Goal: Task Accomplishment & Management: Manage account settings

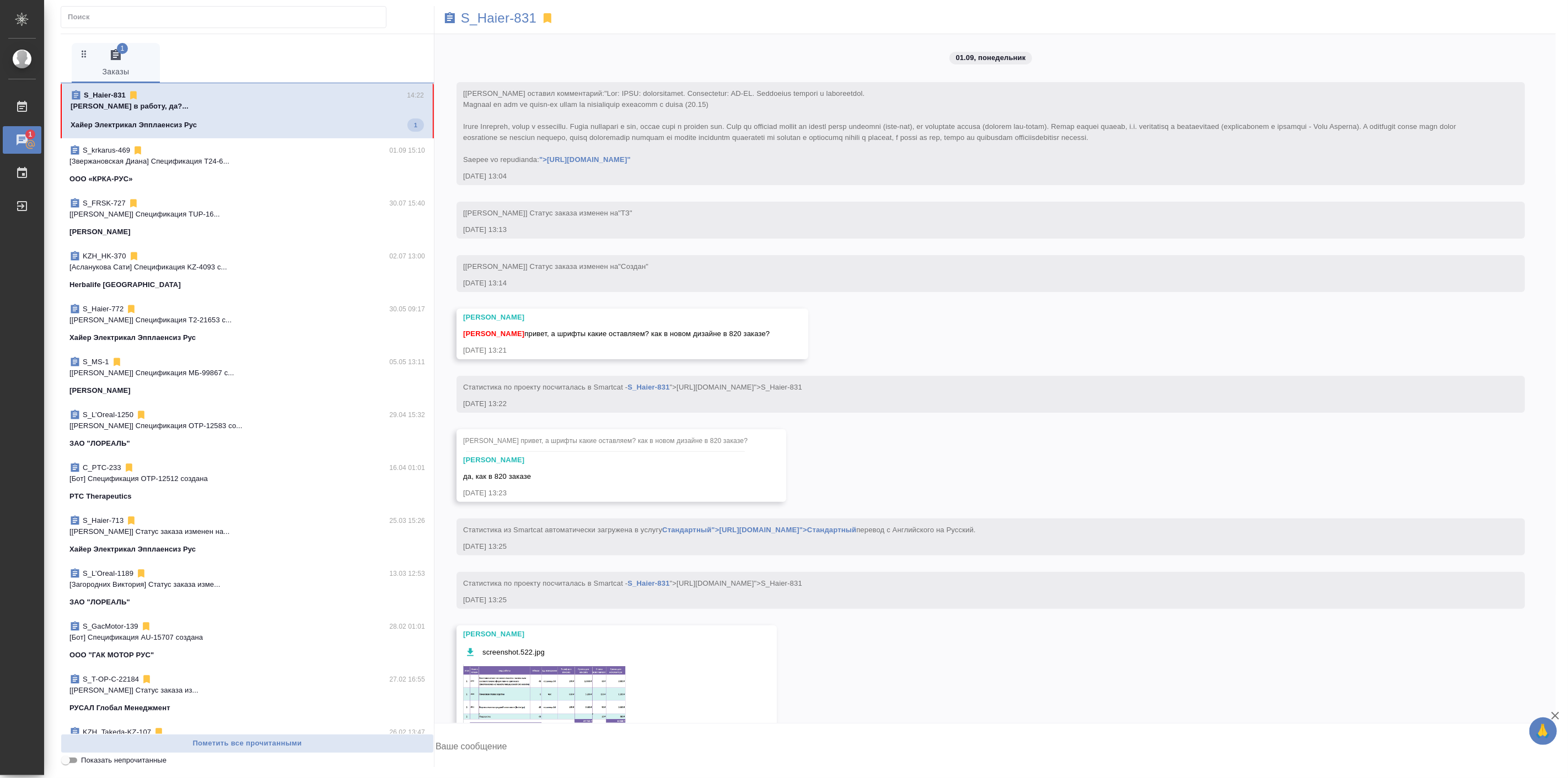
scroll to position [11213, 0]
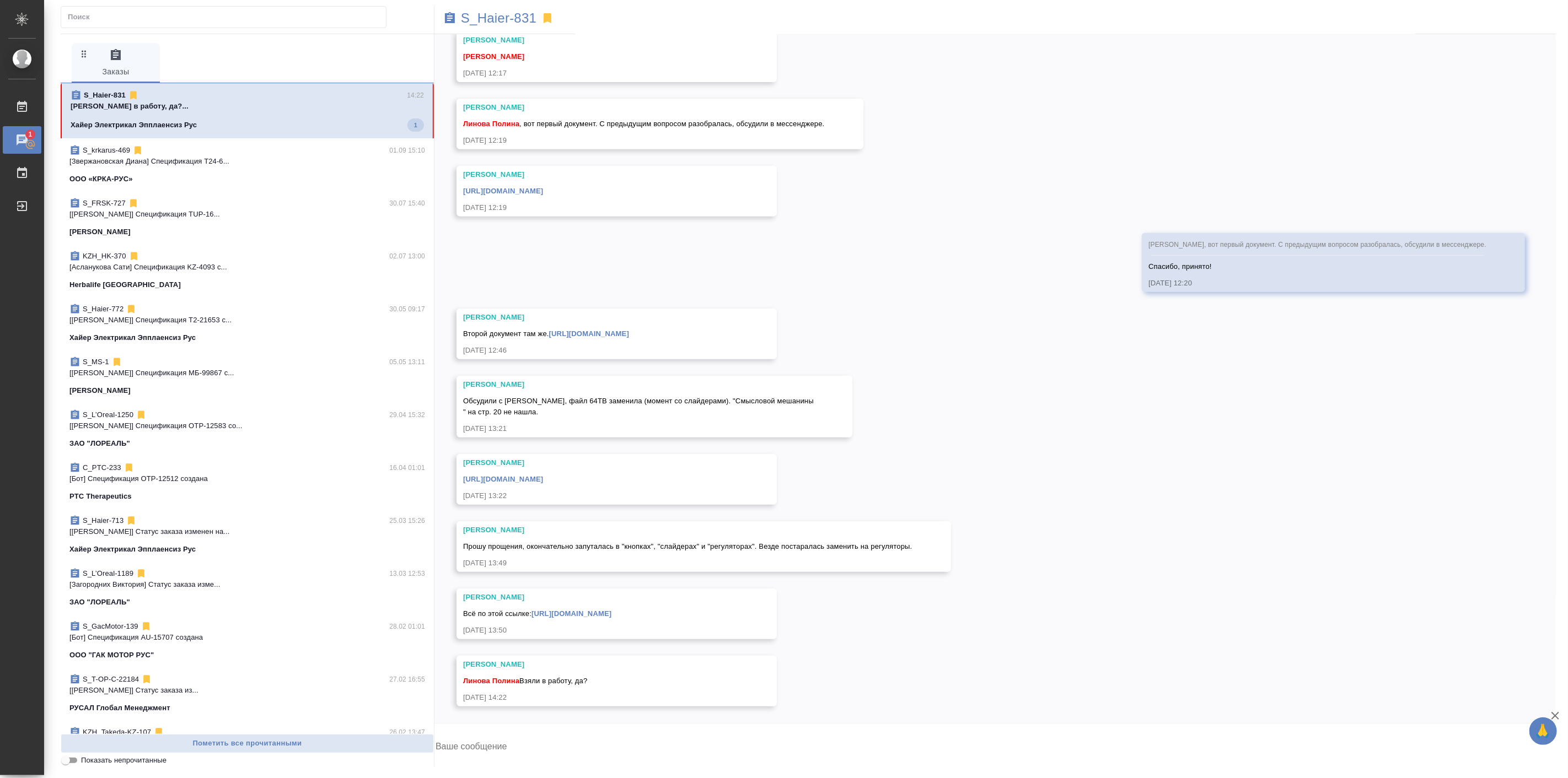
click at [552, 742] on textarea at bounding box center [994, 747] width 1121 height 37
type textarea "Настя, да. Скоро будет. Простите, я не вижу тут уведомлений(("
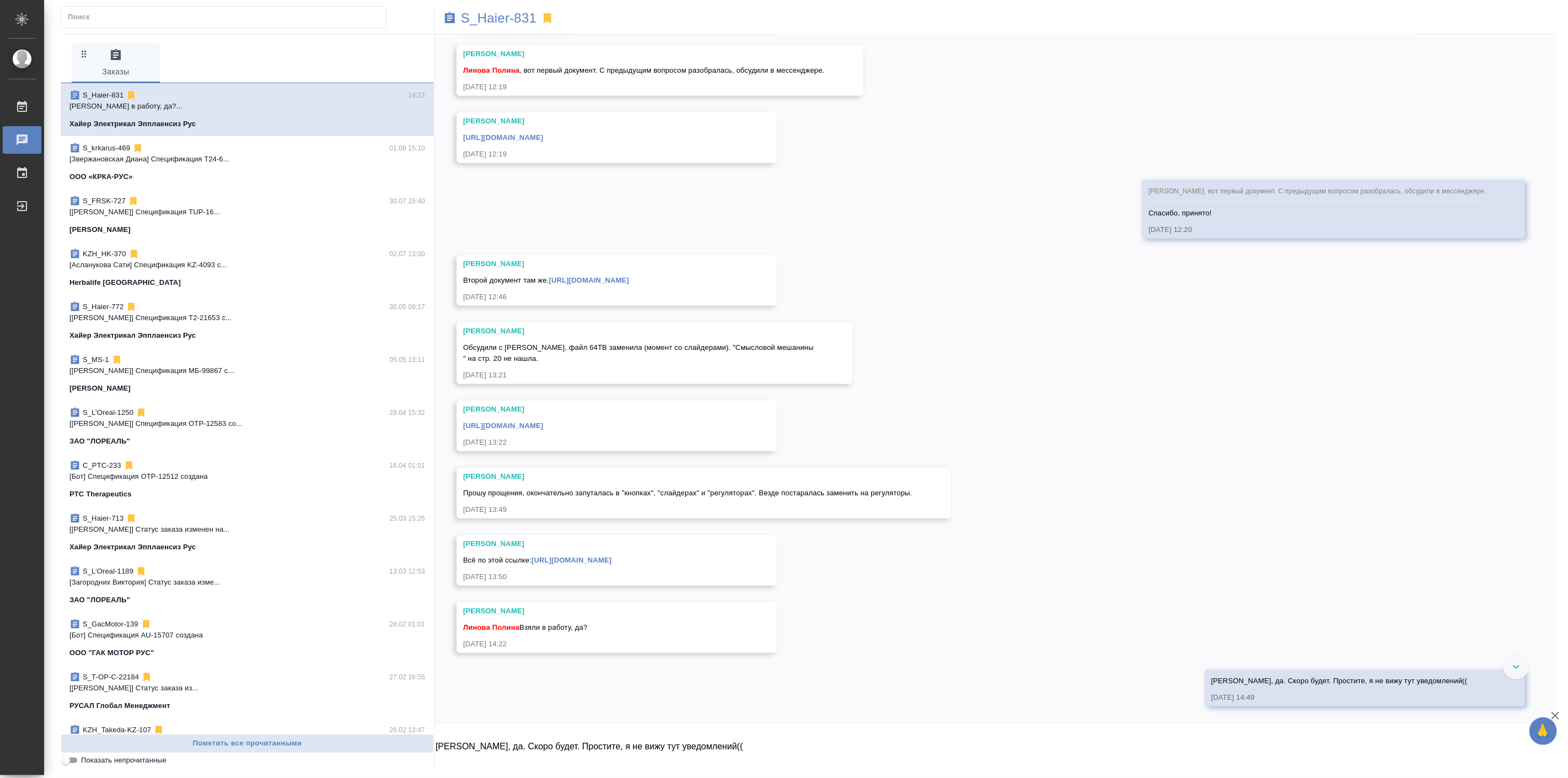
scroll to position [11266, 0]
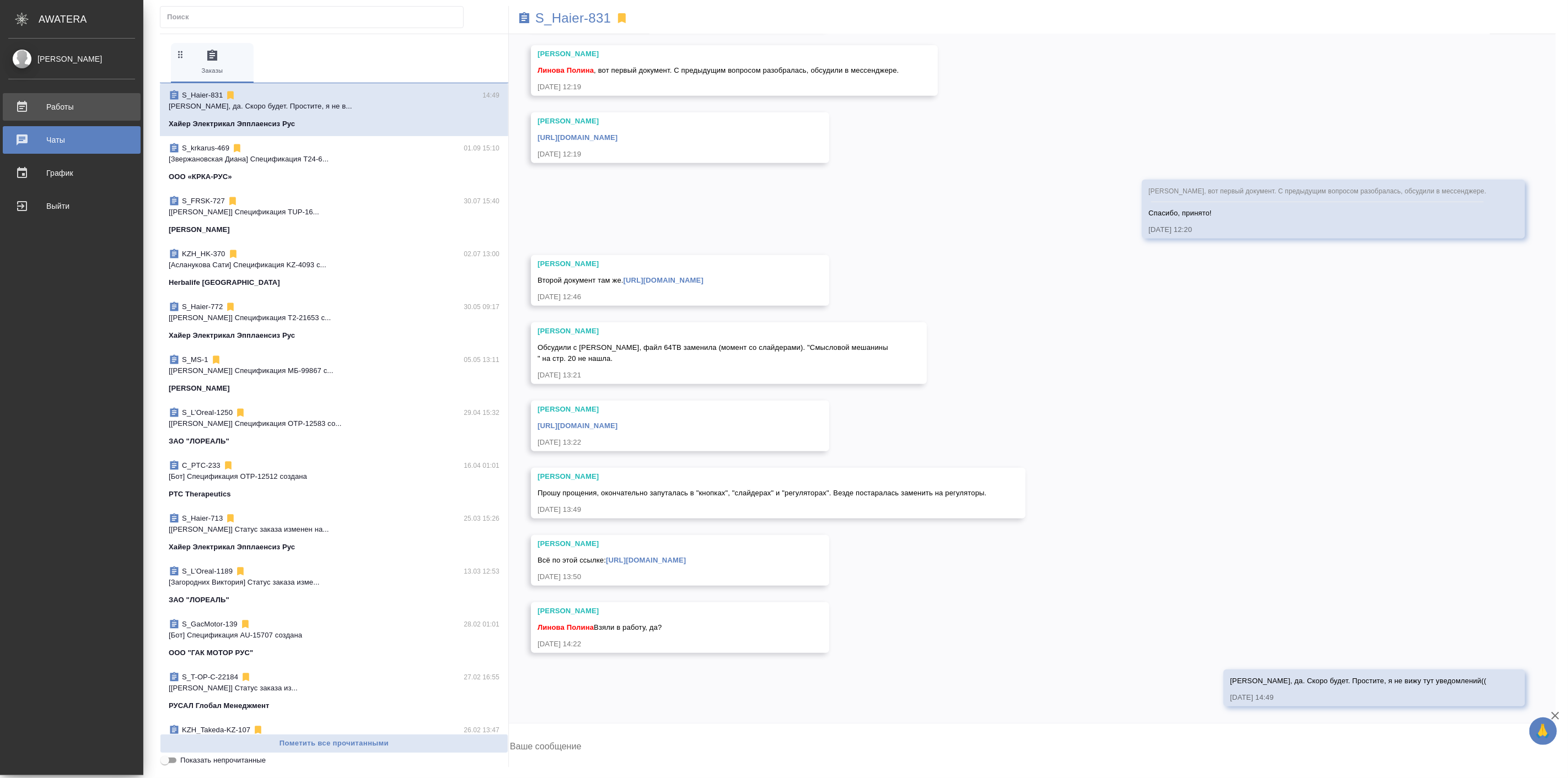
click at [34, 112] on div "Работы" at bounding box center [72, 107] width 127 height 17
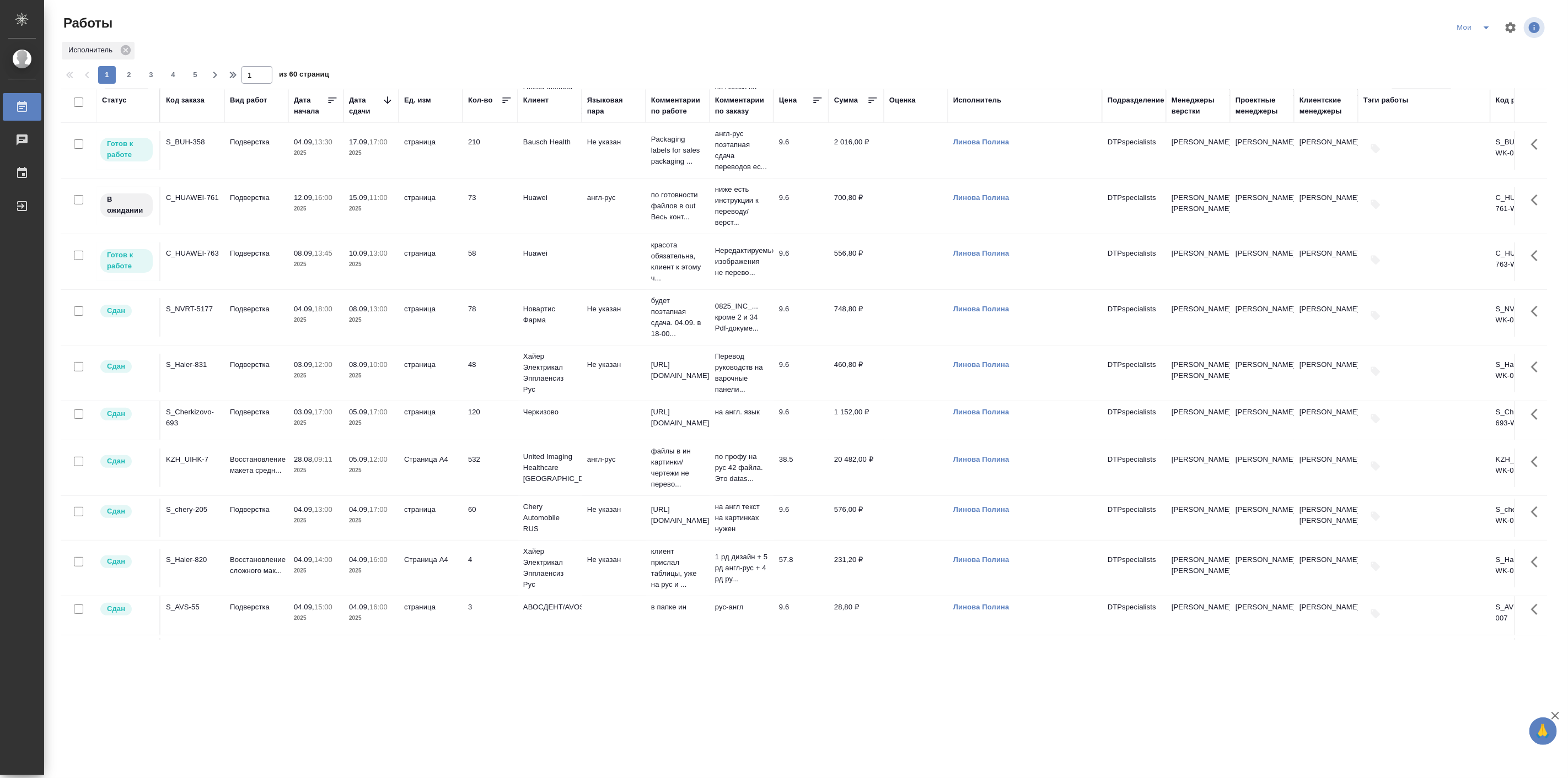
scroll to position [204, 0]
click at [300, 366] on p "03.09," at bounding box center [304, 361] width 21 height 8
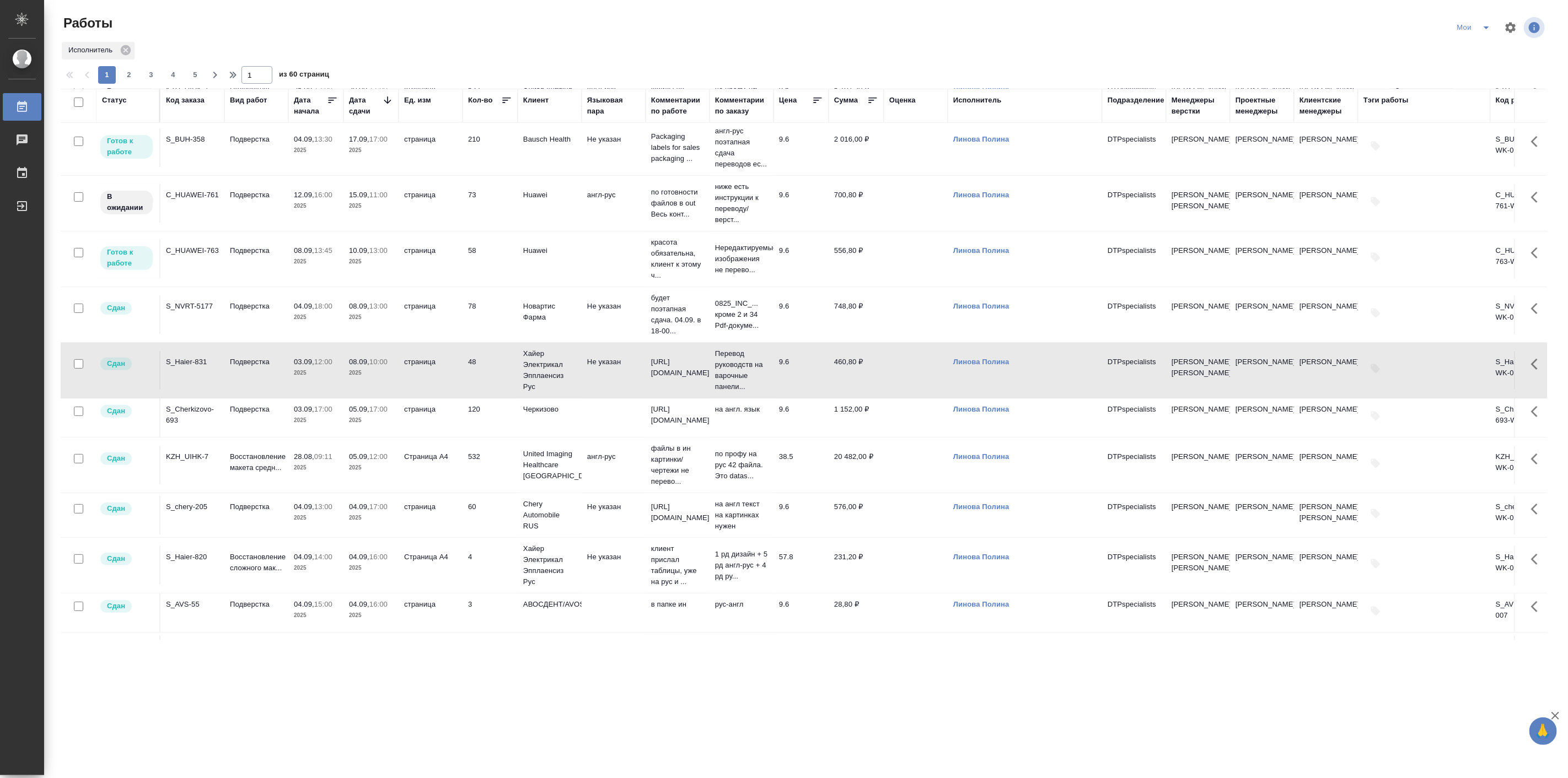
click at [300, 366] on p "03.09," at bounding box center [304, 361] width 21 height 8
click at [359, 267] on p "2025" at bounding box center [371, 262] width 44 height 11
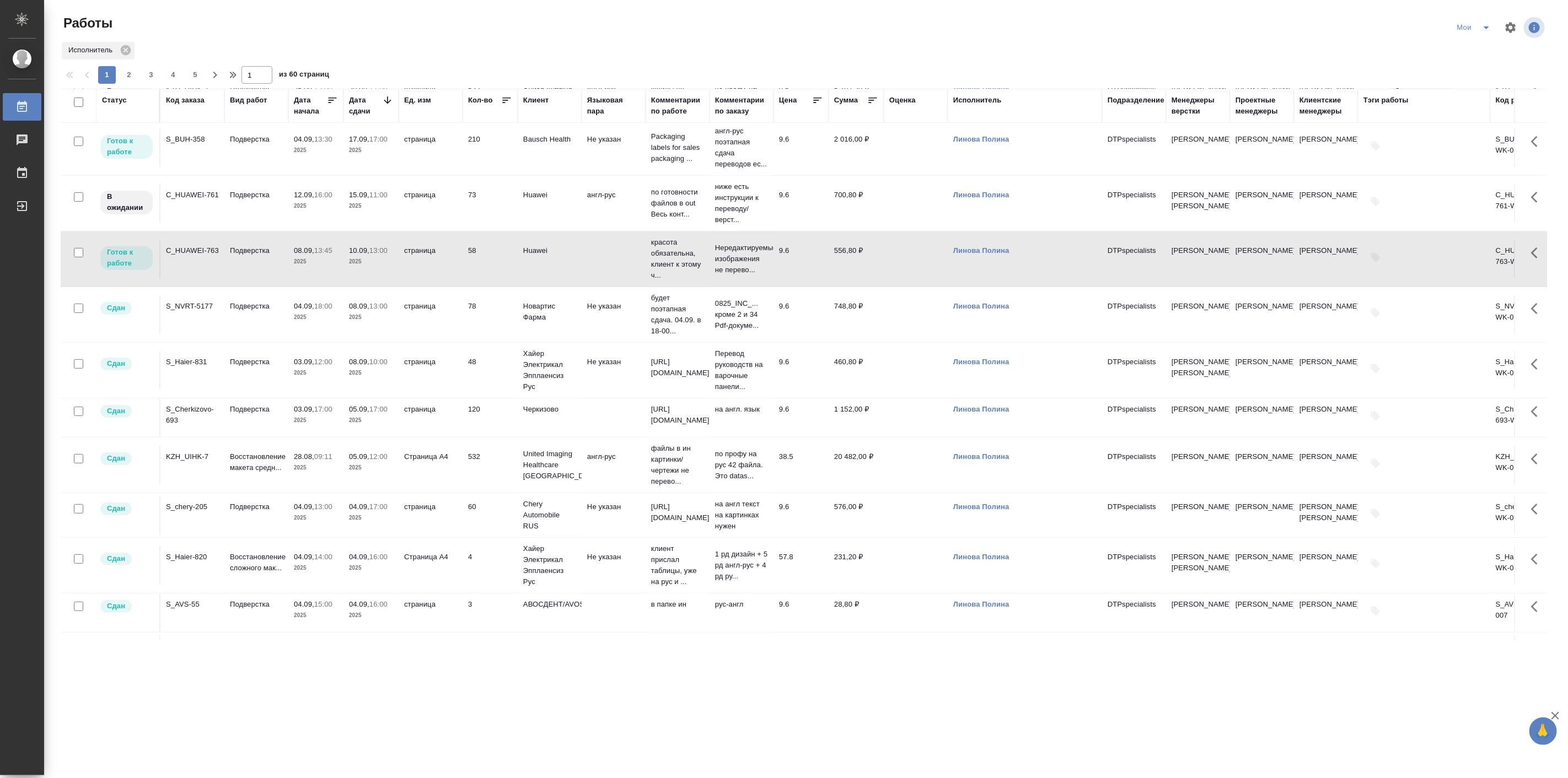
click at [359, 267] on p "2025" at bounding box center [371, 262] width 44 height 11
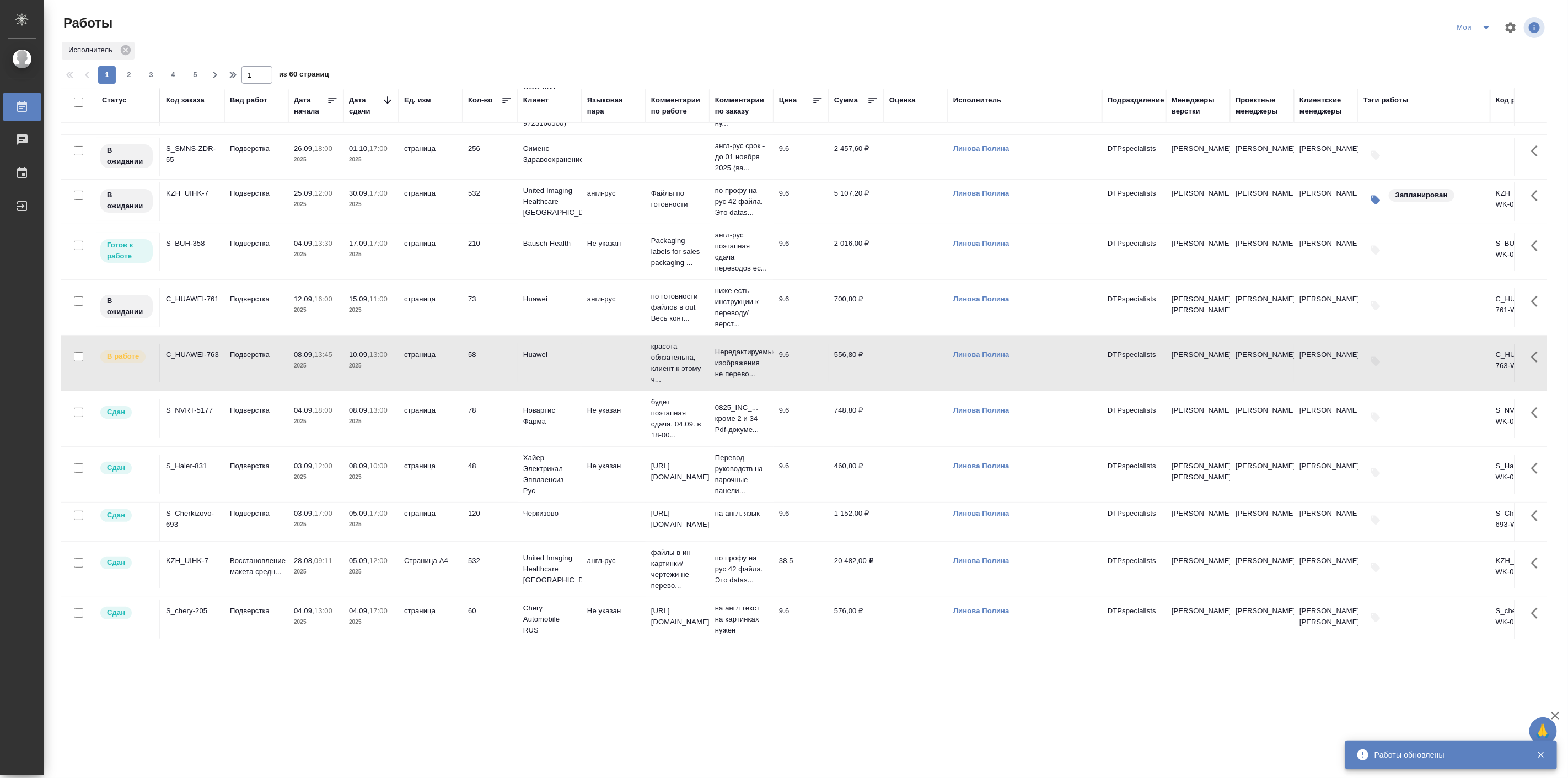
scroll to position [102, 0]
click at [1485, 29] on icon "split button" at bounding box center [1486, 27] width 13 height 13
click at [1473, 86] on li "Подбор" at bounding box center [1476, 85] width 63 height 18
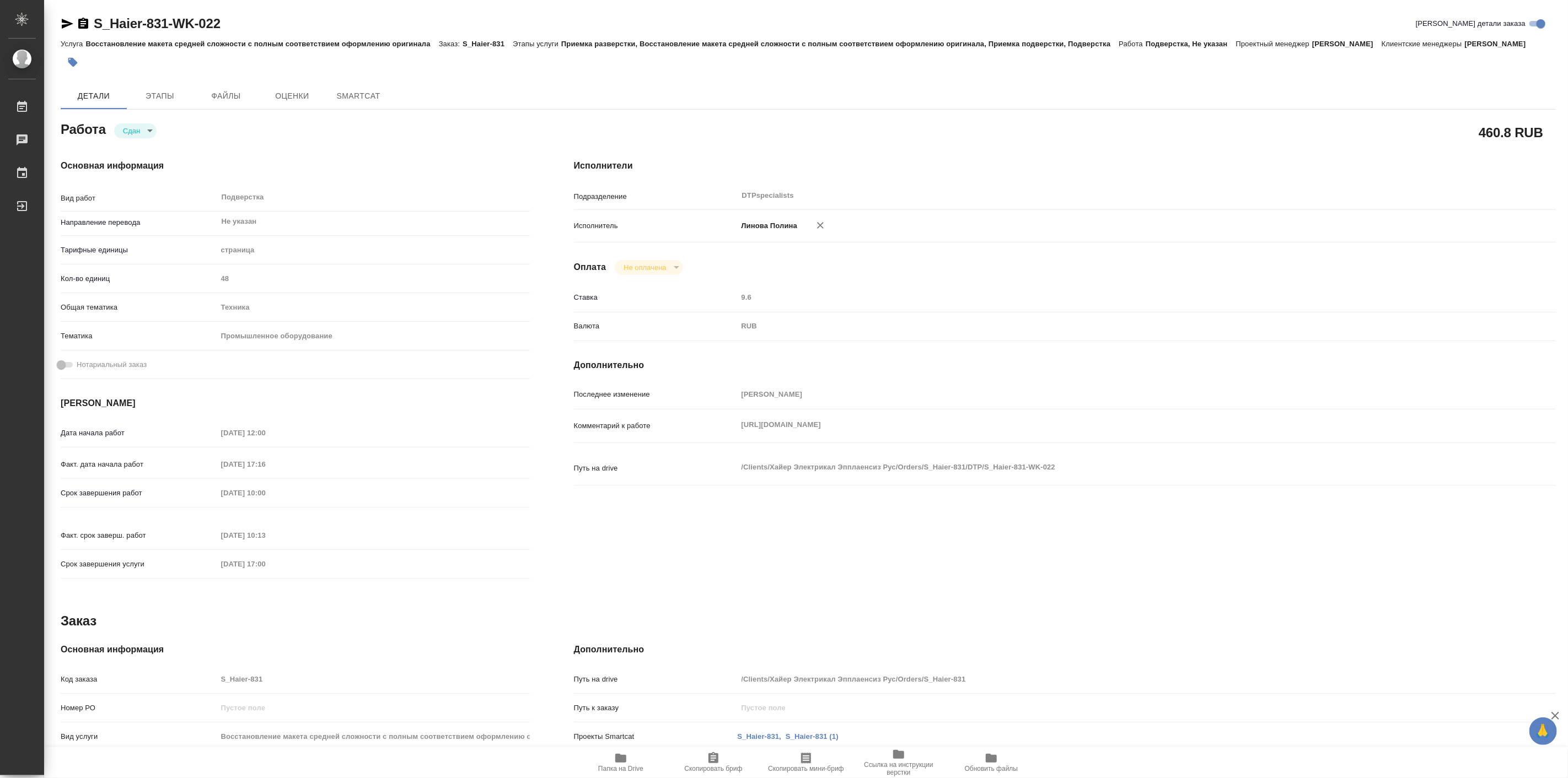
type textarea "x"
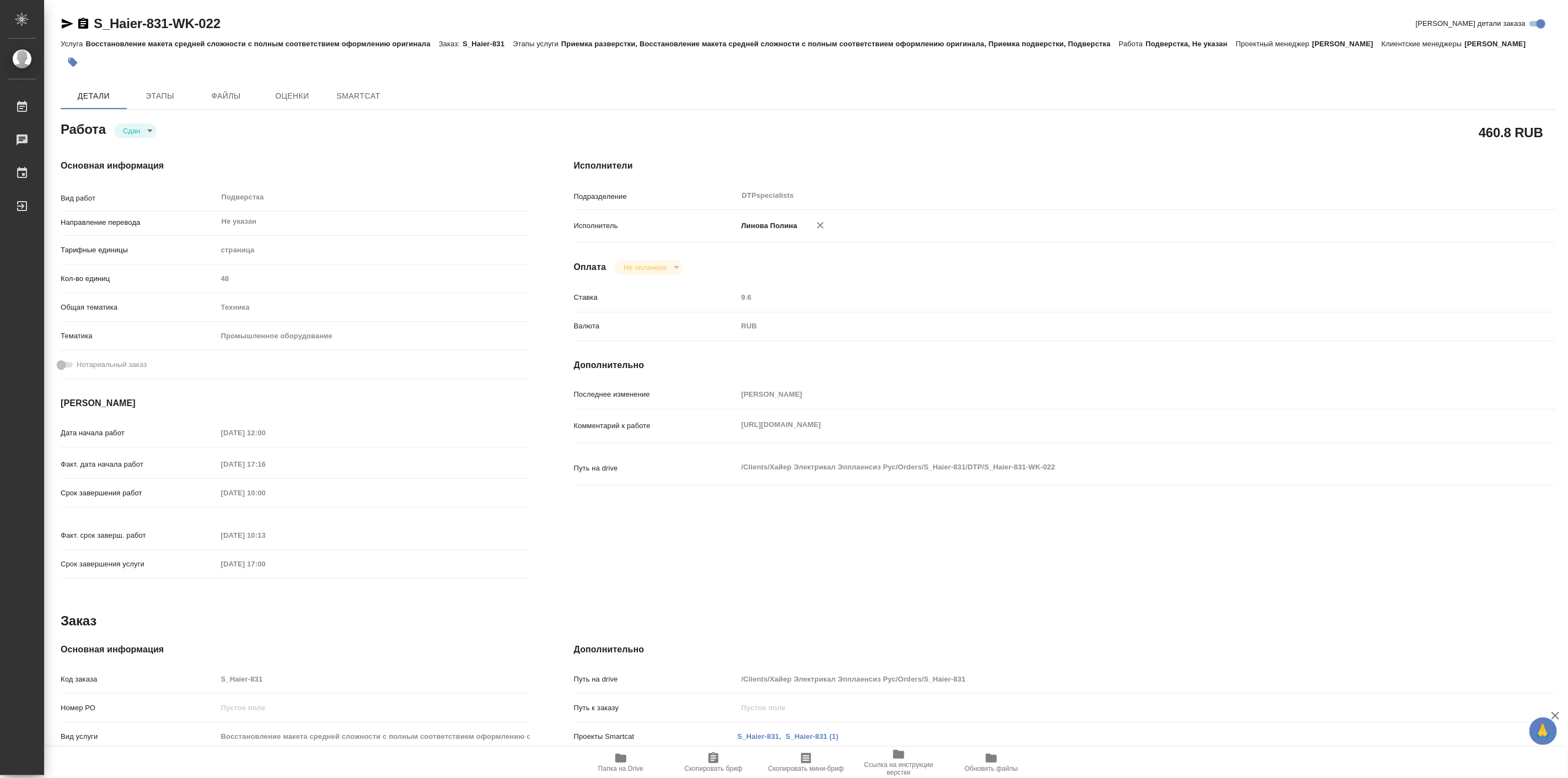
type textarea "x"
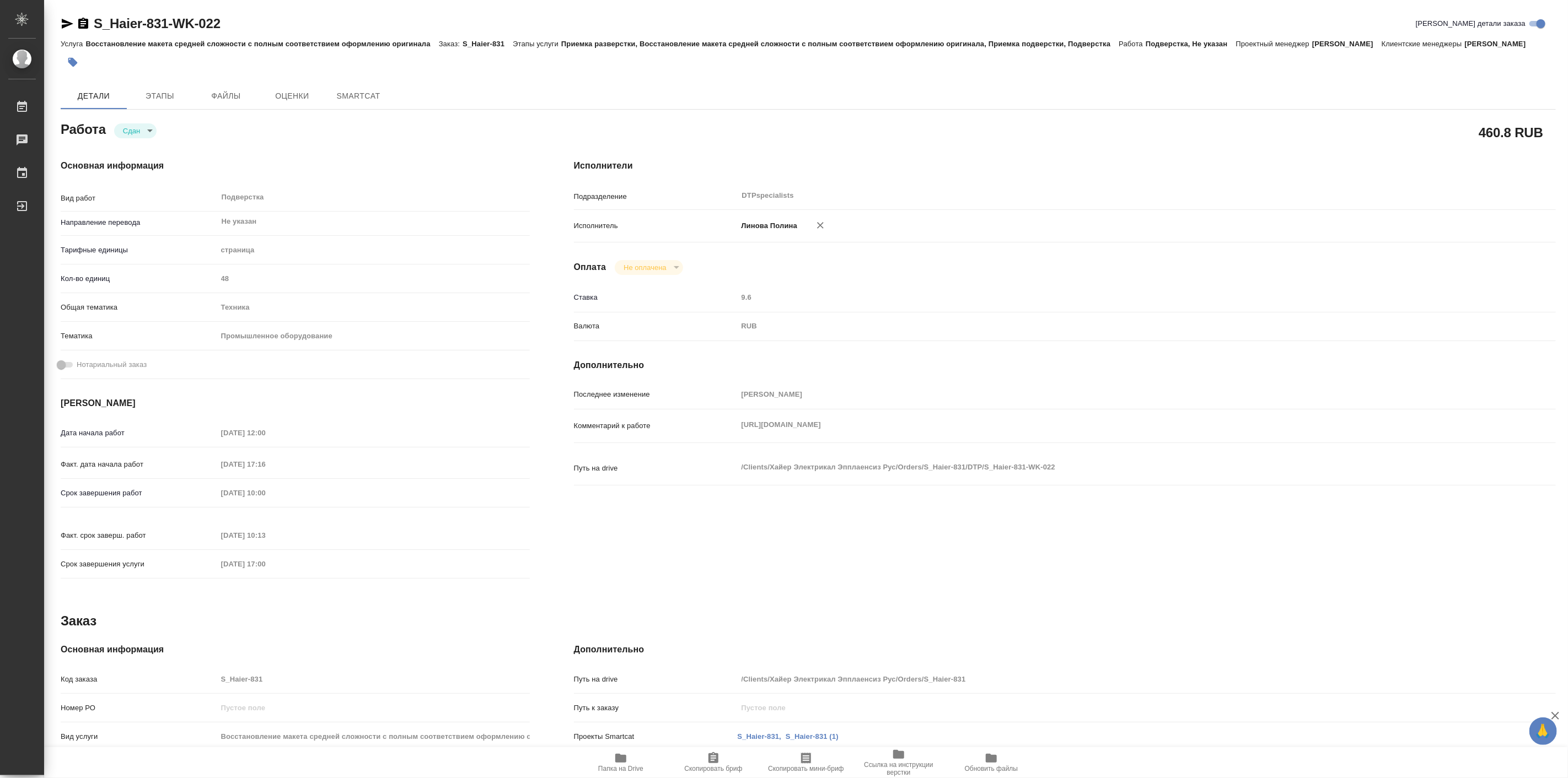
type textarea "x"
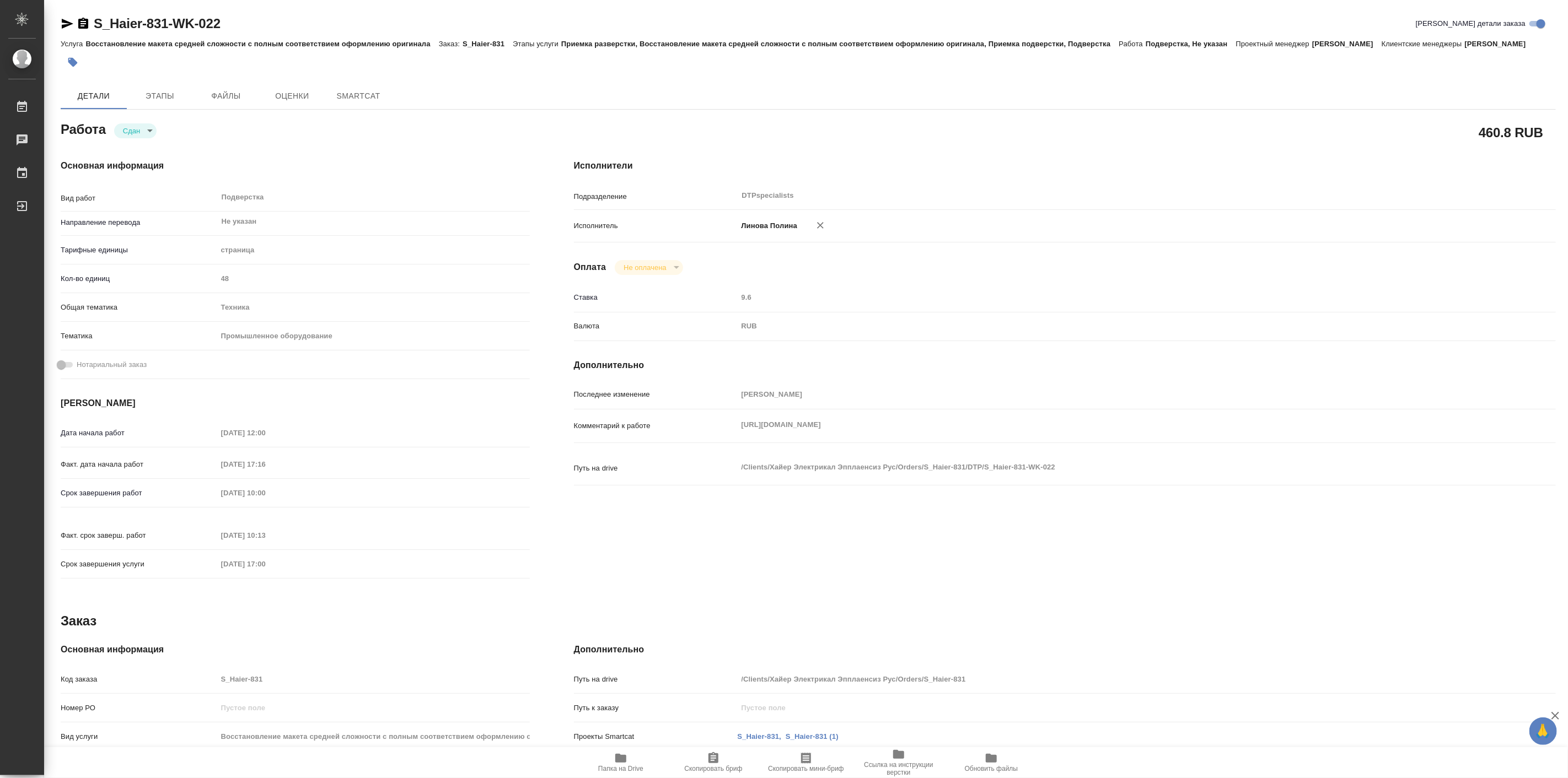
type textarea "x"
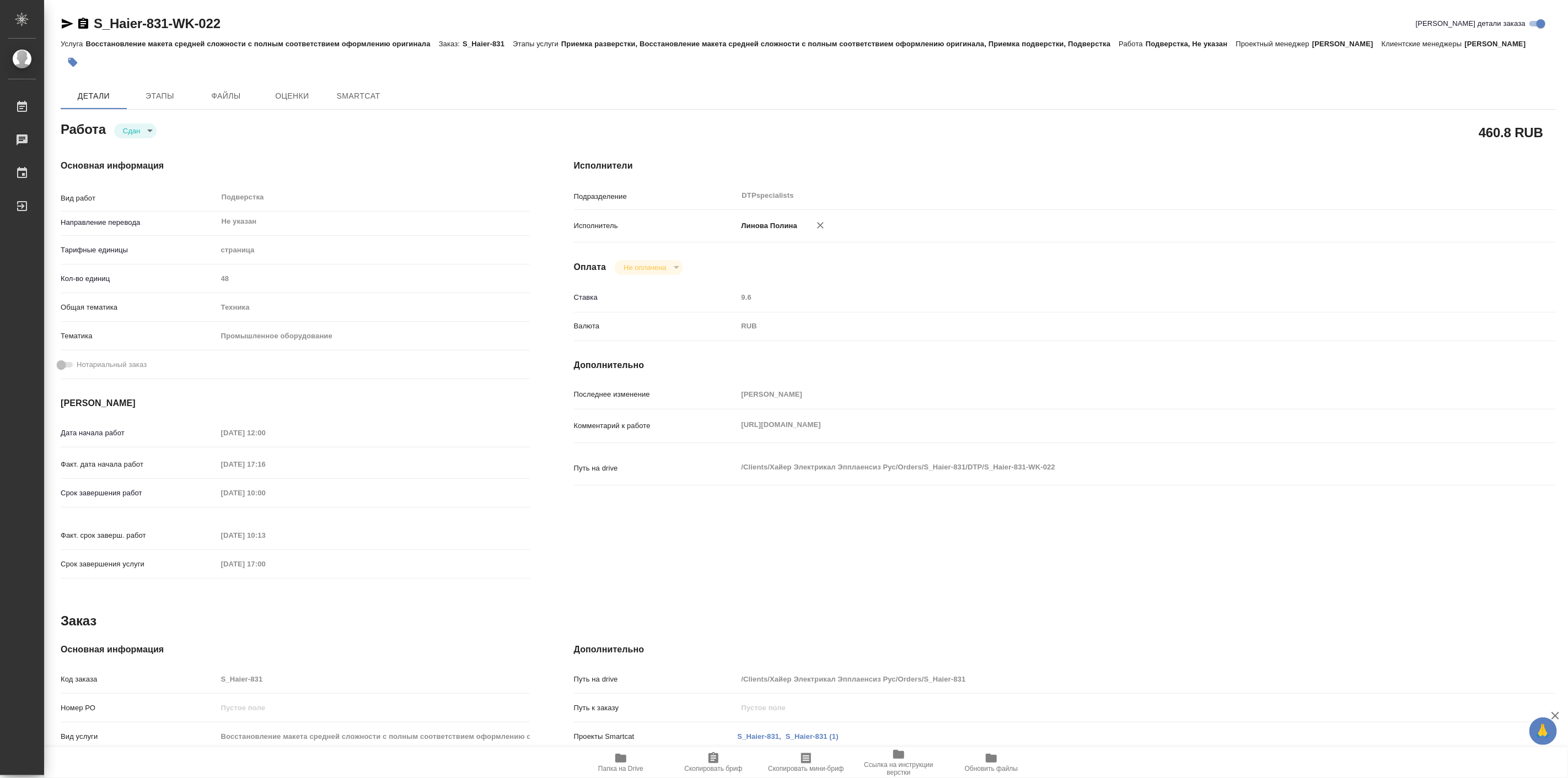
type textarea "x"
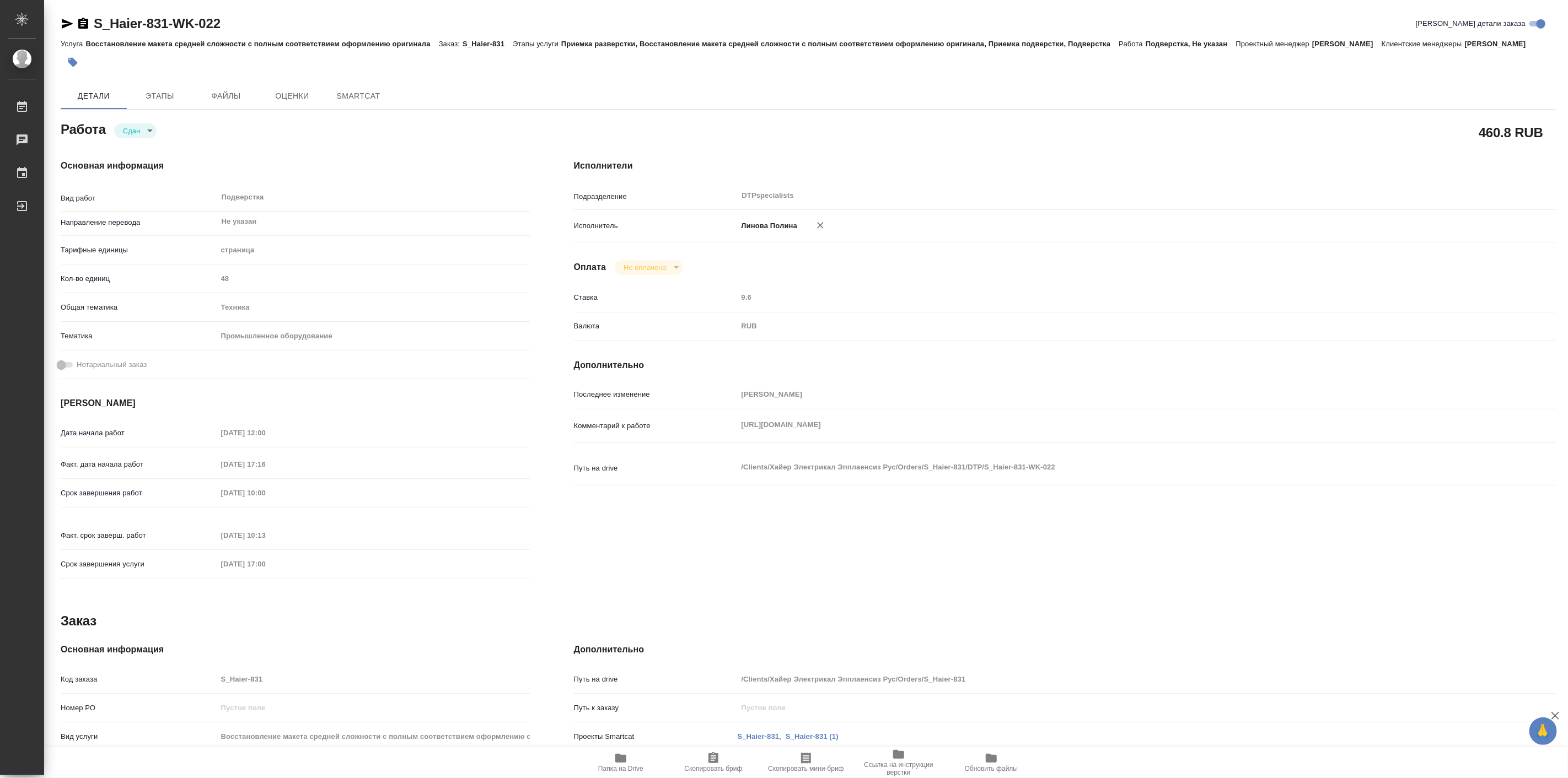
type textarea "x"
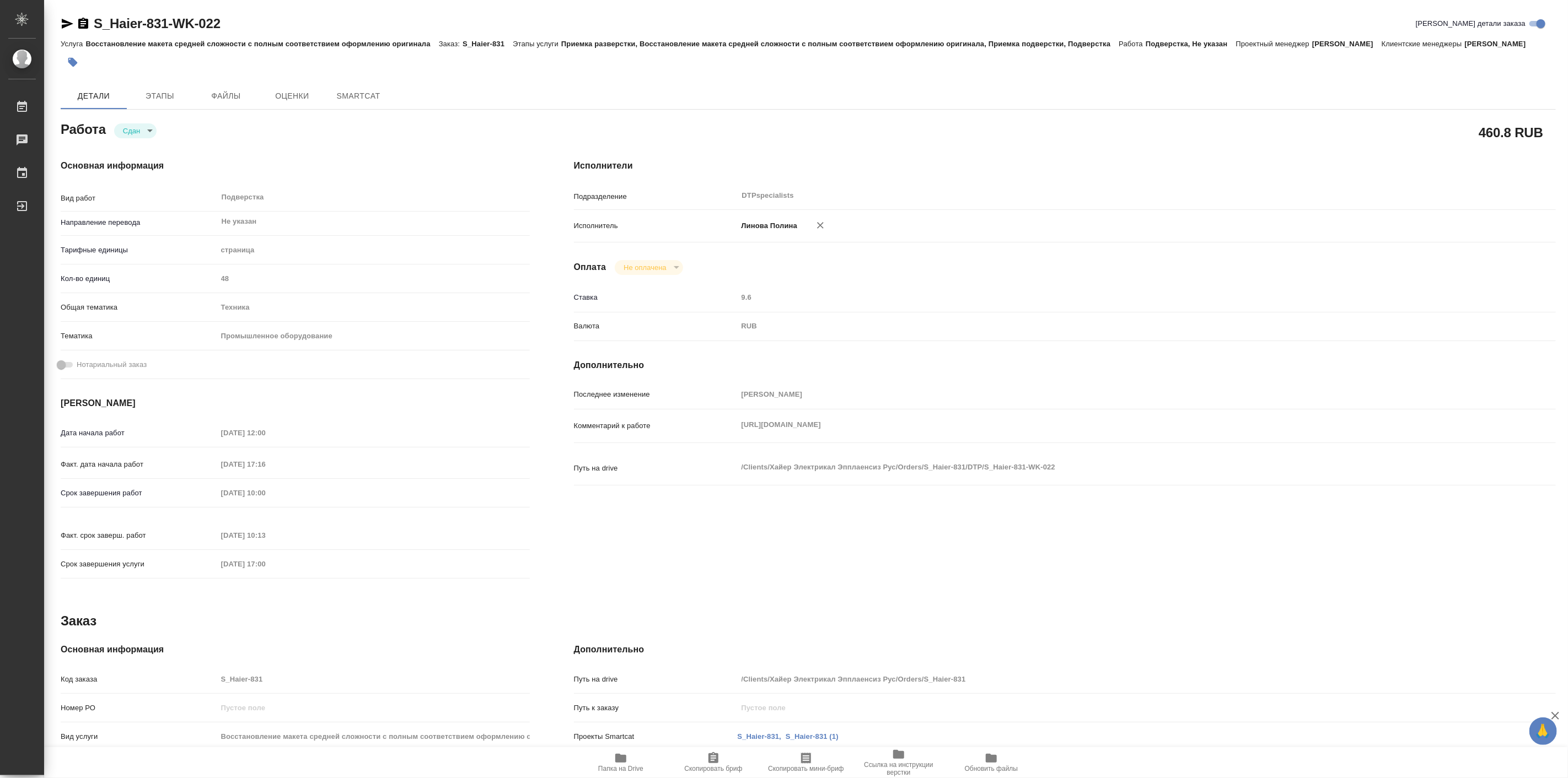
type textarea "x"
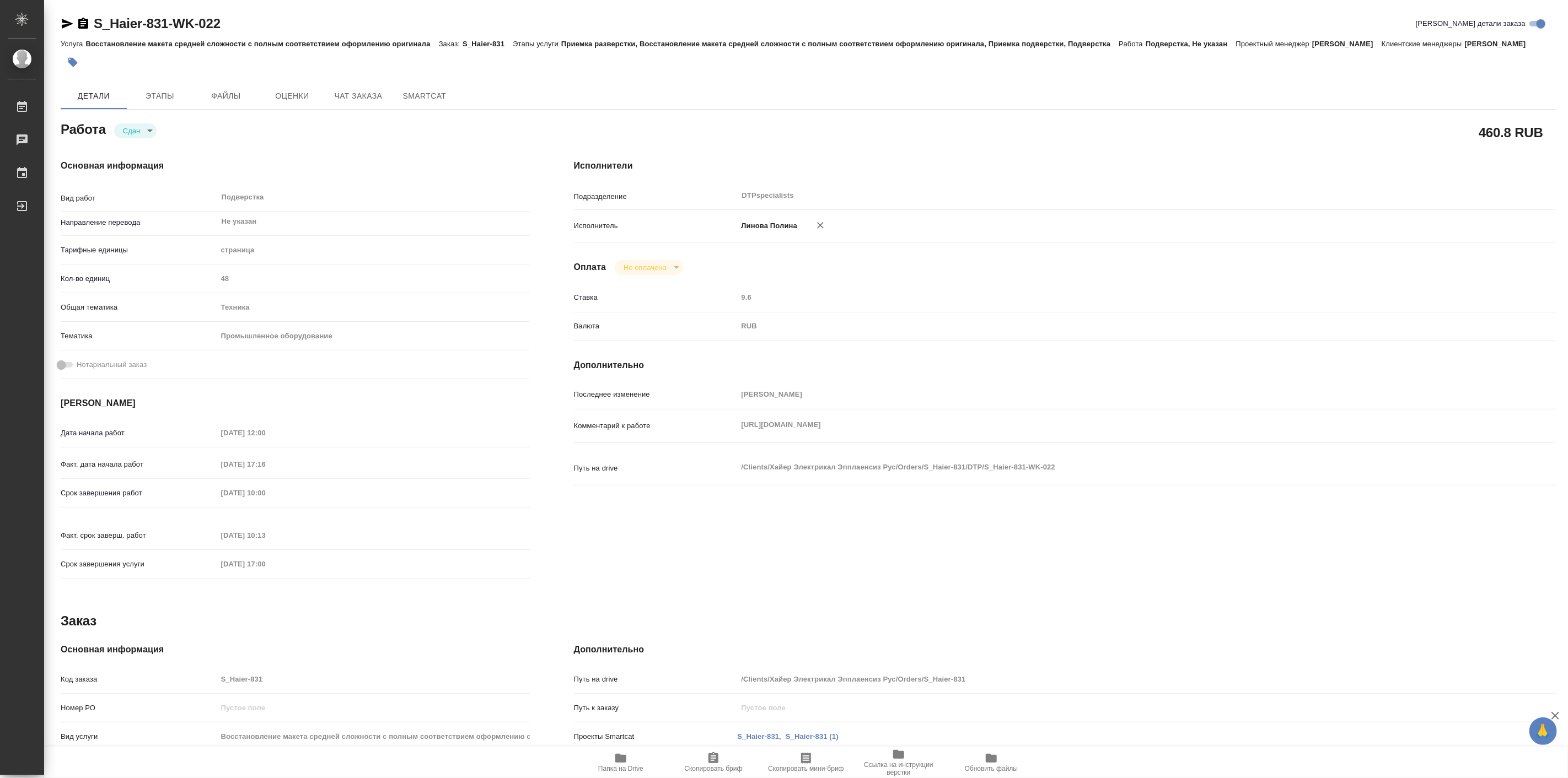
type textarea "x"
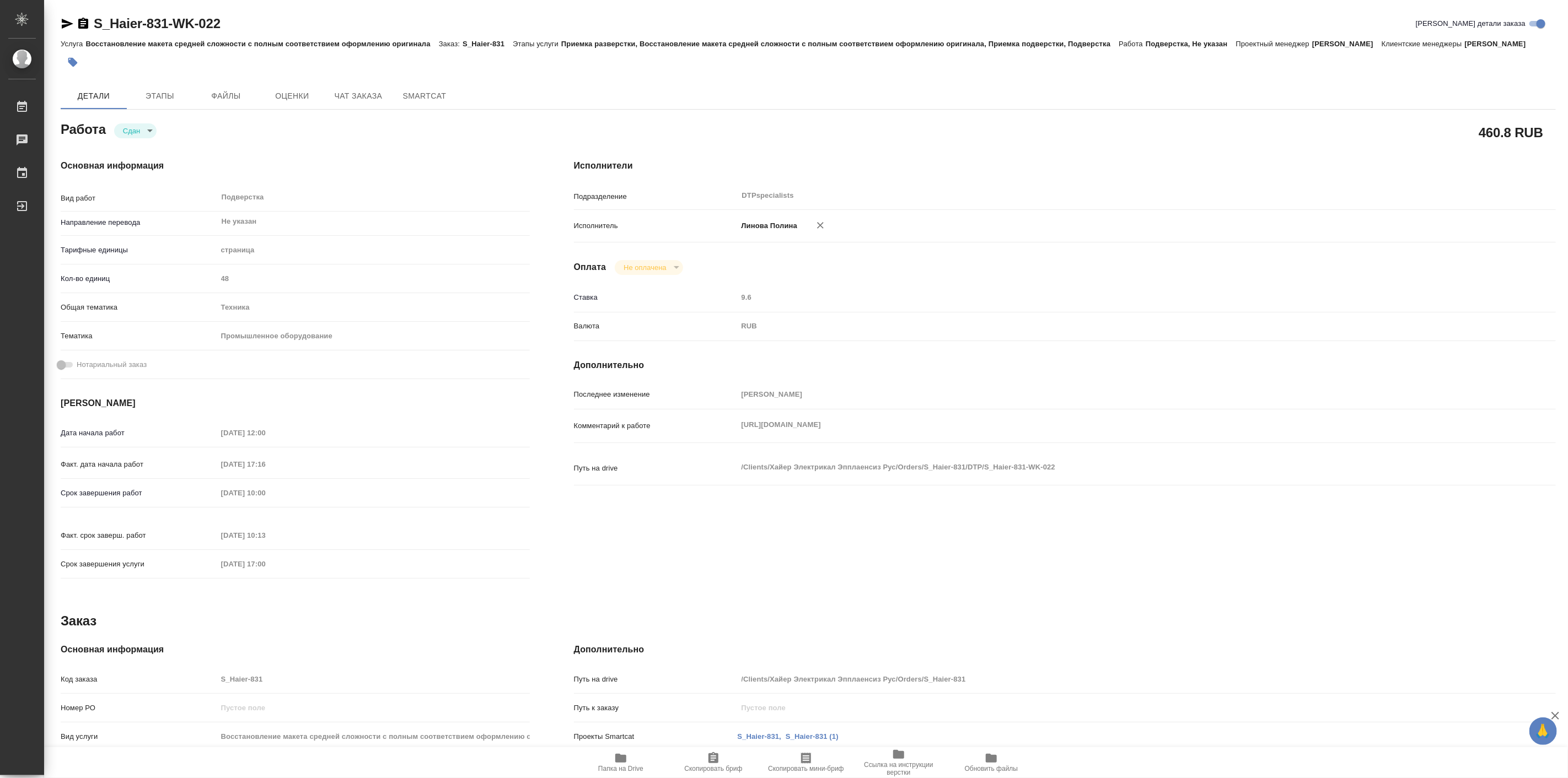
click at [619, 762] on icon "button" at bounding box center [621, 758] width 13 height 13
type textarea "x"
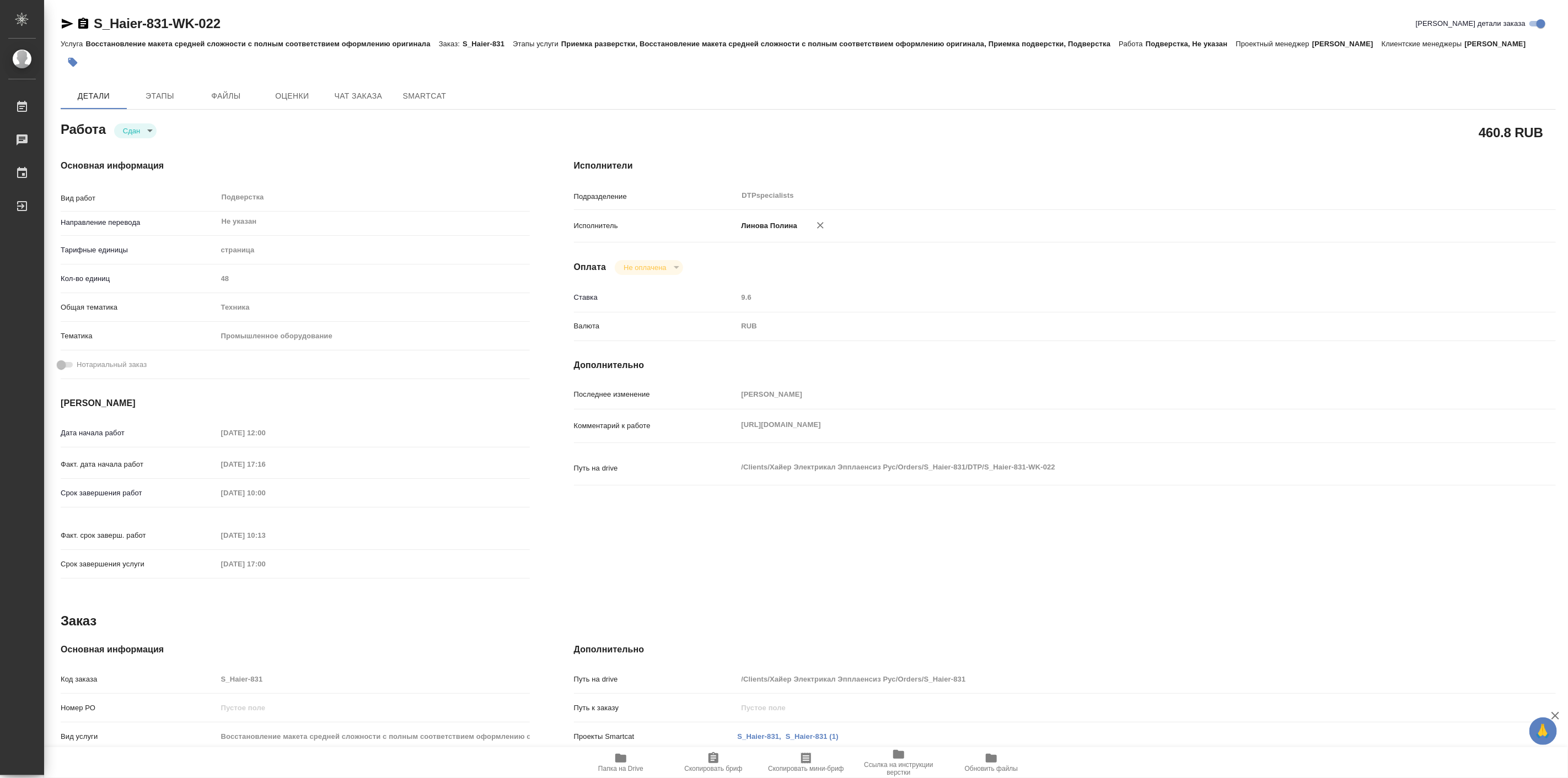
type textarea "x"
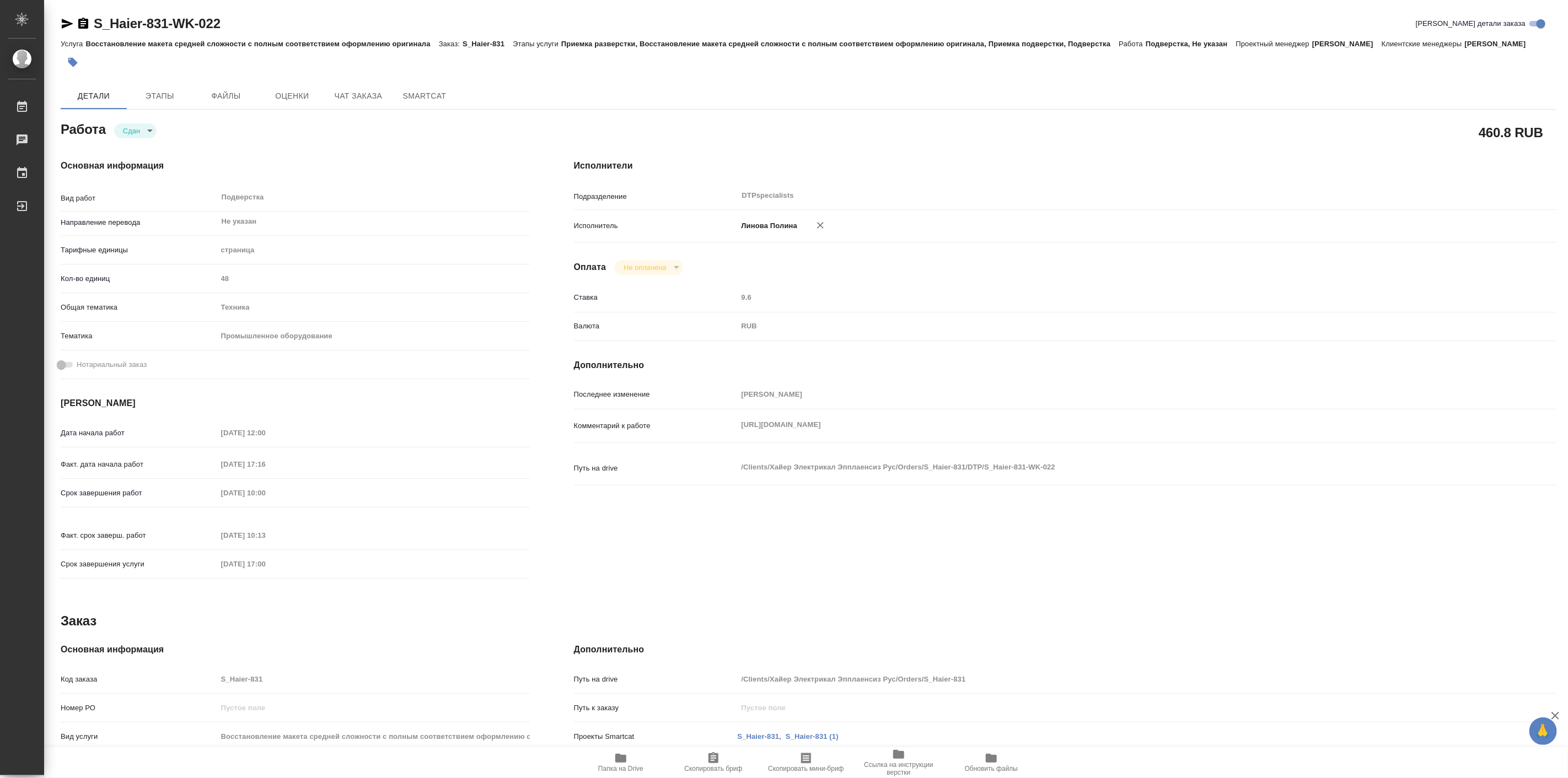
type textarea "x"
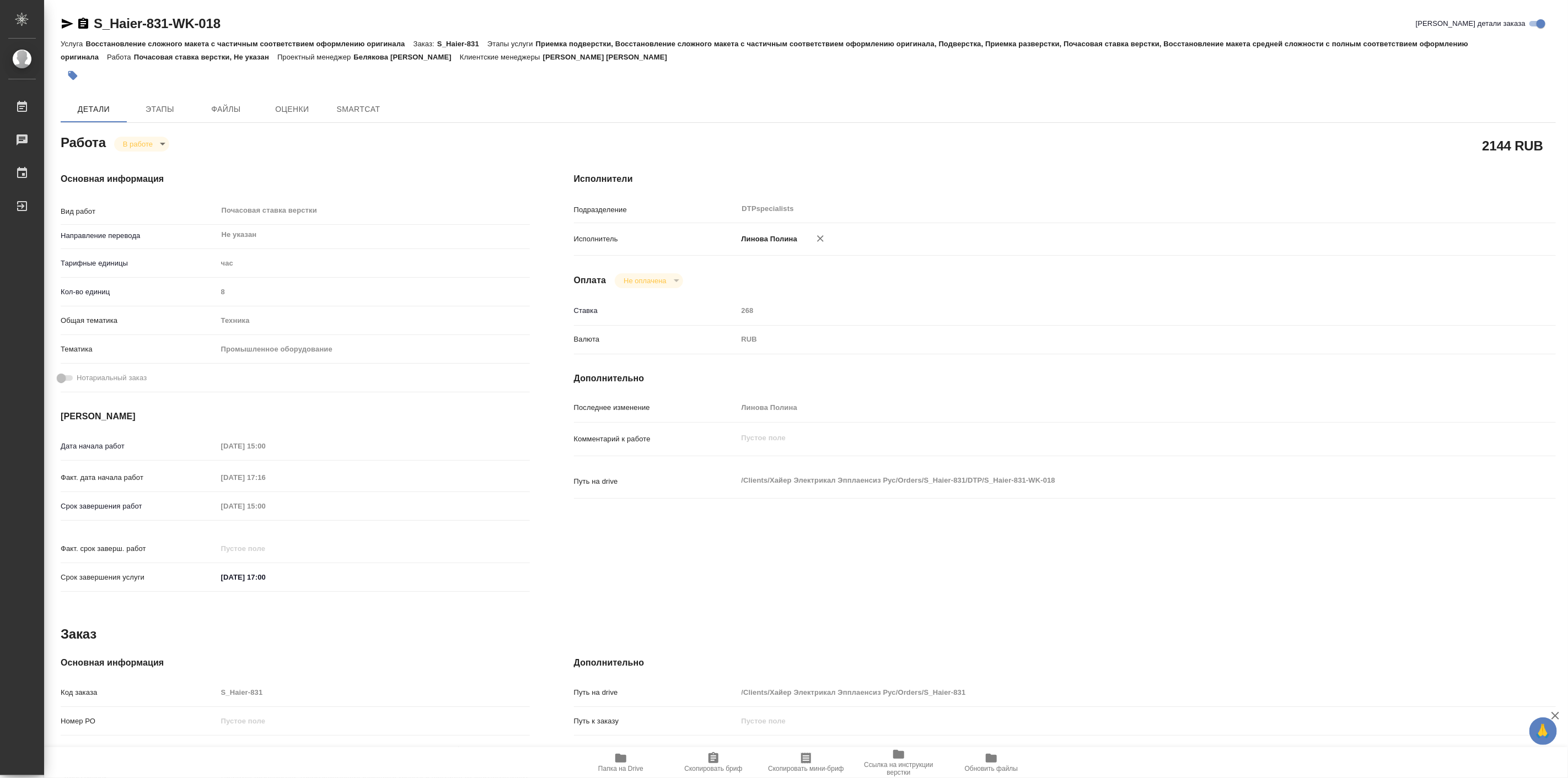
type textarea "x"
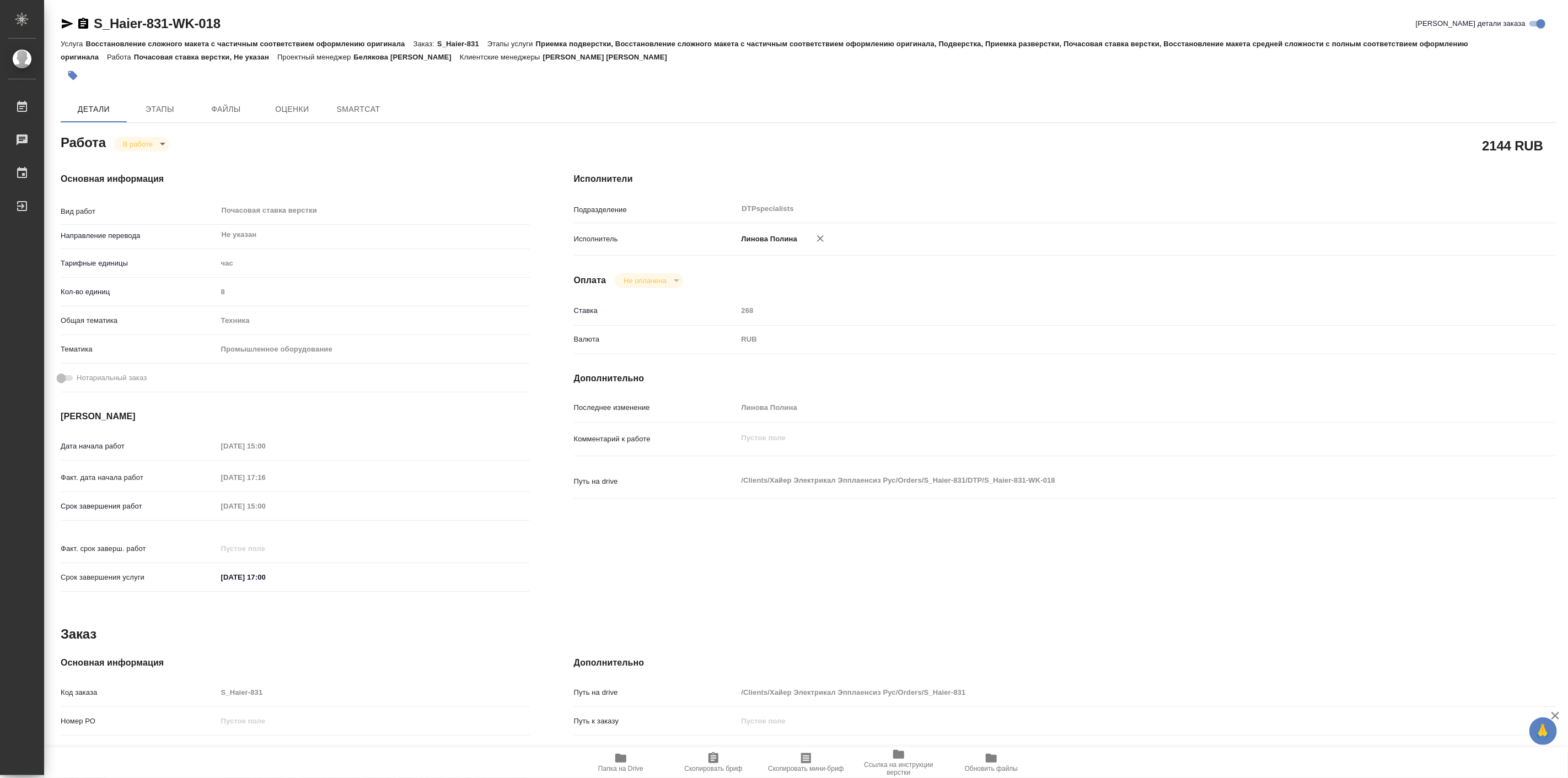
type textarea "x"
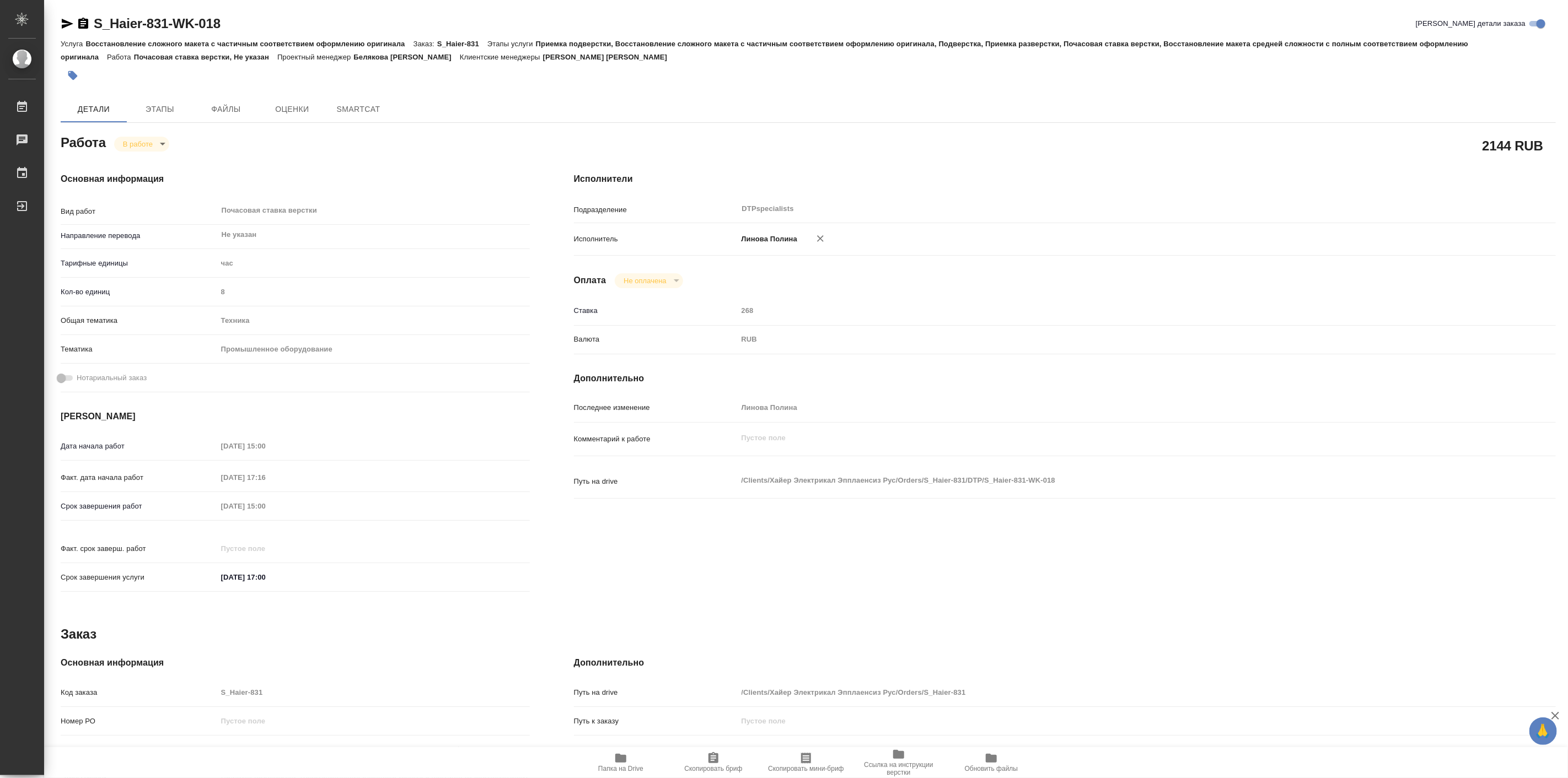
type textarea "x"
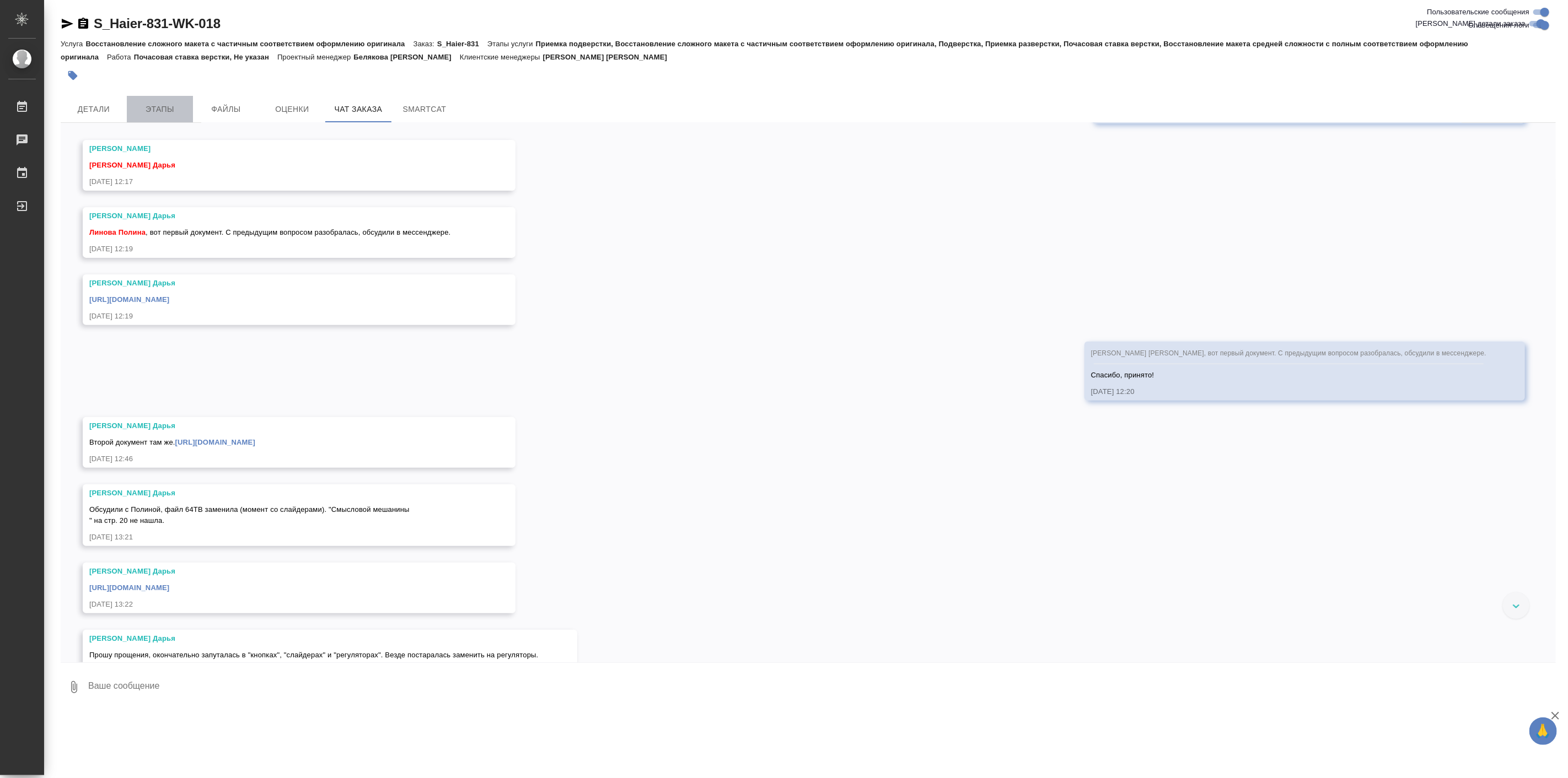
click at [177, 110] on span "Этапы" at bounding box center [160, 109] width 53 height 14
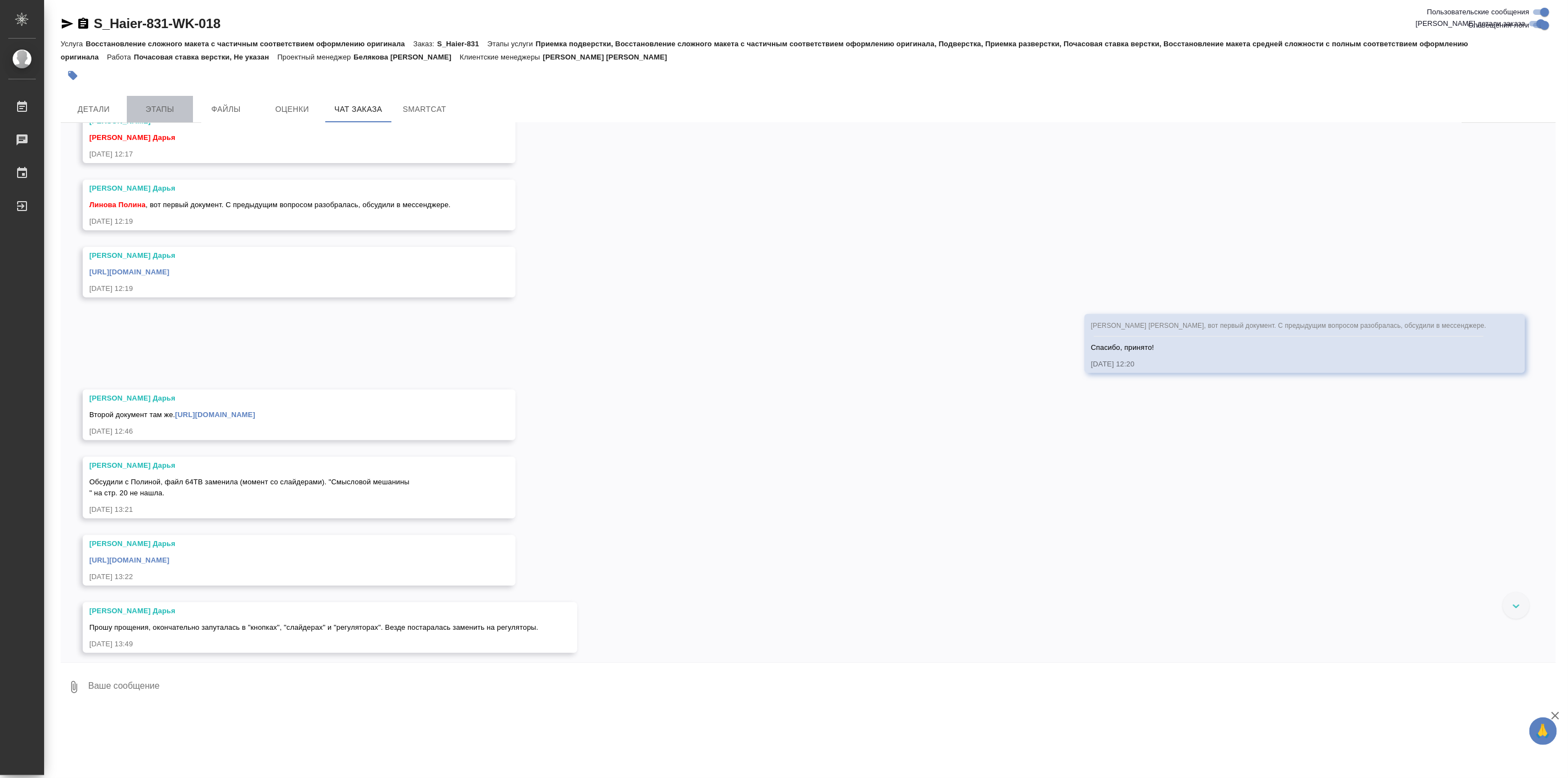
scroll to position [10897, 0]
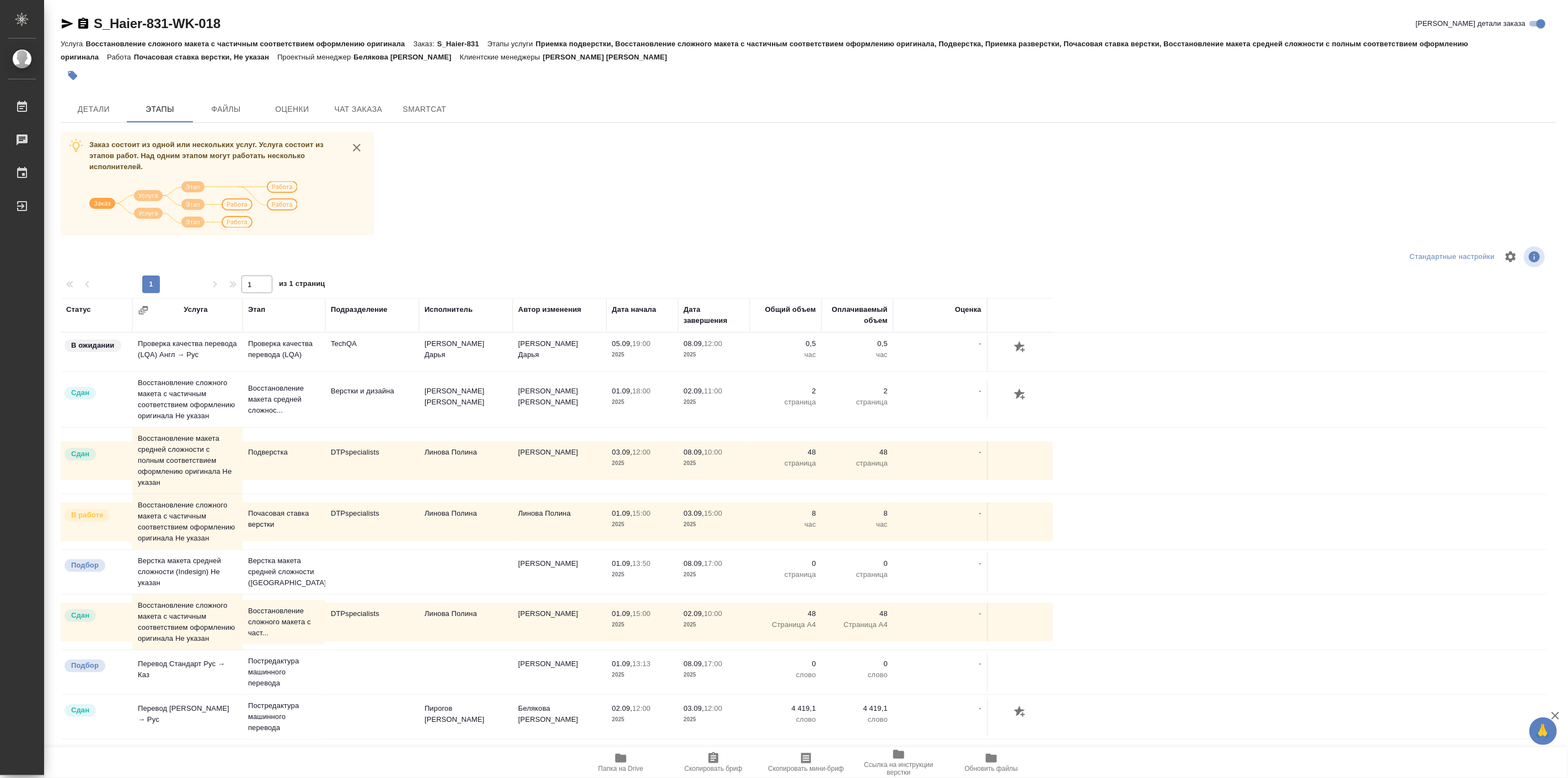
click at [506, 236] on div "Заказ состоит из одной или нескольких услуг. Услуга состоит из этапов работ. На…" at bounding box center [808, 490] width 1495 height 717
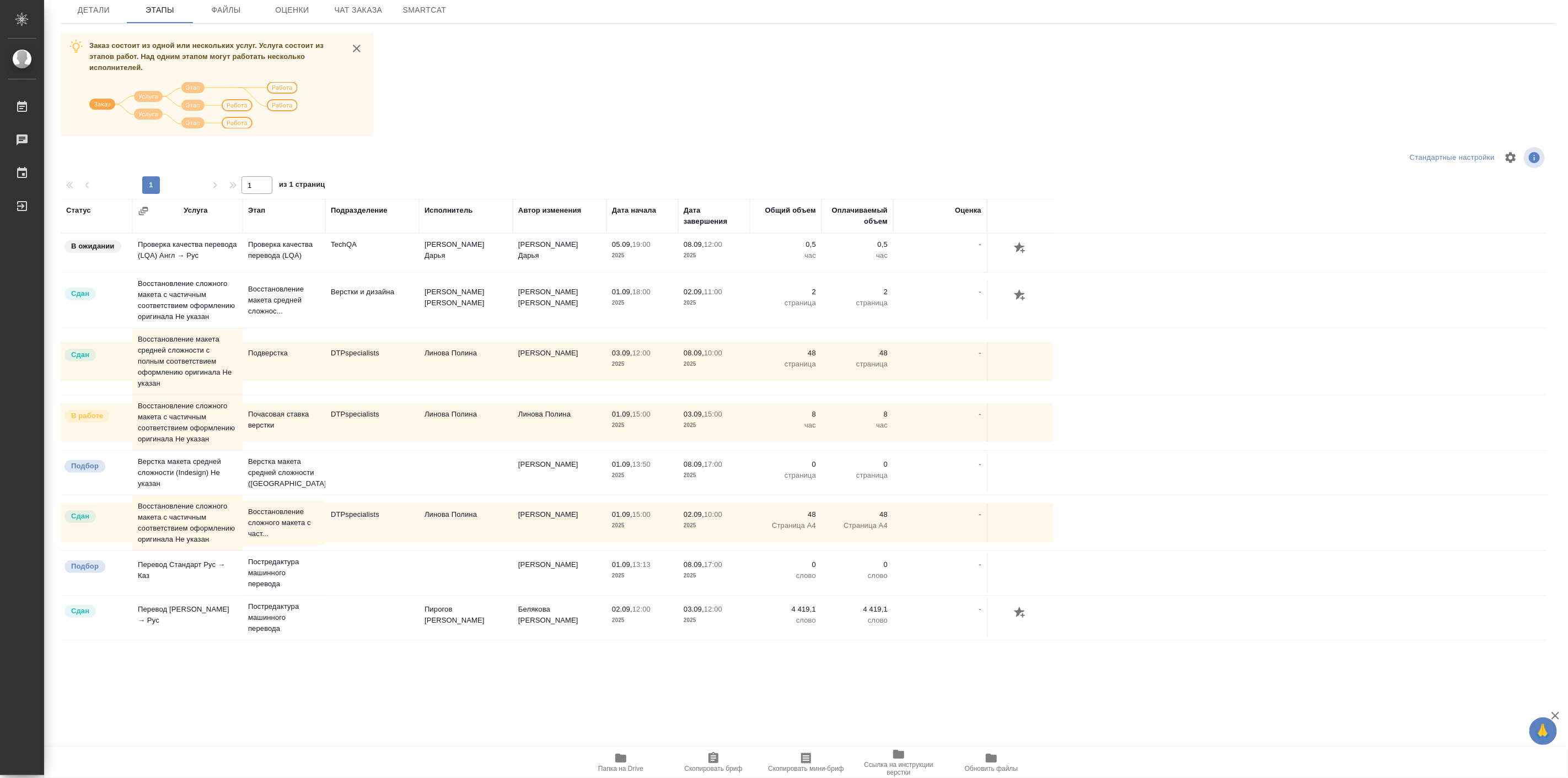
click at [245, 441] on td "Почасовая ставка верстки" at bounding box center [284, 422] width 83 height 38
click at [245, 439] on td "Почасовая ставка верстки" at bounding box center [284, 422] width 83 height 38
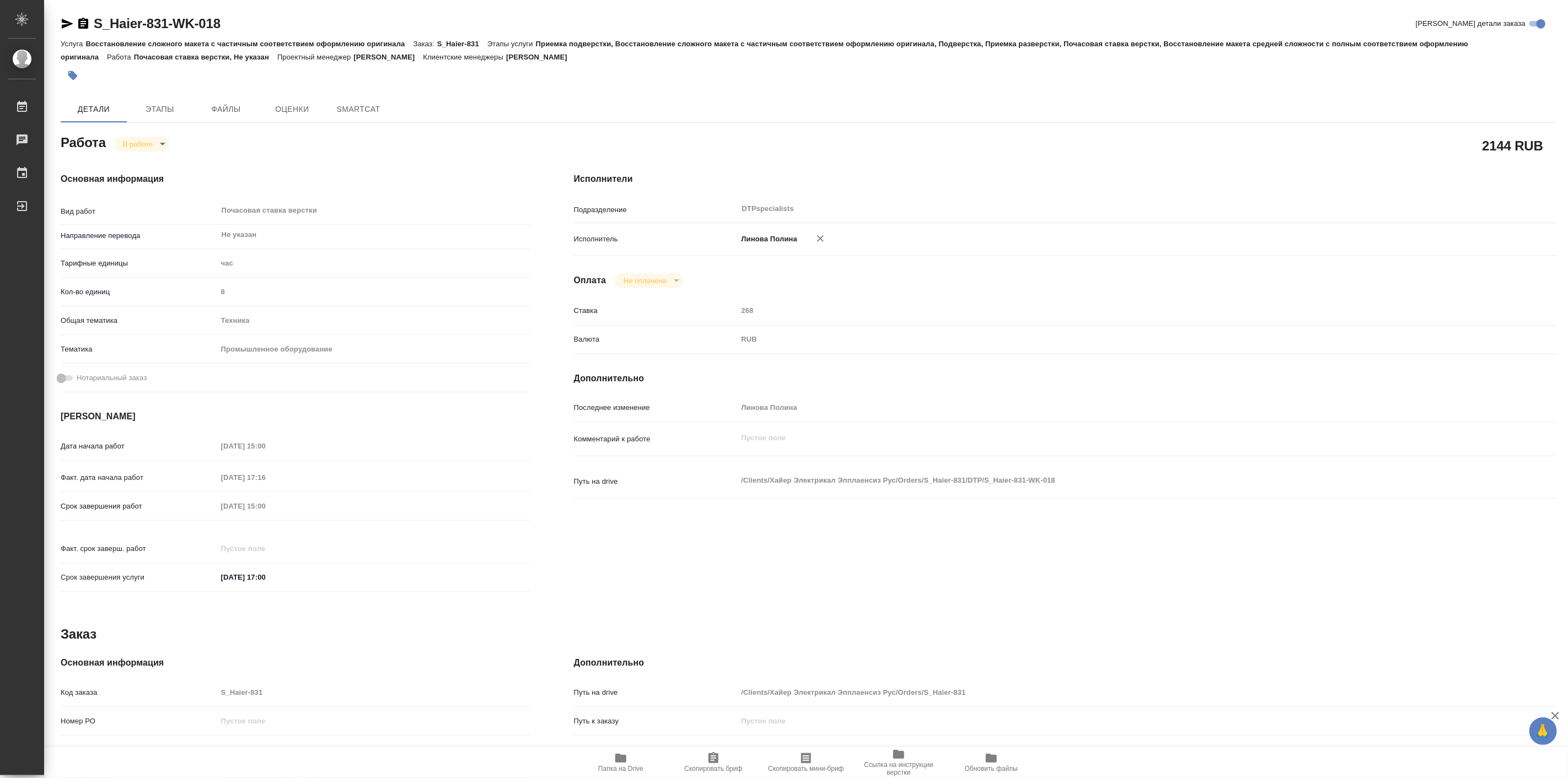
type textarea "x"
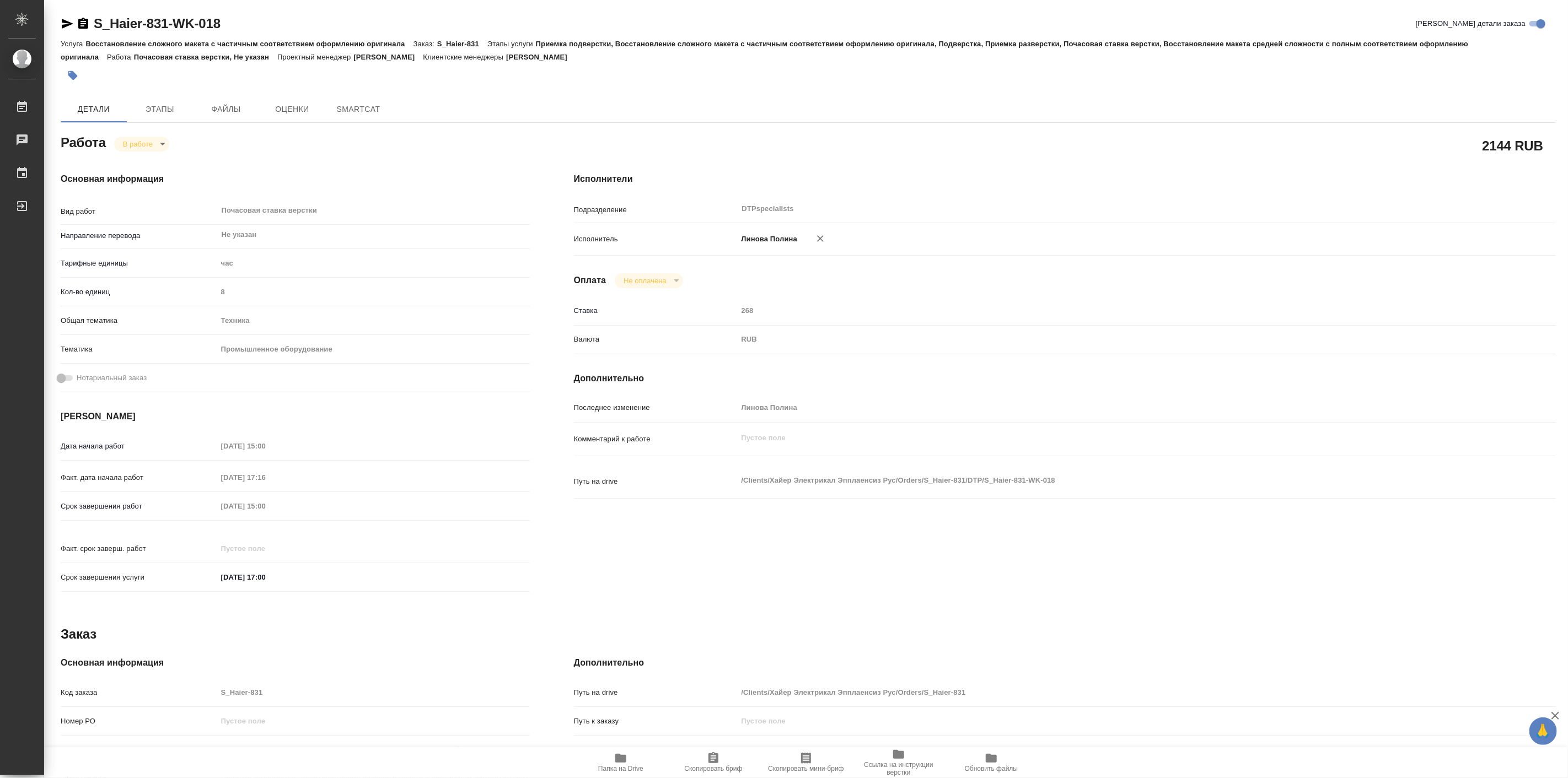
type textarea "x"
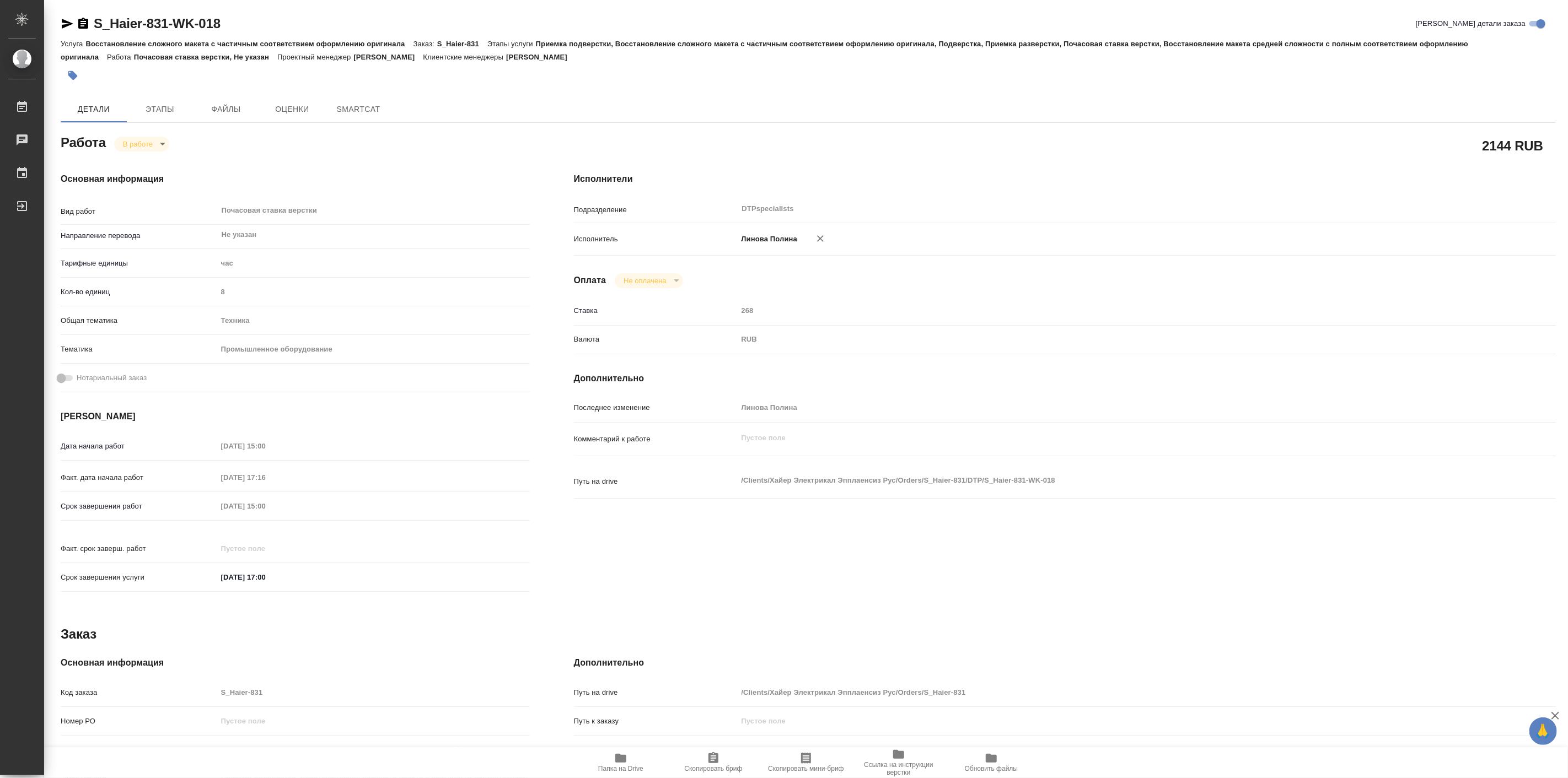
type textarea "x"
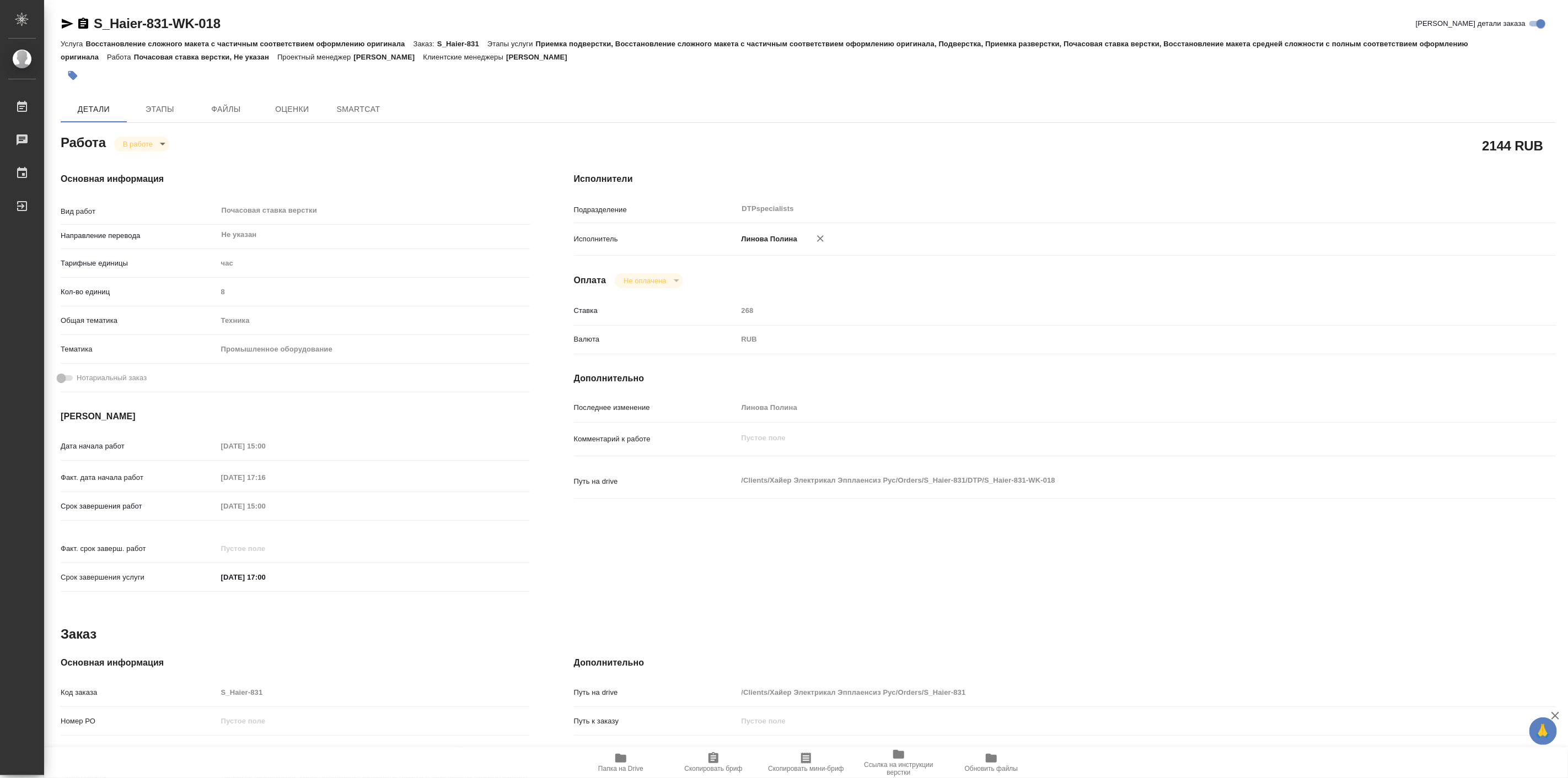
type textarea "x"
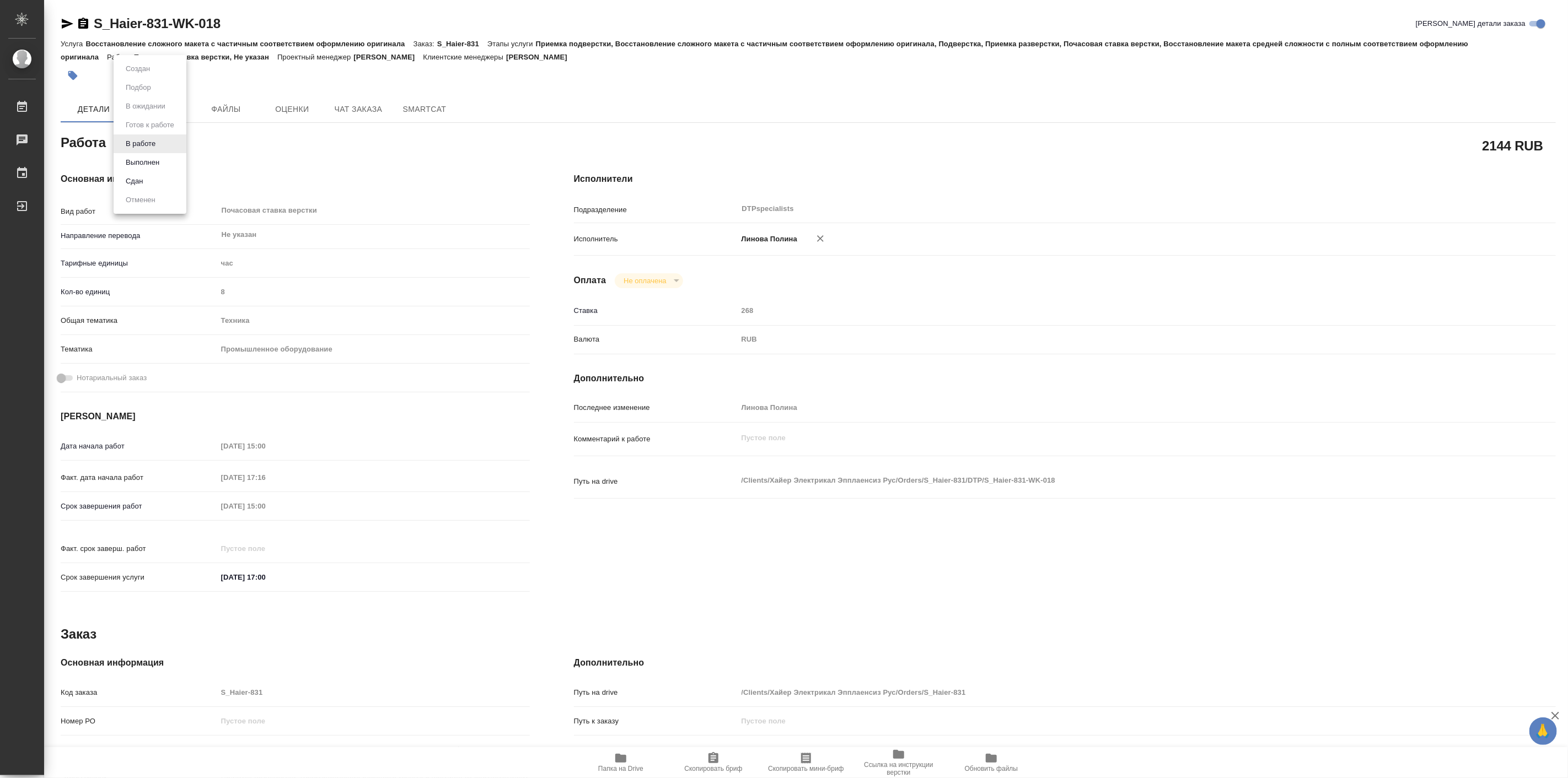
click at [152, 146] on body "🙏 .cls-1 fill:#fff; AWATERA Linova Polina Работы Чаты График Выйти S_Haier-831-…" at bounding box center [784, 389] width 1568 height 778
type textarea "x"
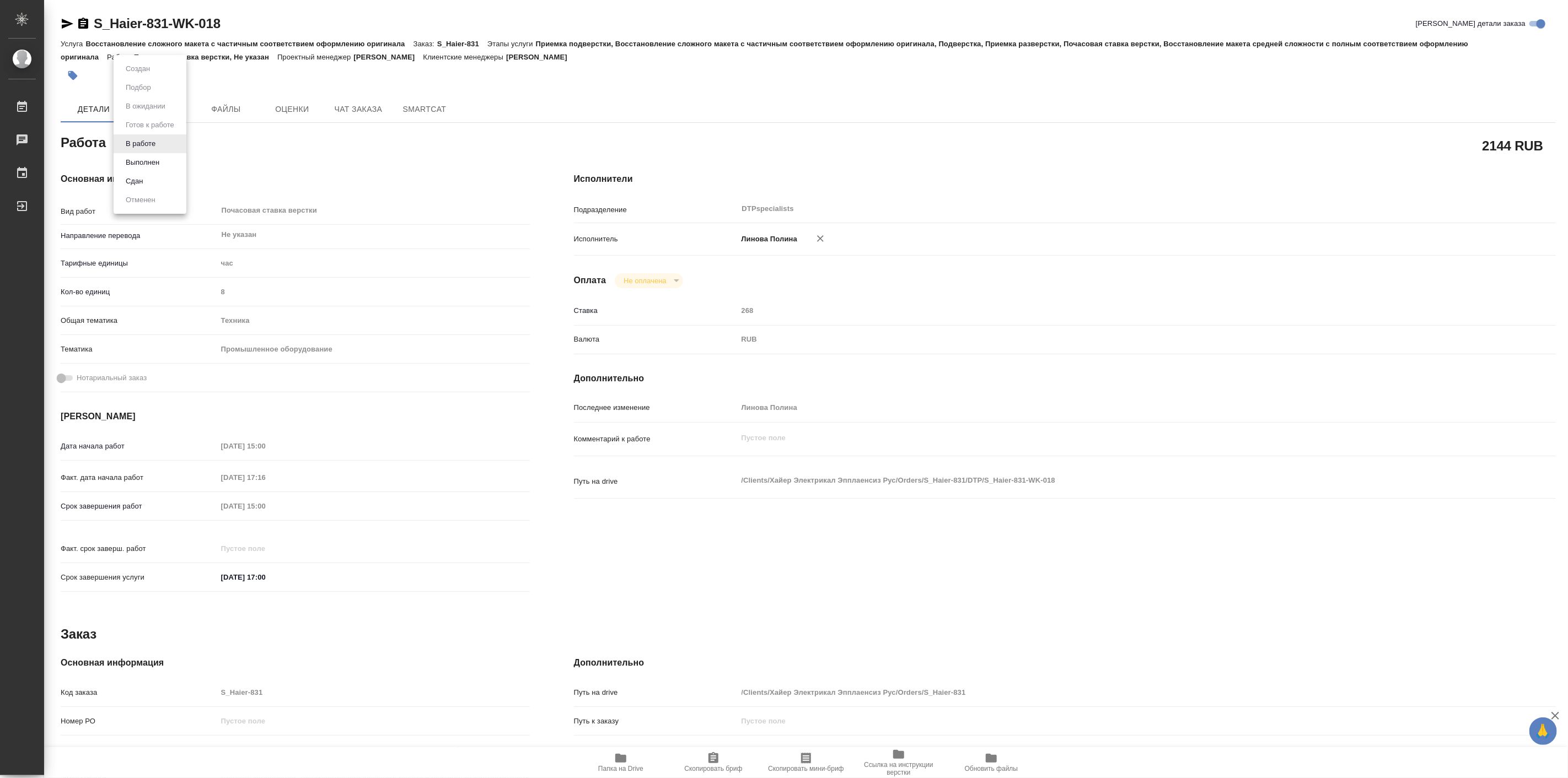
type textarea "x"
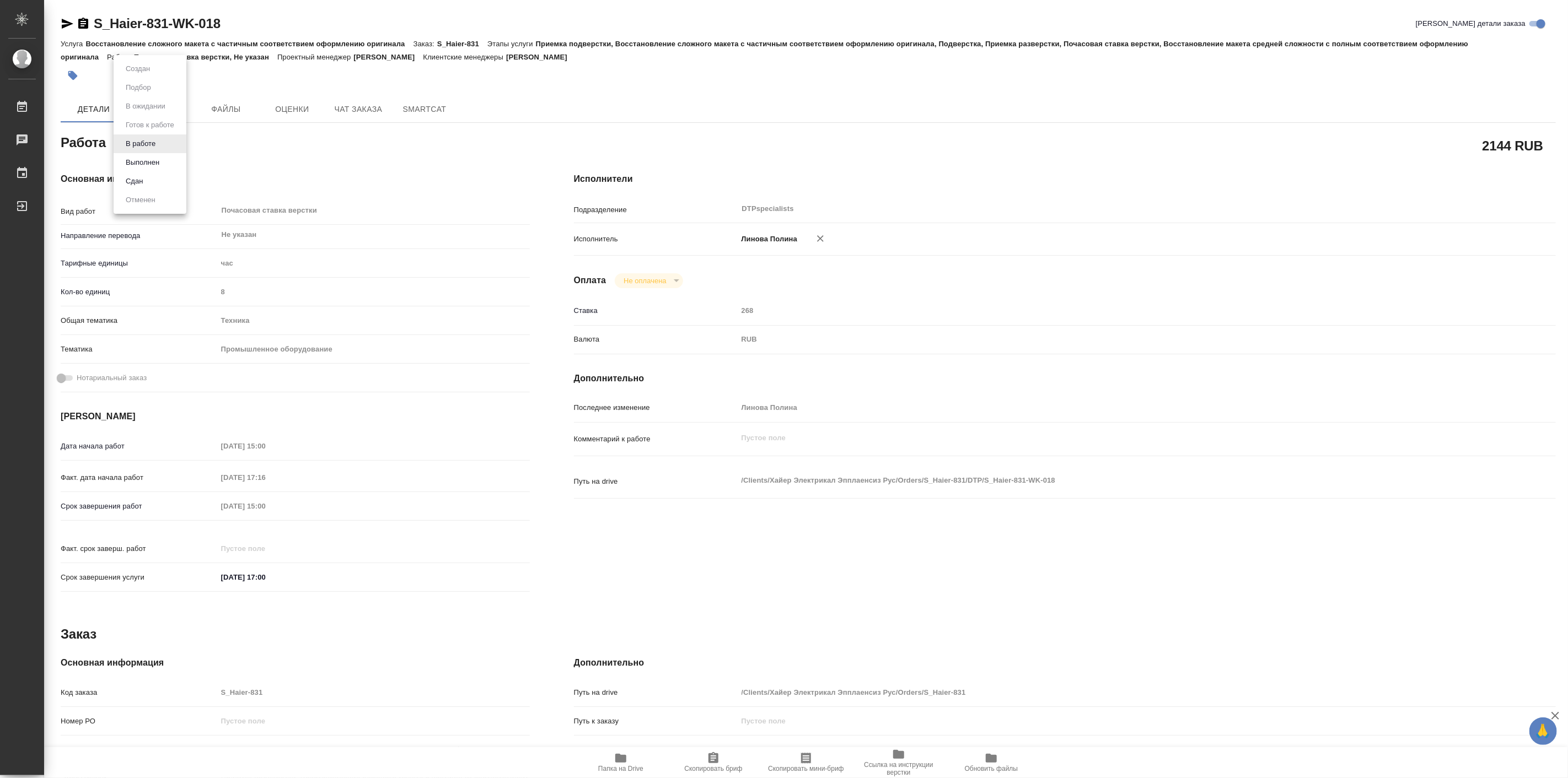
type textarea "x"
click at [161, 160] on button "Выполнен" at bounding box center [142, 162] width 40 height 12
type textarea "x"
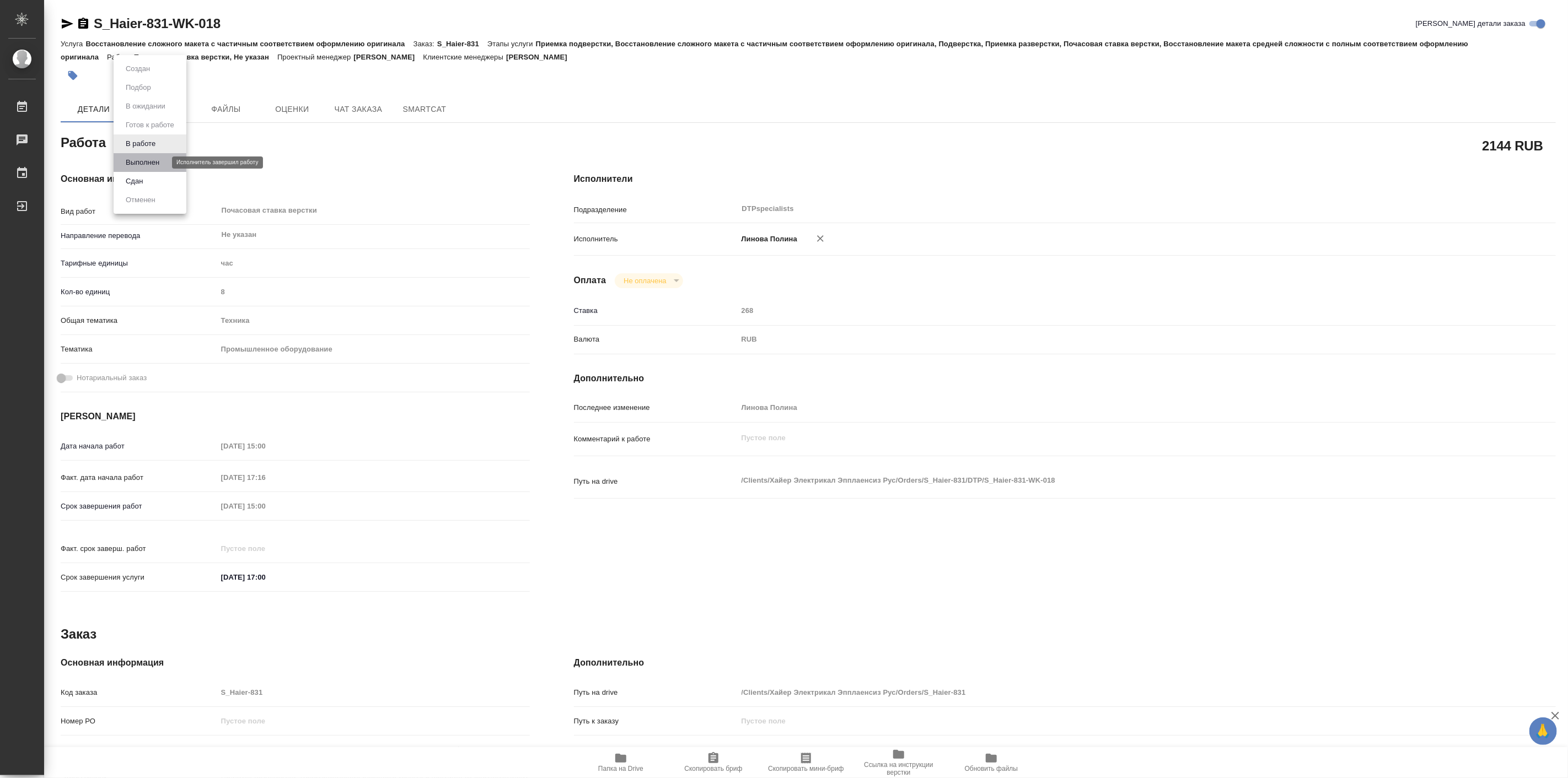
type textarea "x"
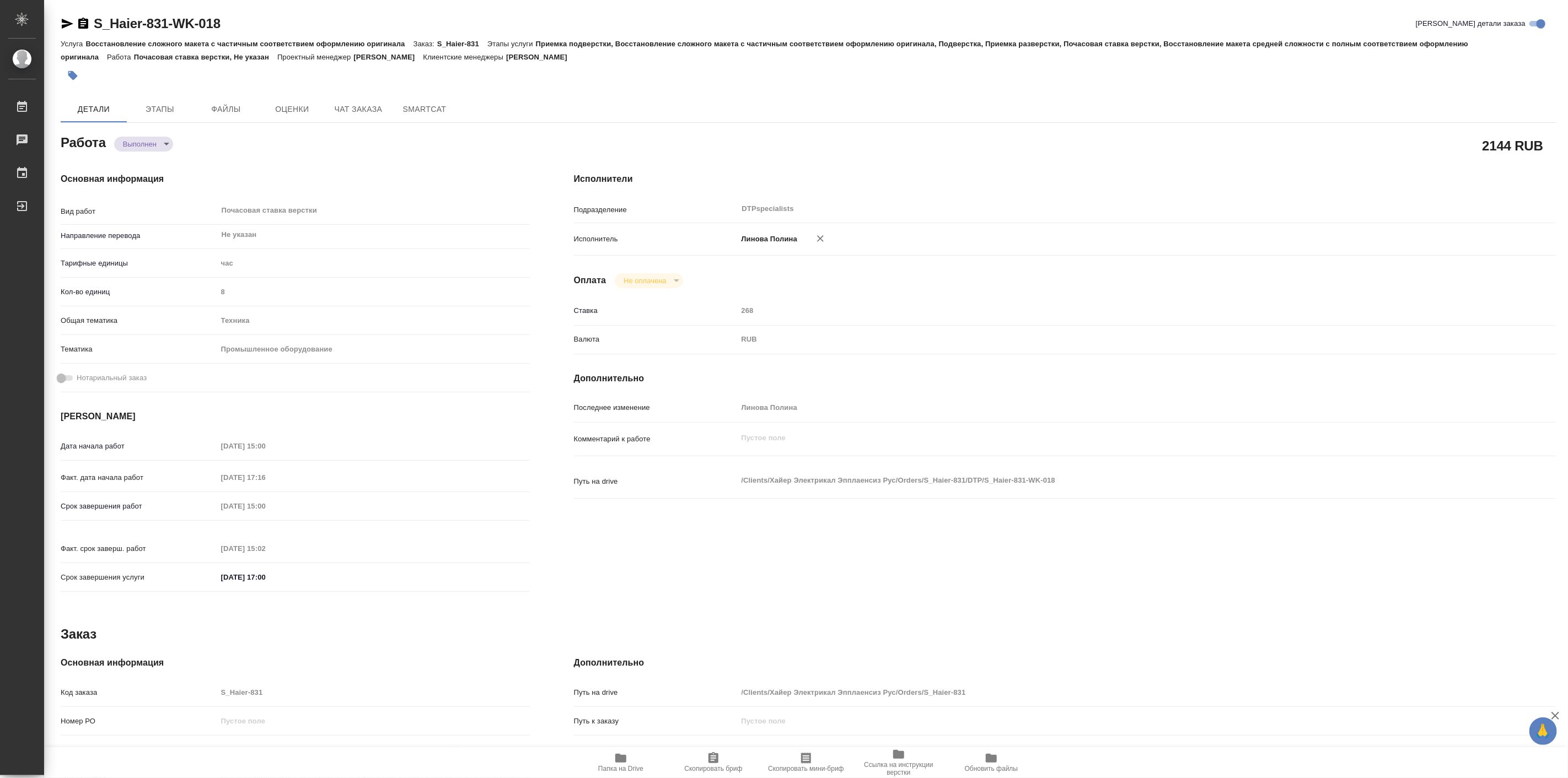
type textarea "x"
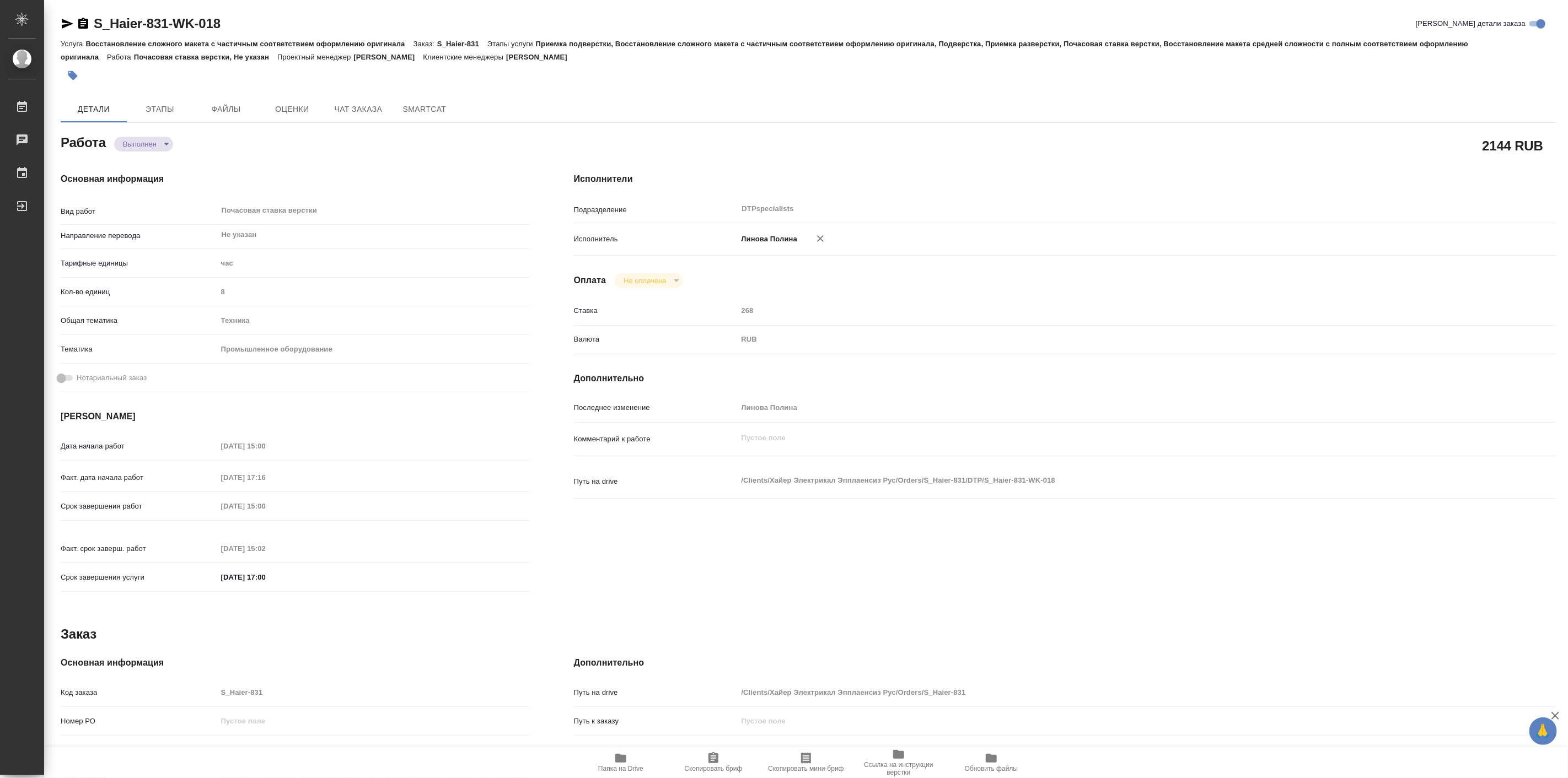
type textarea "x"
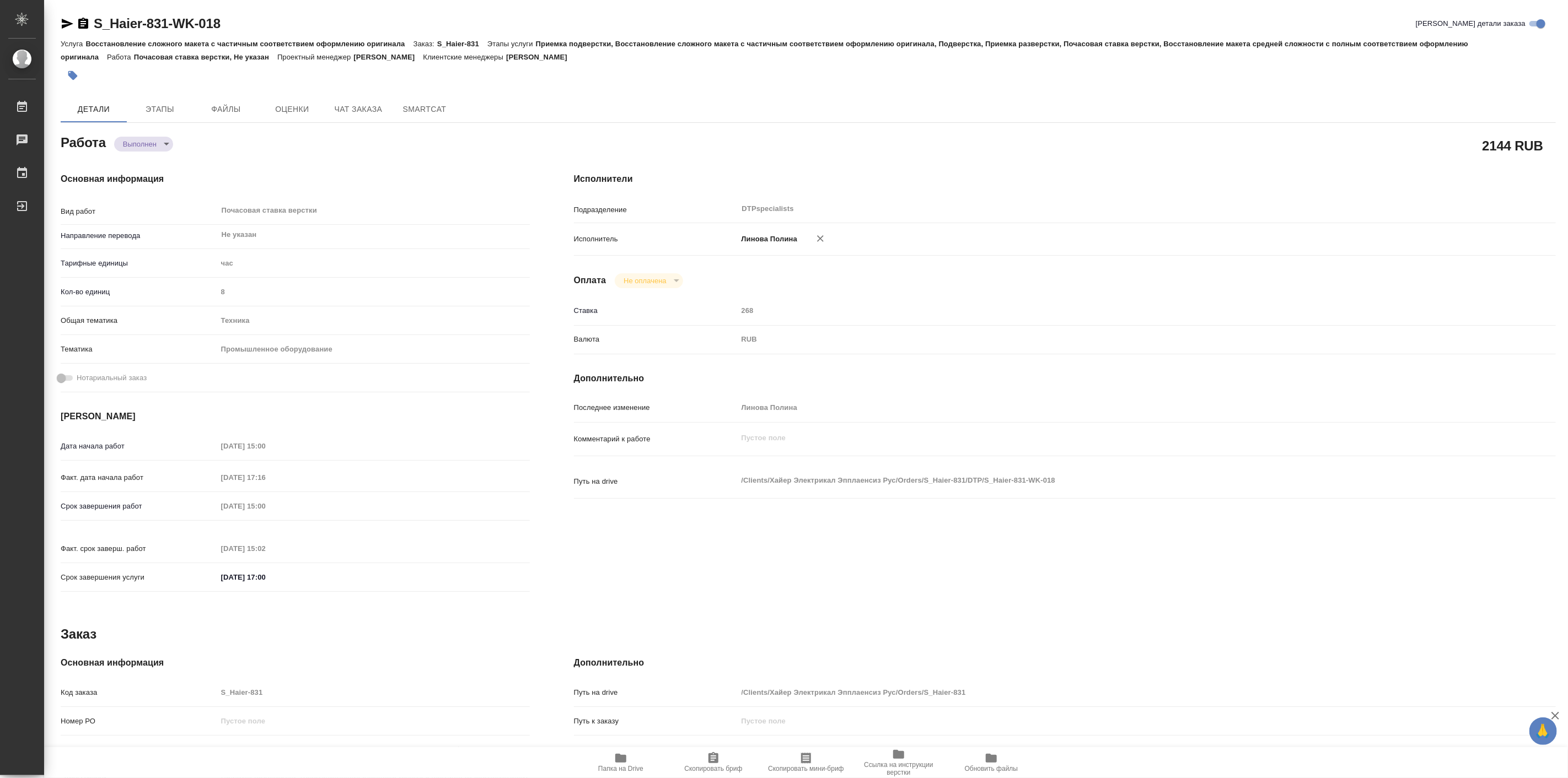
type textarea "x"
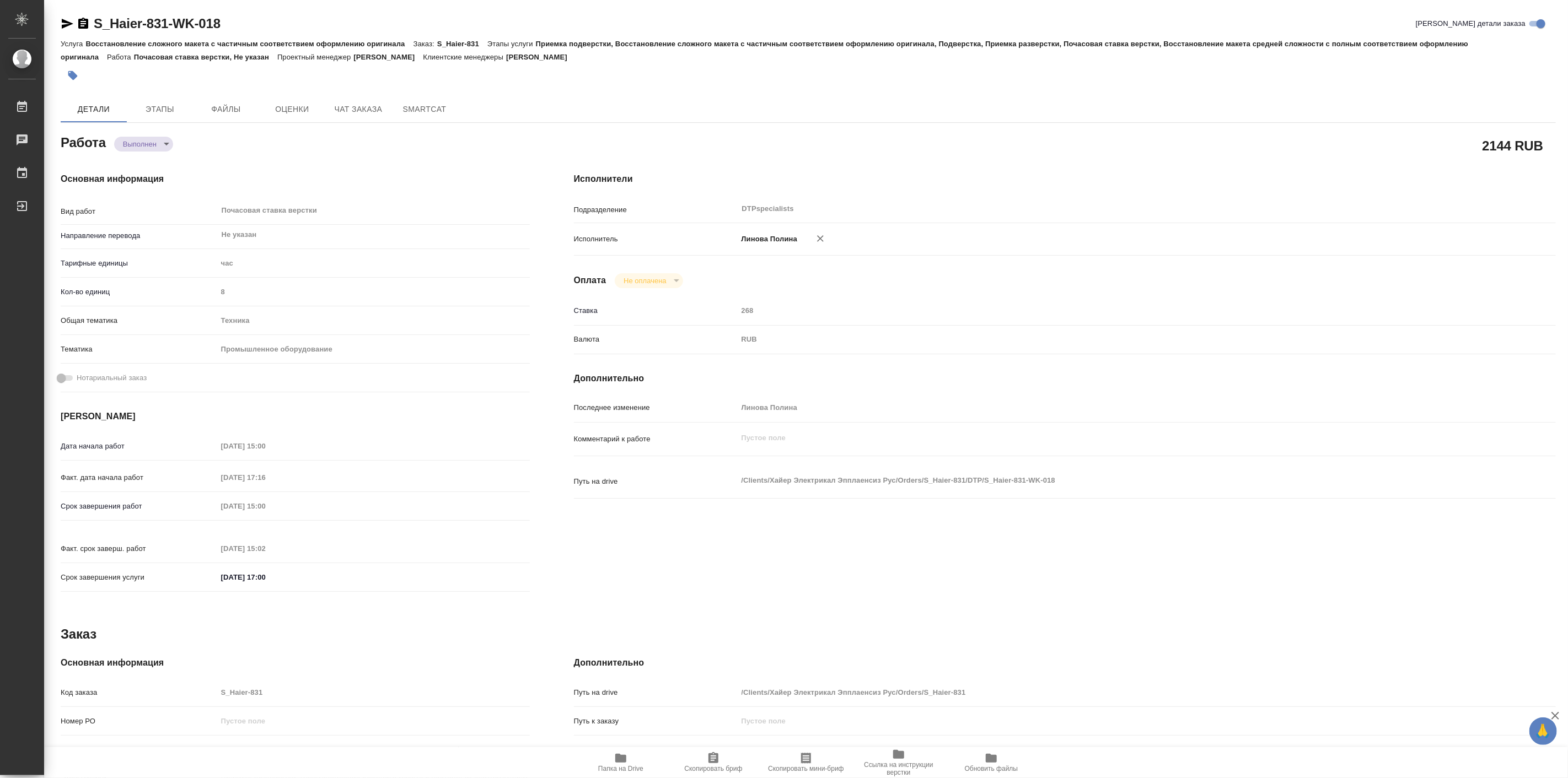
type textarea "x"
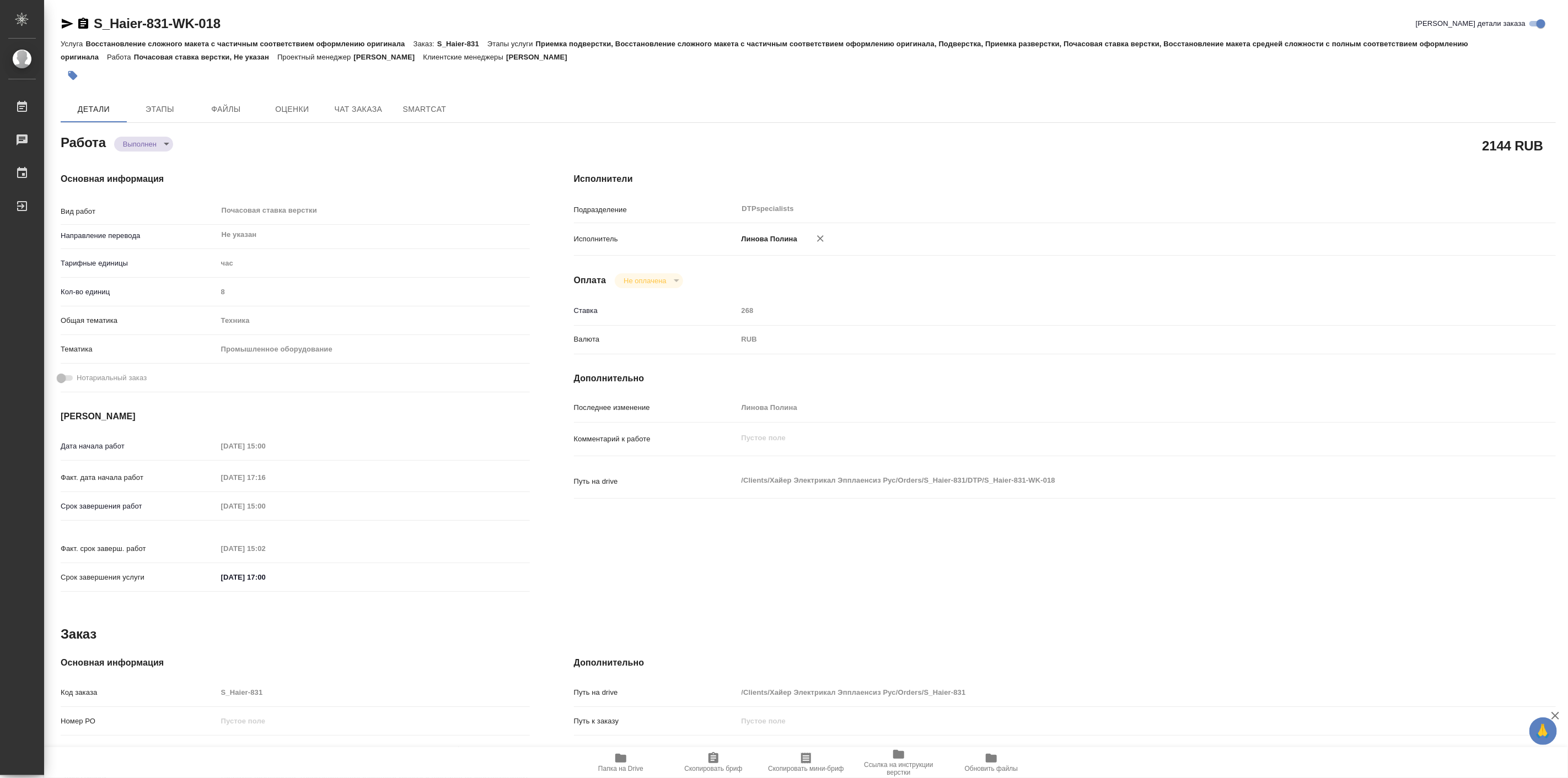
type textarea "x"
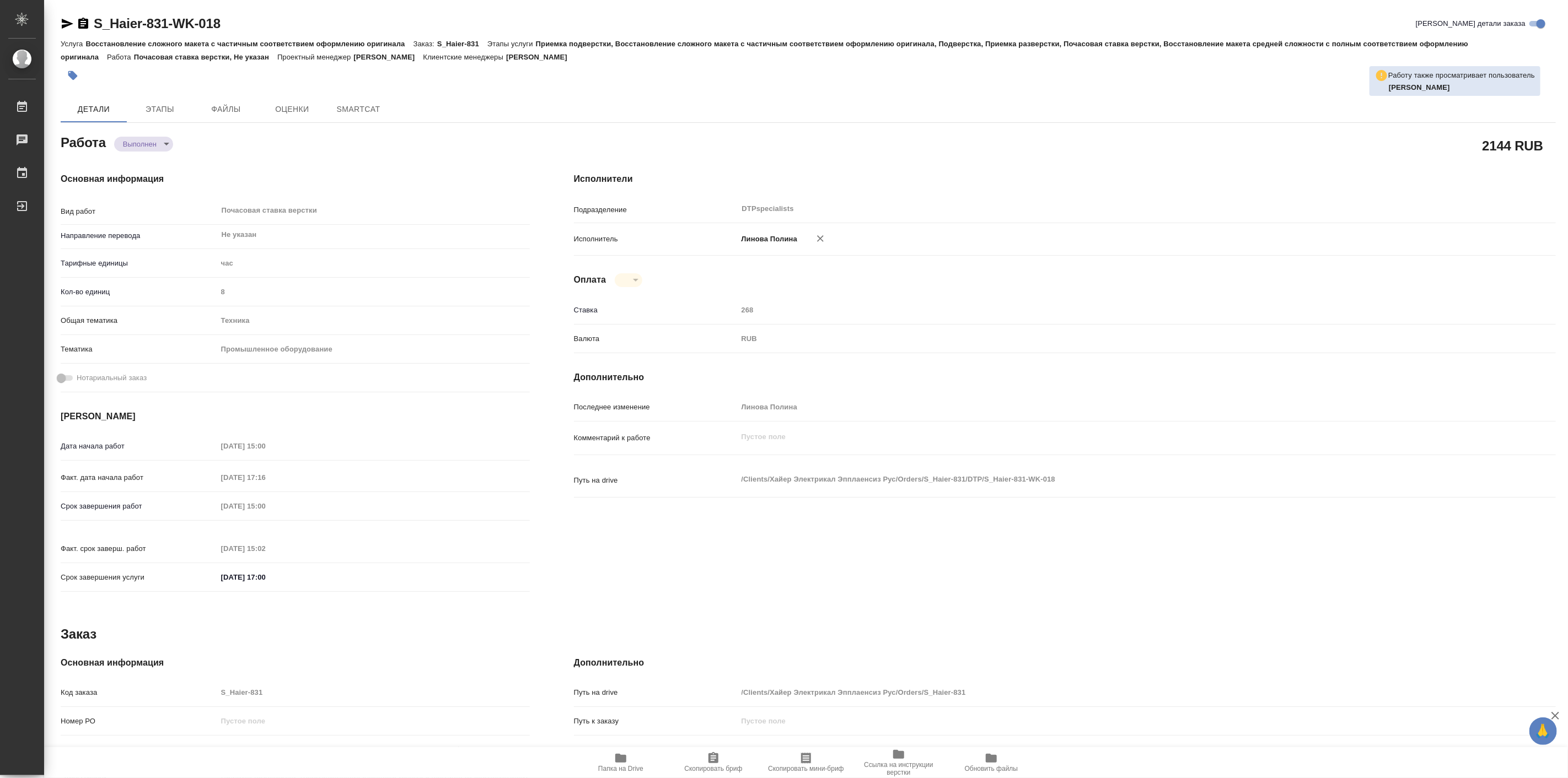
type textarea "x"
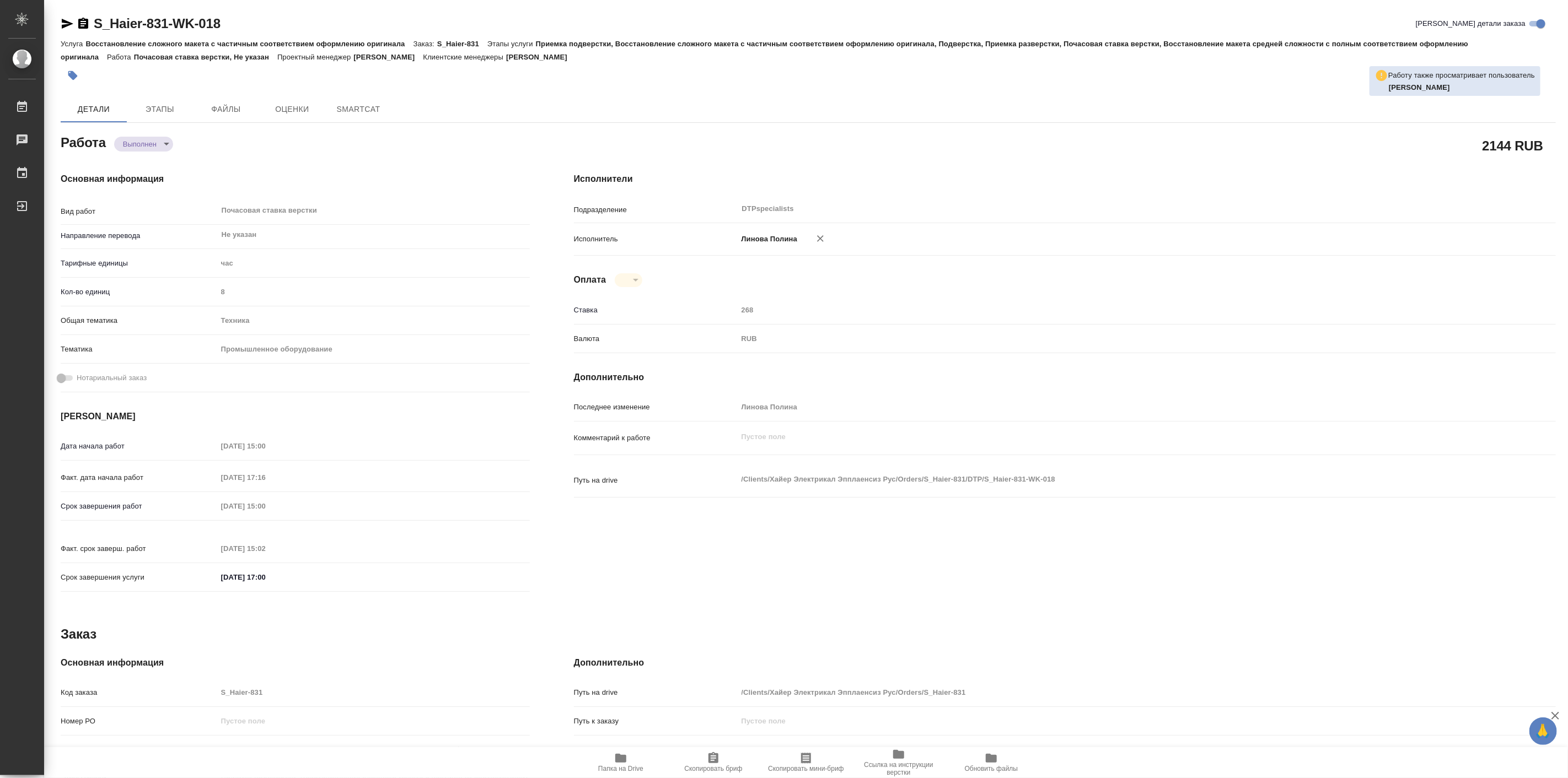
type textarea "x"
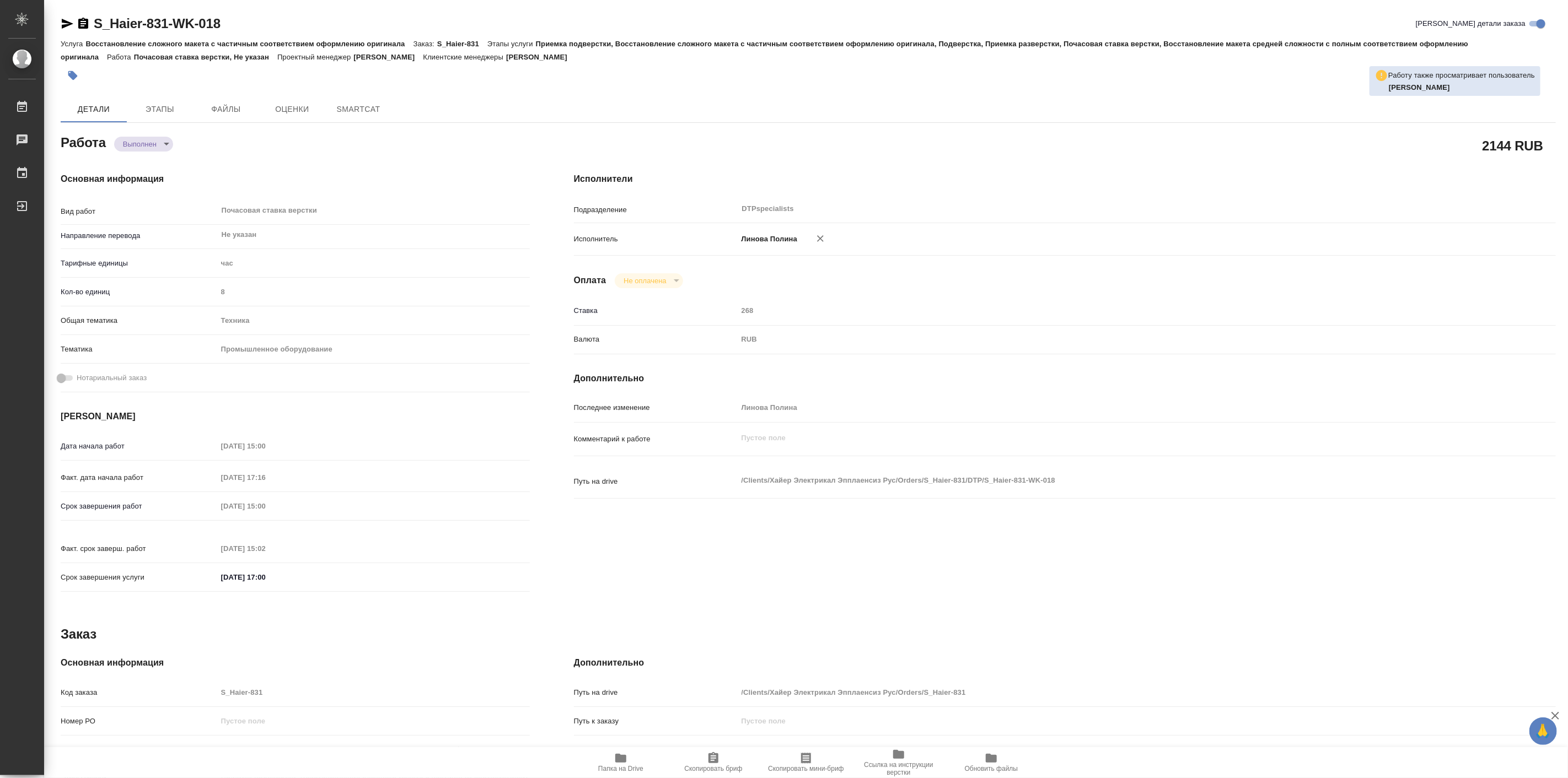
type textarea "x"
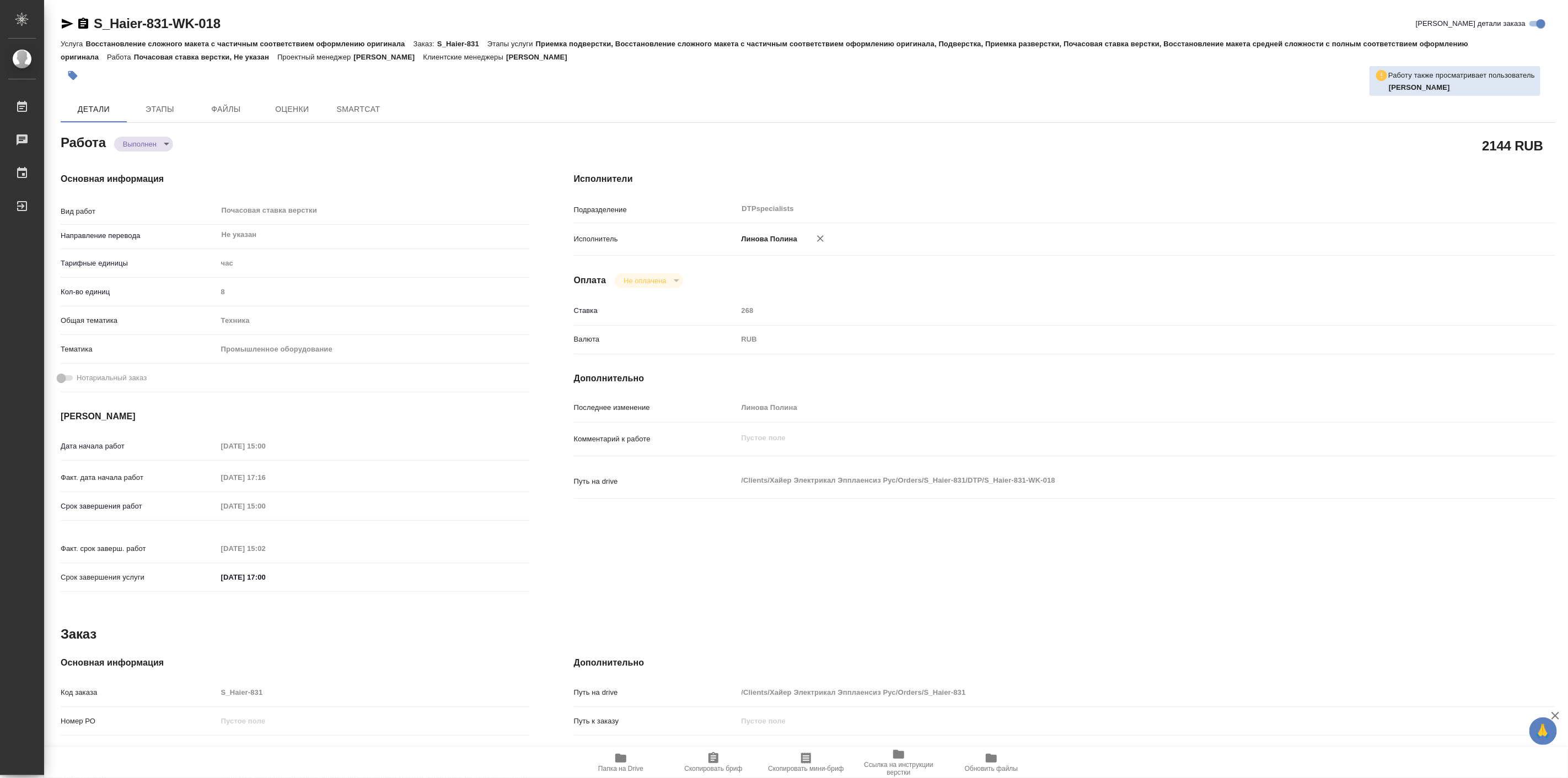
type textarea "x"
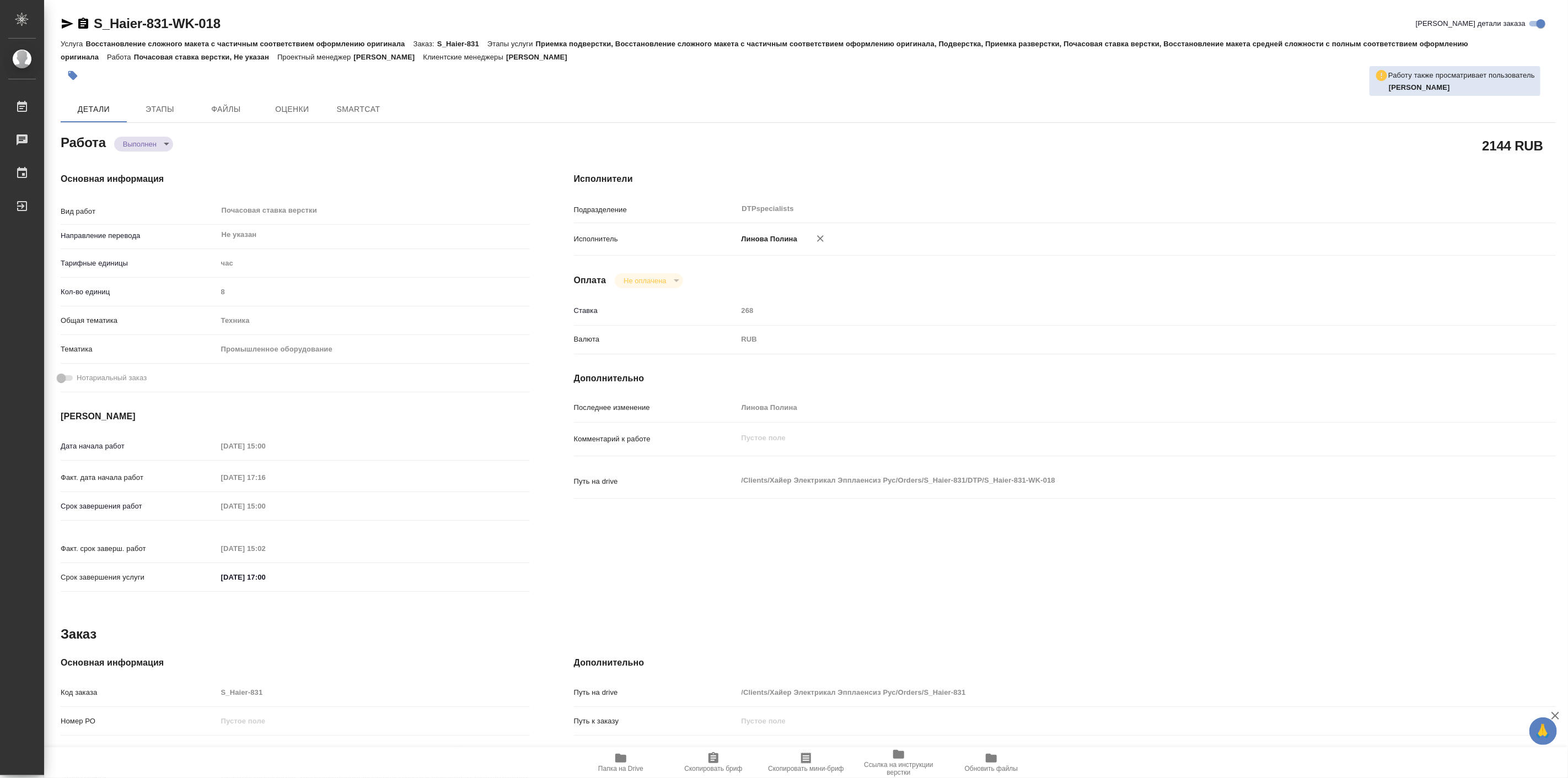
type textarea "x"
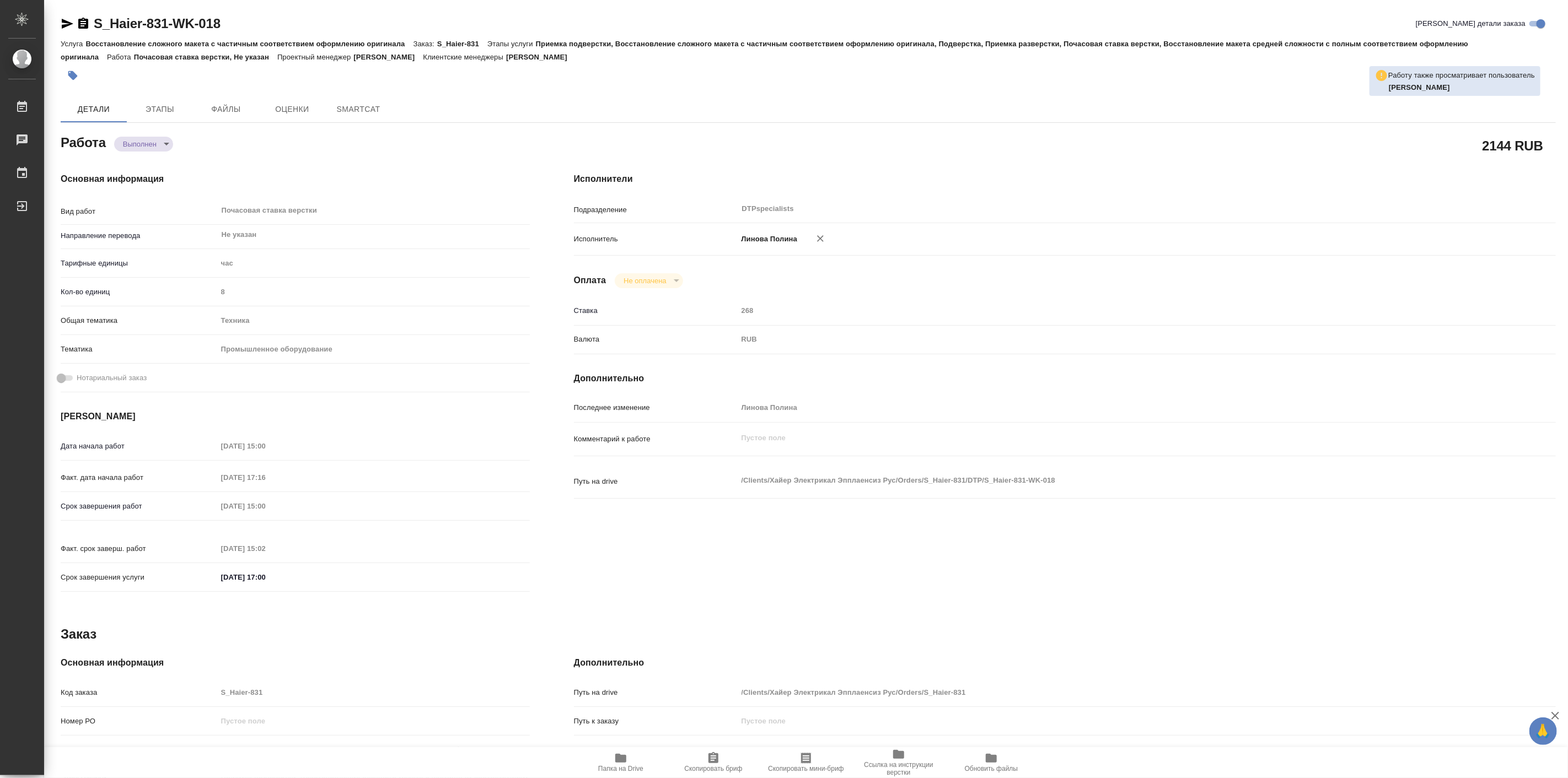
type textarea "x"
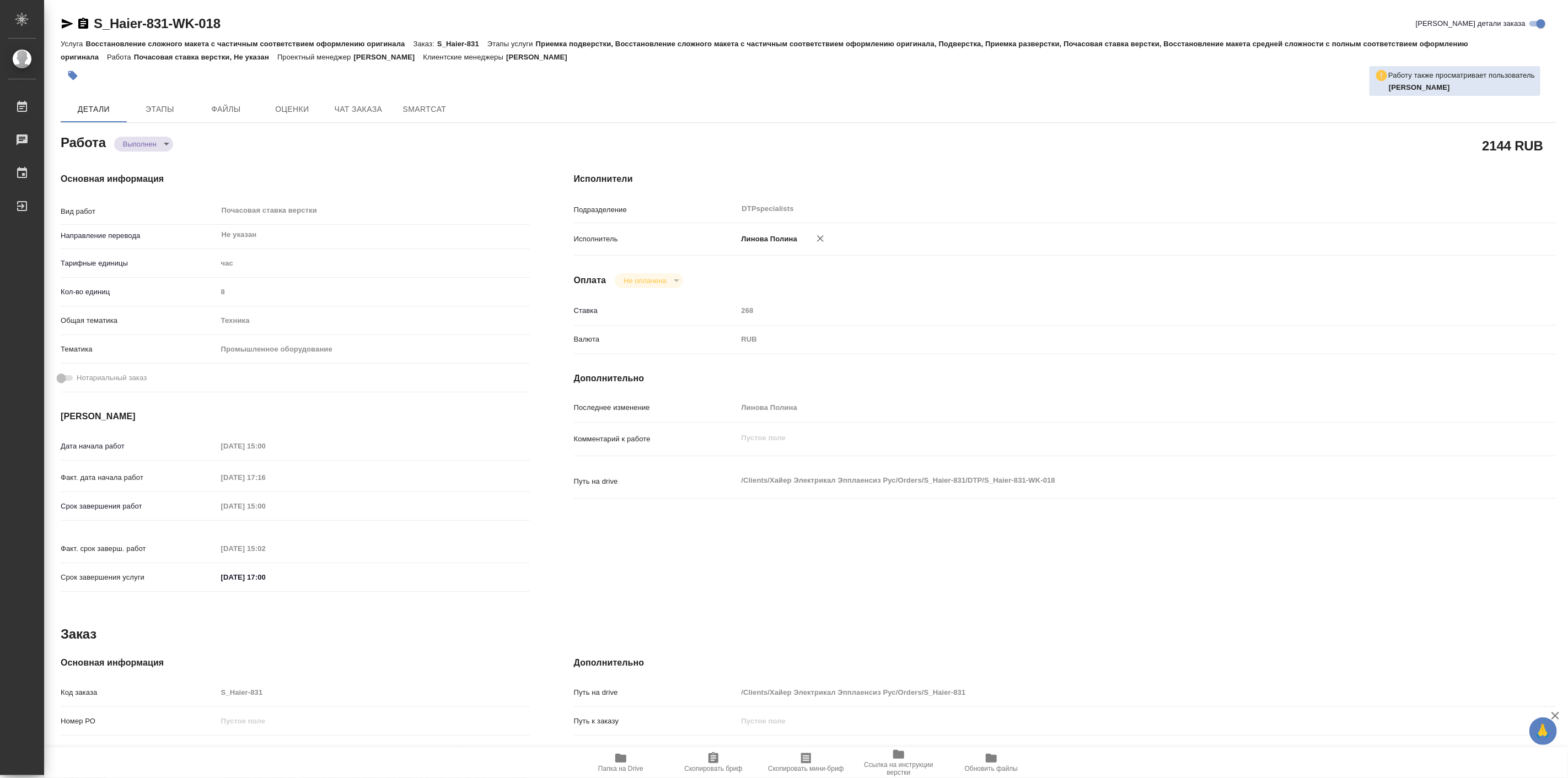
type textarea "x"
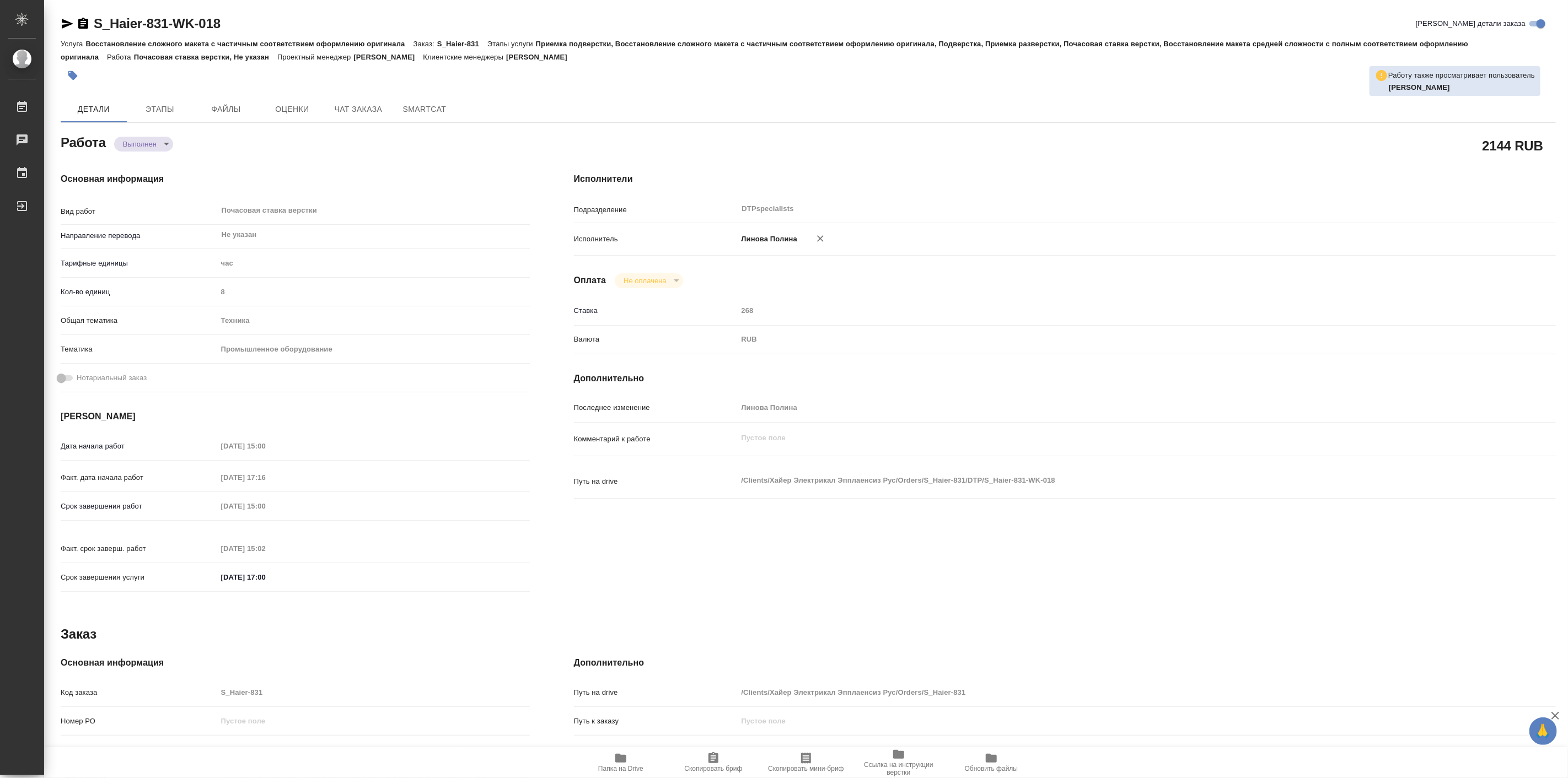
type textarea "x"
click at [480, 162] on div "Основная информация Вид работ Почасовая ставка верстки x ​ Направление перевода…" at bounding box center [295, 385] width 513 height 470
click at [311, 157] on div "Основная информация Вид работ Почасовая ставка верстки x ​ Направление перевода…" at bounding box center [295, 385] width 513 height 470
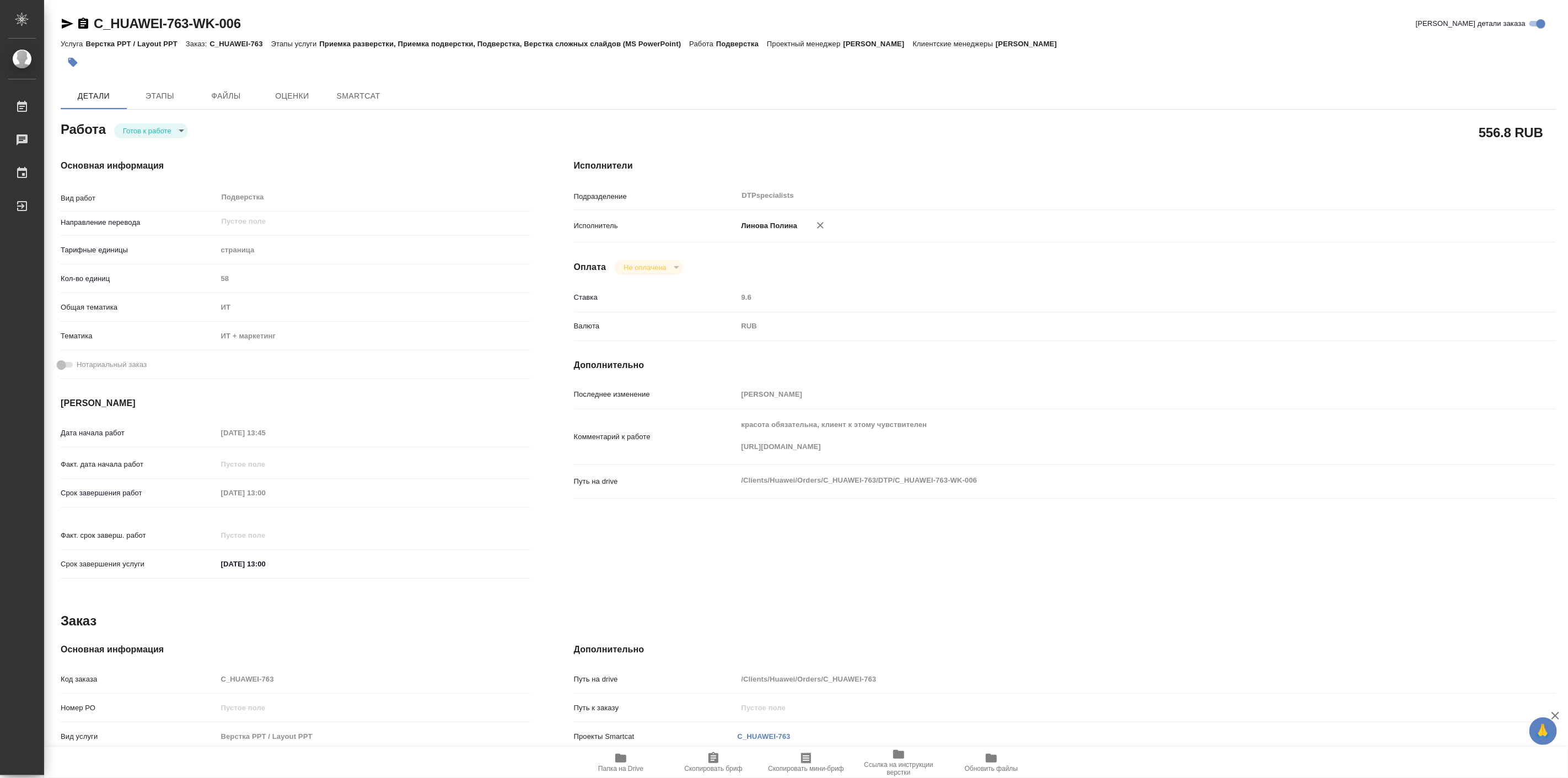
type textarea "x"
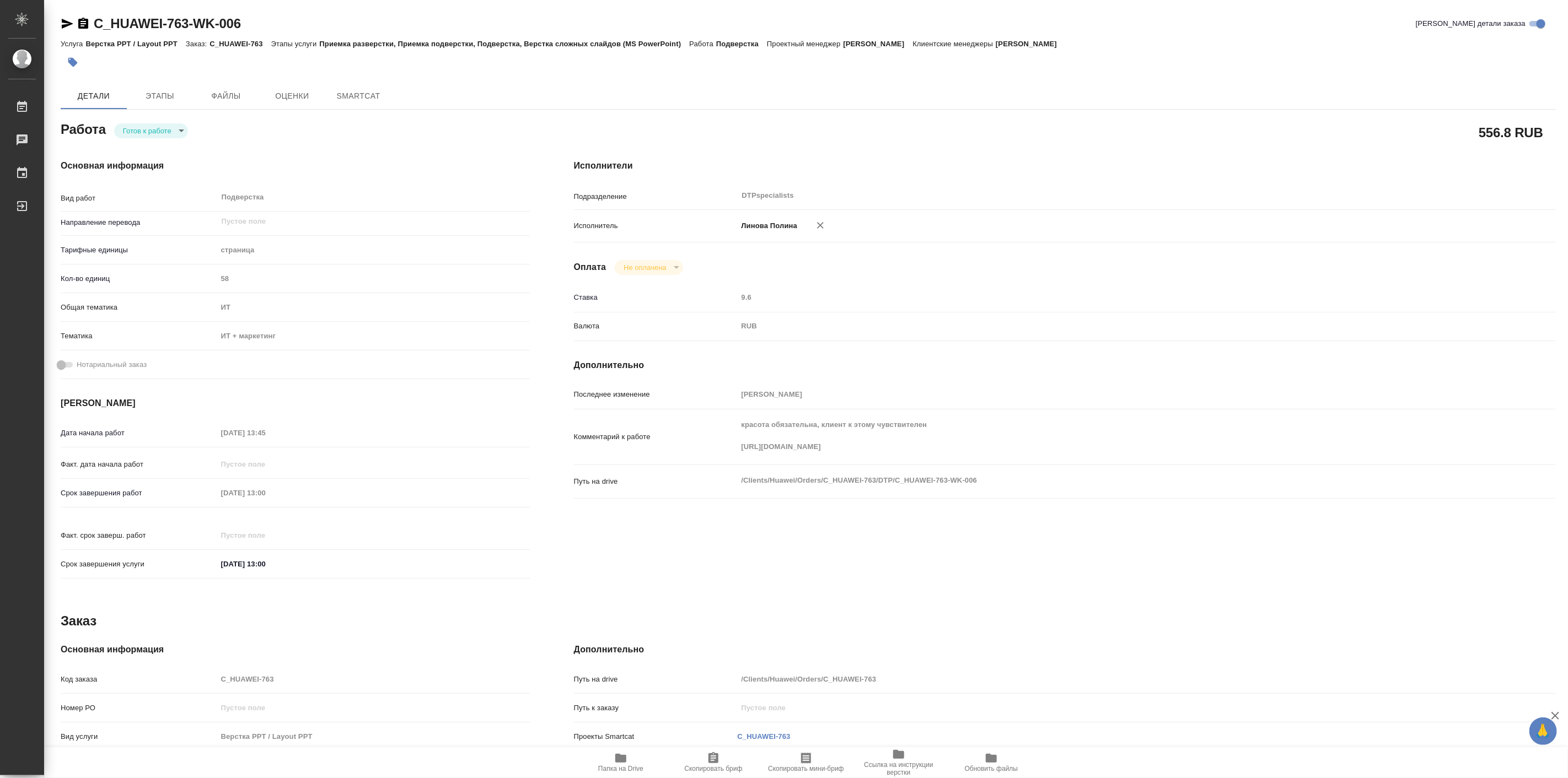
type textarea "x"
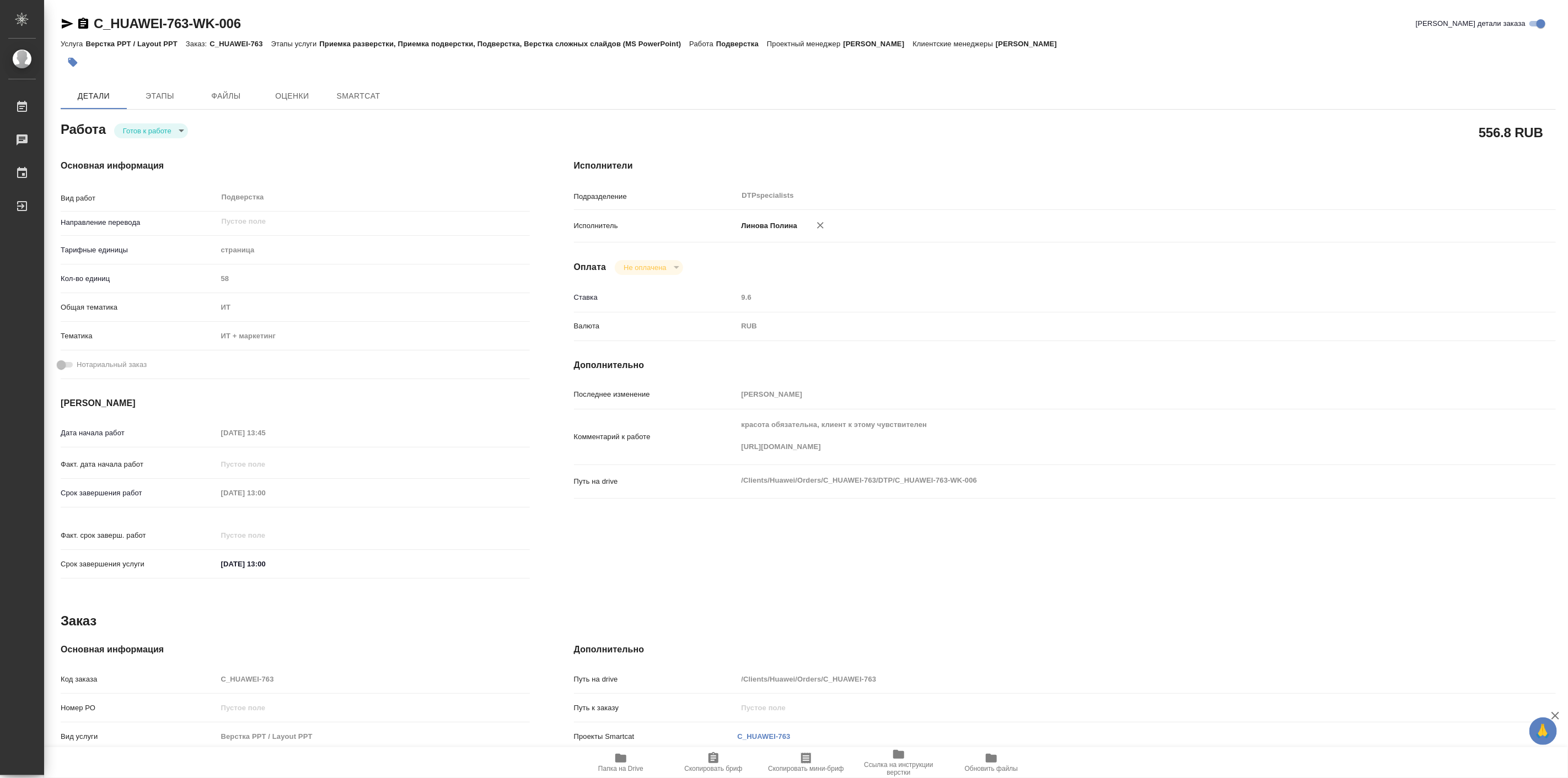
type textarea "x"
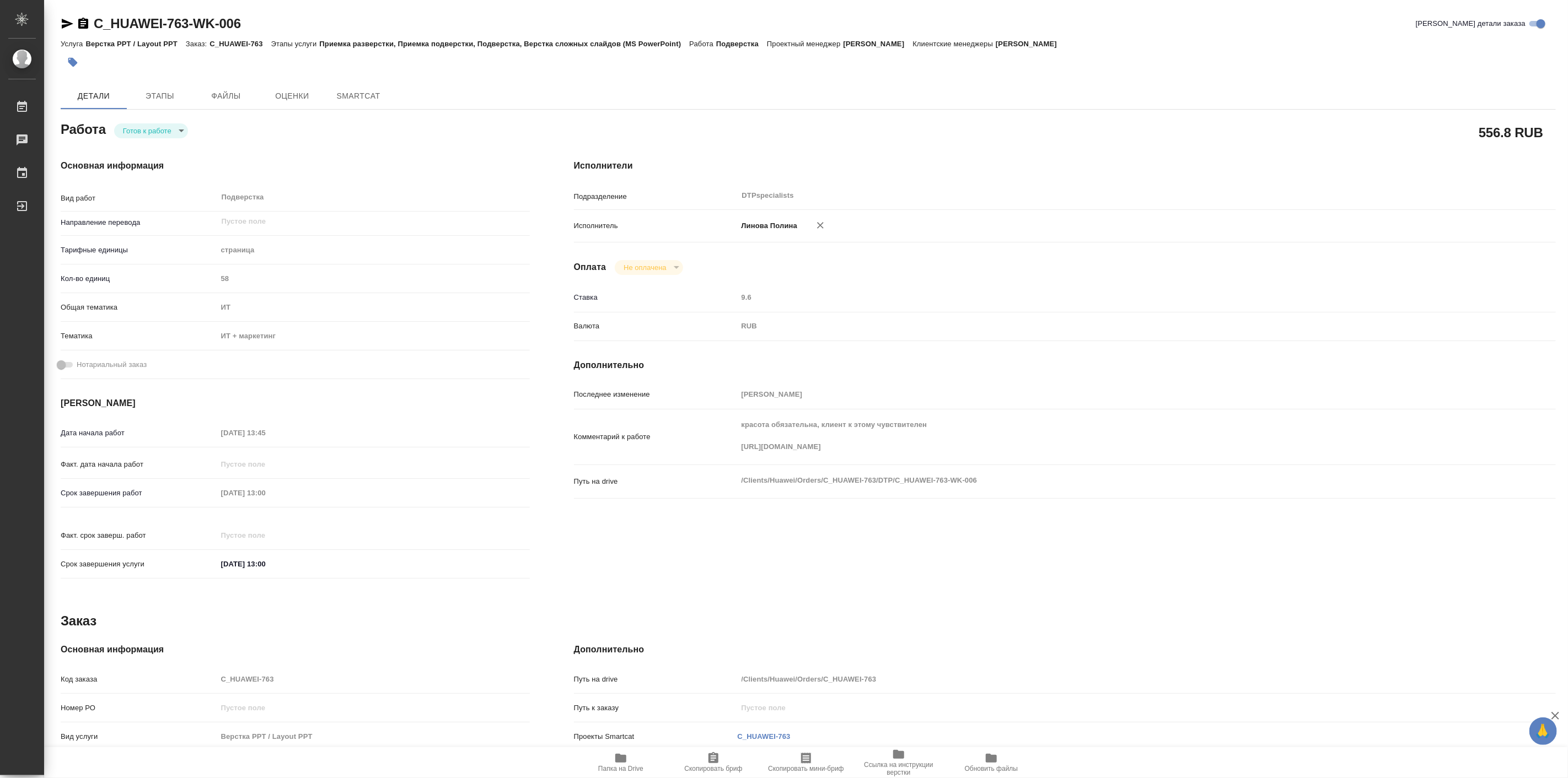
type textarea "x"
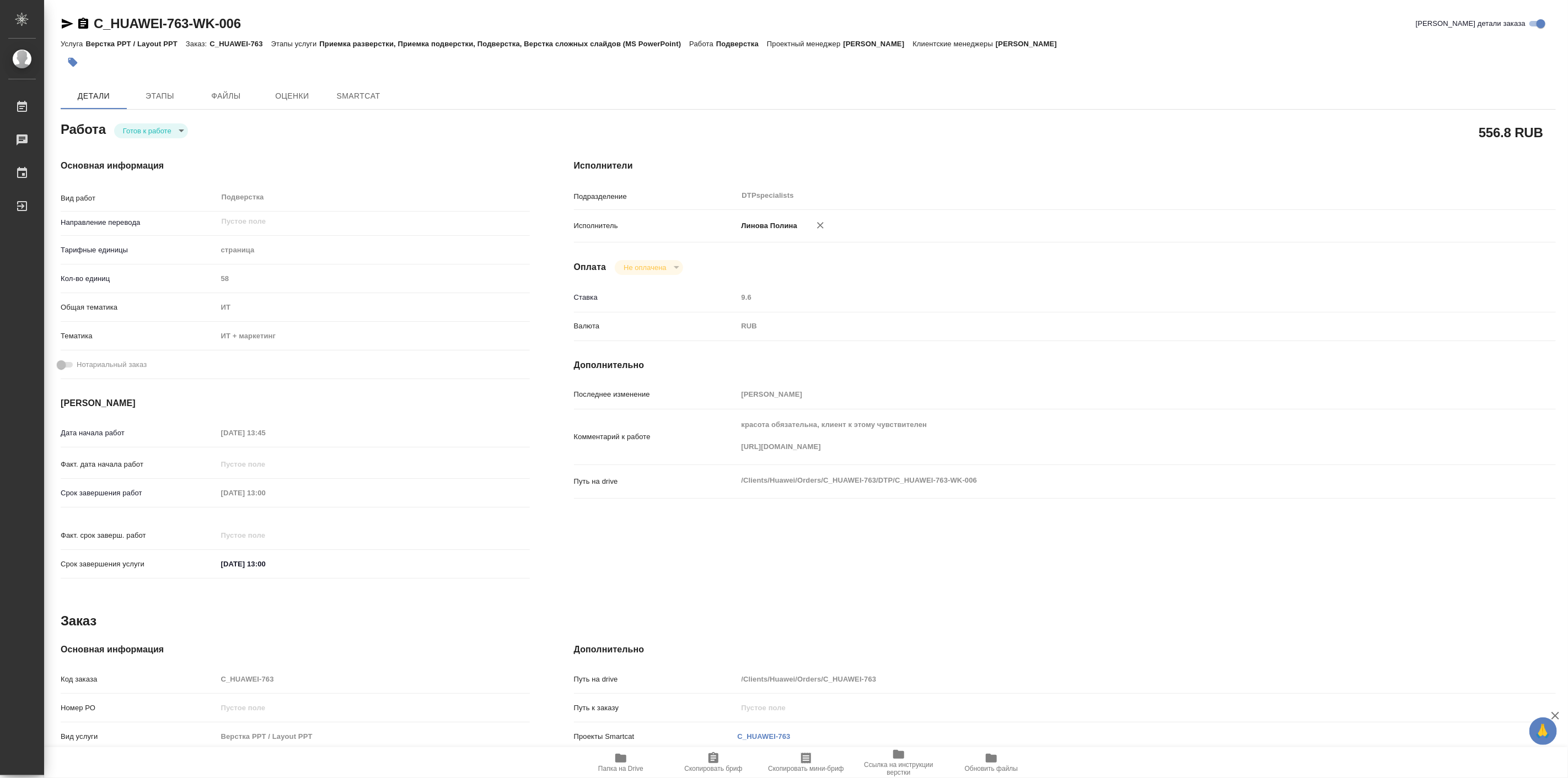
type textarea "x"
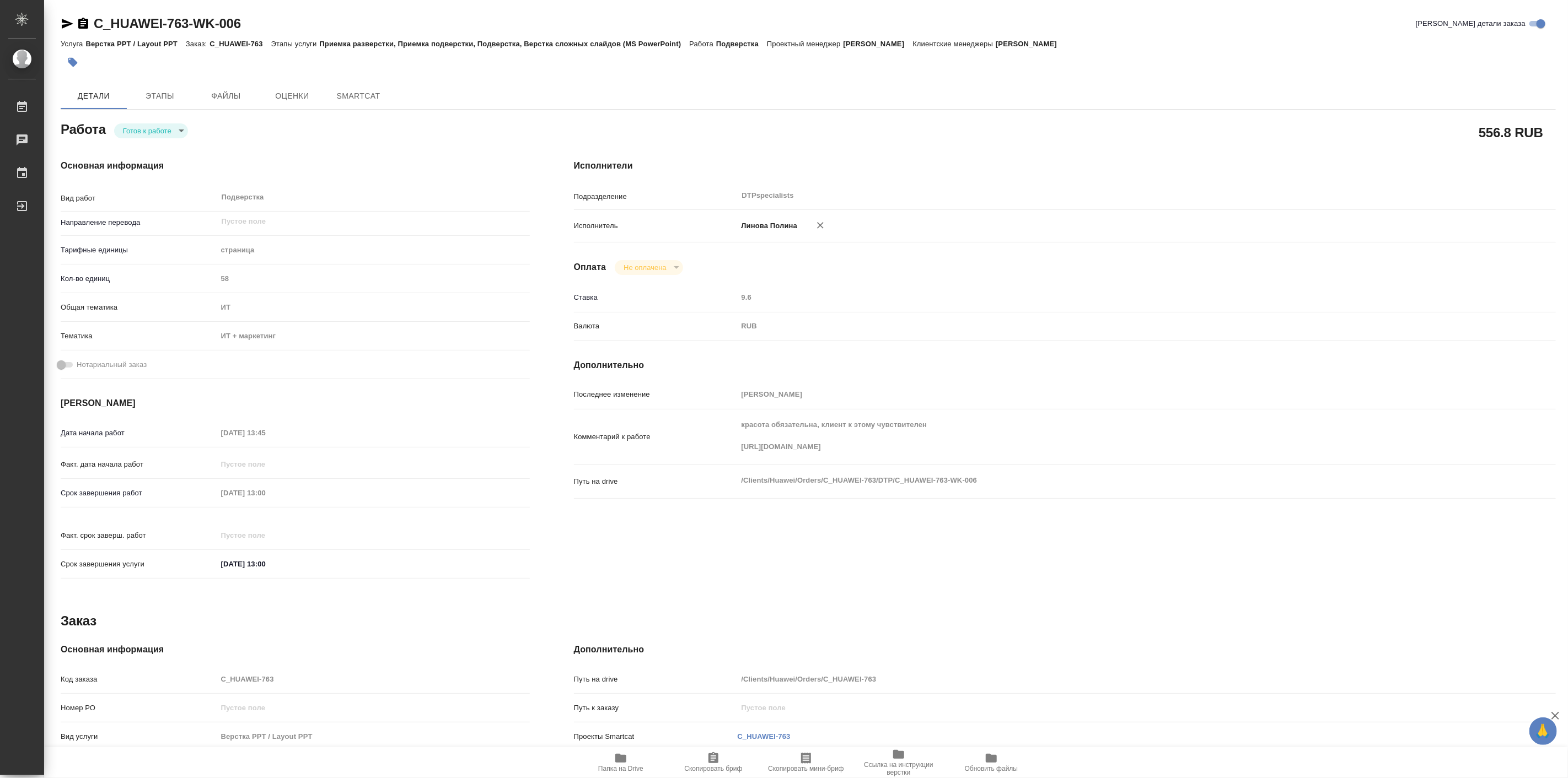
type textarea "x"
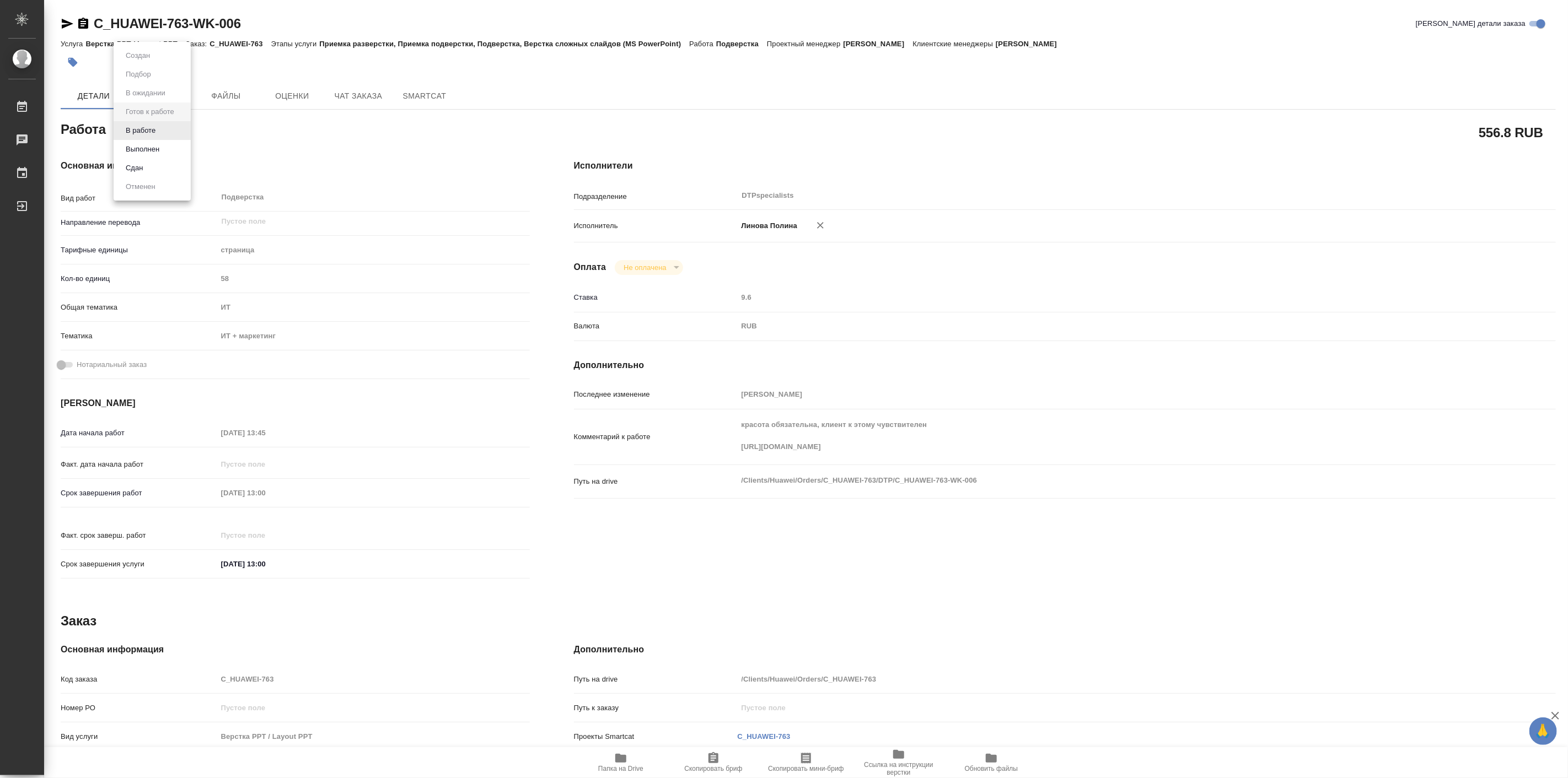
click at [156, 129] on body "🙏 .cls-1 fill:#fff; AWATERA [PERSON_NAME] Работы Чаты График Выйти C_HUAWEI-763…" at bounding box center [784, 389] width 1568 height 778
click at [156, 131] on button "В работе" at bounding box center [140, 130] width 36 height 12
type textarea "x"
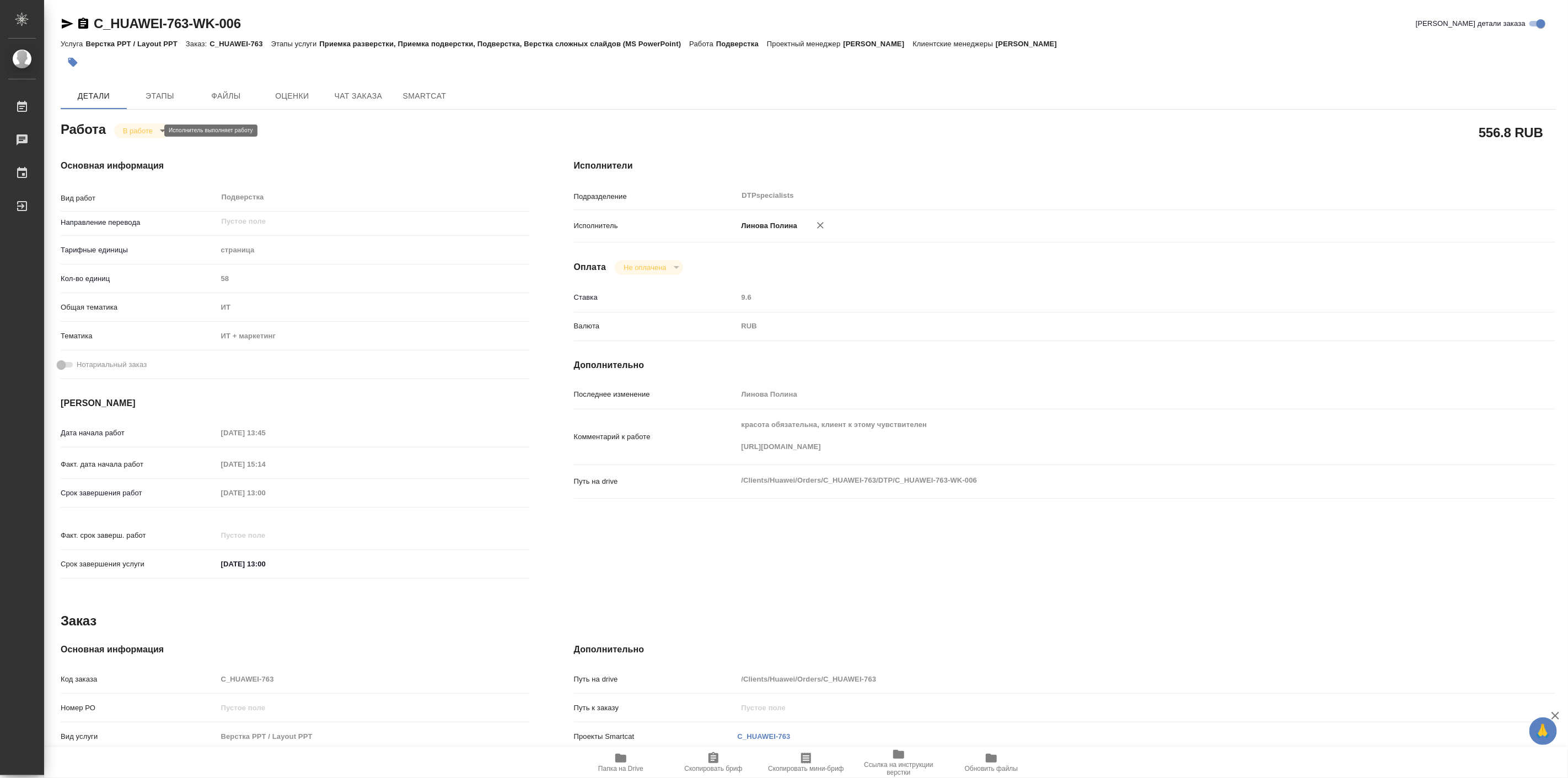
type textarea "x"
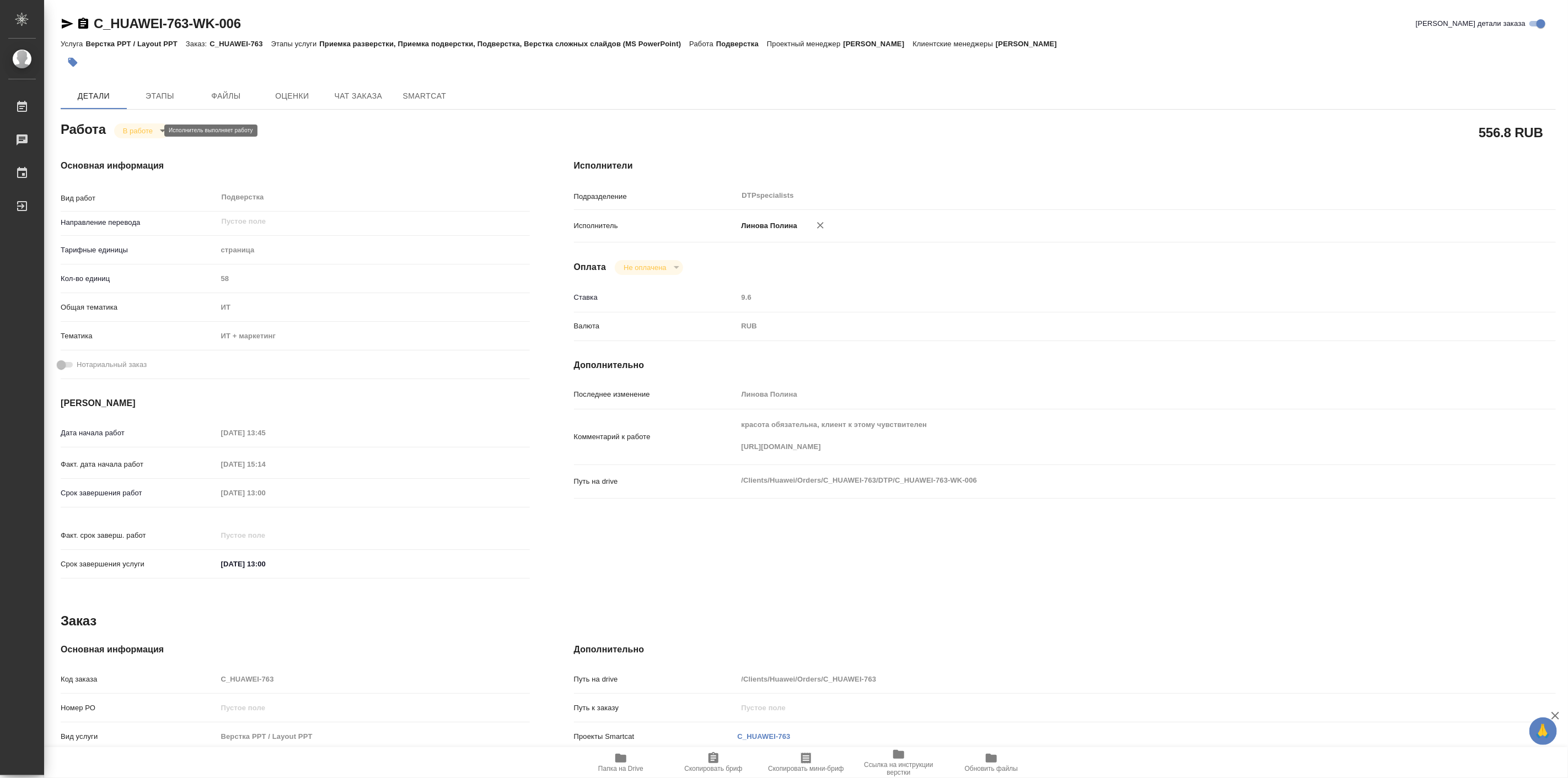
type textarea "x"
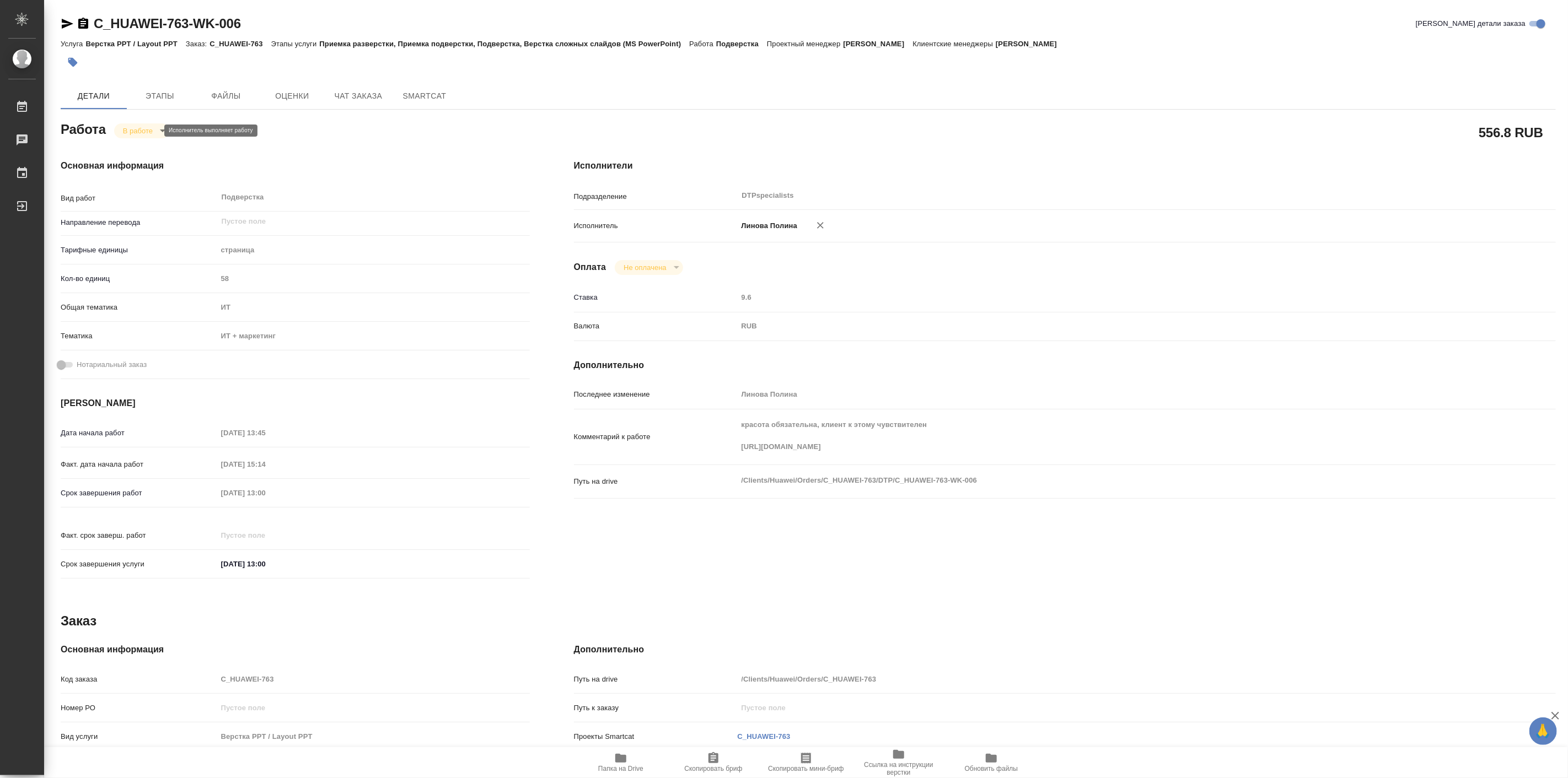
type textarea "x"
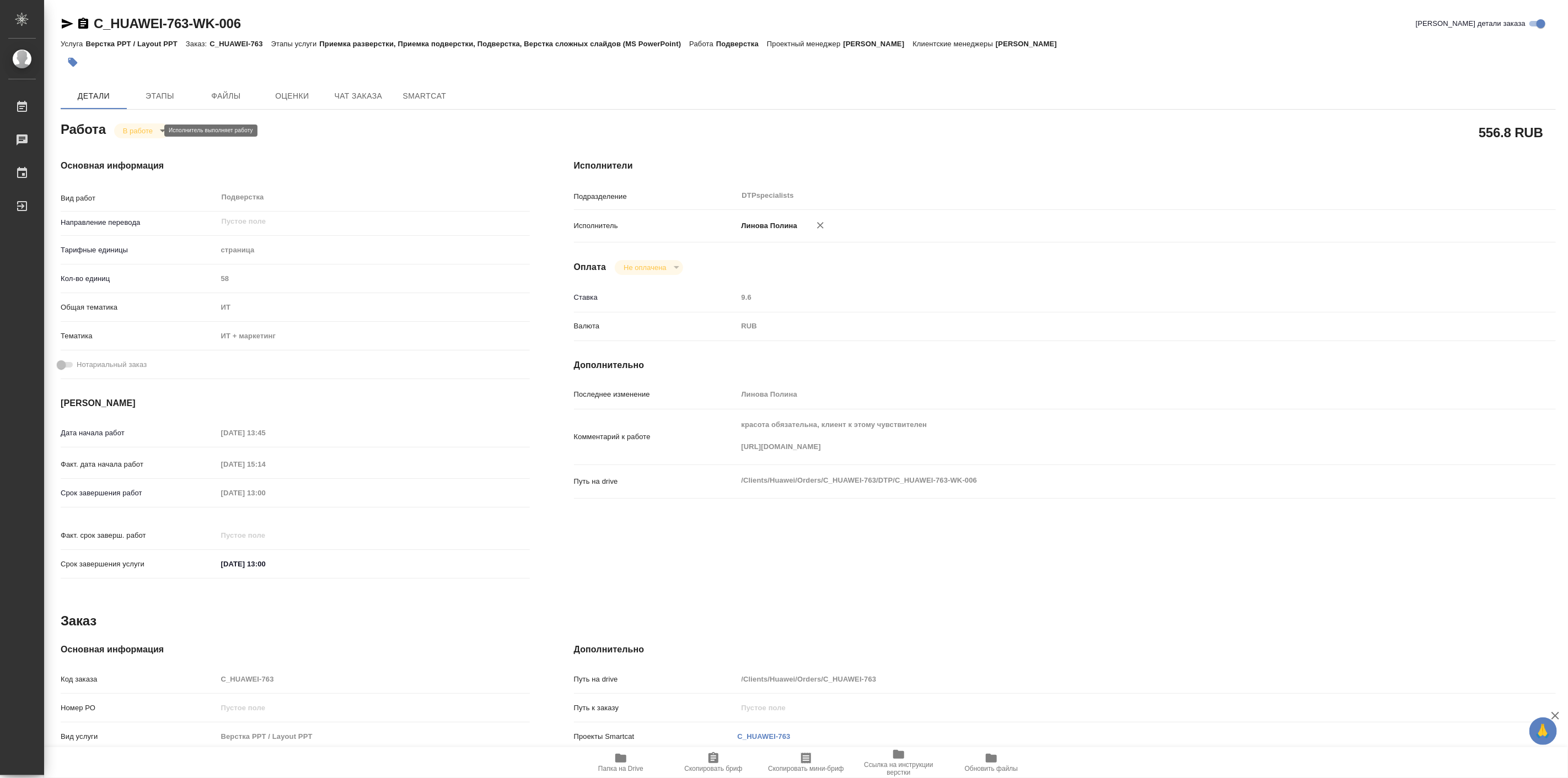
type textarea "x"
click at [335, 135] on div "Работа В работе inProgress" at bounding box center [295, 128] width 469 height 20
click at [491, 148] on div "Основная информация Вид работ Подверстка x ​ Направление перевода ​ Тарифные ед…" at bounding box center [295, 372] width 513 height 470
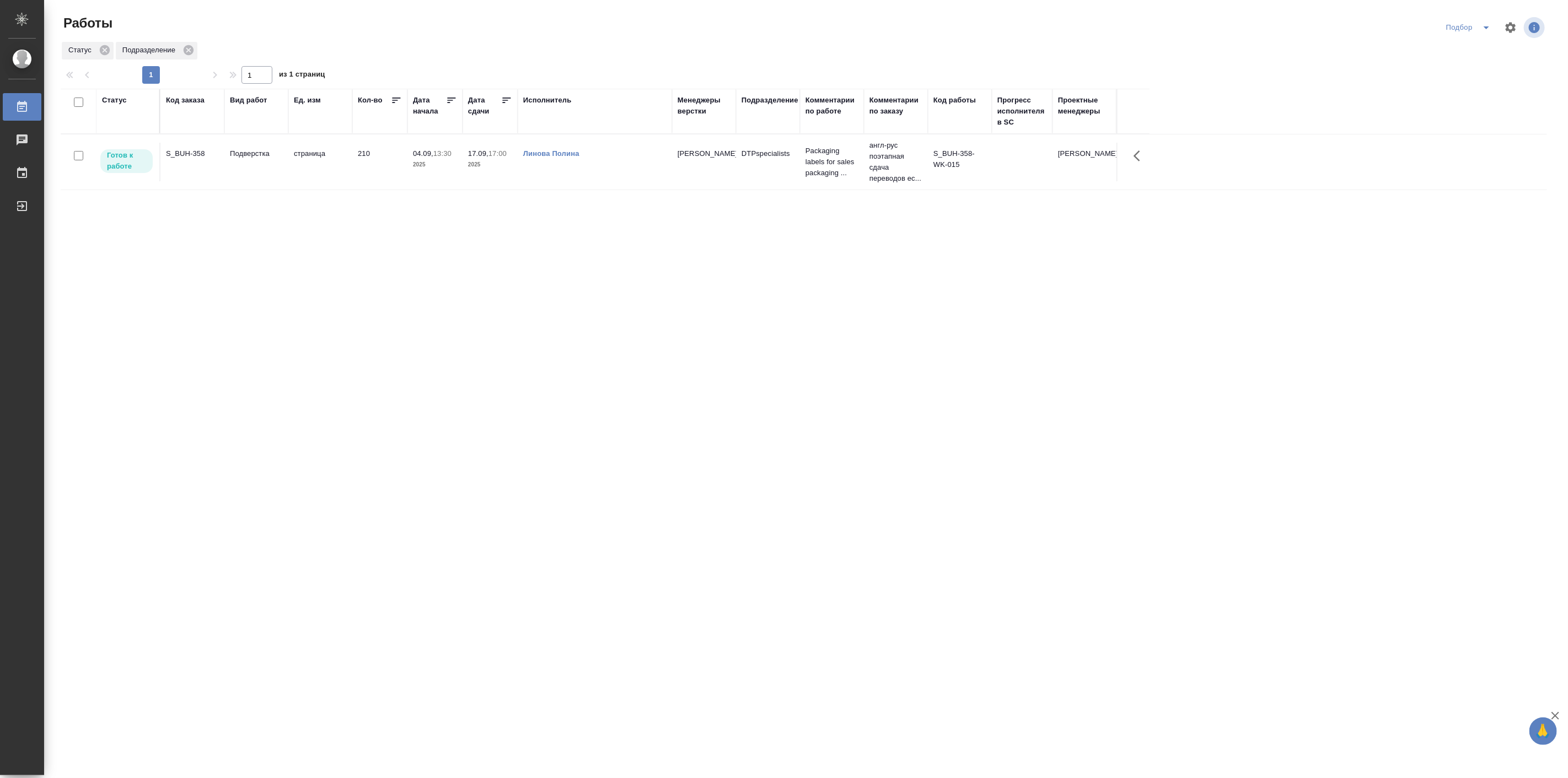
click at [326, 168] on td "страница" at bounding box center [320, 161] width 64 height 38
click at [1485, 32] on icon "split button" at bounding box center [1486, 27] width 13 height 13
click at [1461, 49] on li "в поиске" at bounding box center [1470, 49] width 63 height 18
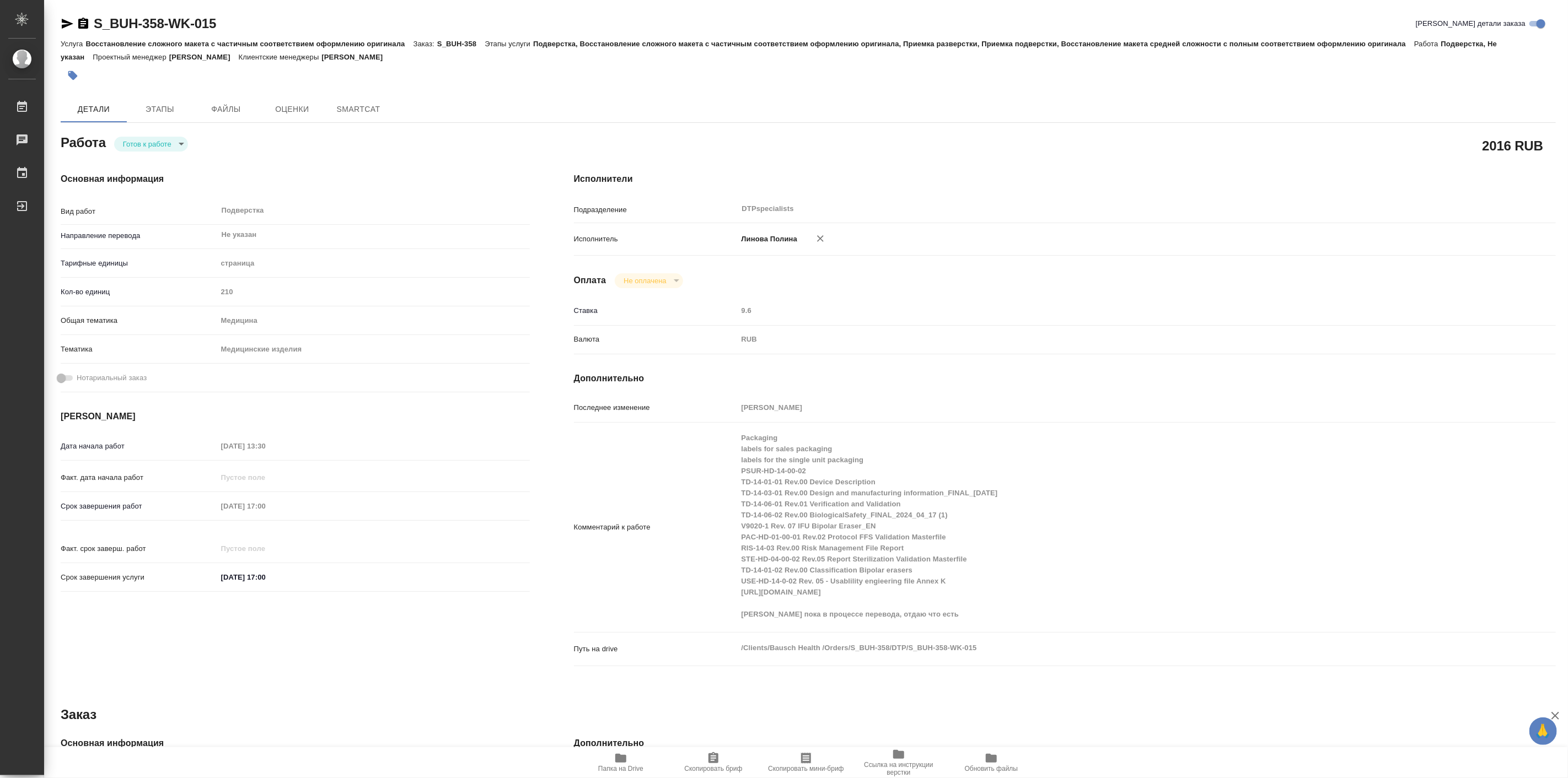
type textarea "x"
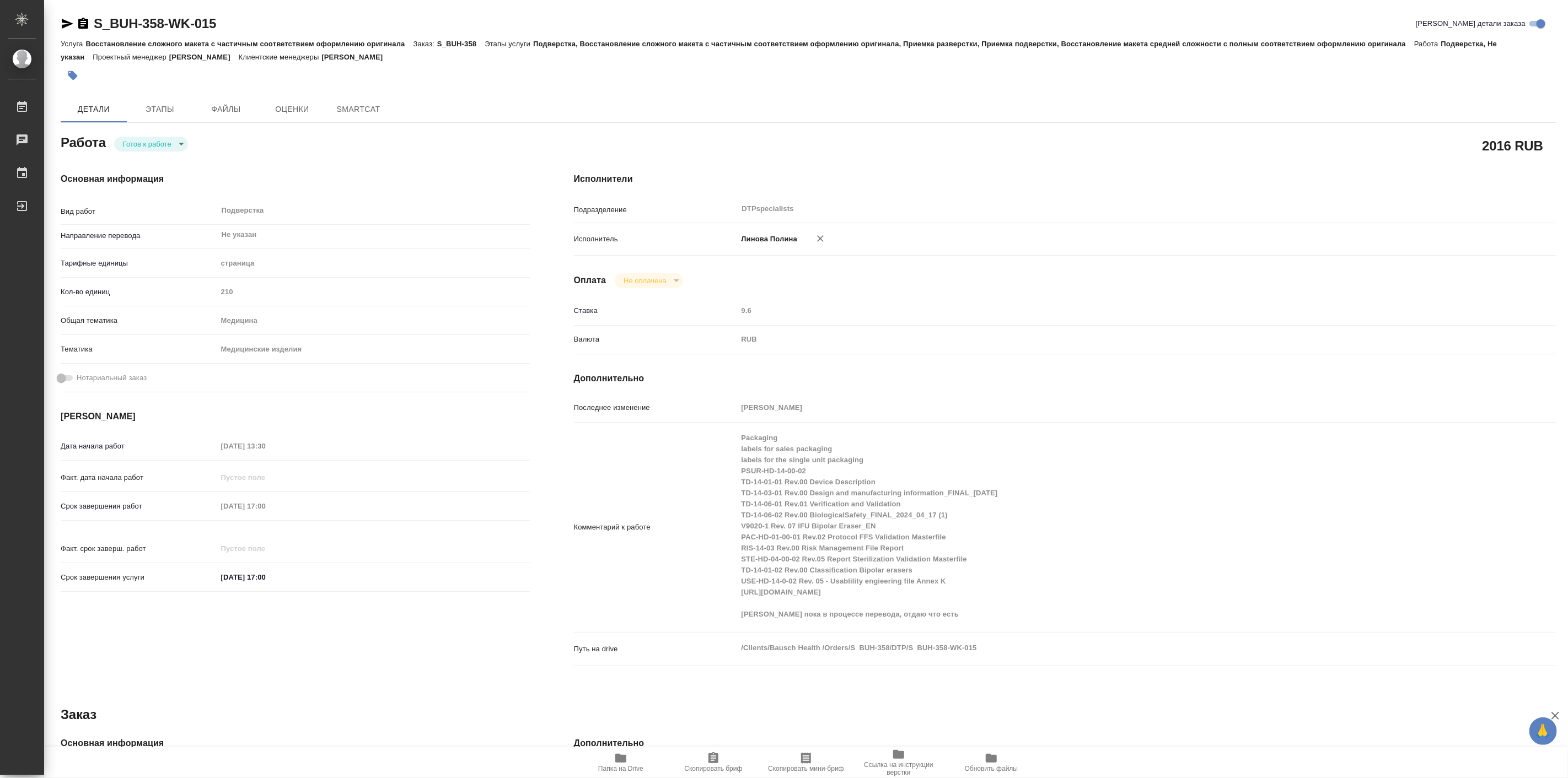
type textarea "x"
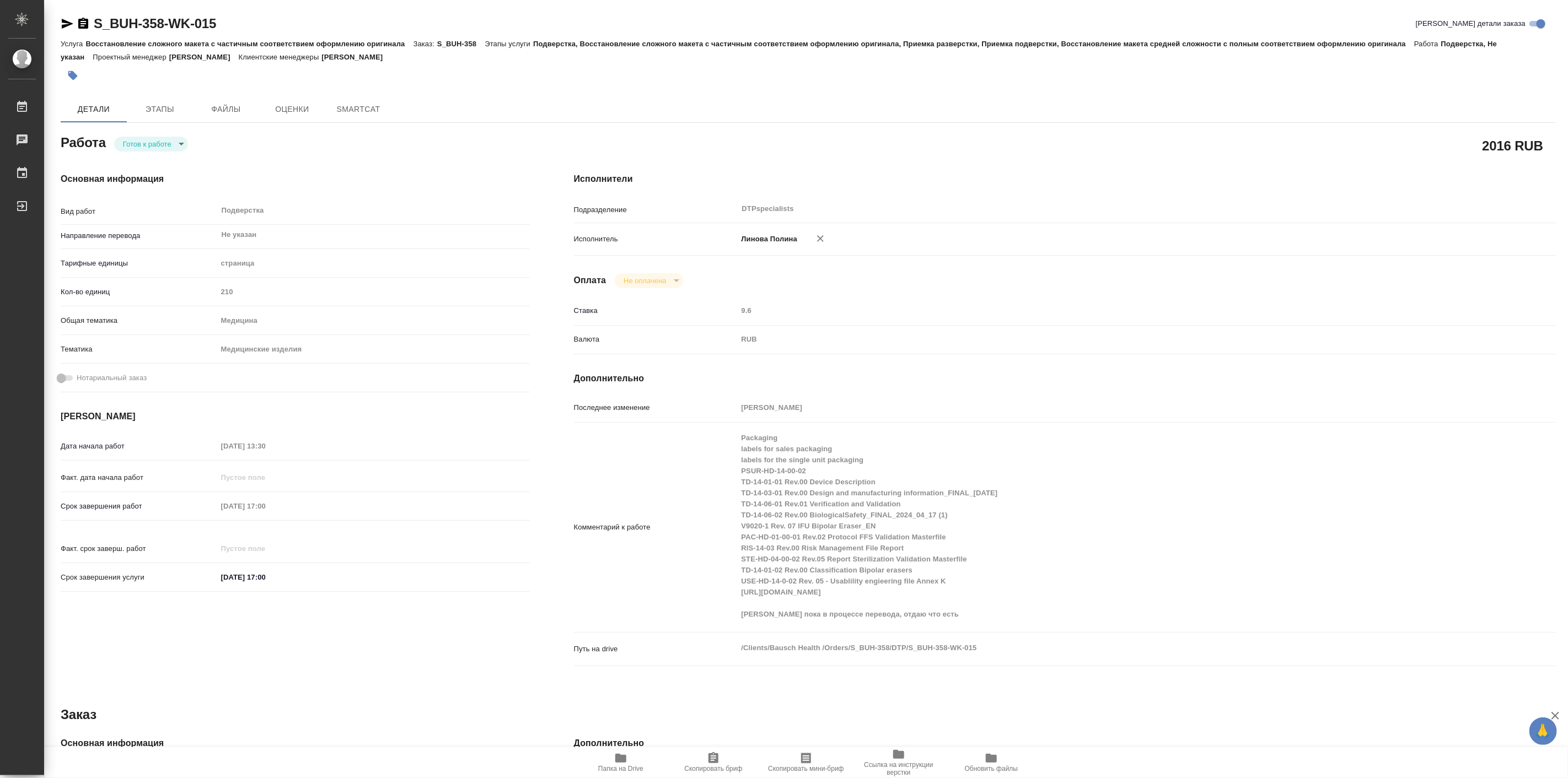
type textarea "x"
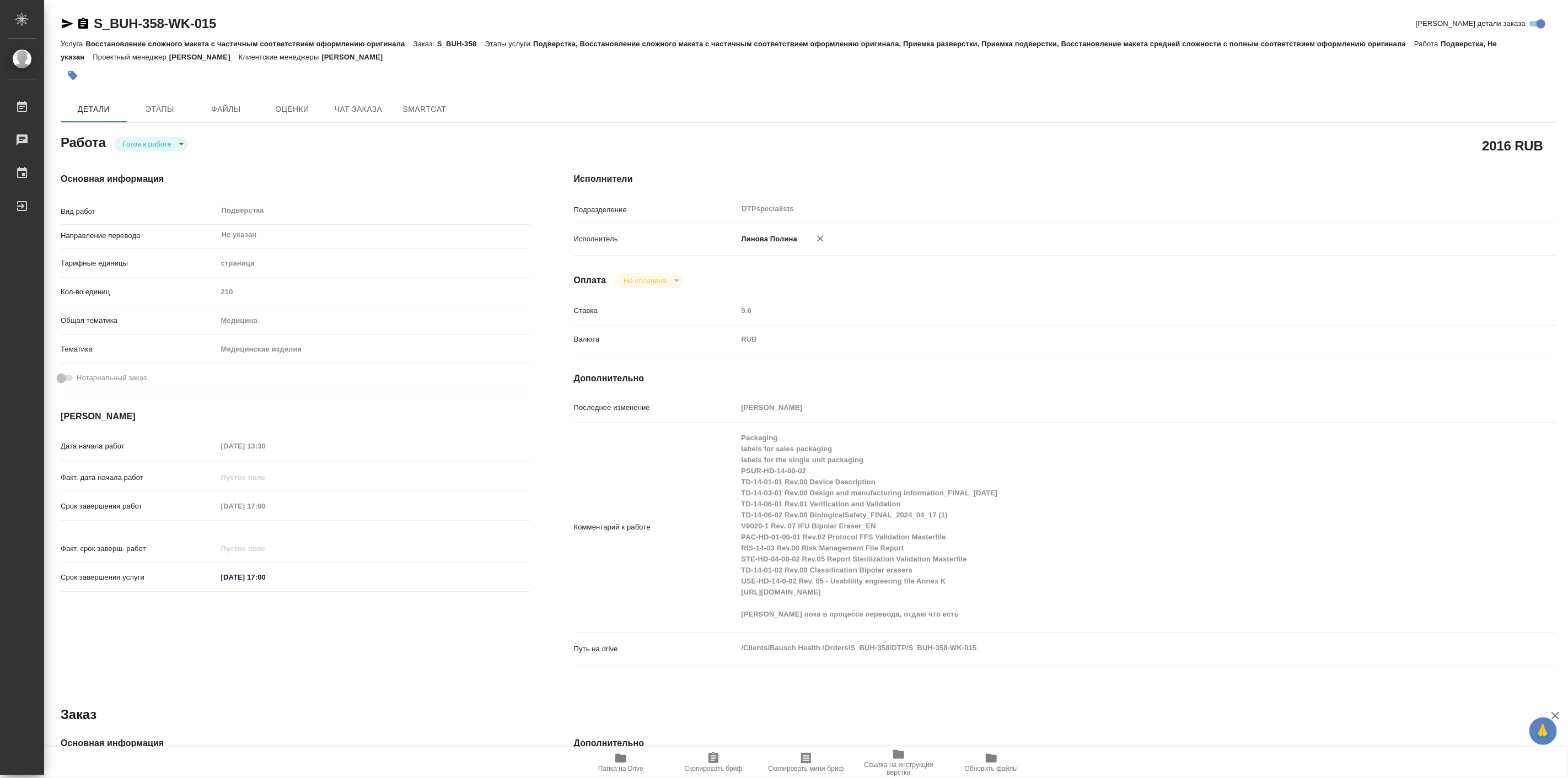
click at [166, 141] on body "🙏 .cls-1 fill:#fff; AWATERA Linova Polina Работы Чаты График Выйти S_BUH-358-WK…" at bounding box center [784, 389] width 1568 height 778
click at [153, 144] on button "В работе" at bounding box center [140, 144] width 36 height 12
type textarea "x"
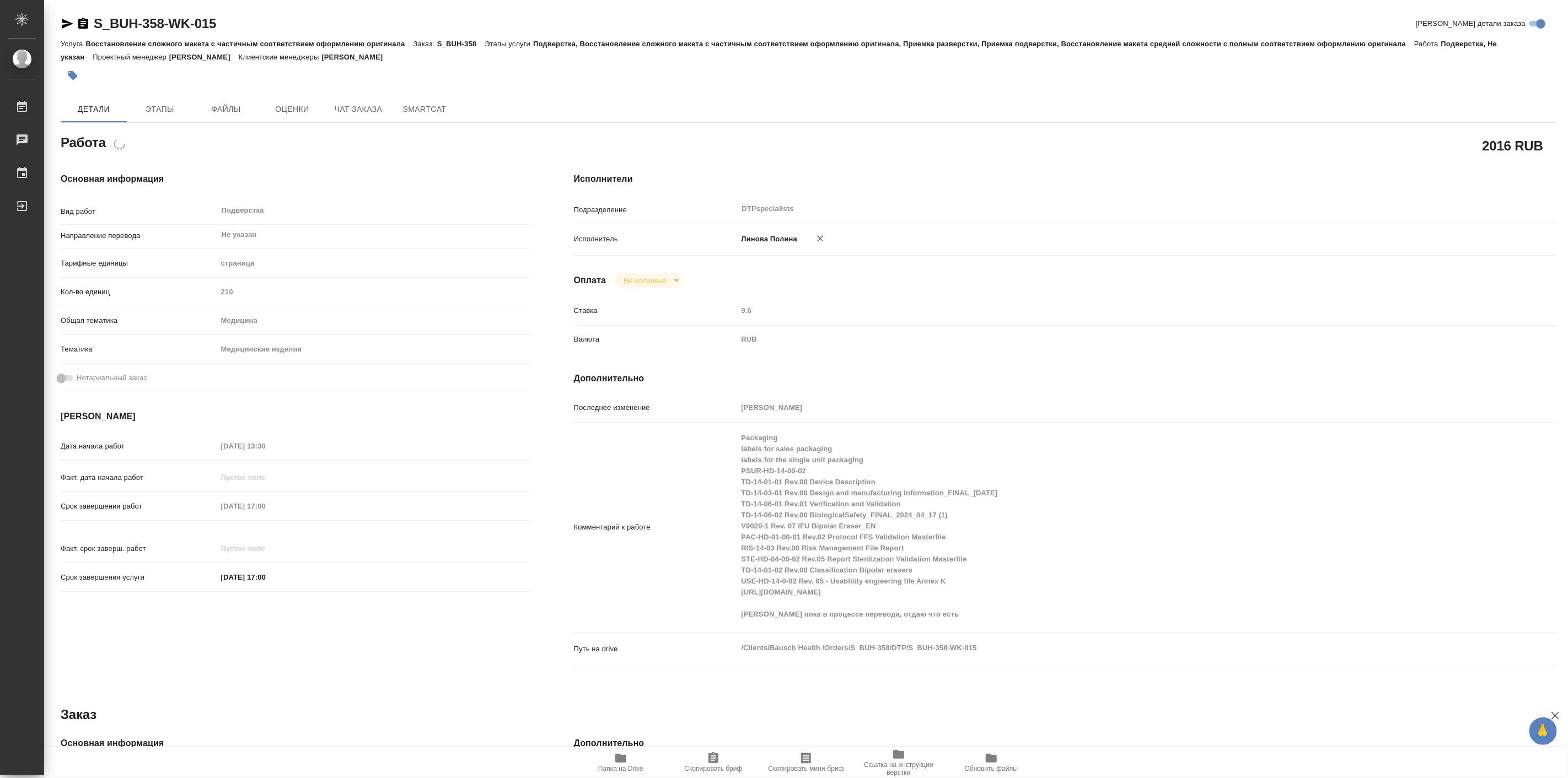
type textarea "x"
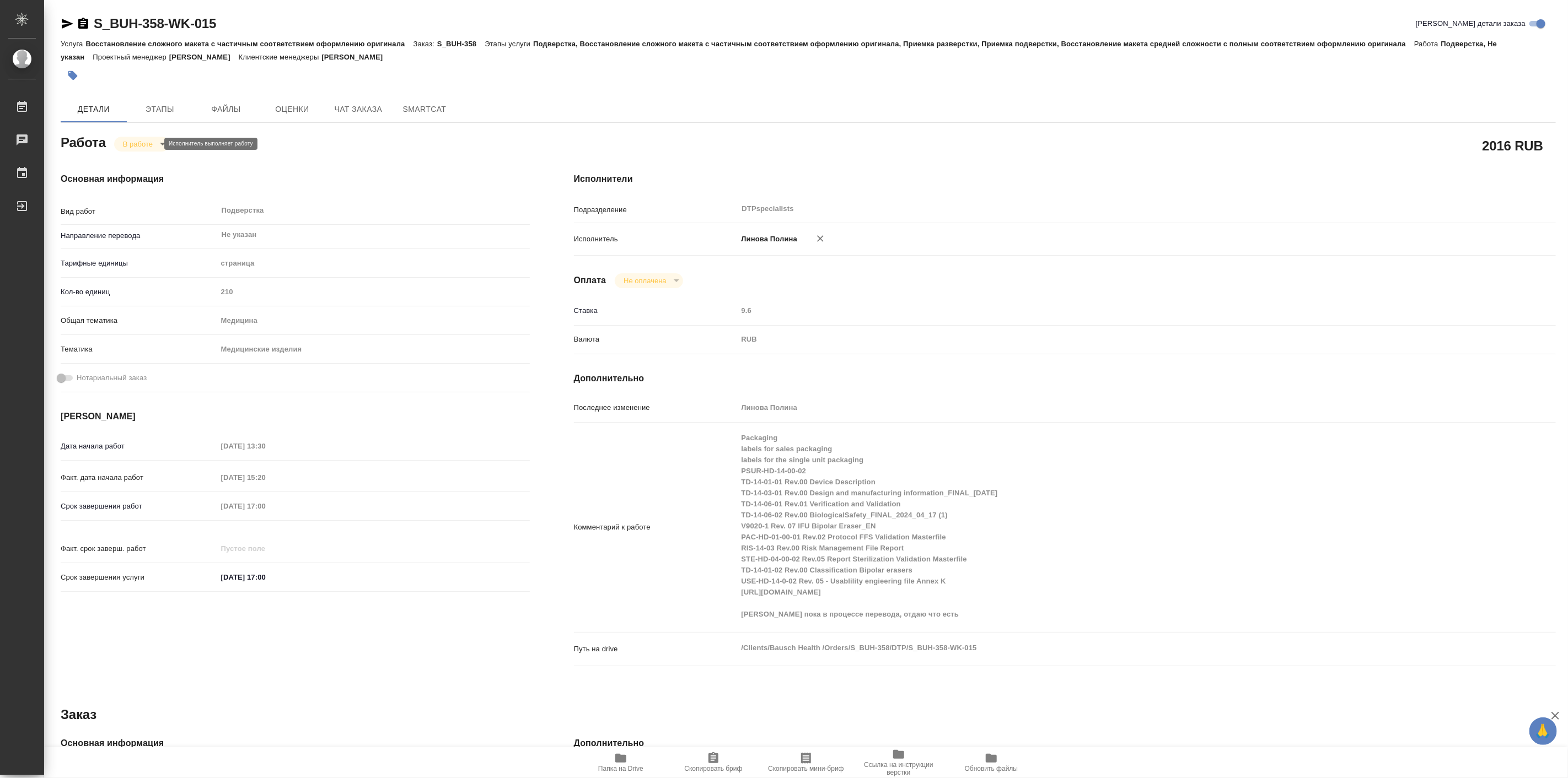
type textarea "x"
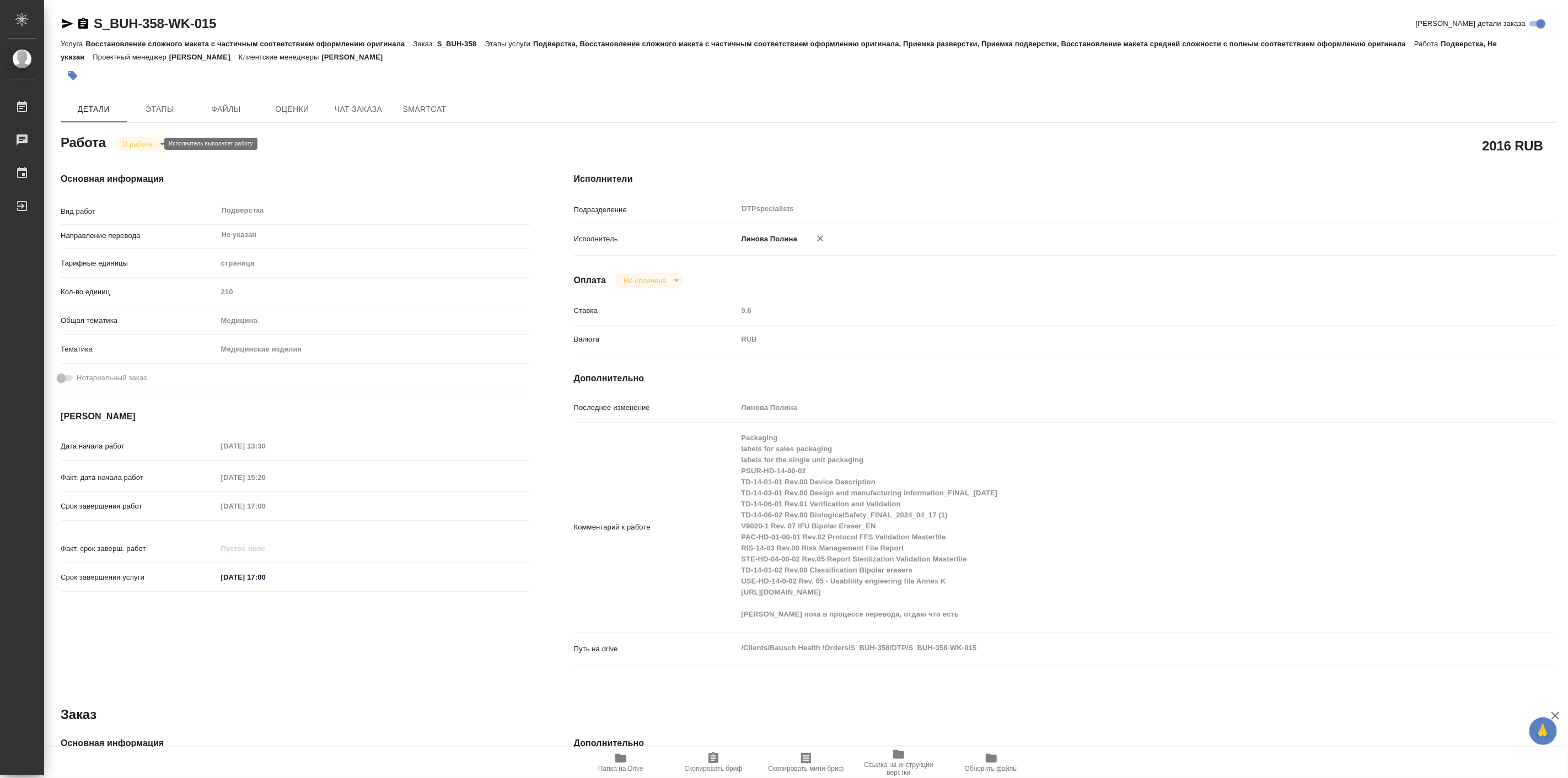
type textarea "x"
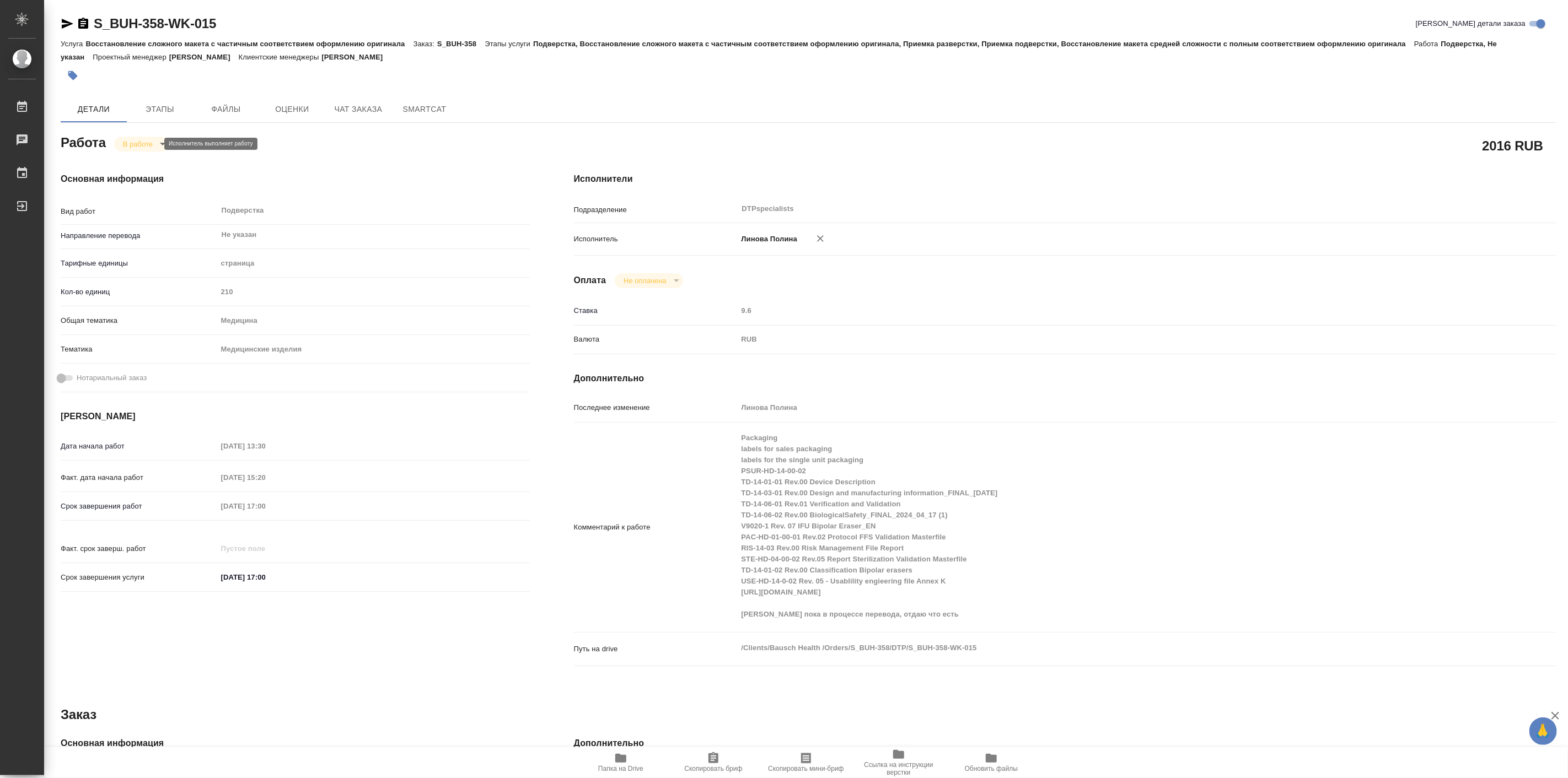
type textarea "x"
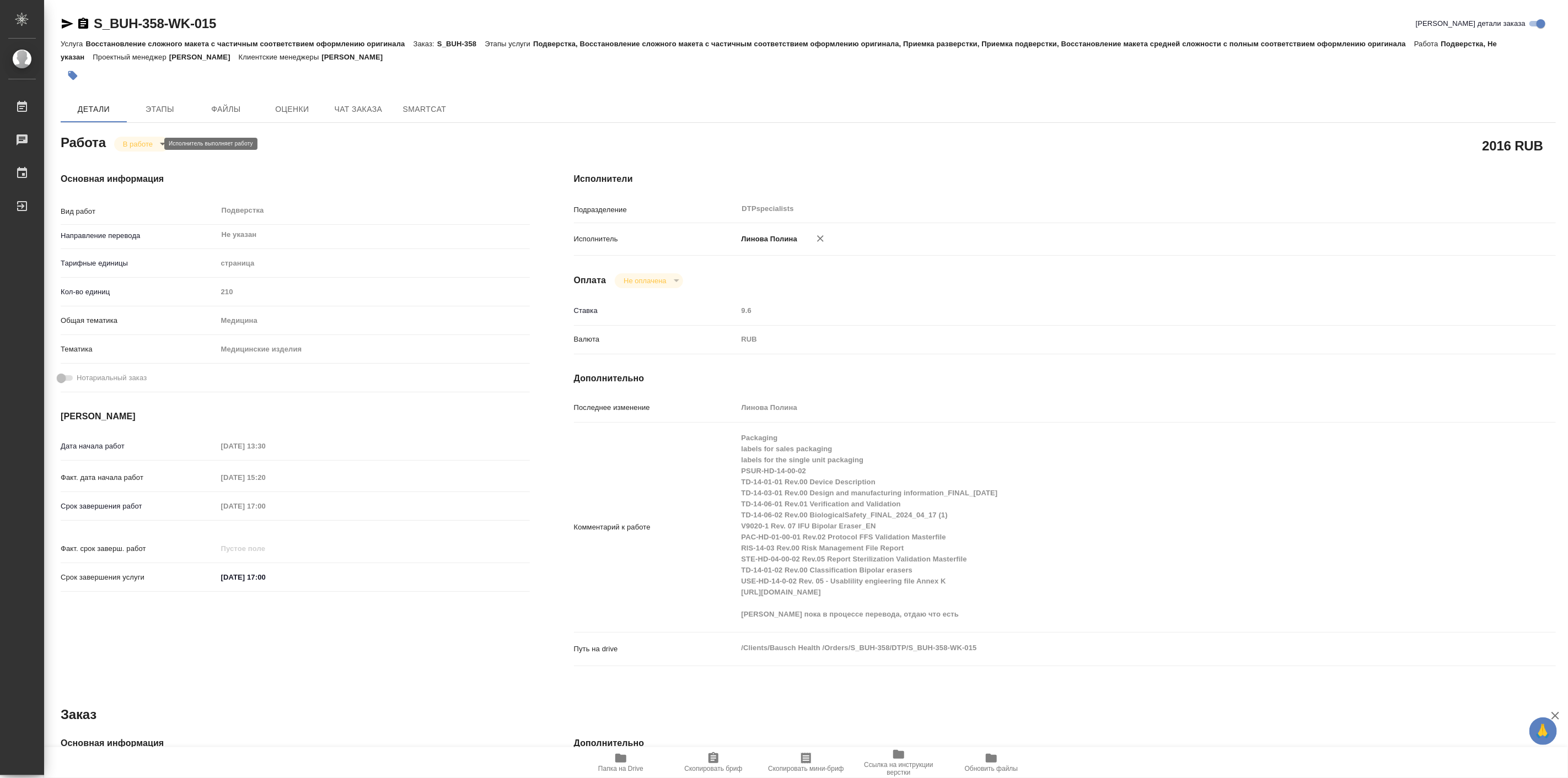
type textarea "x"
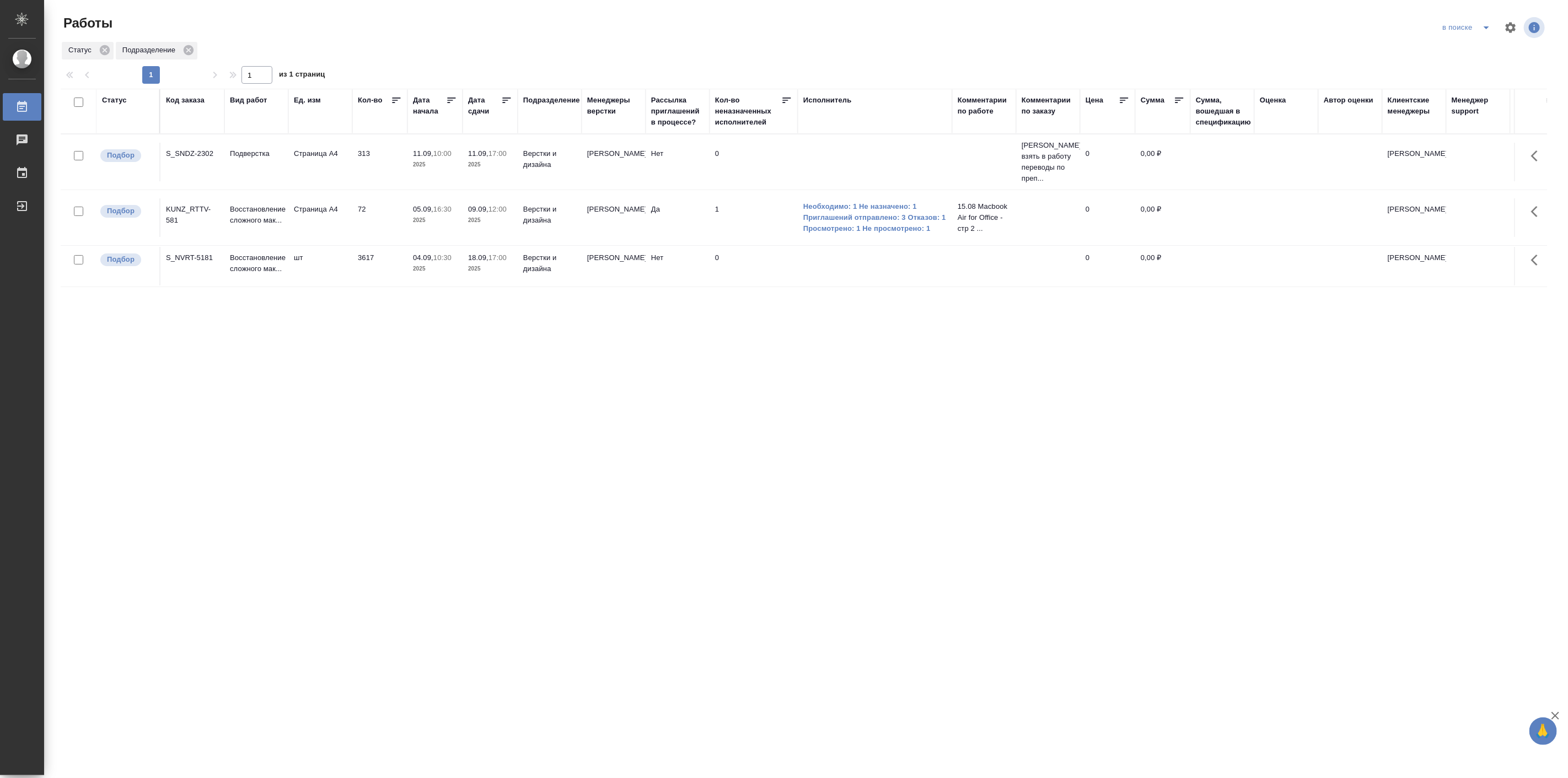
click at [401, 213] on td "72" at bounding box center [379, 217] width 55 height 38
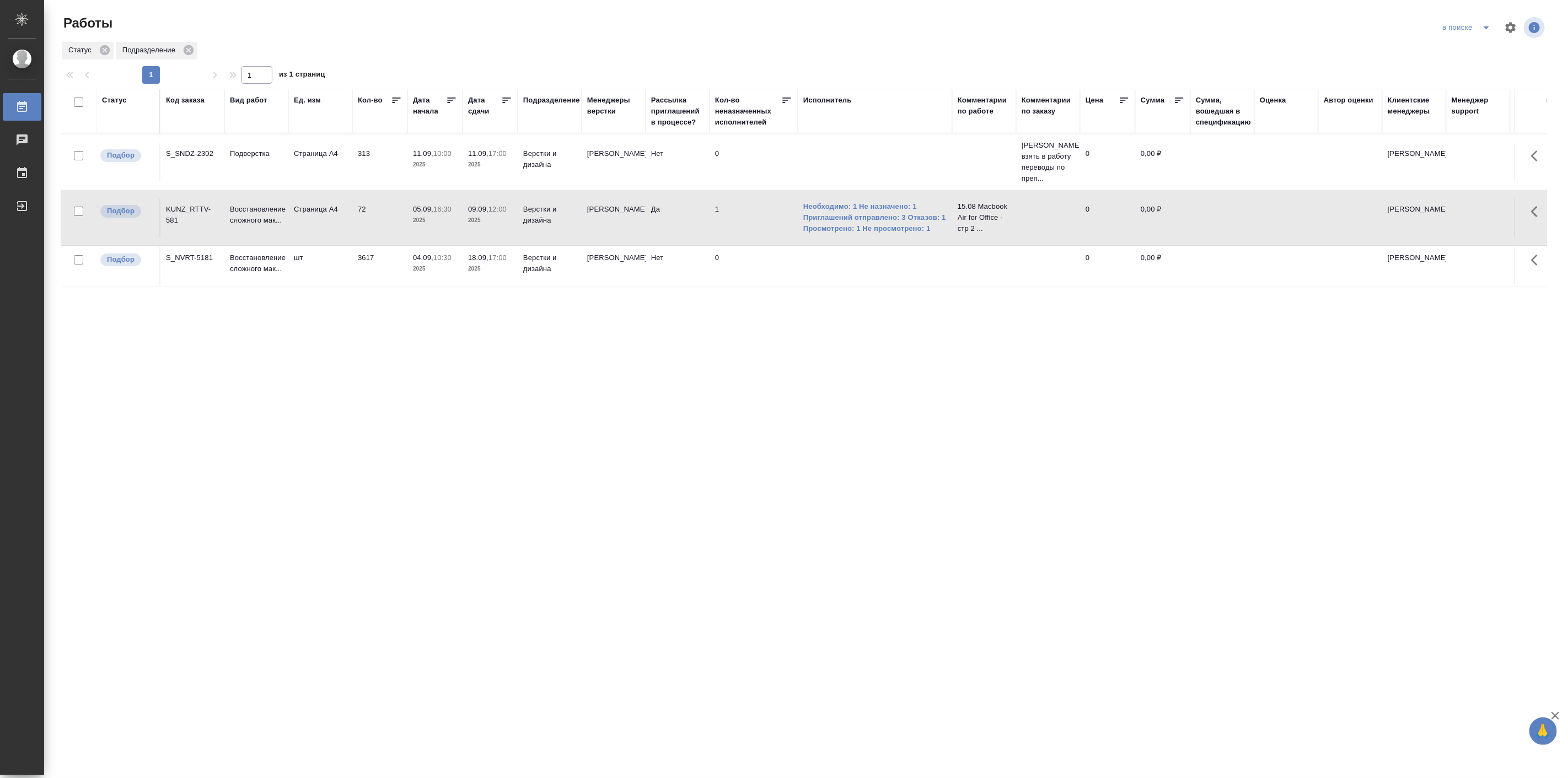
click at [518, 268] on td "Верстки и дизайна" at bounding box center [550, 266] width 64 height 38
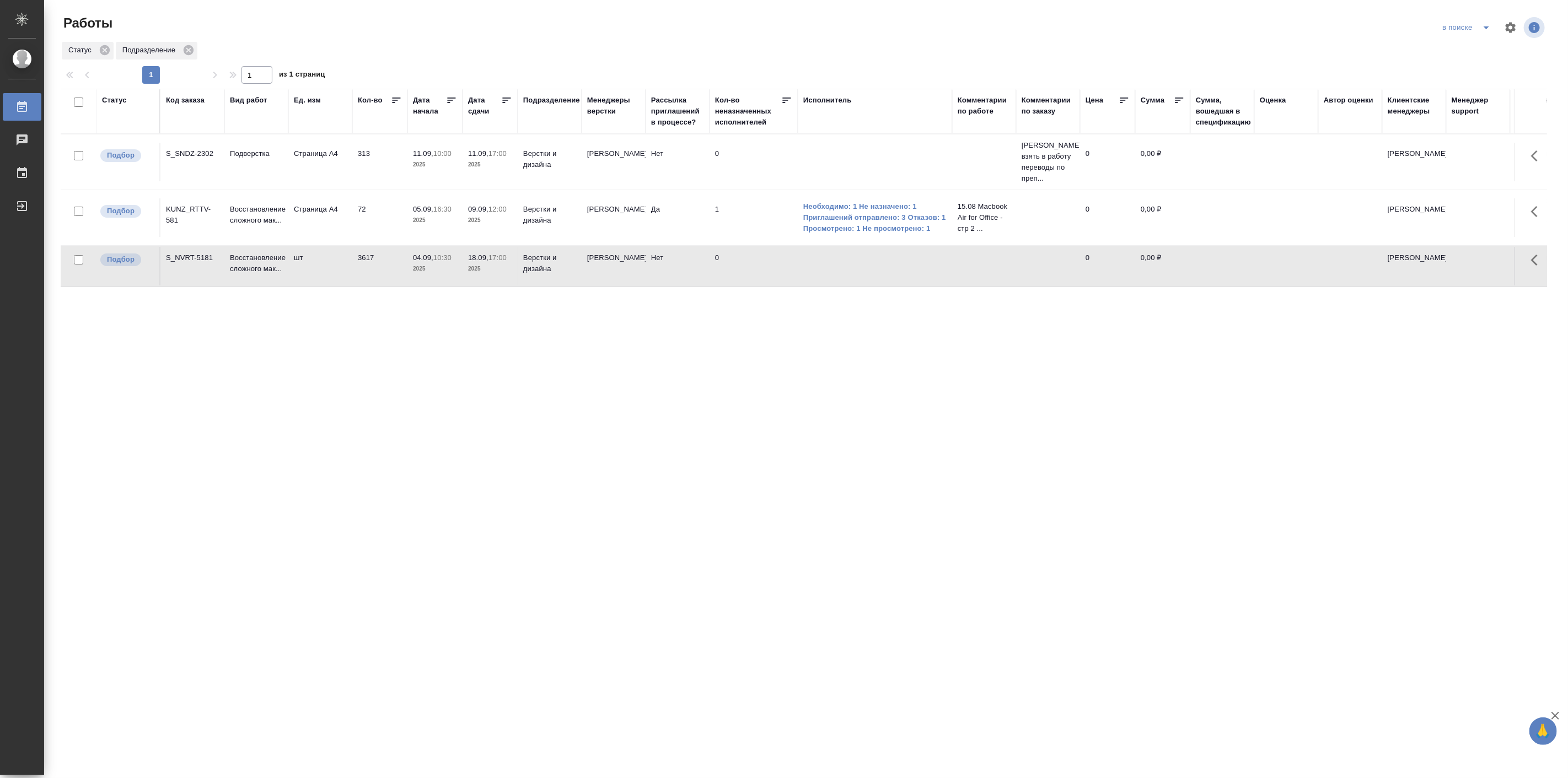
click at [518, 268] on td "Верстки и дизайна" at bounding box center [550, 266] width 64 height 38
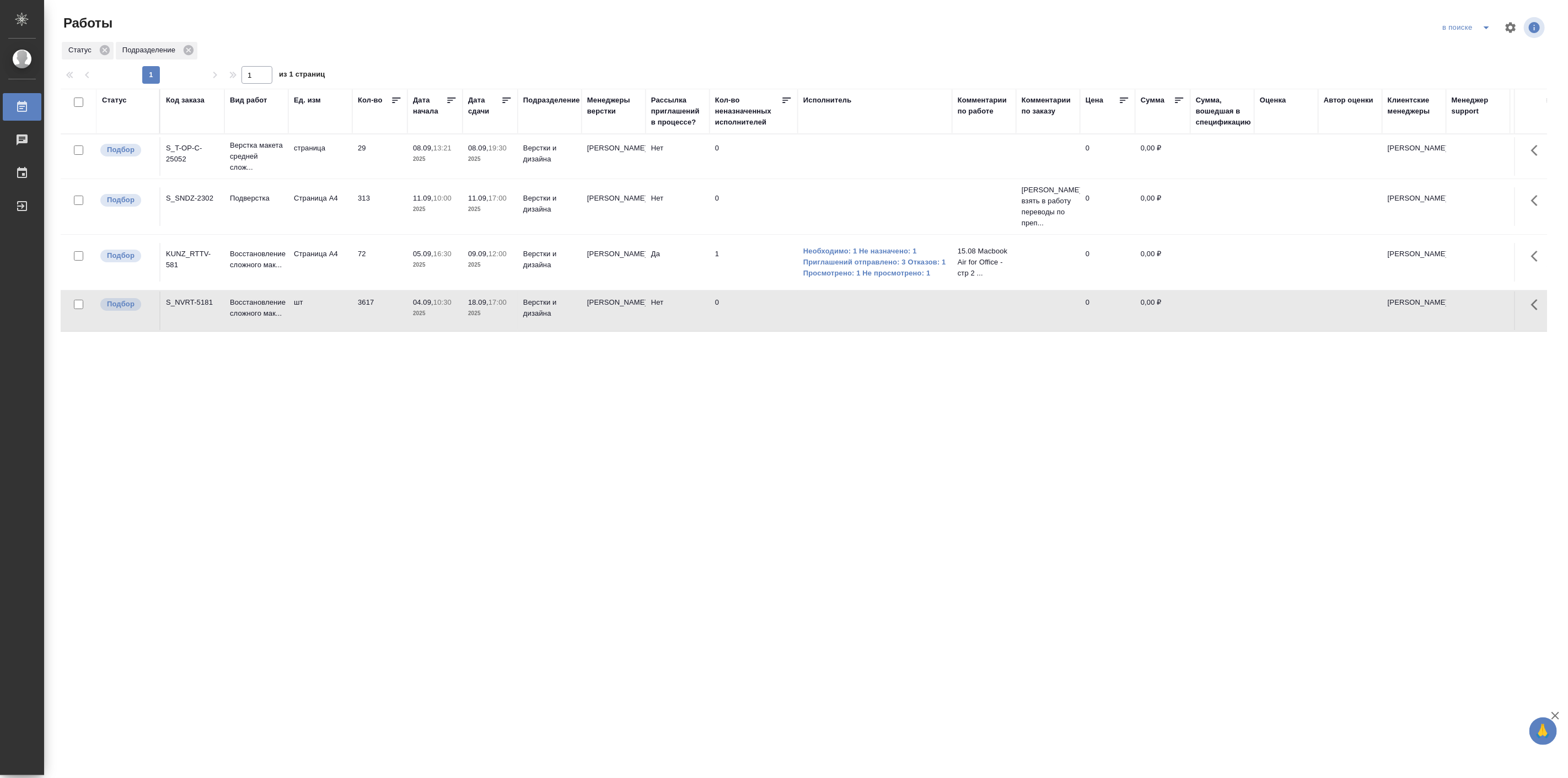
drag, startPoint x: 218, startPoint y: 430, endPoint x: 217, endPoint y: 406, distance: 24.0
click at [217, 431] on div "Статус Код заказа Вид работ Ед. изм Кол-во Дата начала Дата сдачи Подразделение…" at bounding box center [804, 286] width 1486 height 396
click at [254, 151] on p "Верстка макета средней слож..." at bounding box center [256, 156] width 53 height 33
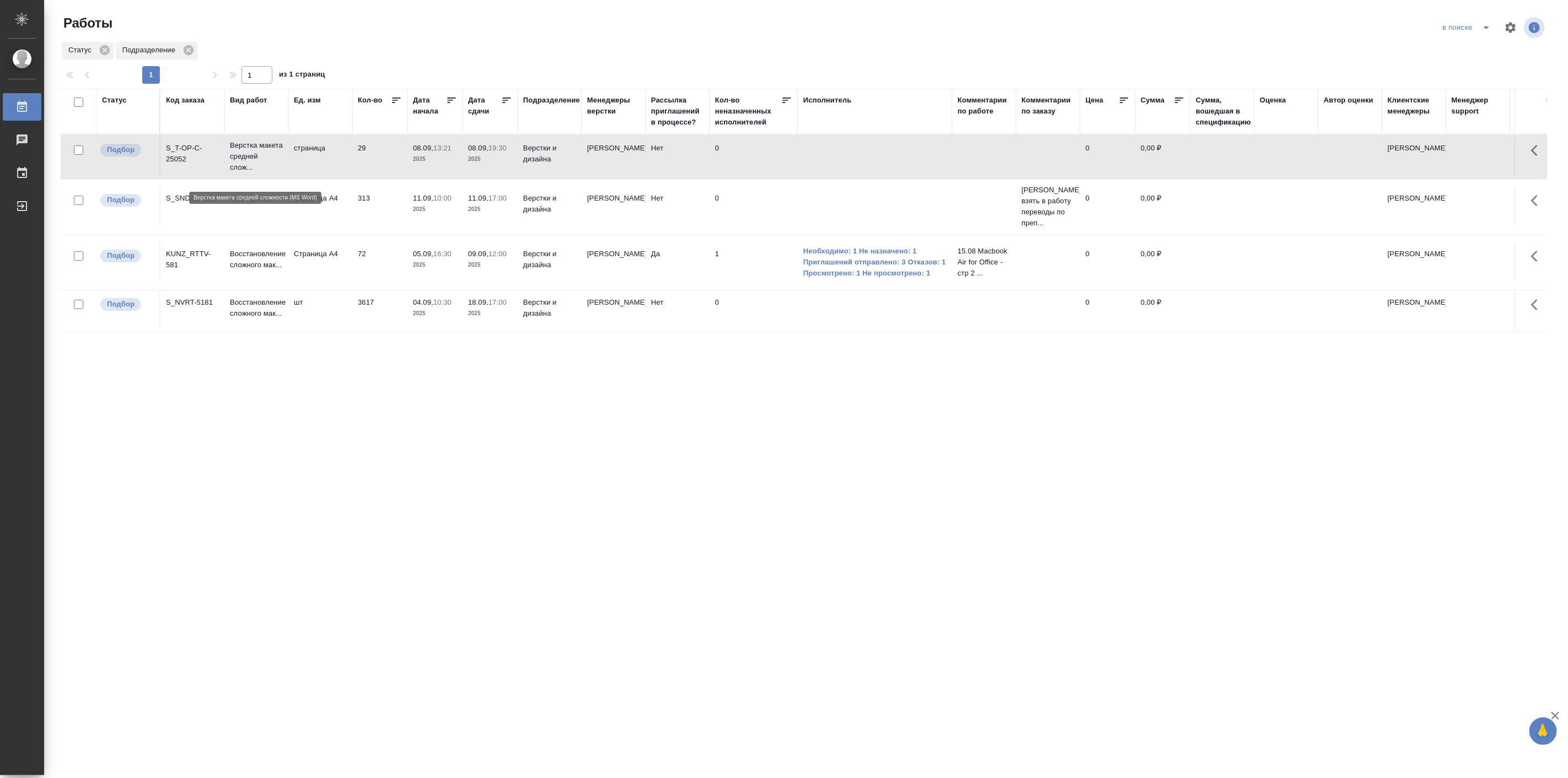
click at [254, 151] on p "Верстка макета средней слож..." at bounding box center [256, 156] width 53 height 33
click at [279, 422] on div "Статус Код заказа Вид работ Ед. изм Кол-во Дата начала Дата сдачи Подразделение…" at bounding box center [804, 286] width 1486 height 396
click at [245, 319] on p "Восстановление сложного мак..." at bounding box center [256, 308] width 53 height 22
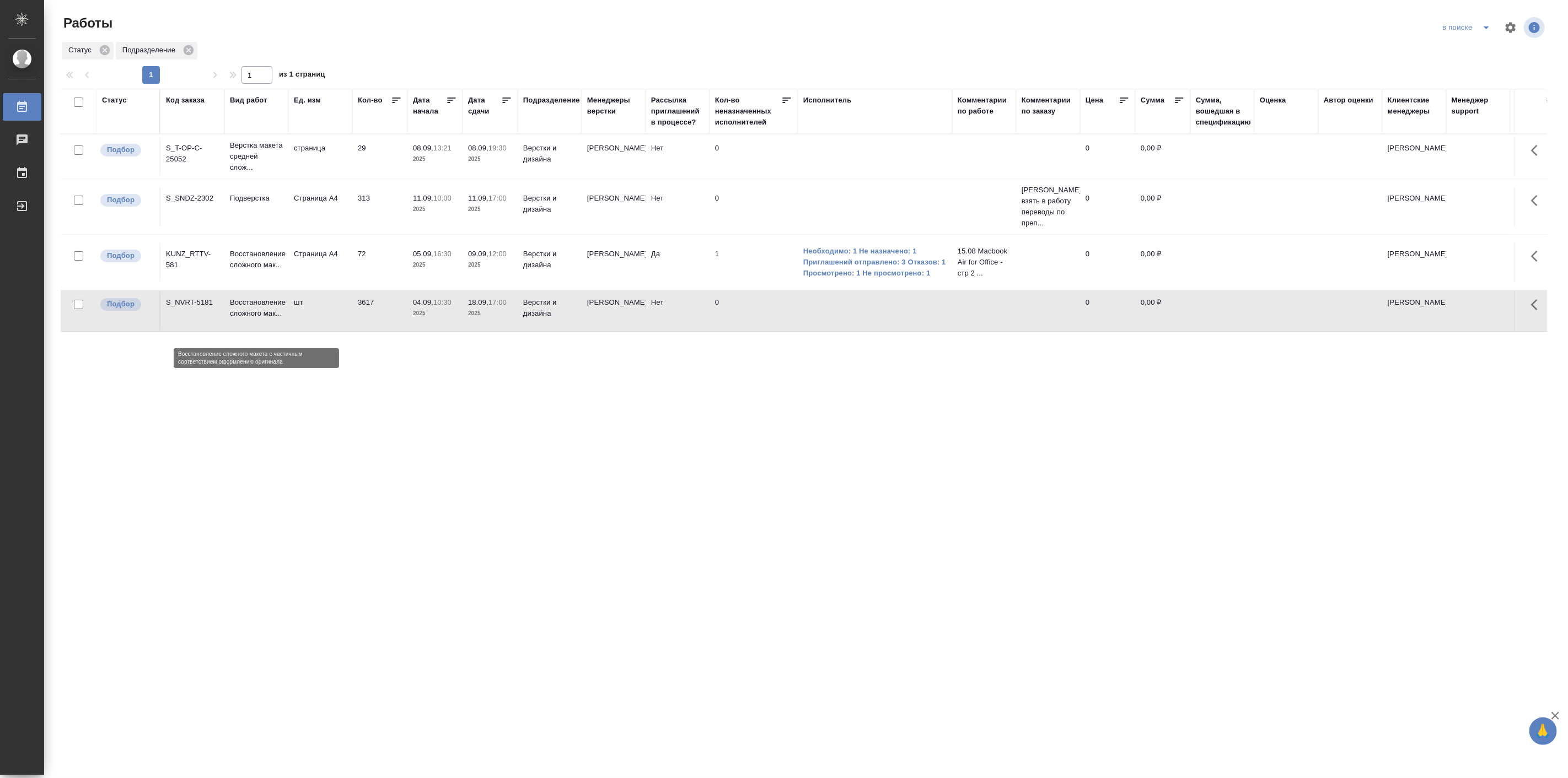
click at [245, 319] on p "Восстановление сложного мак..." at bounding box center [256, 308] width 53 height 22
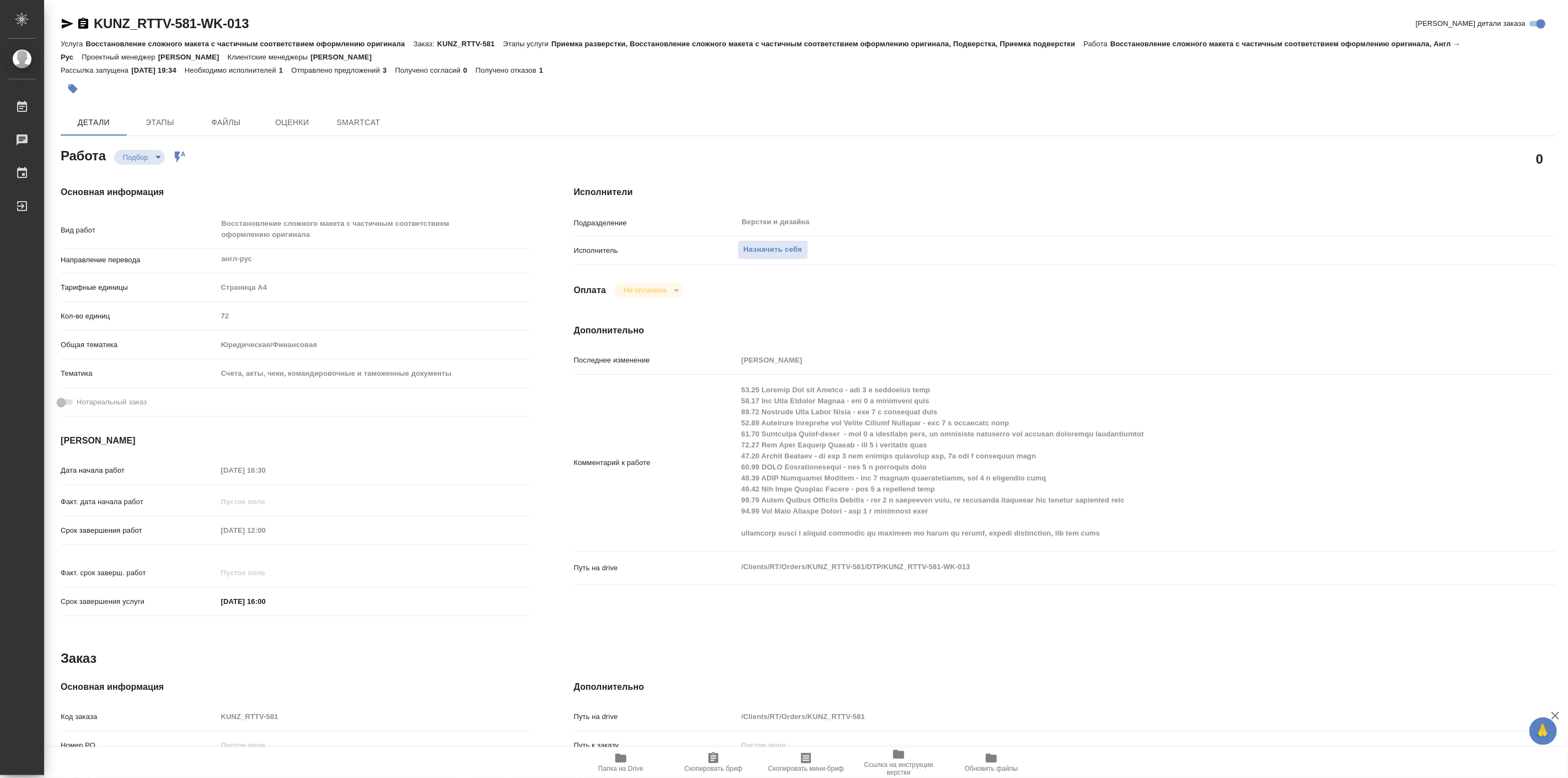
type textarea "x"
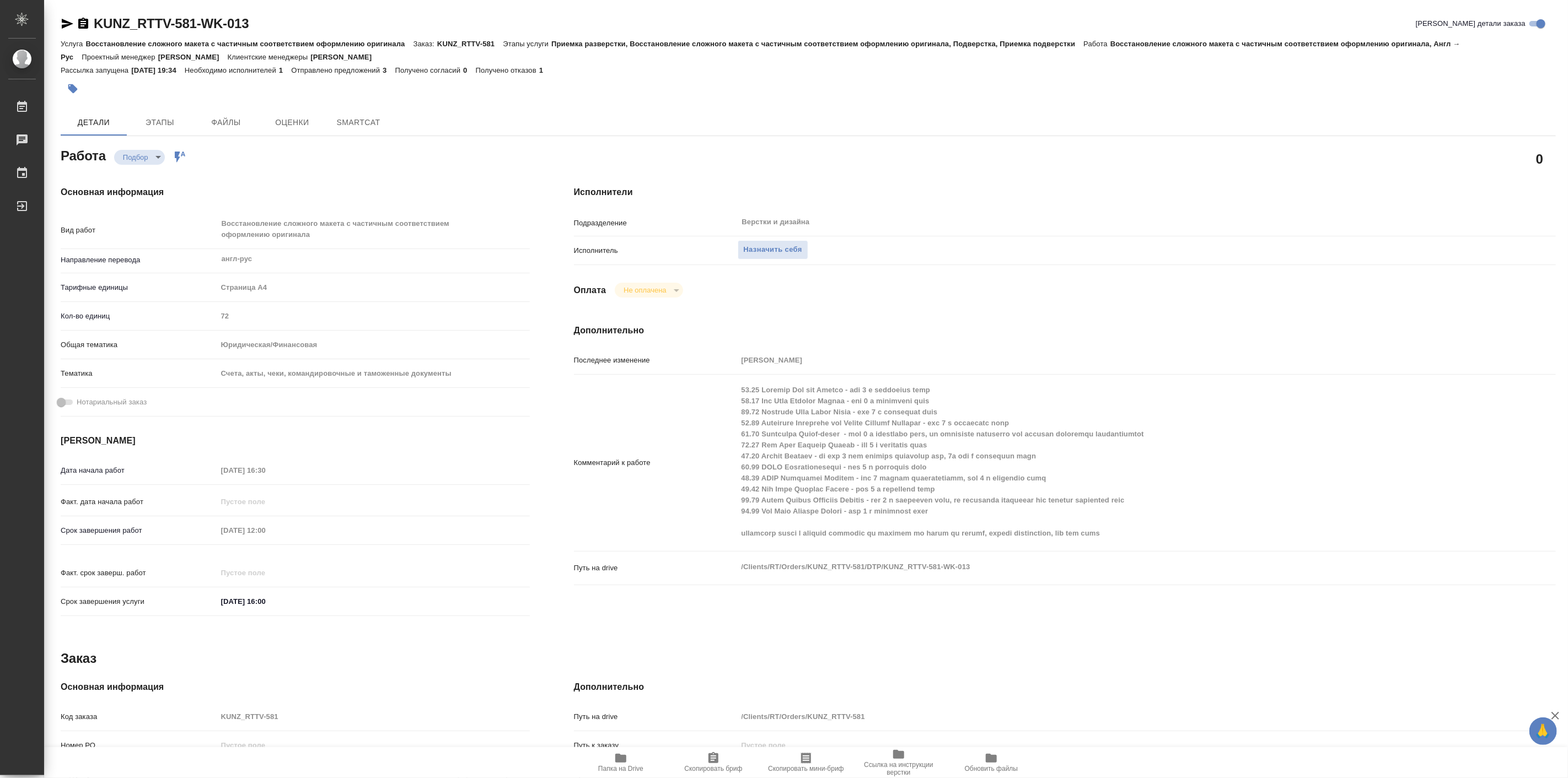
type textarea "x"
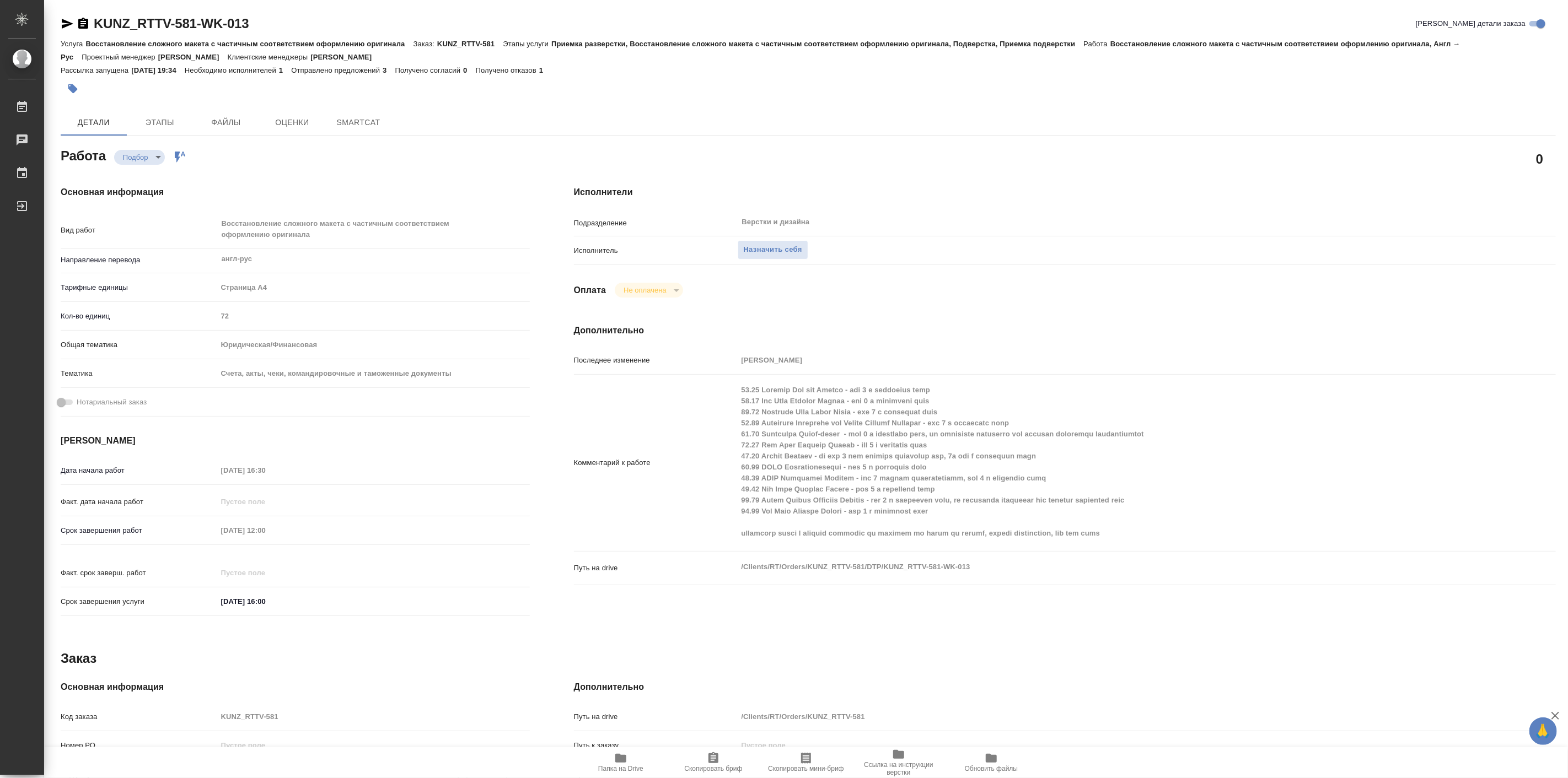
type textarea "x"
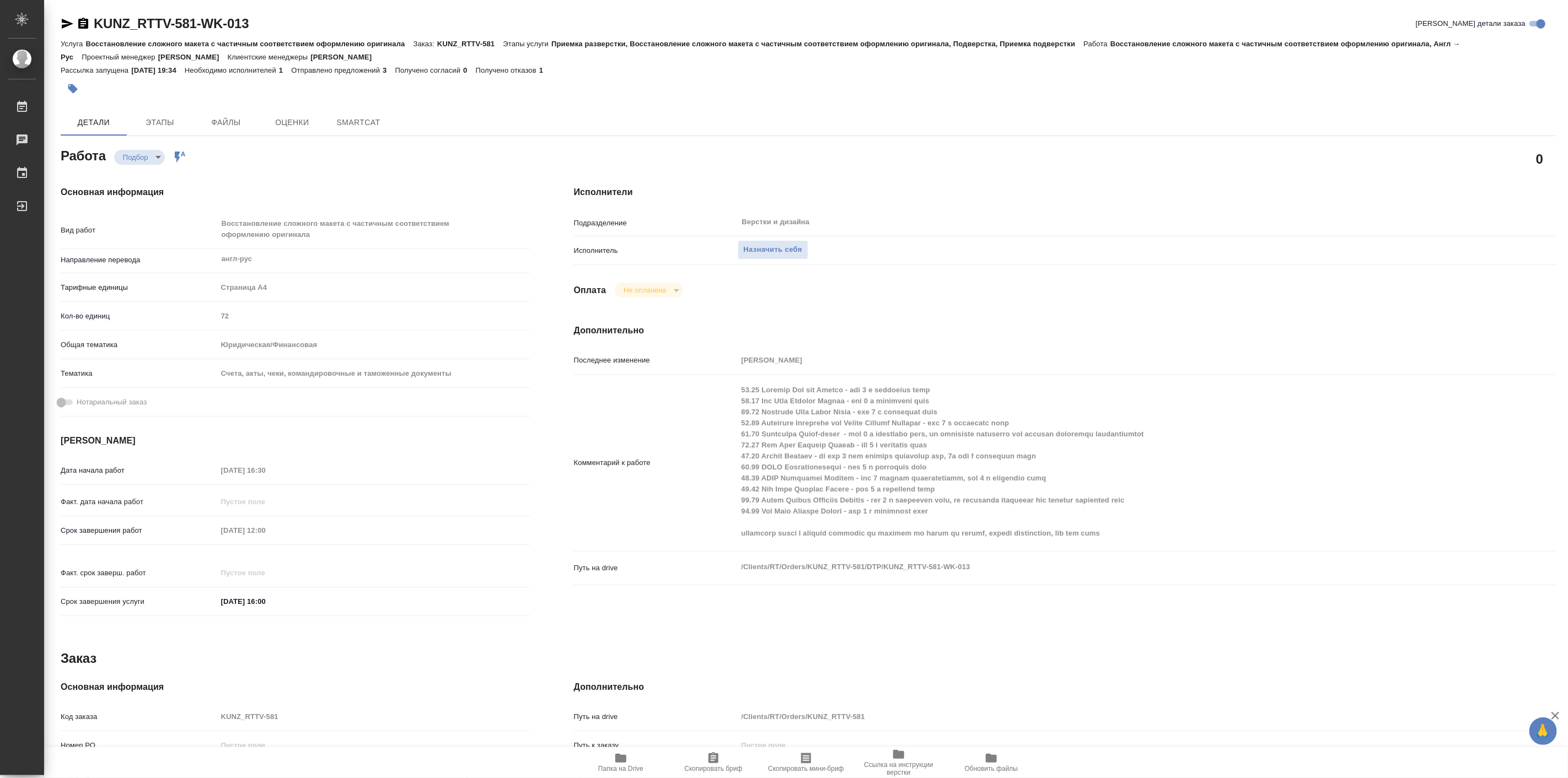
type textarea "x"
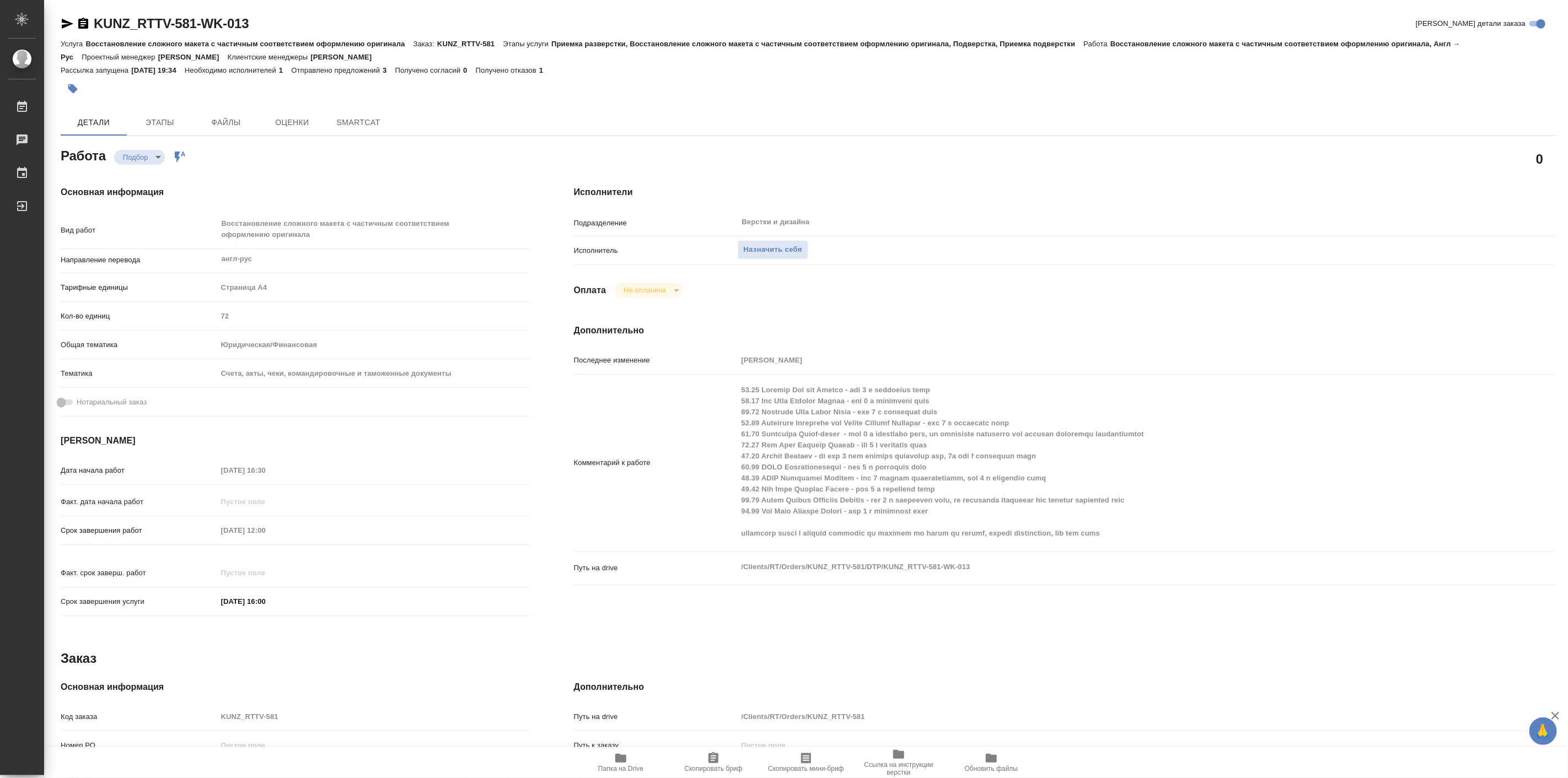
type textarea "x"
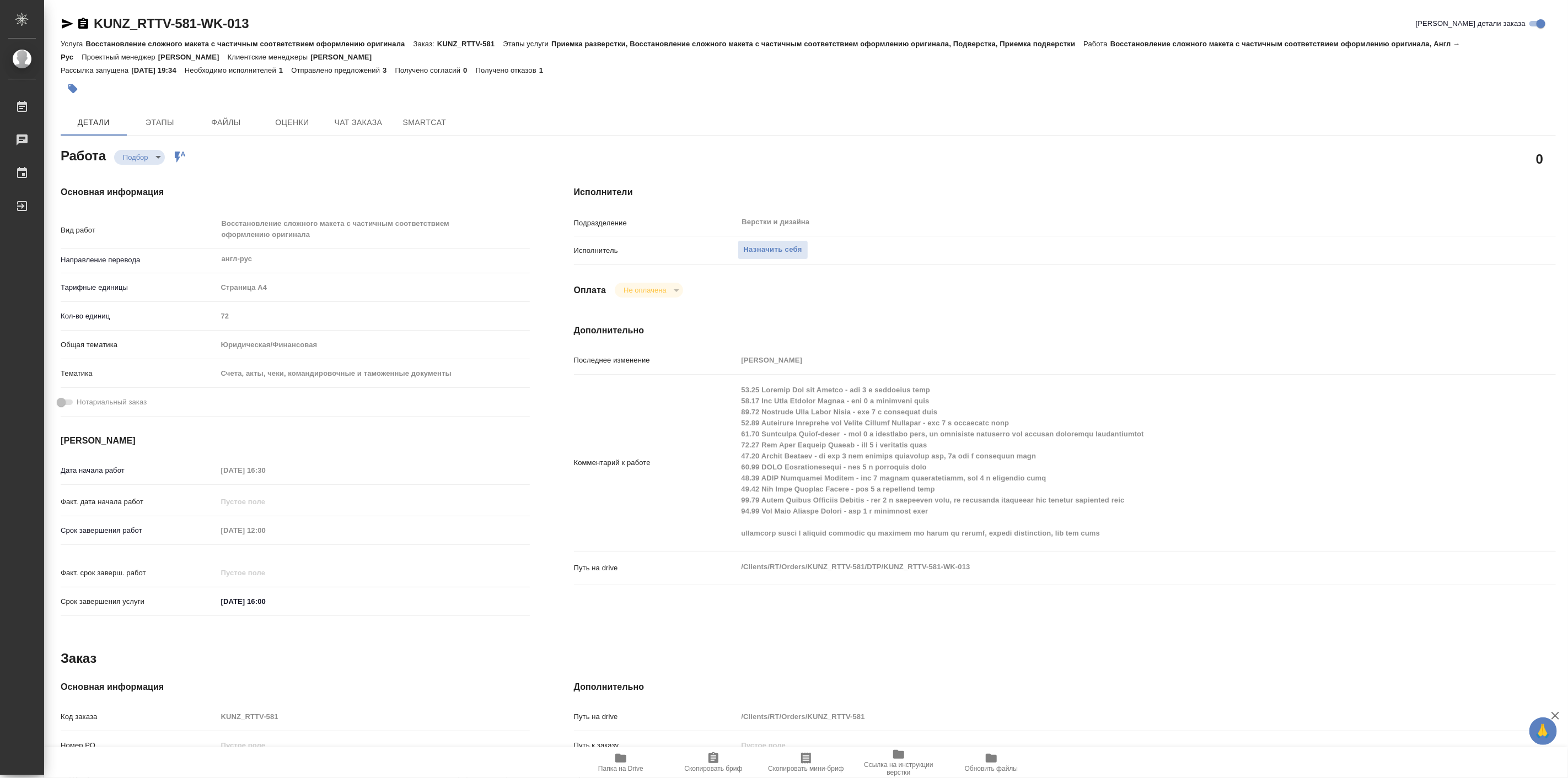
type textarea "x"
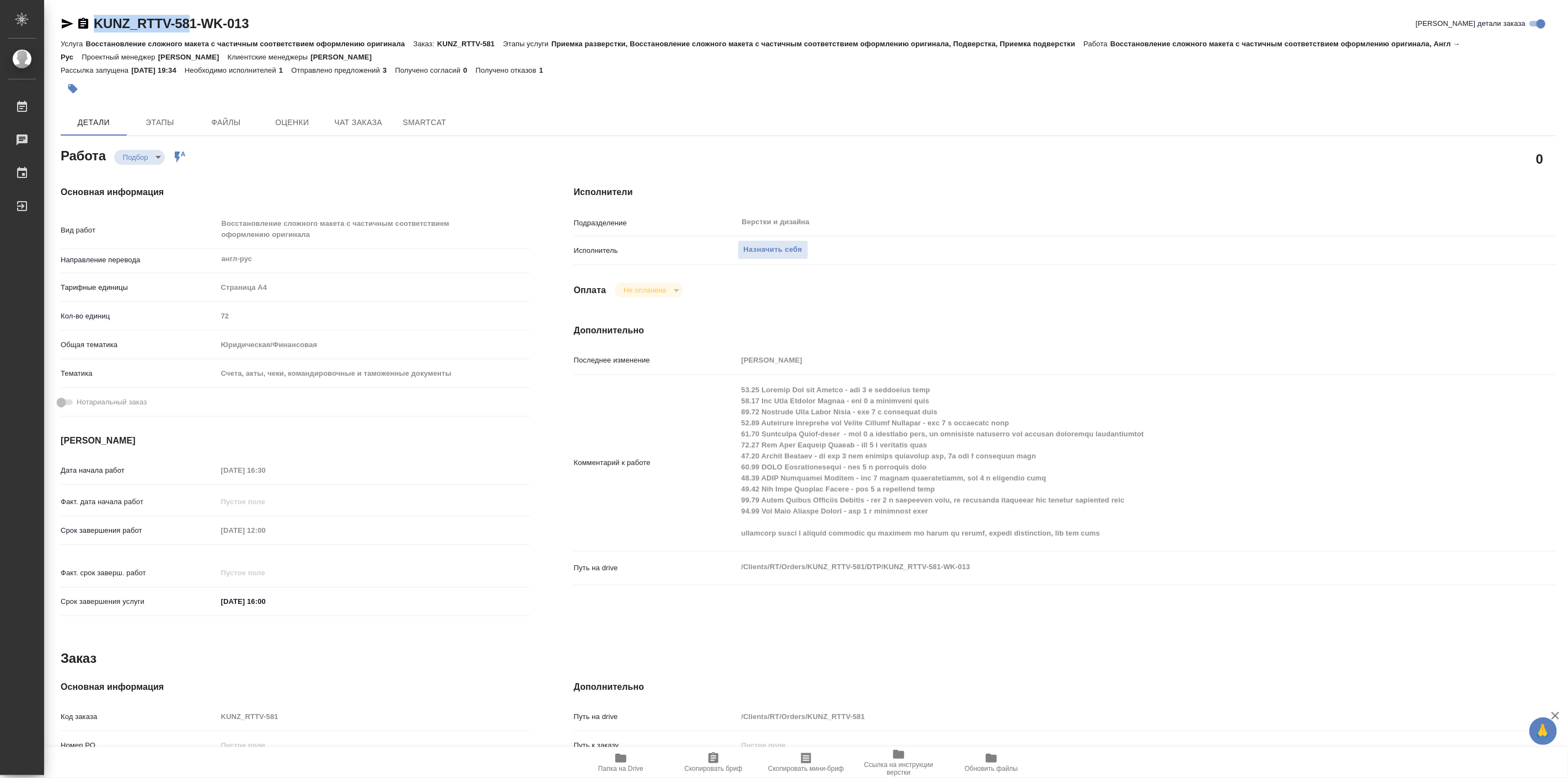
type textarea "x"
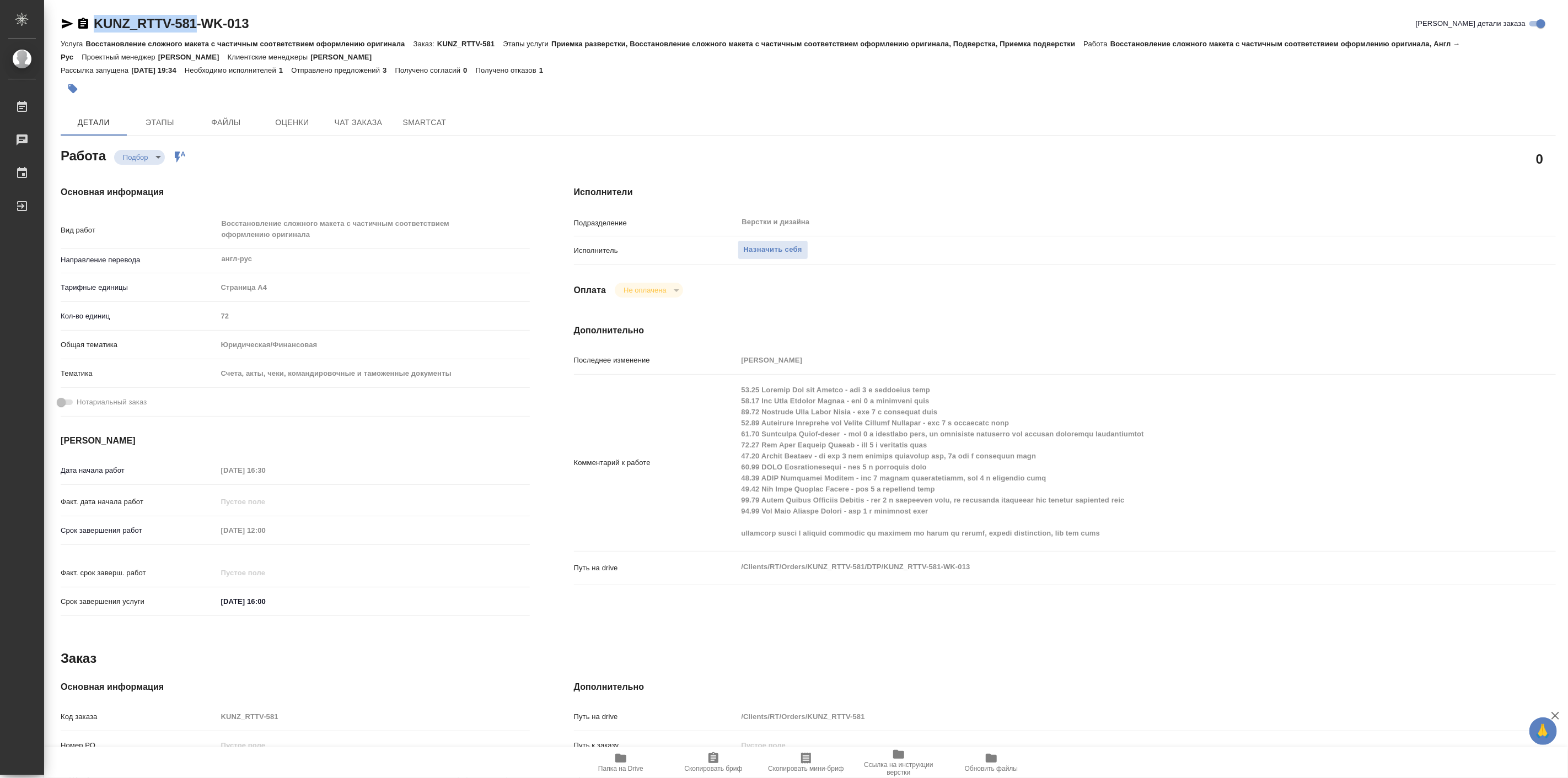
drag, startPoint x: 92, startPoint y: 6, endPoint x: 193, endPoint y: 46, distance: 108.6
click at [194, 21] on div "KUNZ_RTTV-581-WK-013 Кратко детали заказа Услуга Восстановление сложного макета…" at bounding box center [807, 487] width 1507 height 975
copy link "KUNZ_RTTV-581"
click at [613, 768] on span "Папка на Drive" at bounding box center [621, 769] width 45 height 7
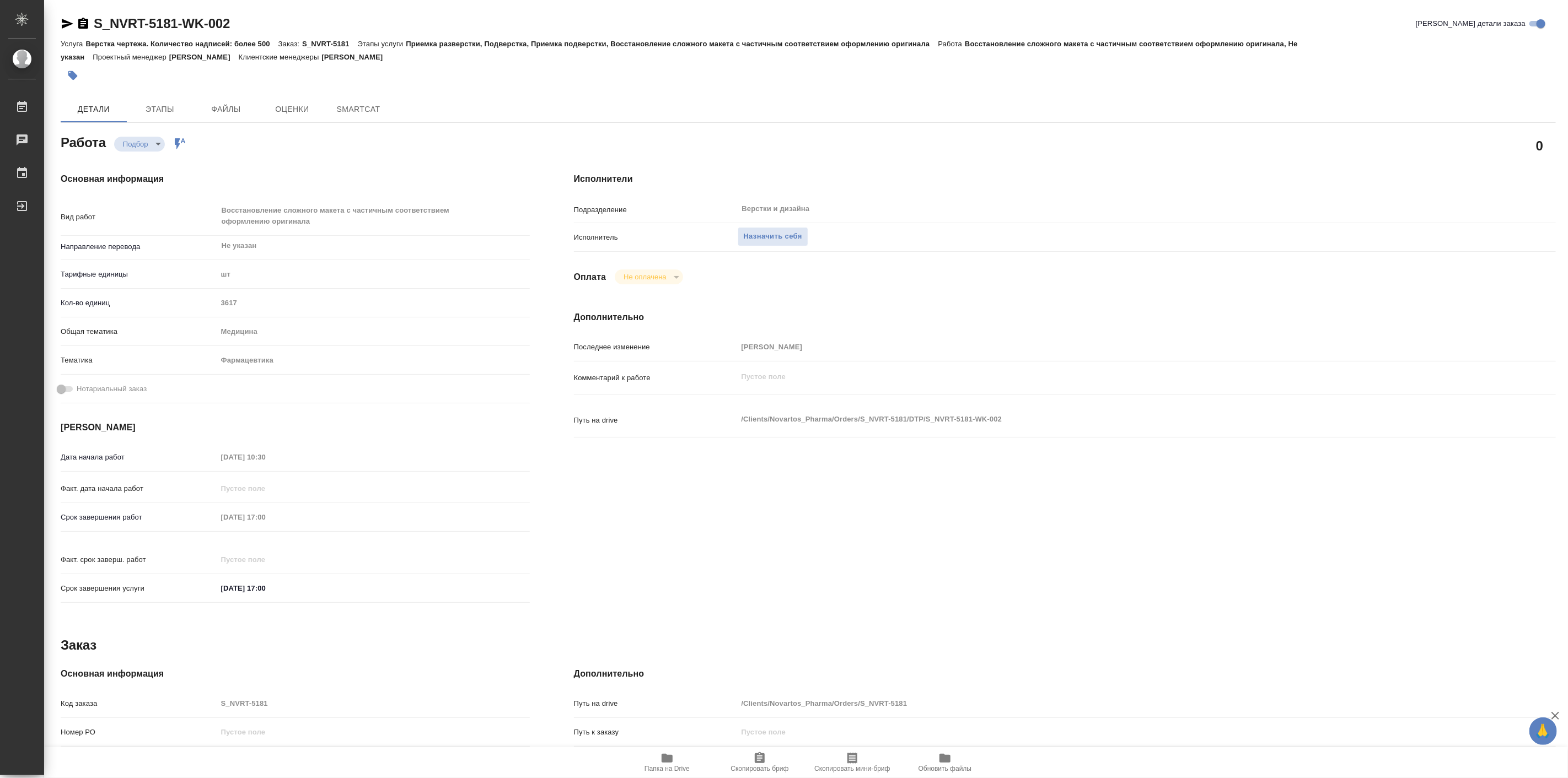
type textarea "x"
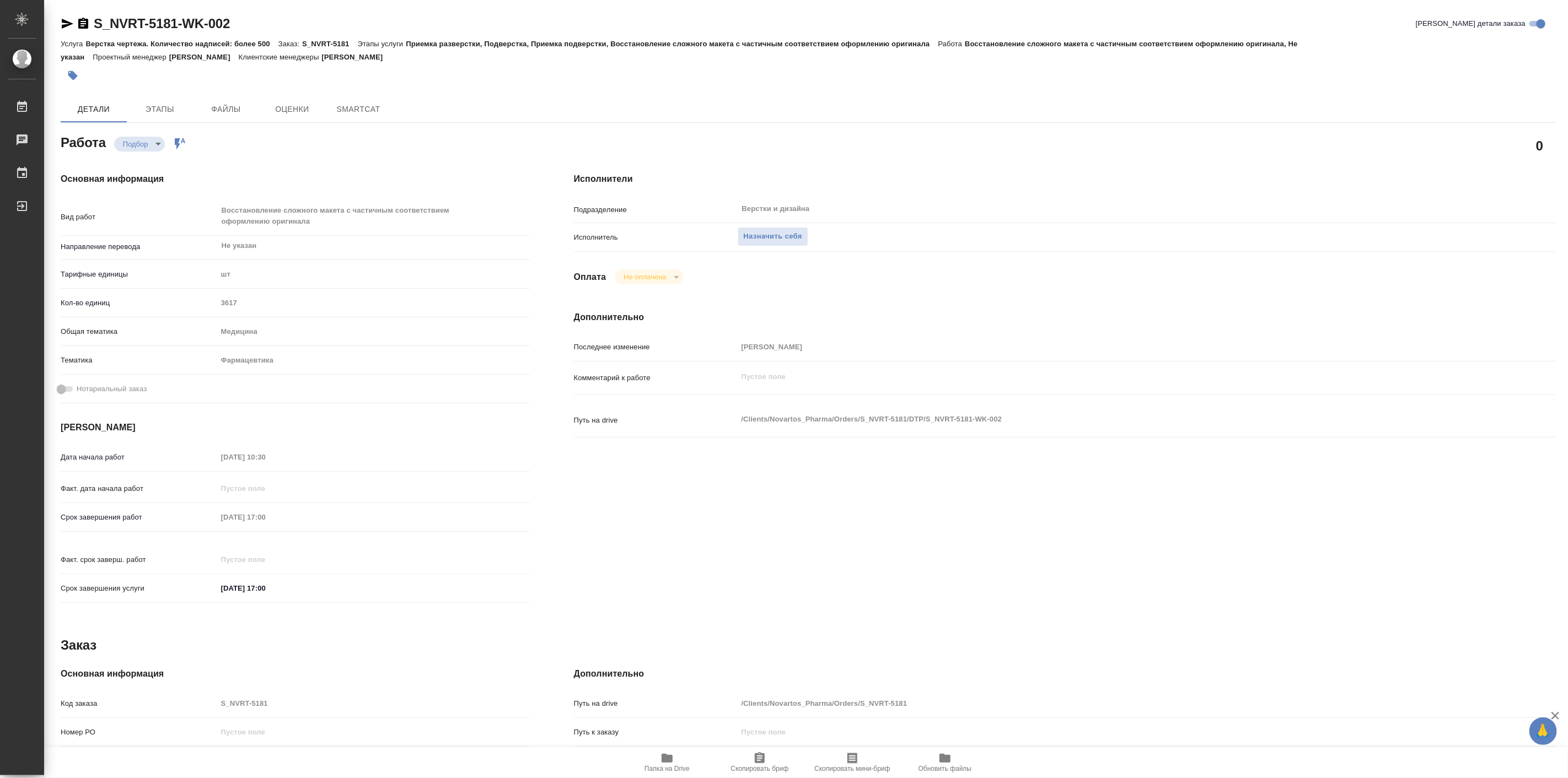
type textarea "x"
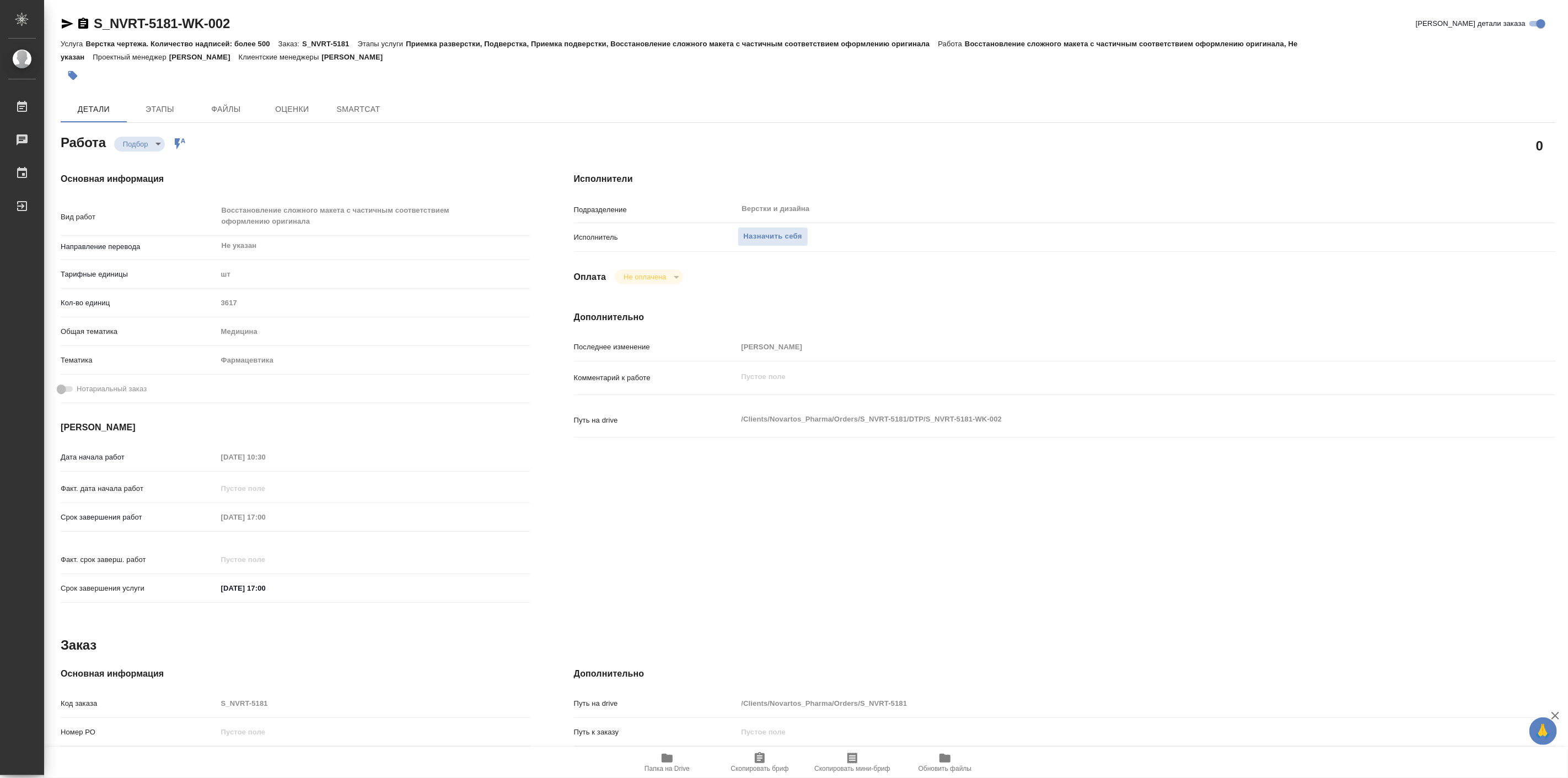
type textarea "x"
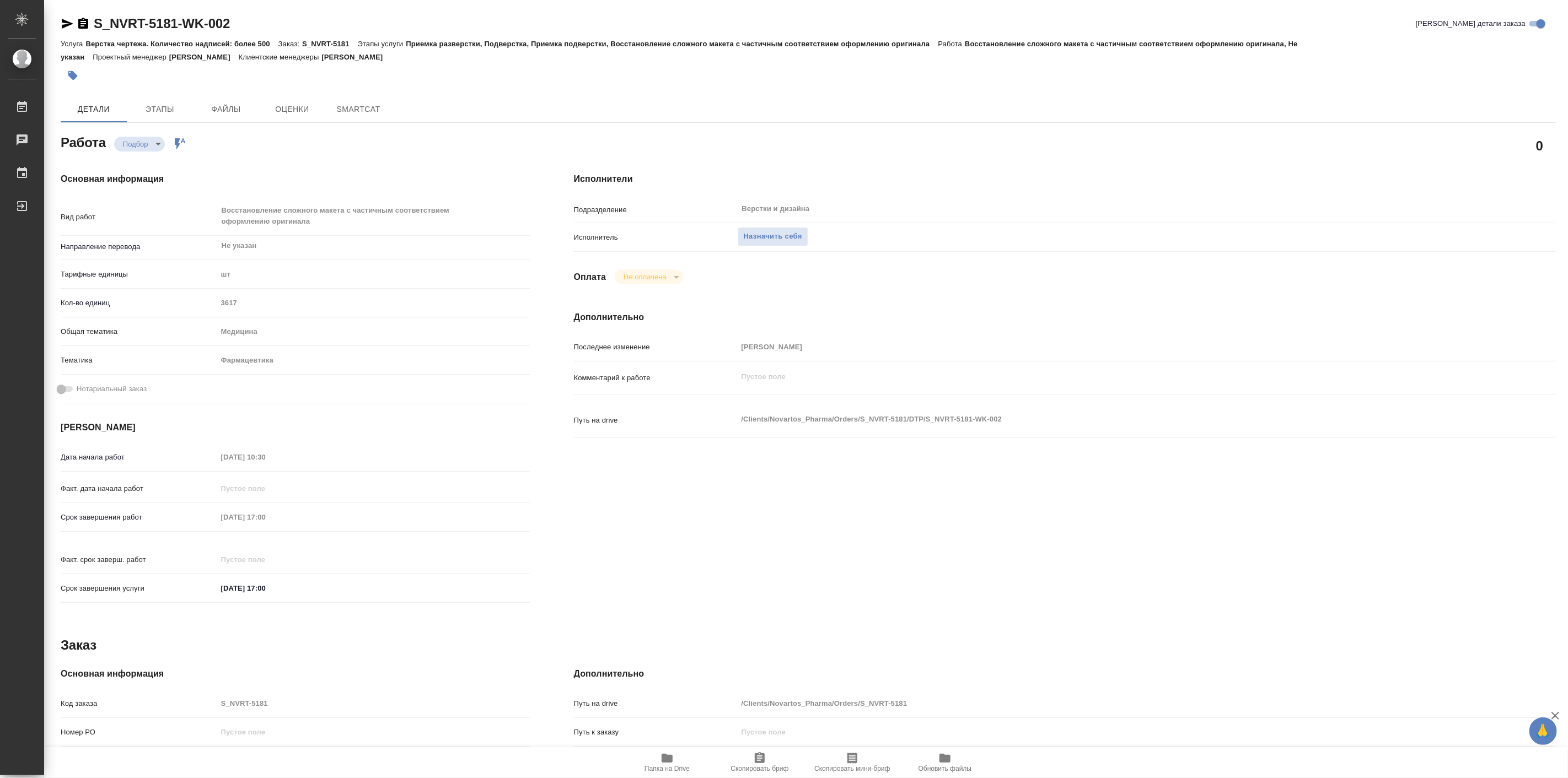
type textarea "x"
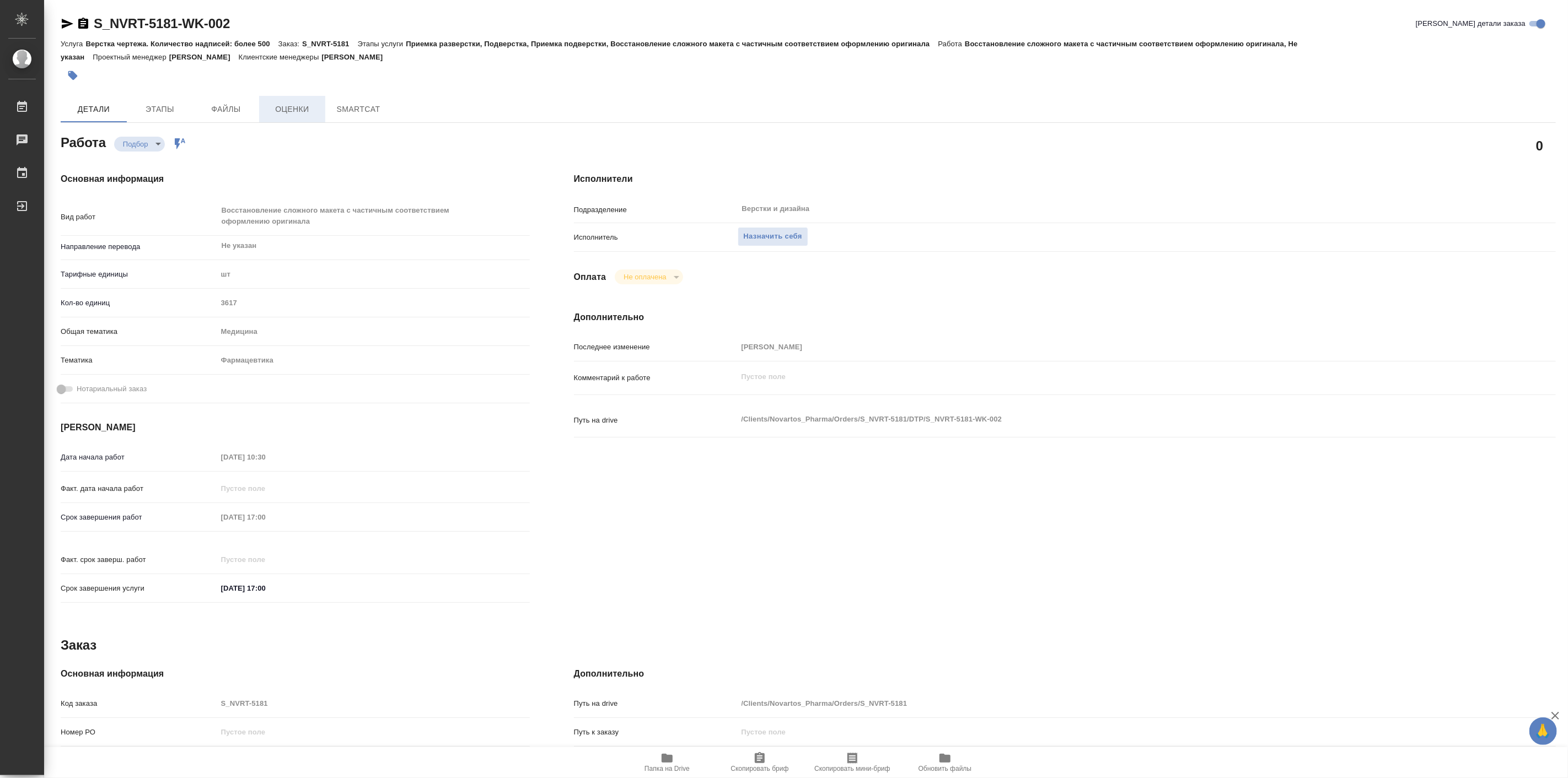
type textarea "x"
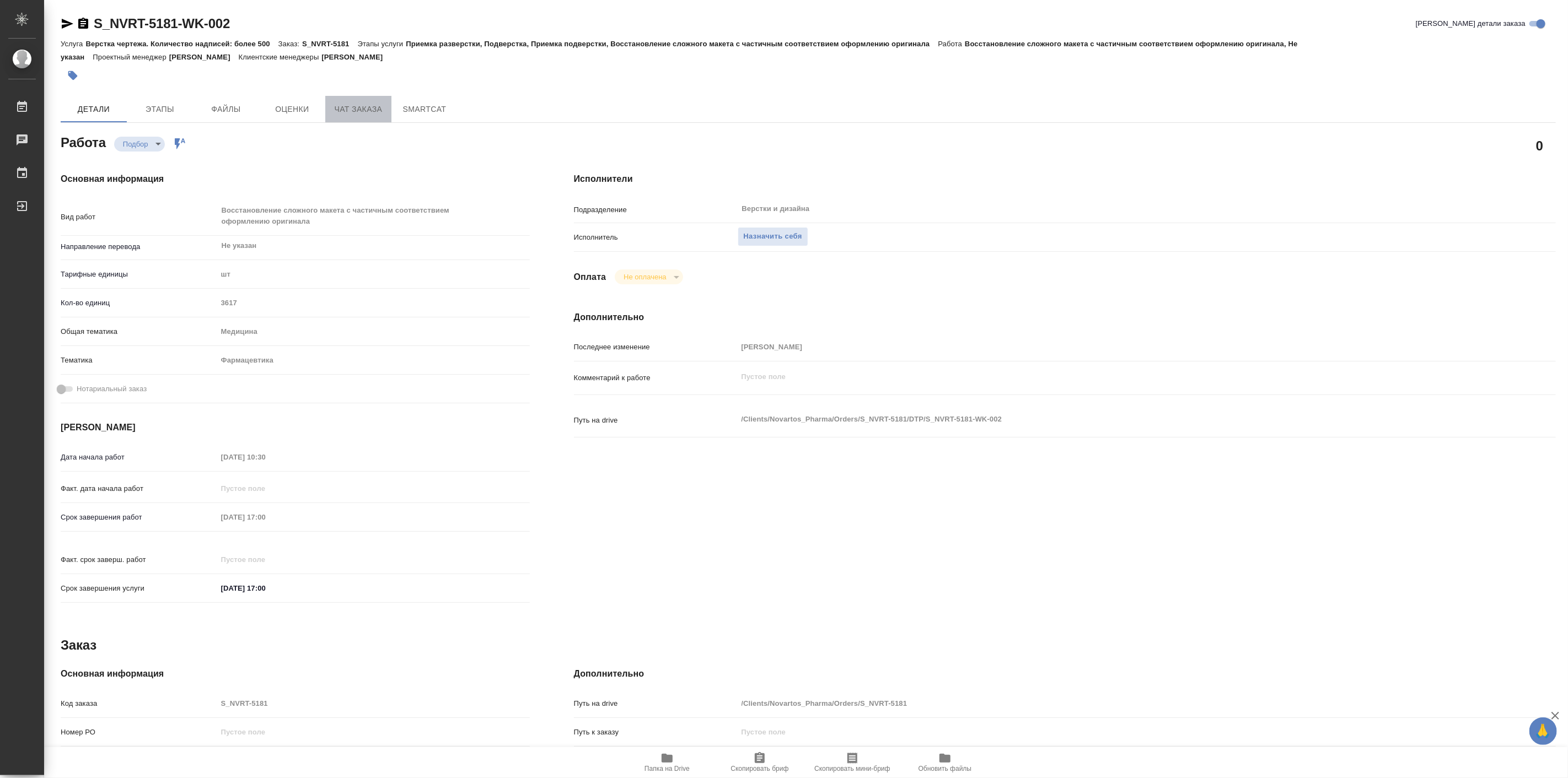
click at [339, 108] on span "Чат заказа" at bounding box center [358, 109] width 53 height 14
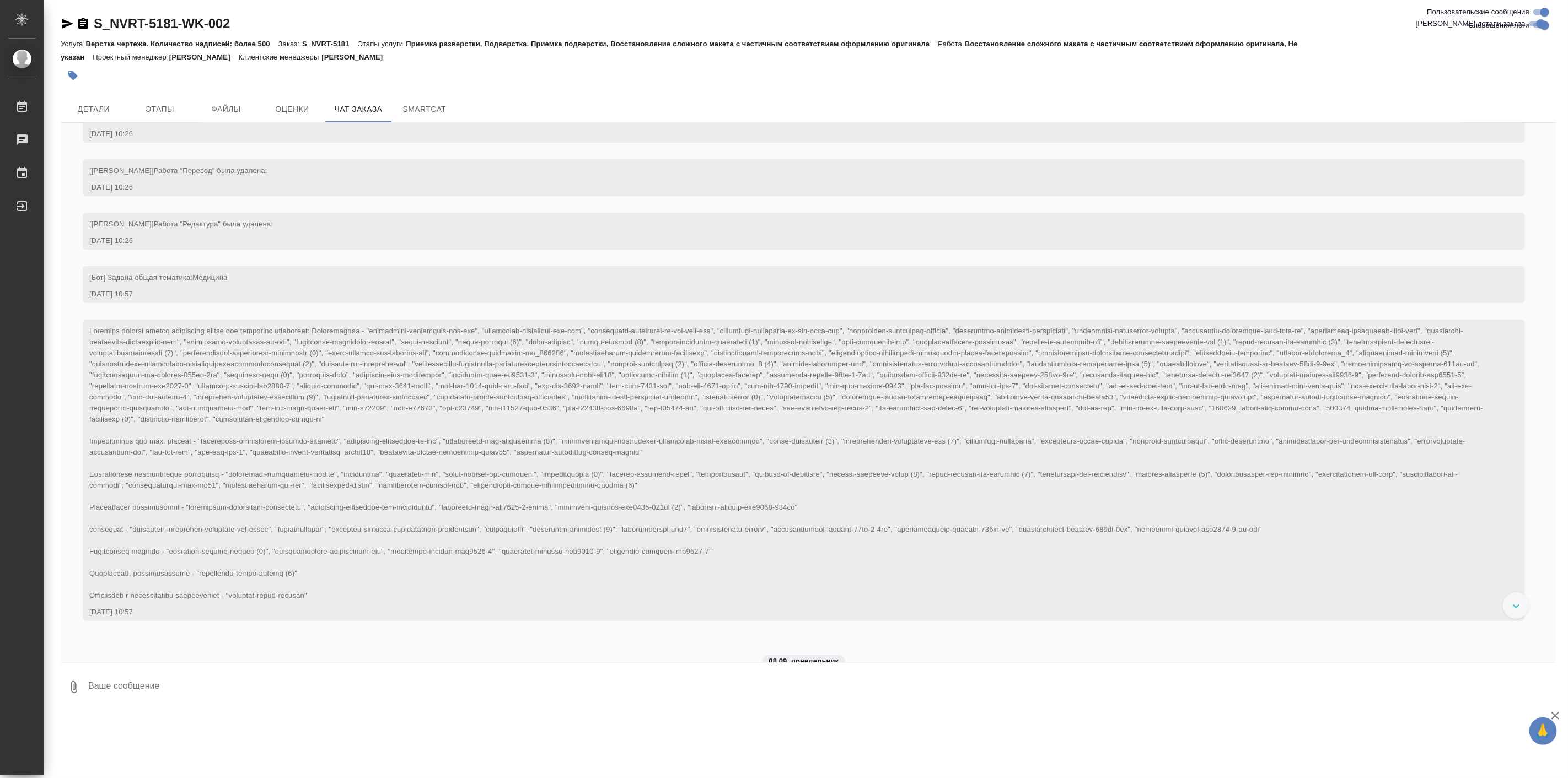
scroll to position [3598, 0]
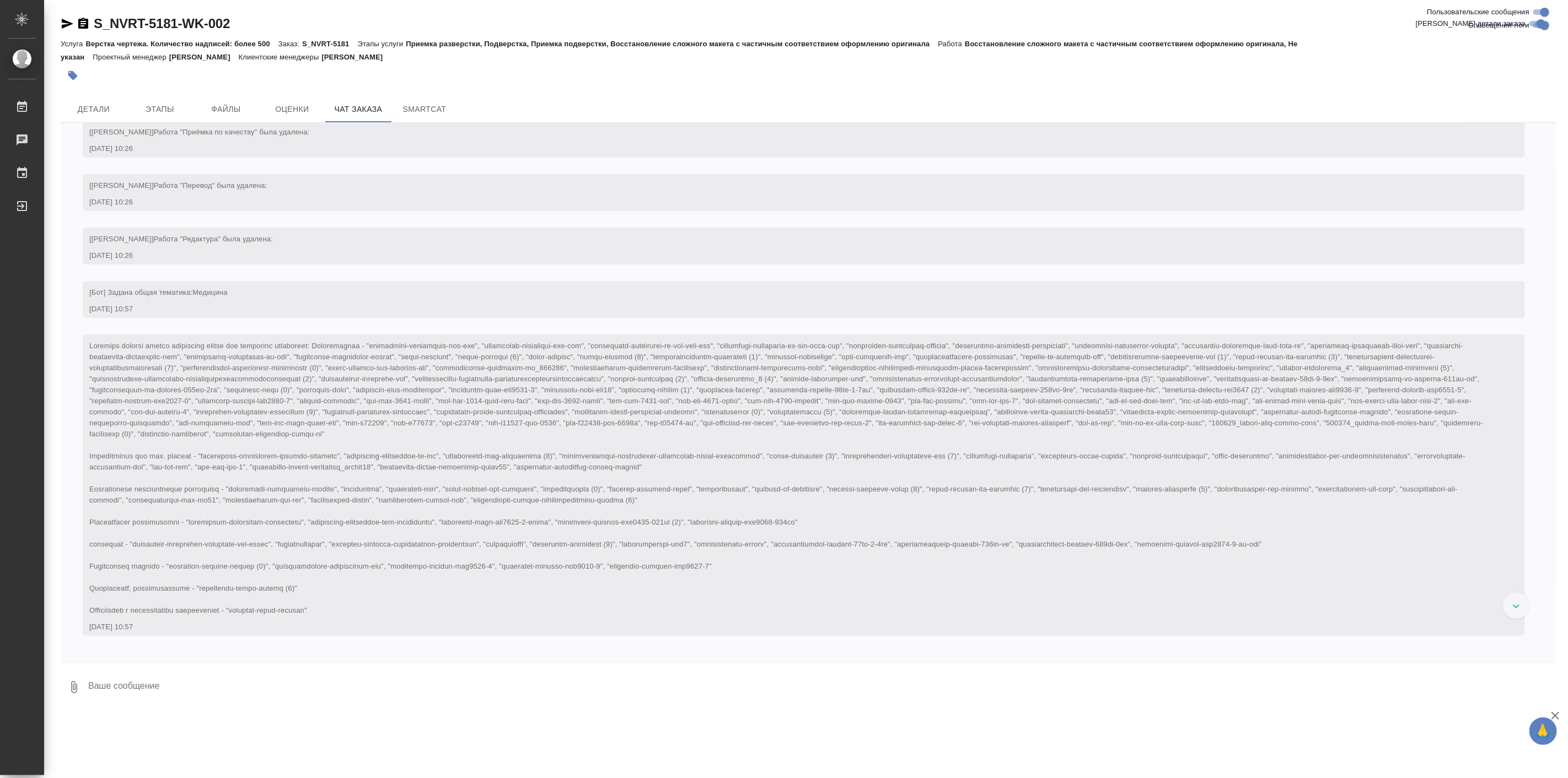
click at [66, 22] on icon "button" at bounding box center [67, 23] width 11 height 10
click at [381, 699] on textarea at bounding box center [820, 687] width 1468 height 37
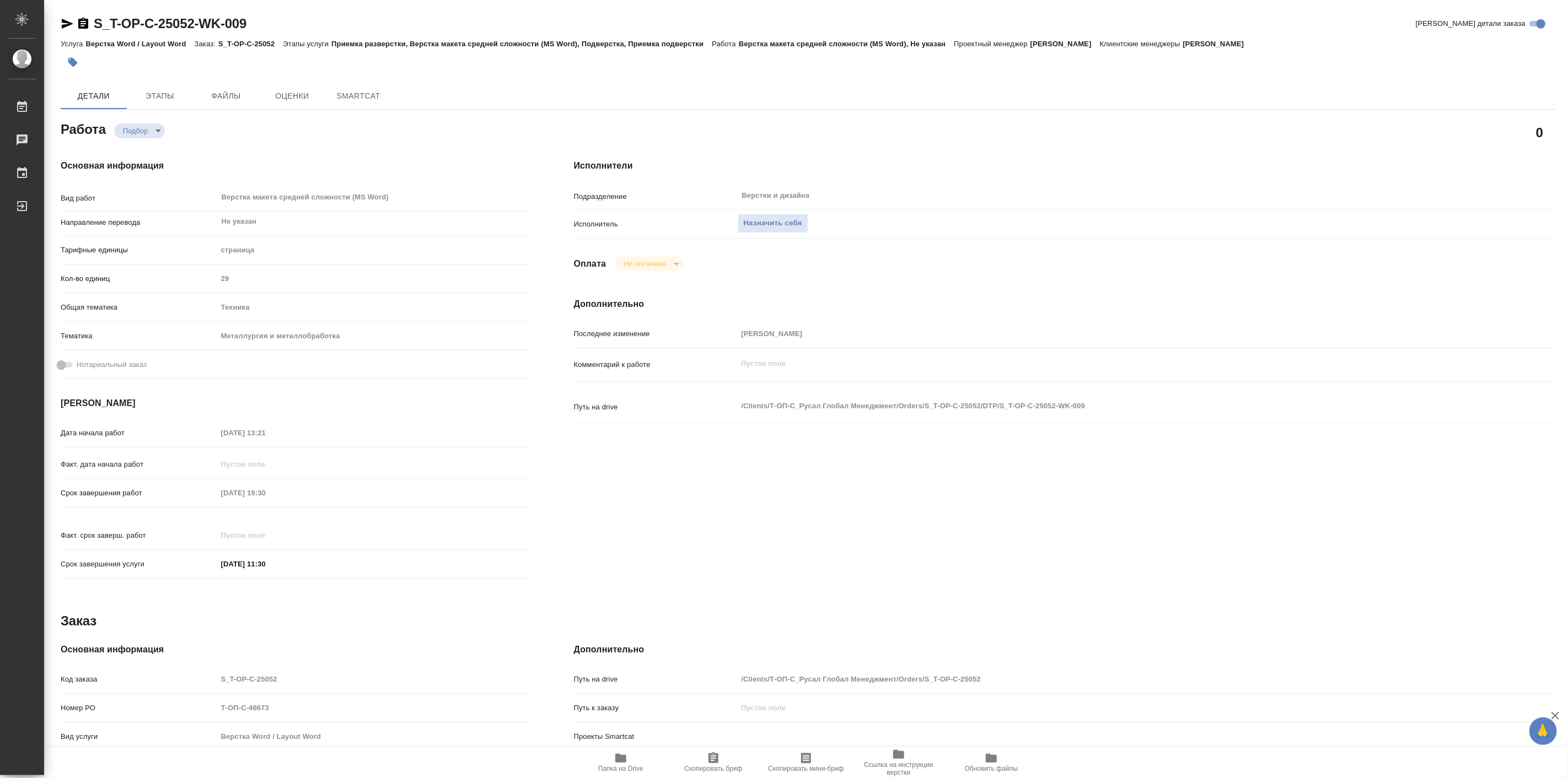
type textarea "x"
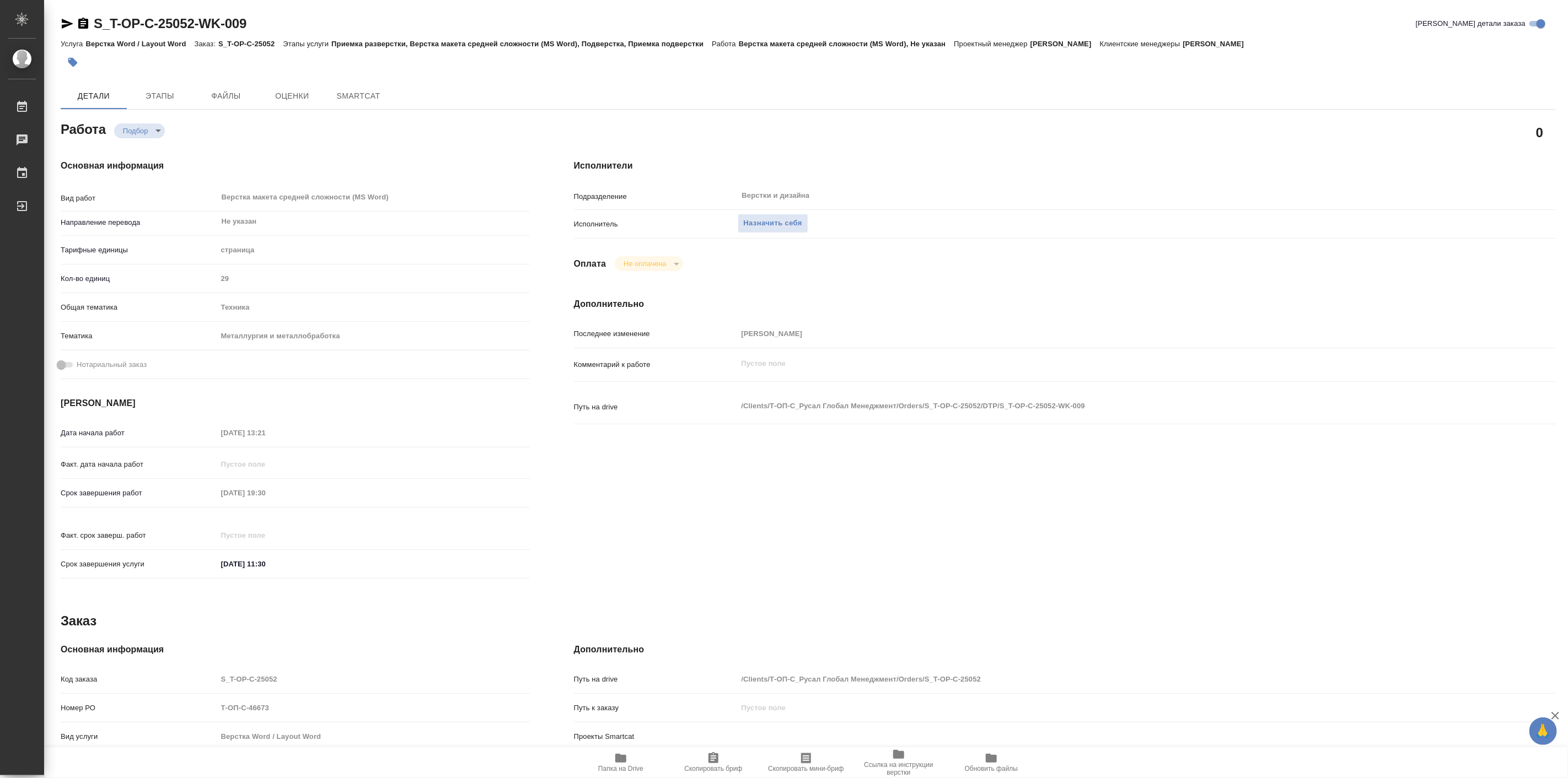
type textarea "x"
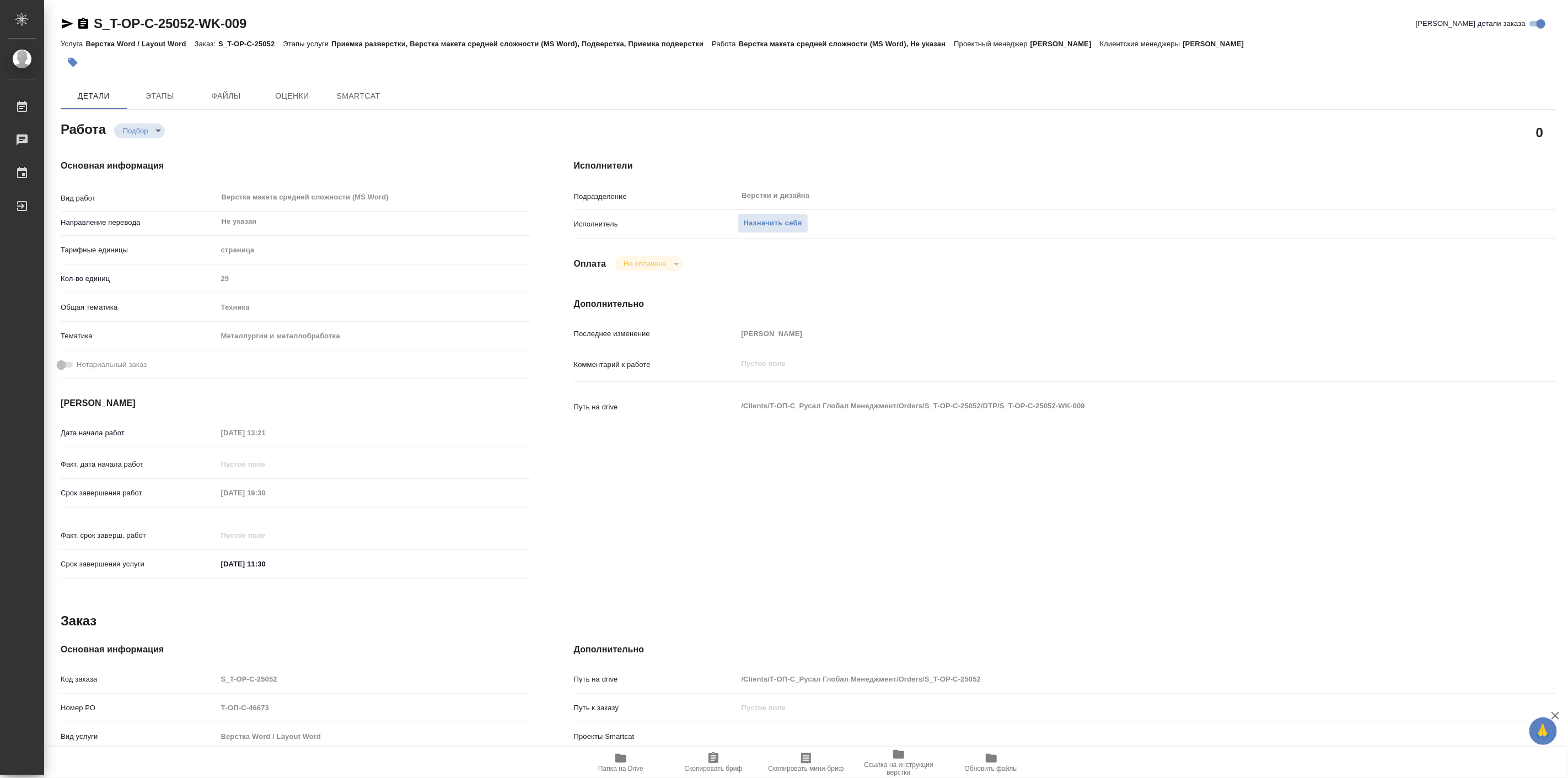
type textarea "x"
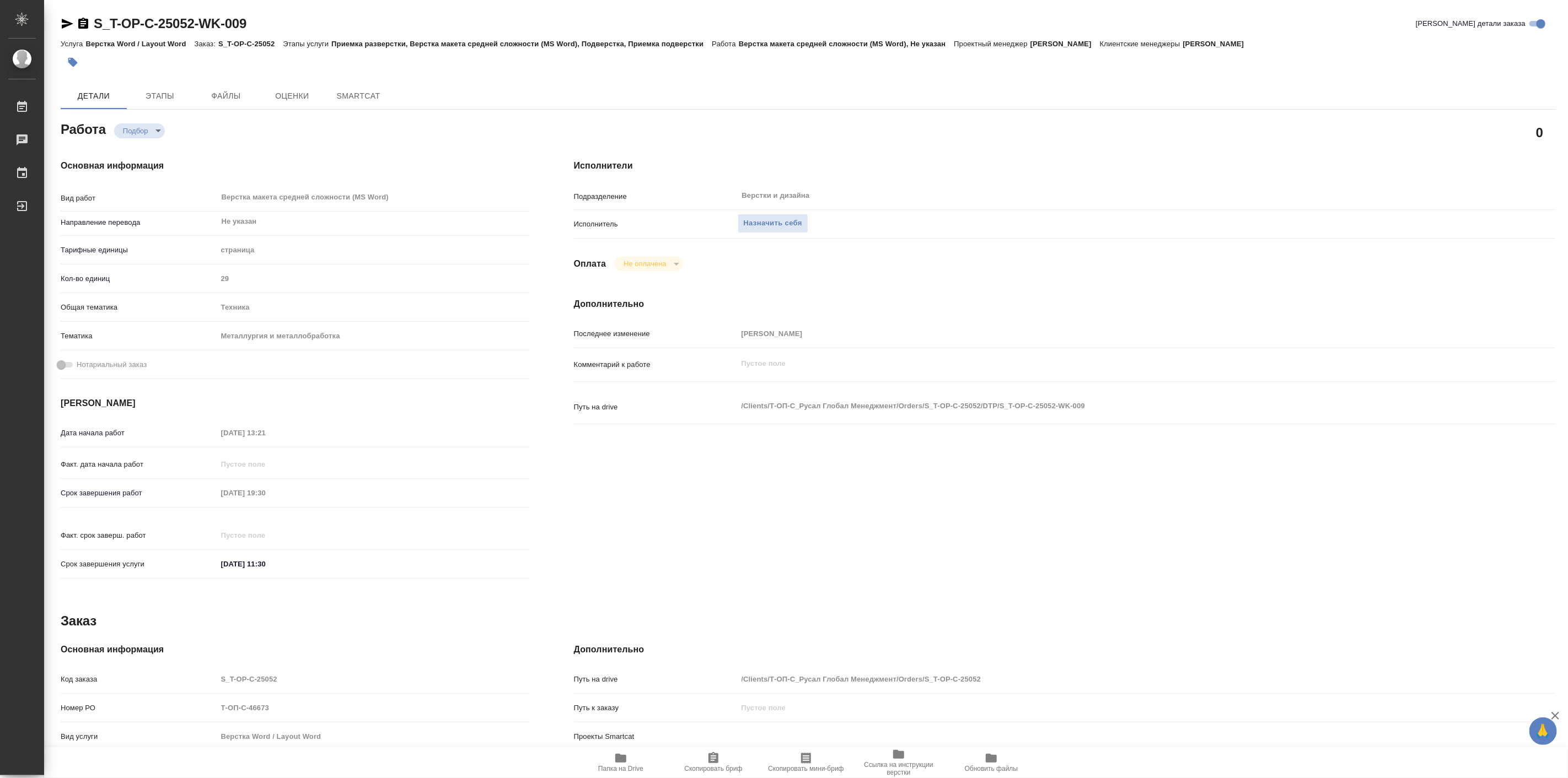
type textarea "x"
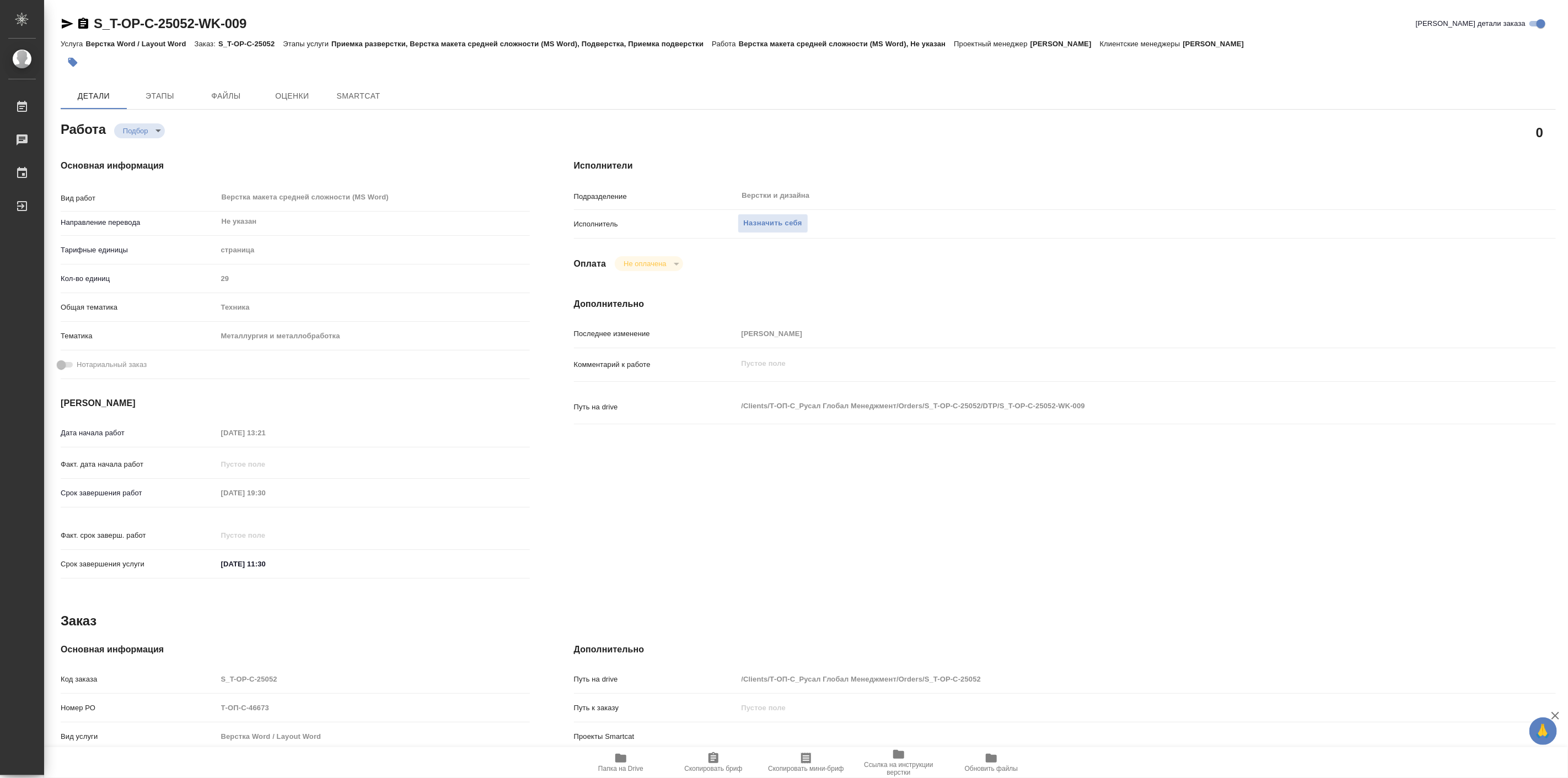
type textarea "x"
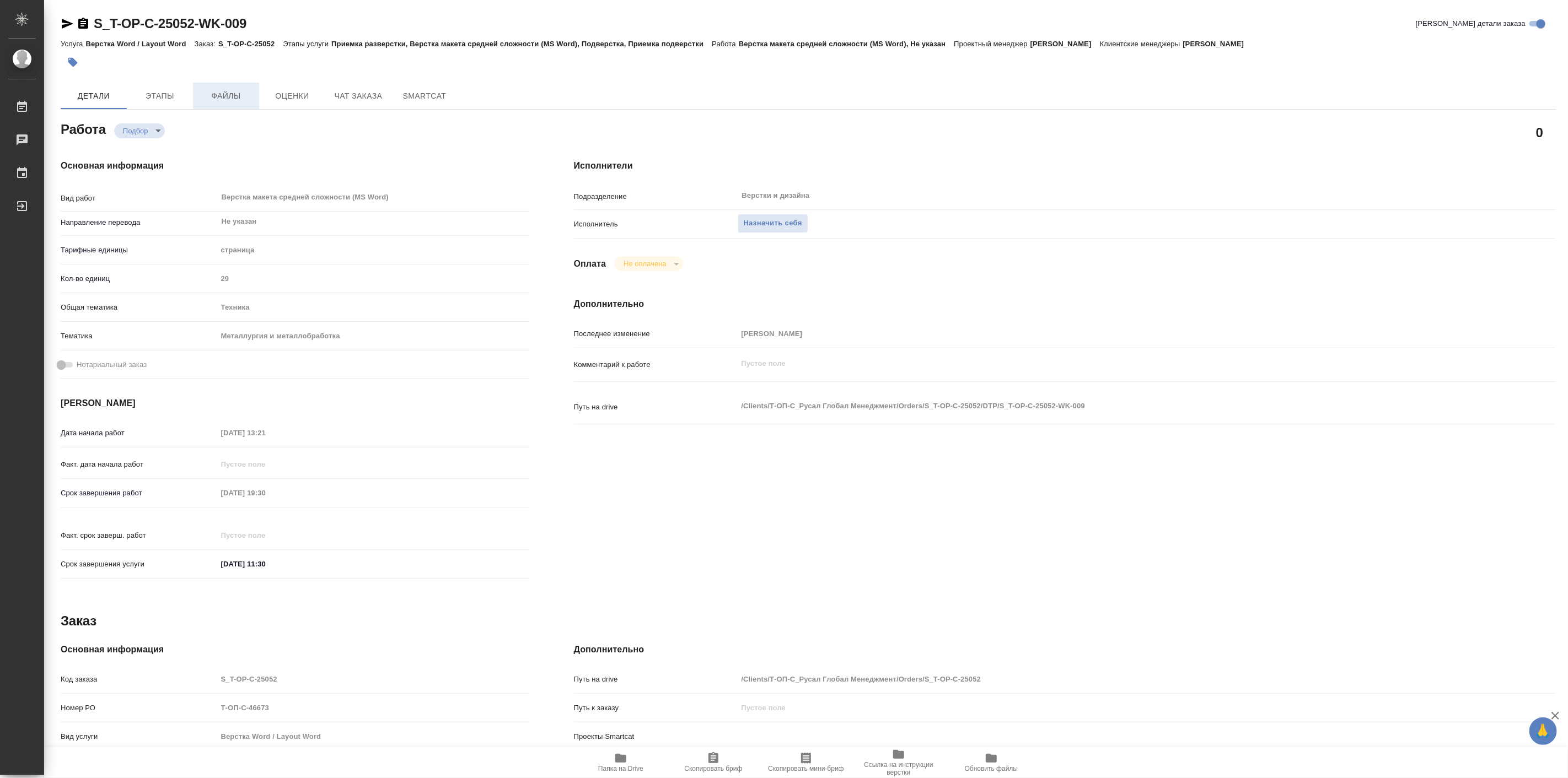
type textarea "x"
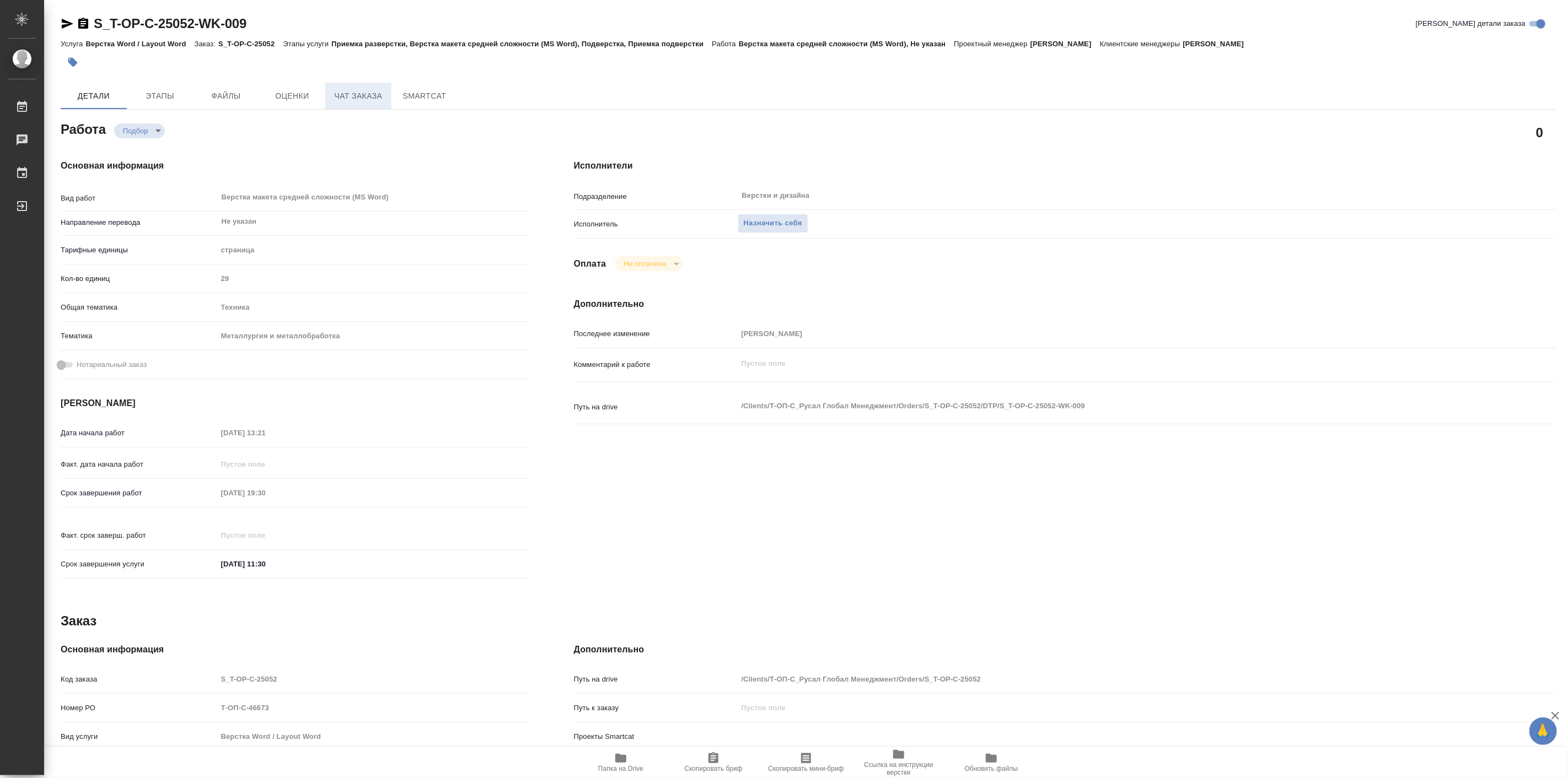
type textarea "x"
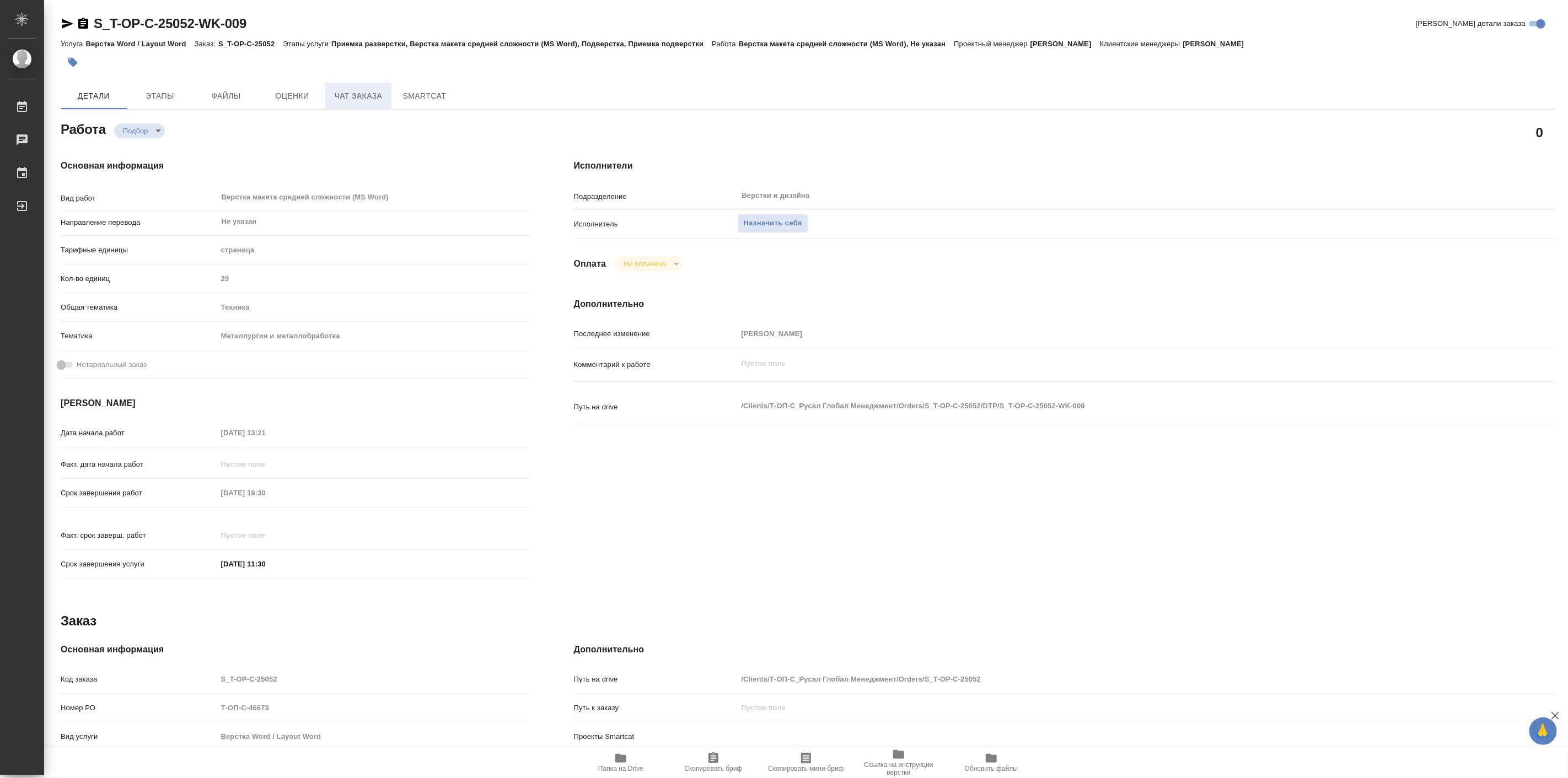
click at [343, 92] on span "Чат заказа" at bounding box center [358, 96] width 53 height 14
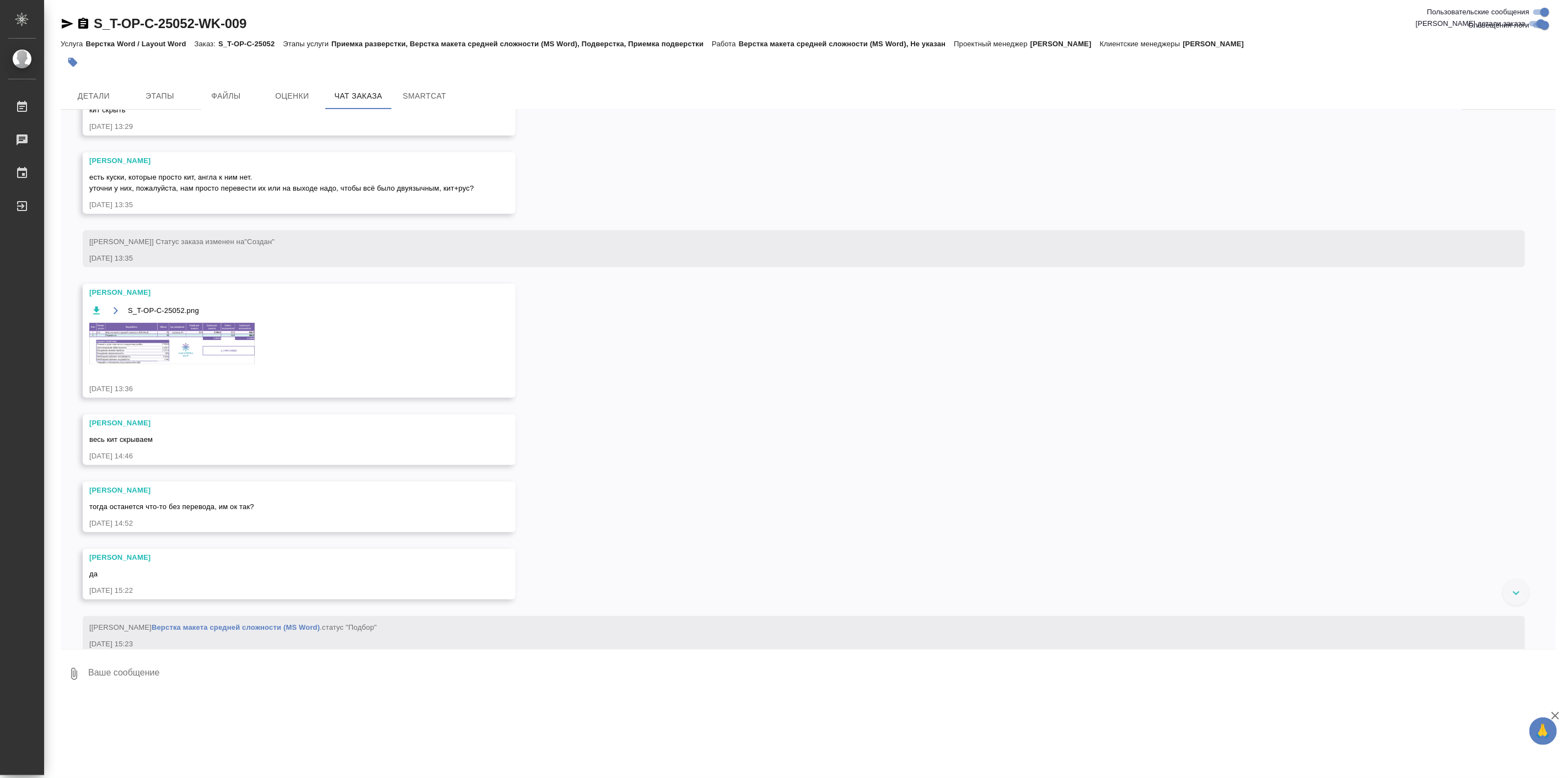
scroll to position [214, 0]
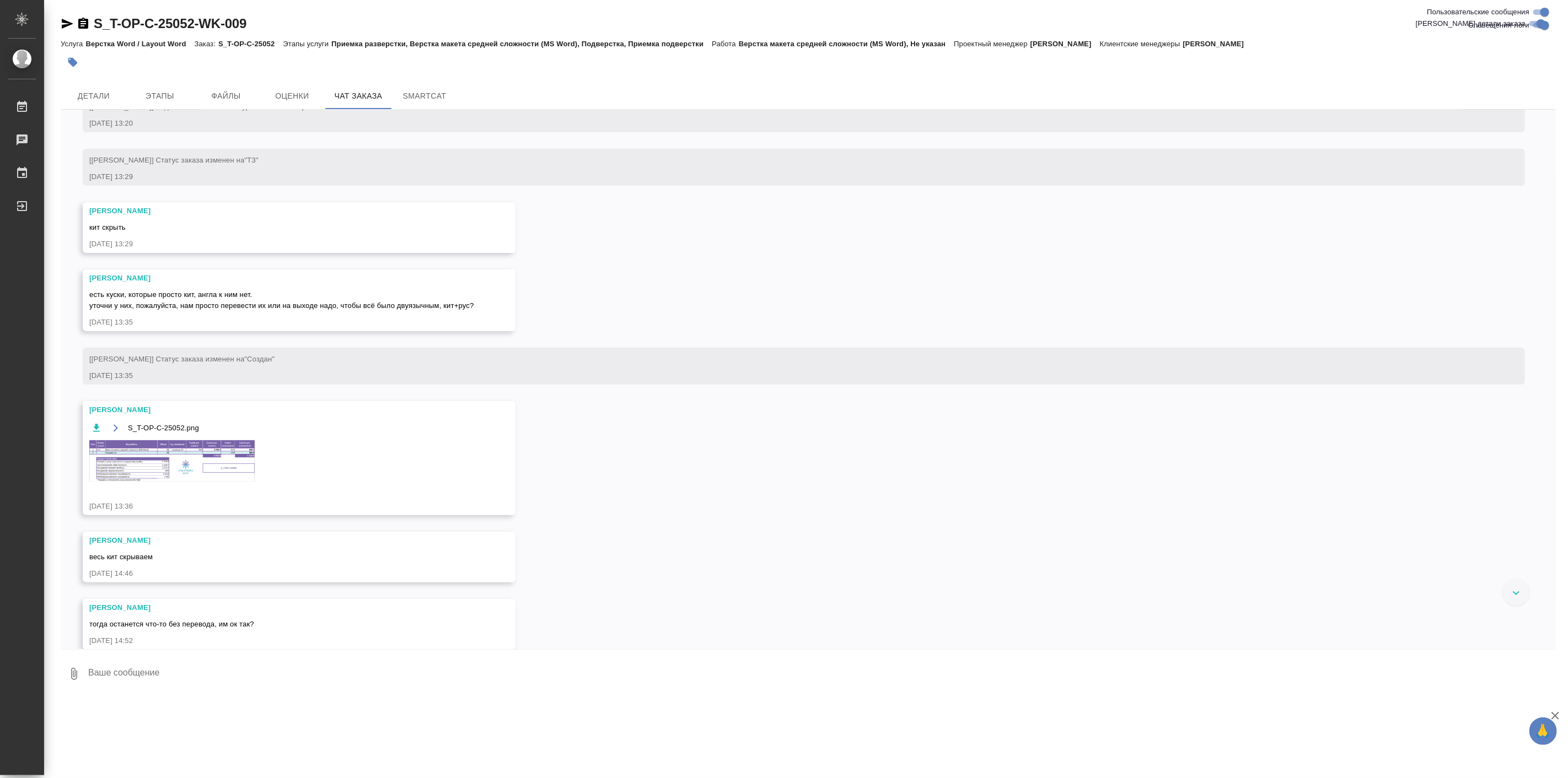
click at [230, 466] on img at bounding box center [172, 461] width 165 height 41
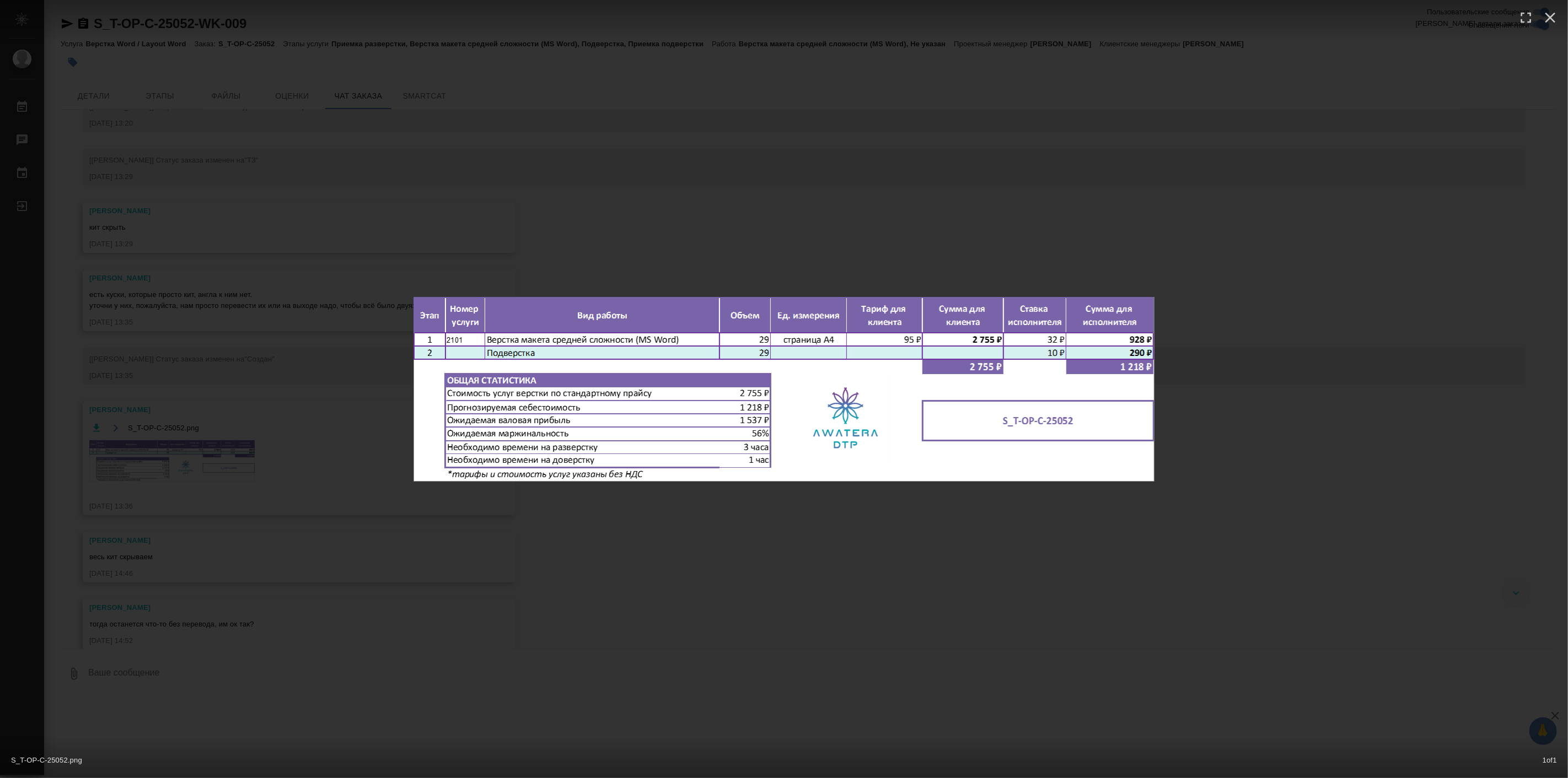
click at [960, 549] on div "S_T-OP-C-25052.png 1 of 1" at bounding box center [784, 389] width 1568 height 778
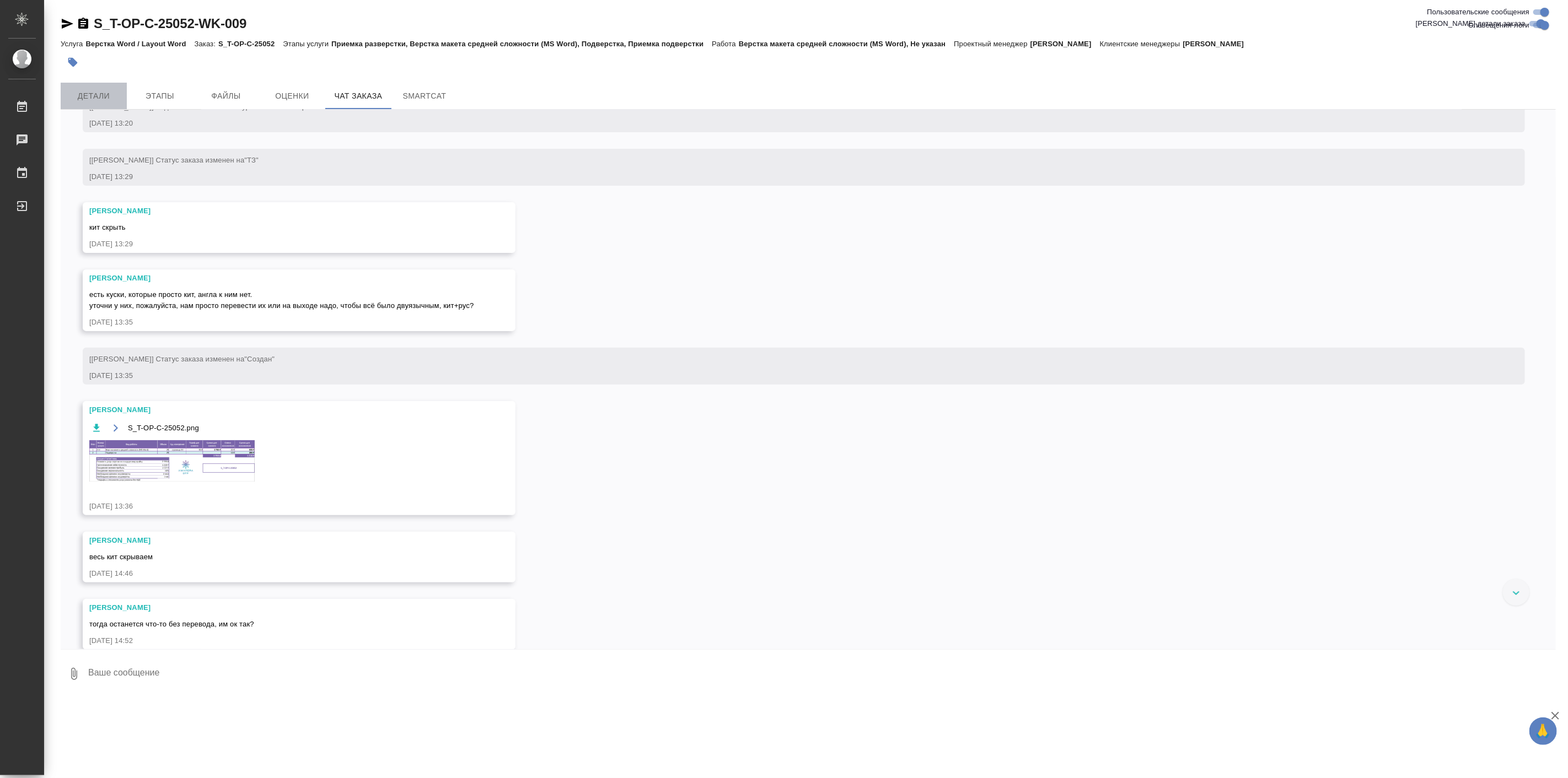
click at [113, 96] on span "Детали" at bounding box center [93, 96] width 53 height 14
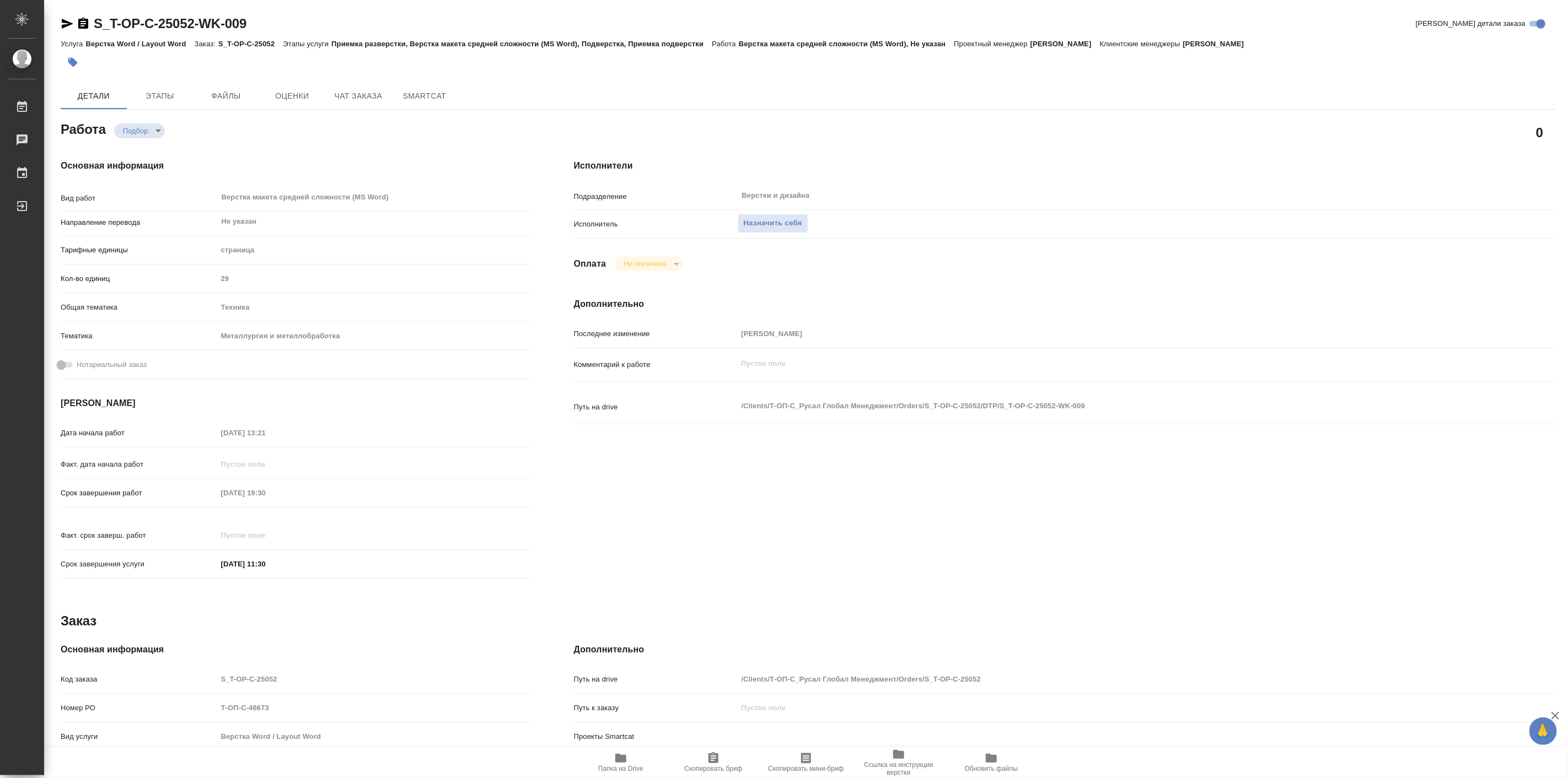
type textarea "x"
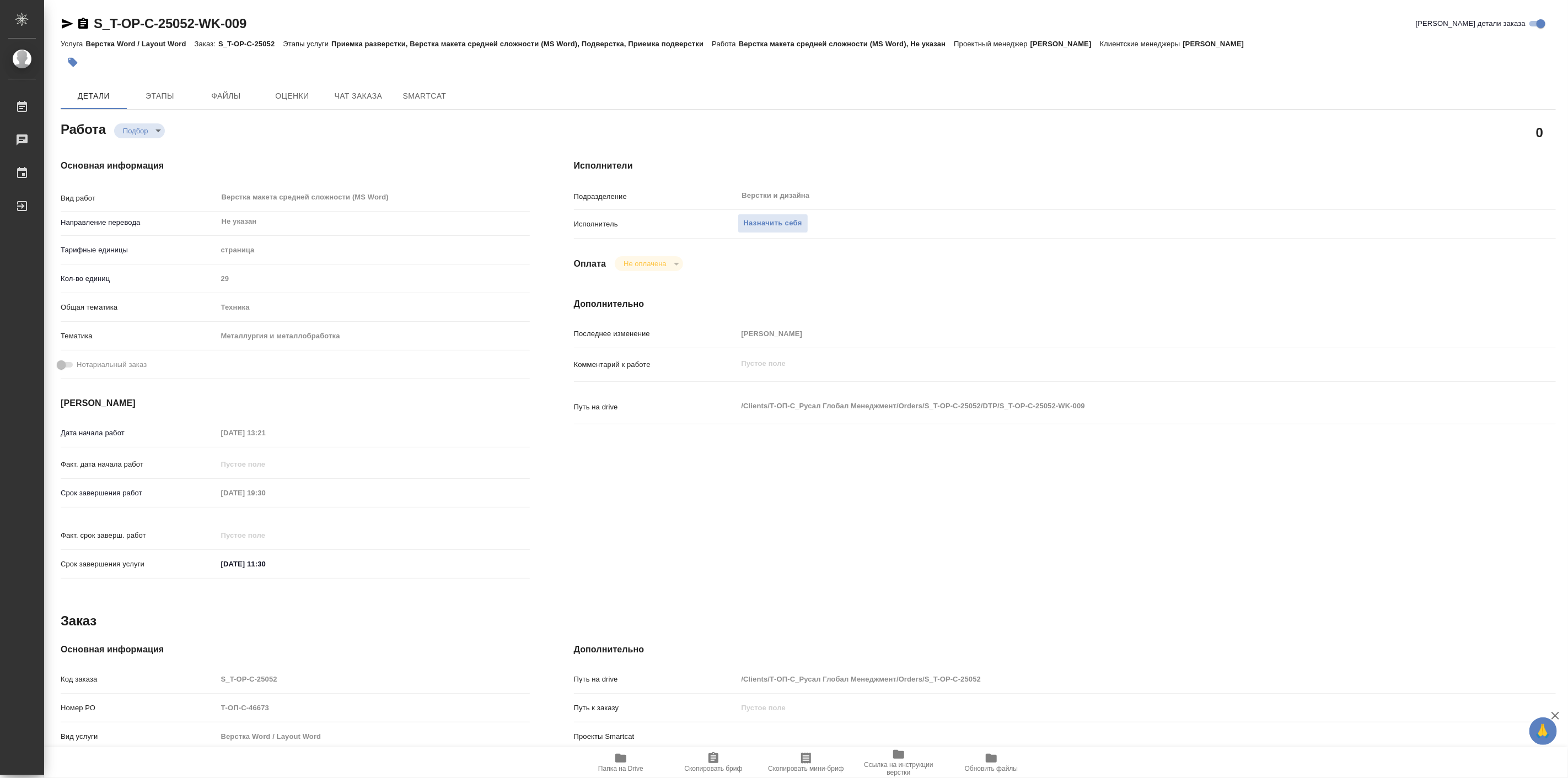
type textarea "x"
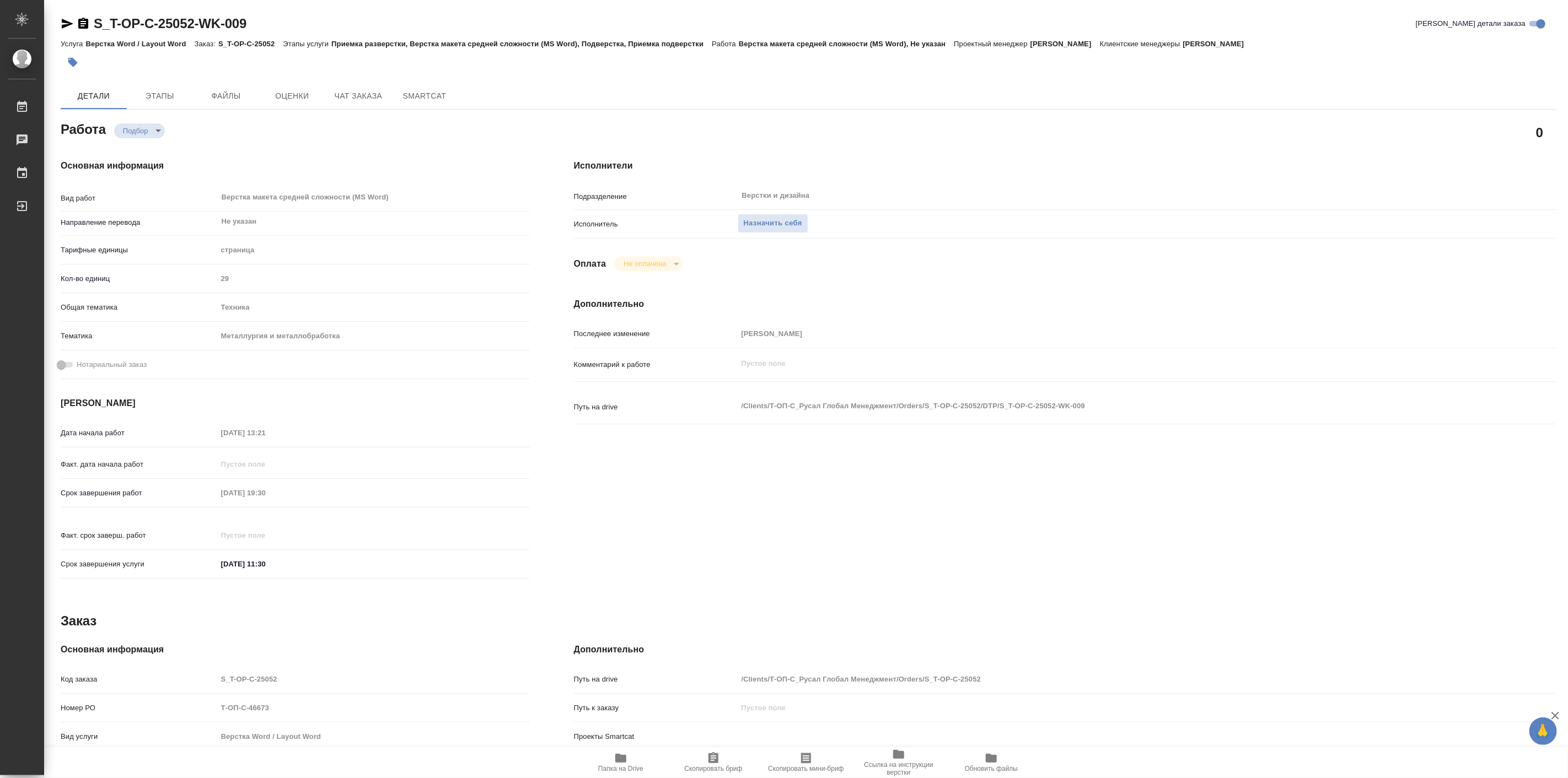
type textarea "x"
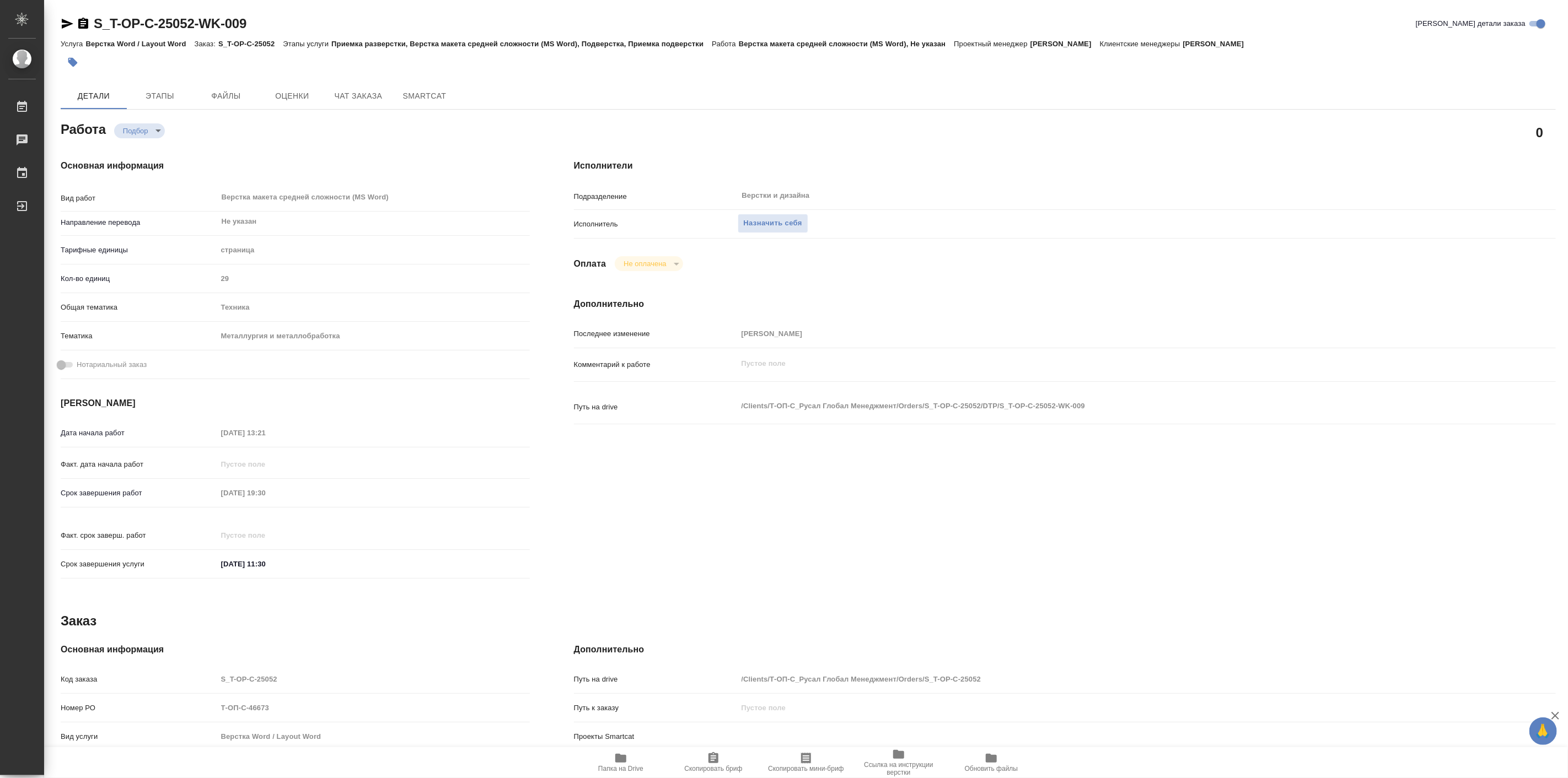
type textarea "x"
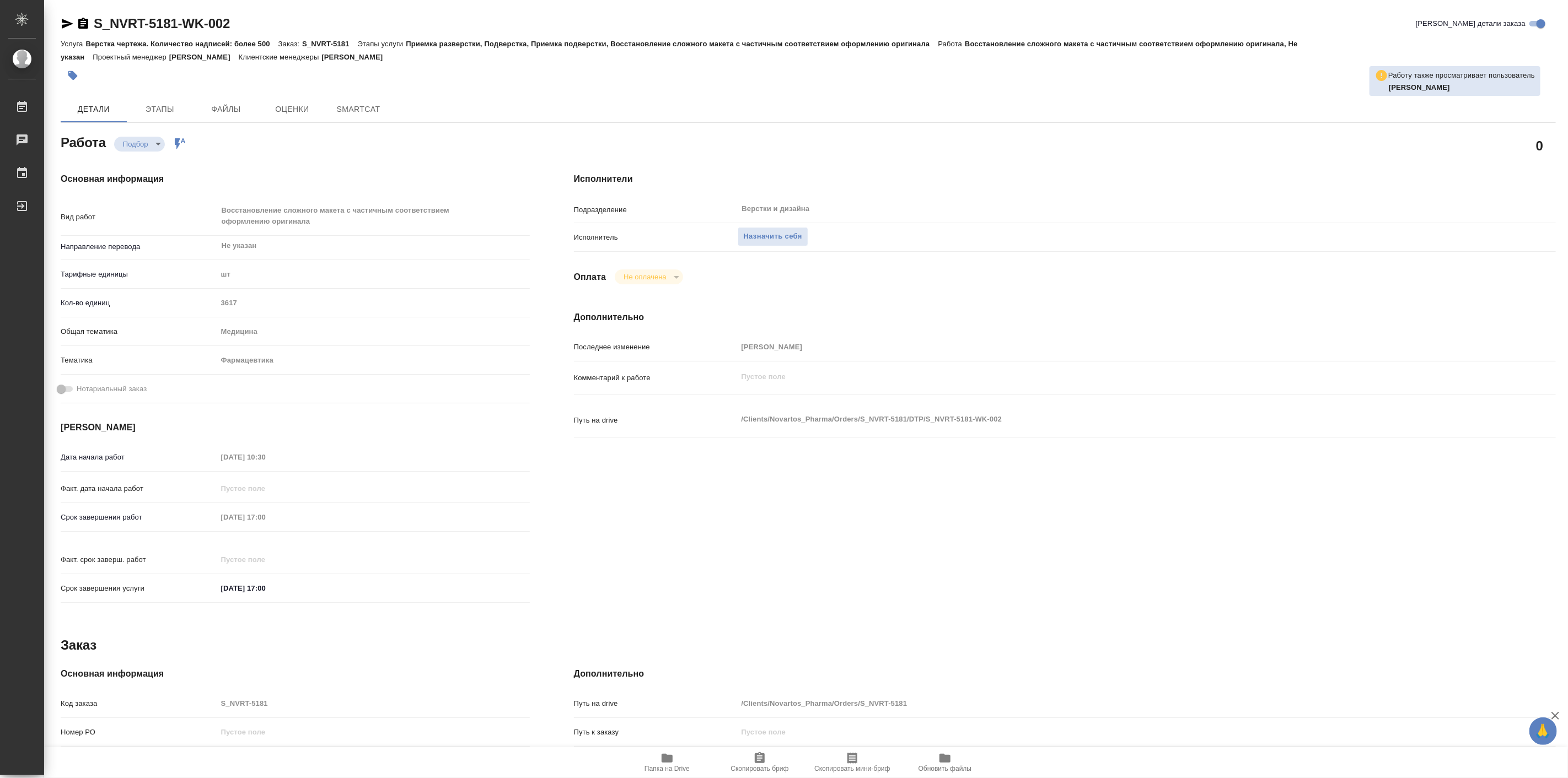
type textarea "x"
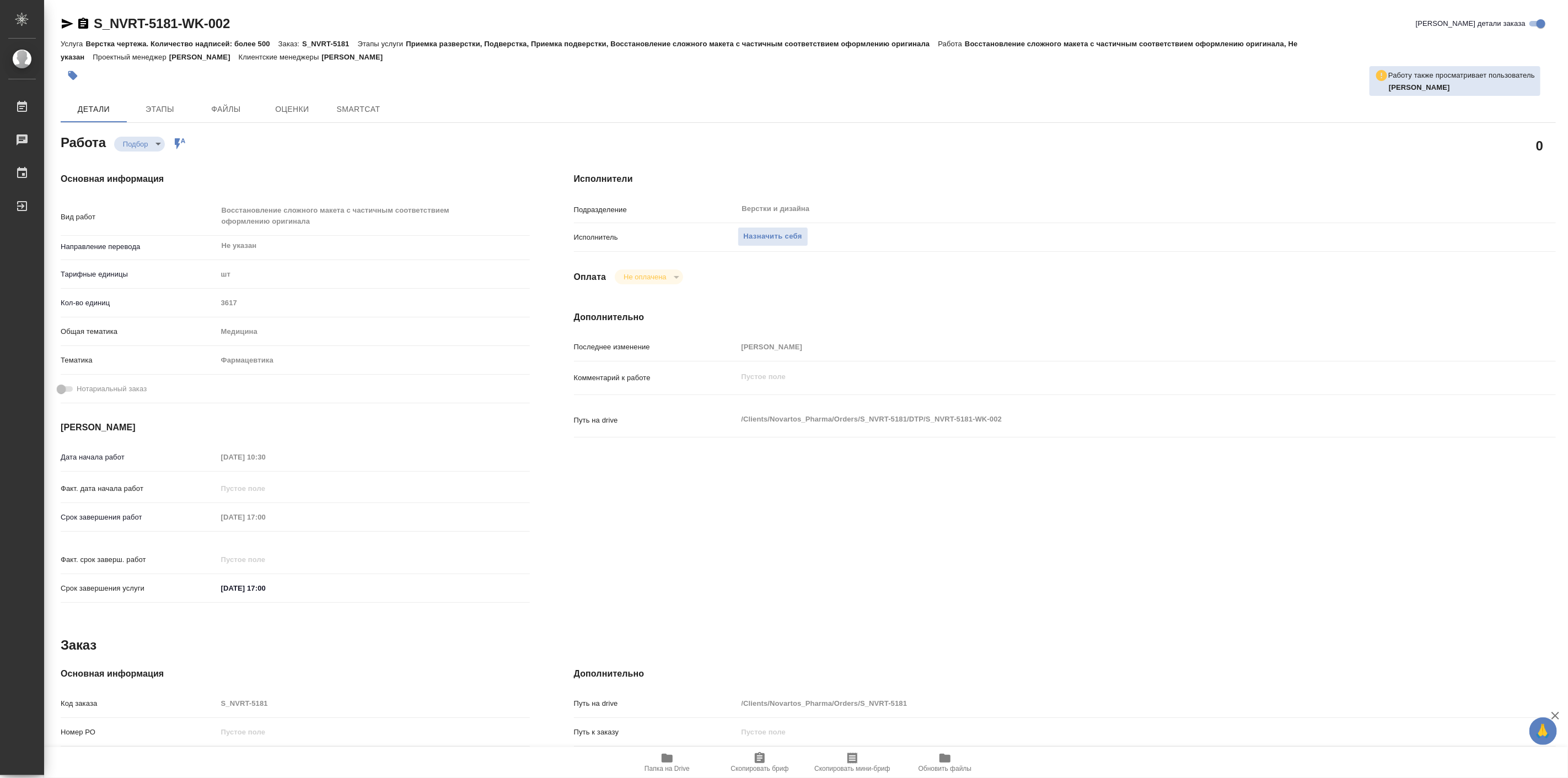
type textarea "x"
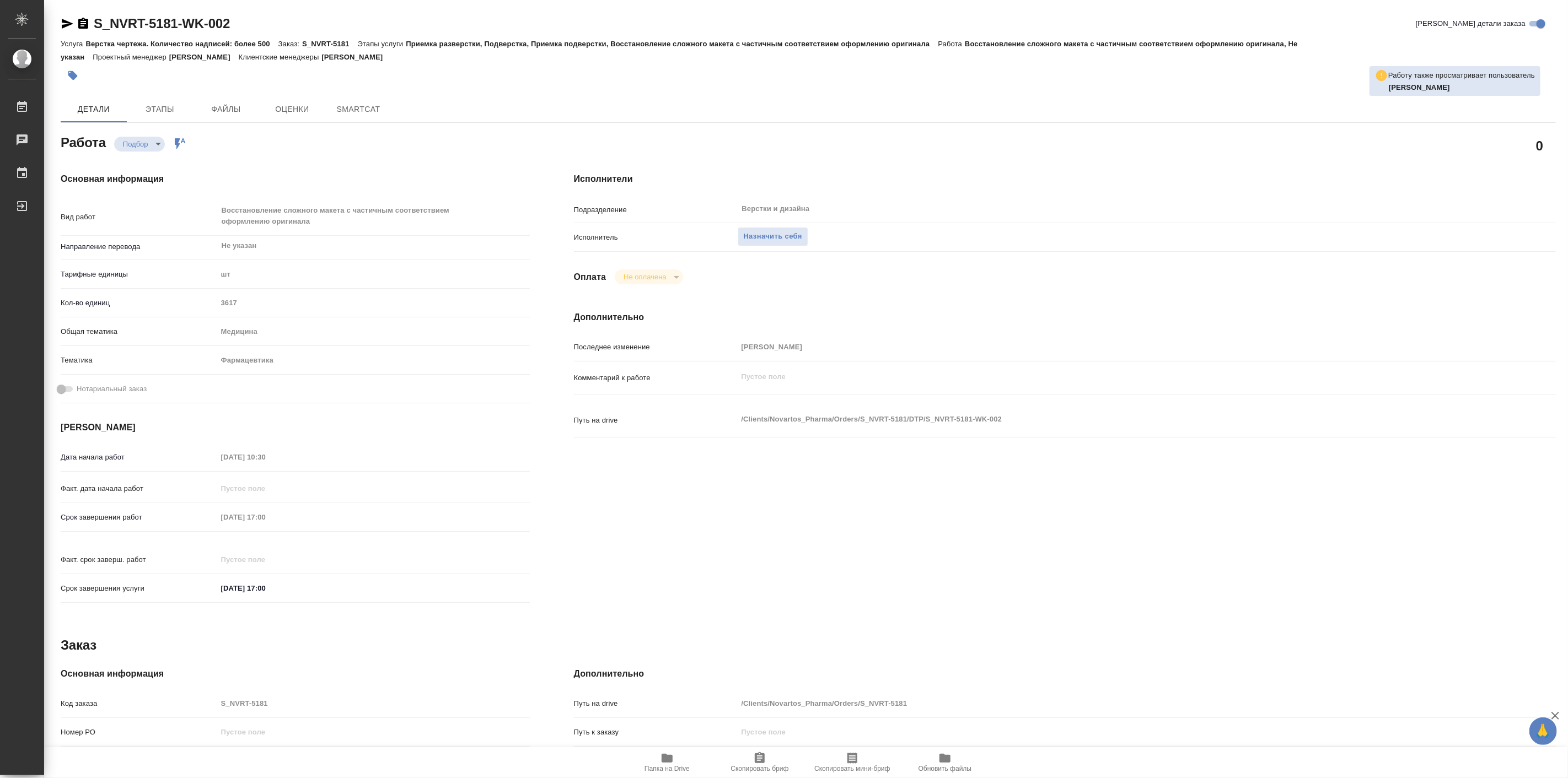
type textarea "x"
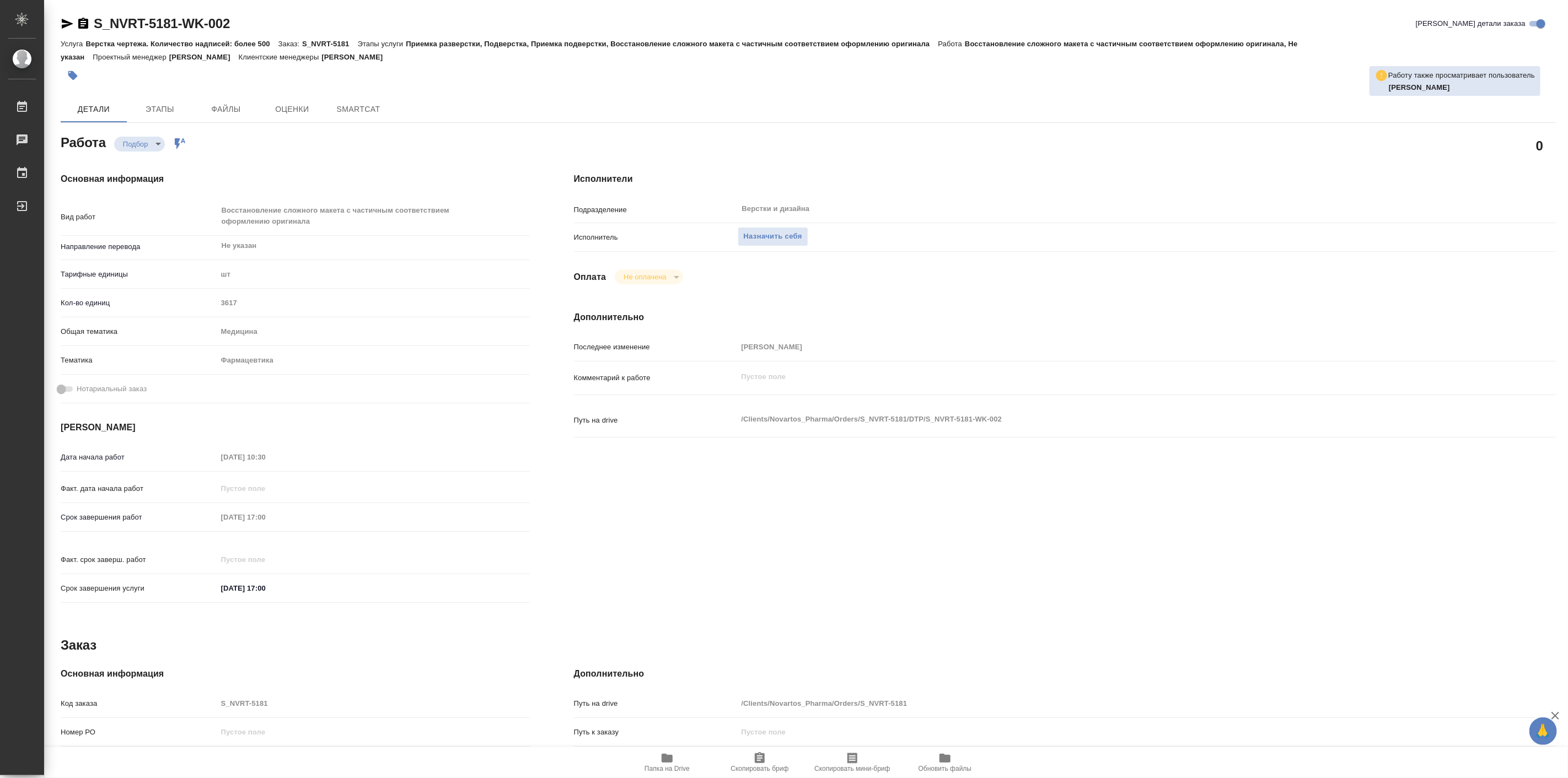
type textarea "x"
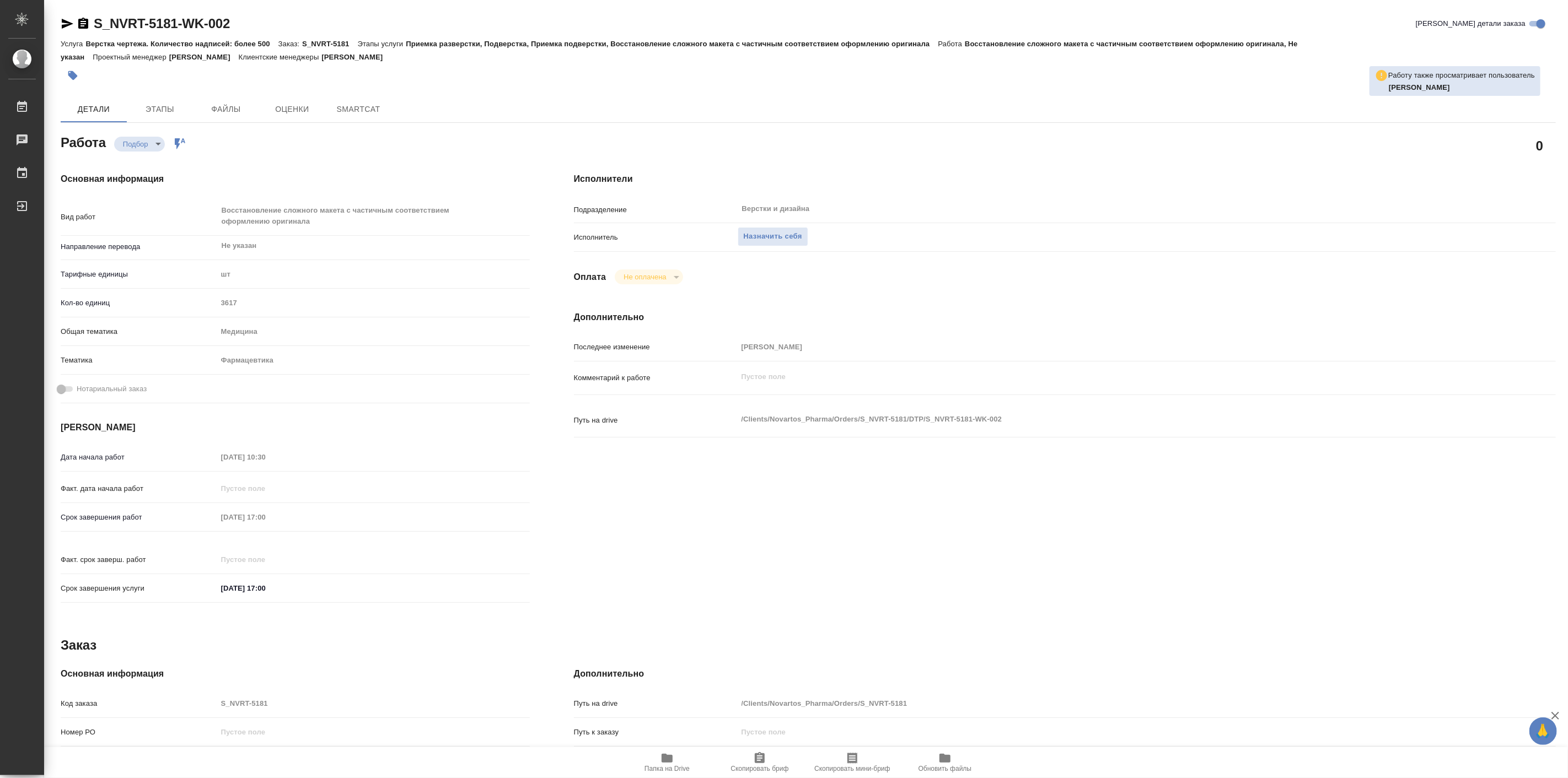
type textarea "x"
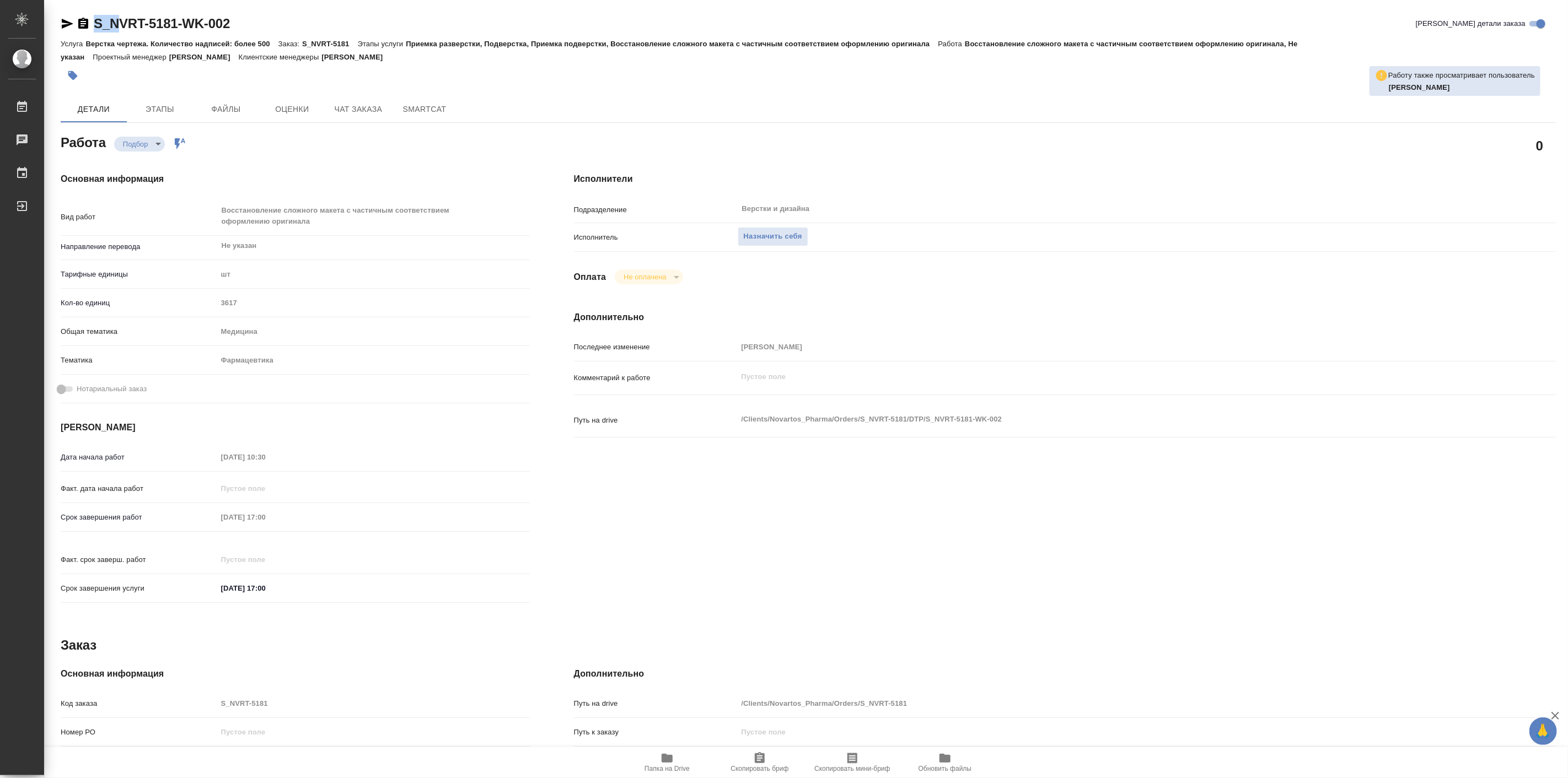
type textarea "x"
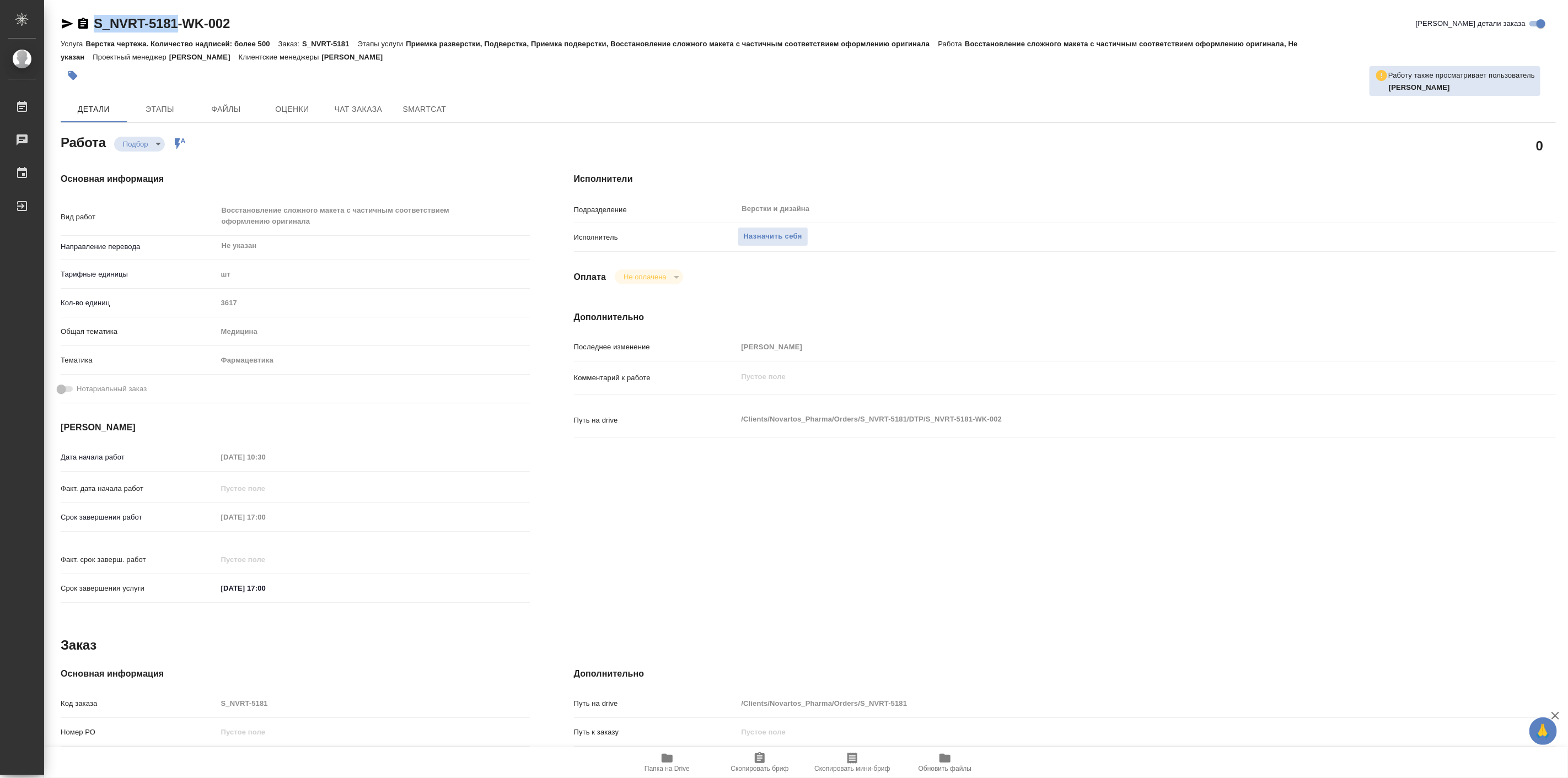
drag, startPoint x: 93, startPoint y: 7, endPoint x: 175, endPoint y: 30, distance: 85.2
click at [175, 30] on div "S_NVRT-5181-WK-002 Кратко детали заказа Услуга Верстка чертежа. Количество надп…" at bounding box center [807, 480] width 1507 height 962
type textarea "x"
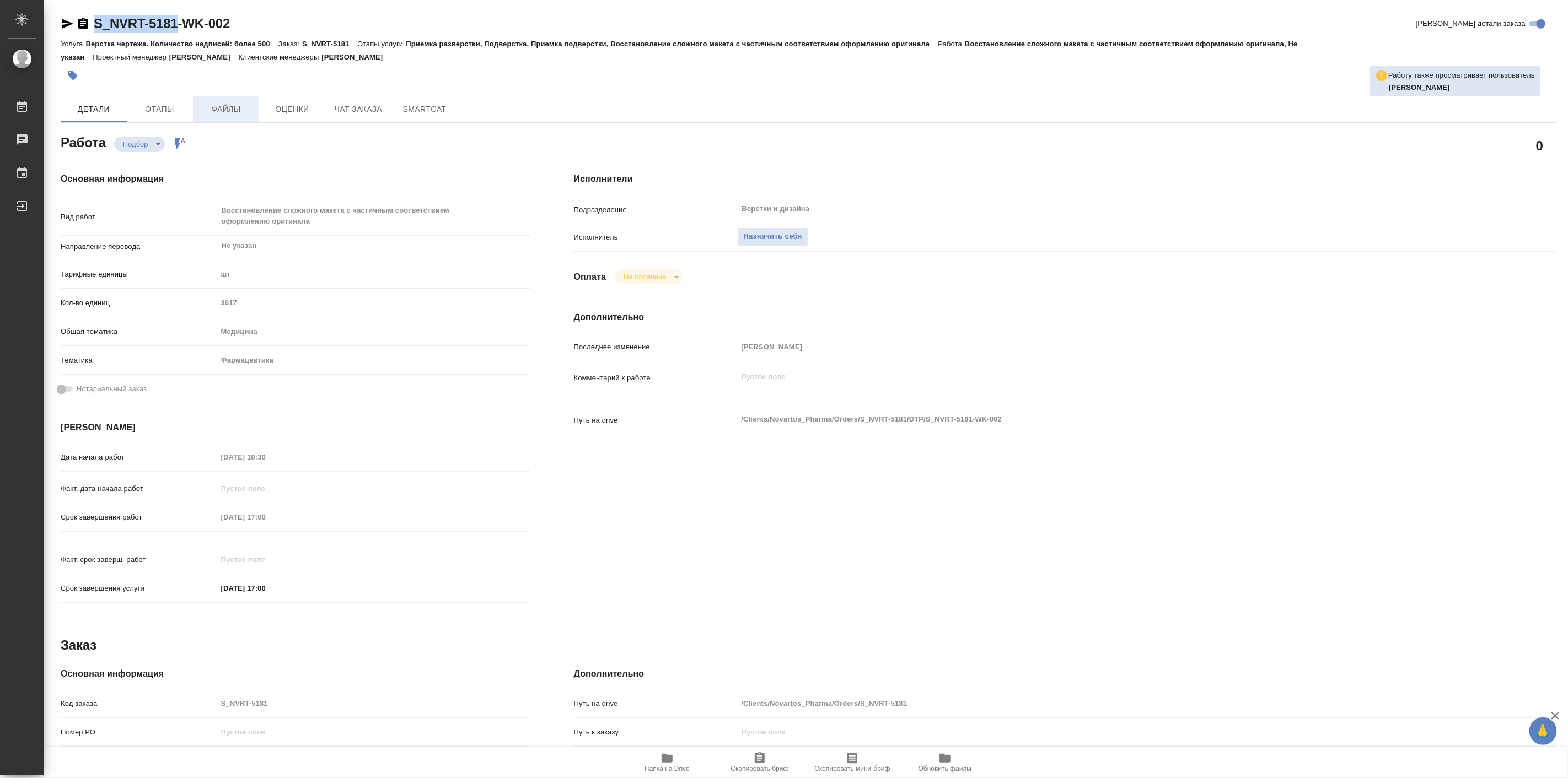
type textarea "x"
copy link "S_NVRT-5181"
click at [665, 765] on span "Папка на Drive" at bounding box center [666, 769] width 45 height 7
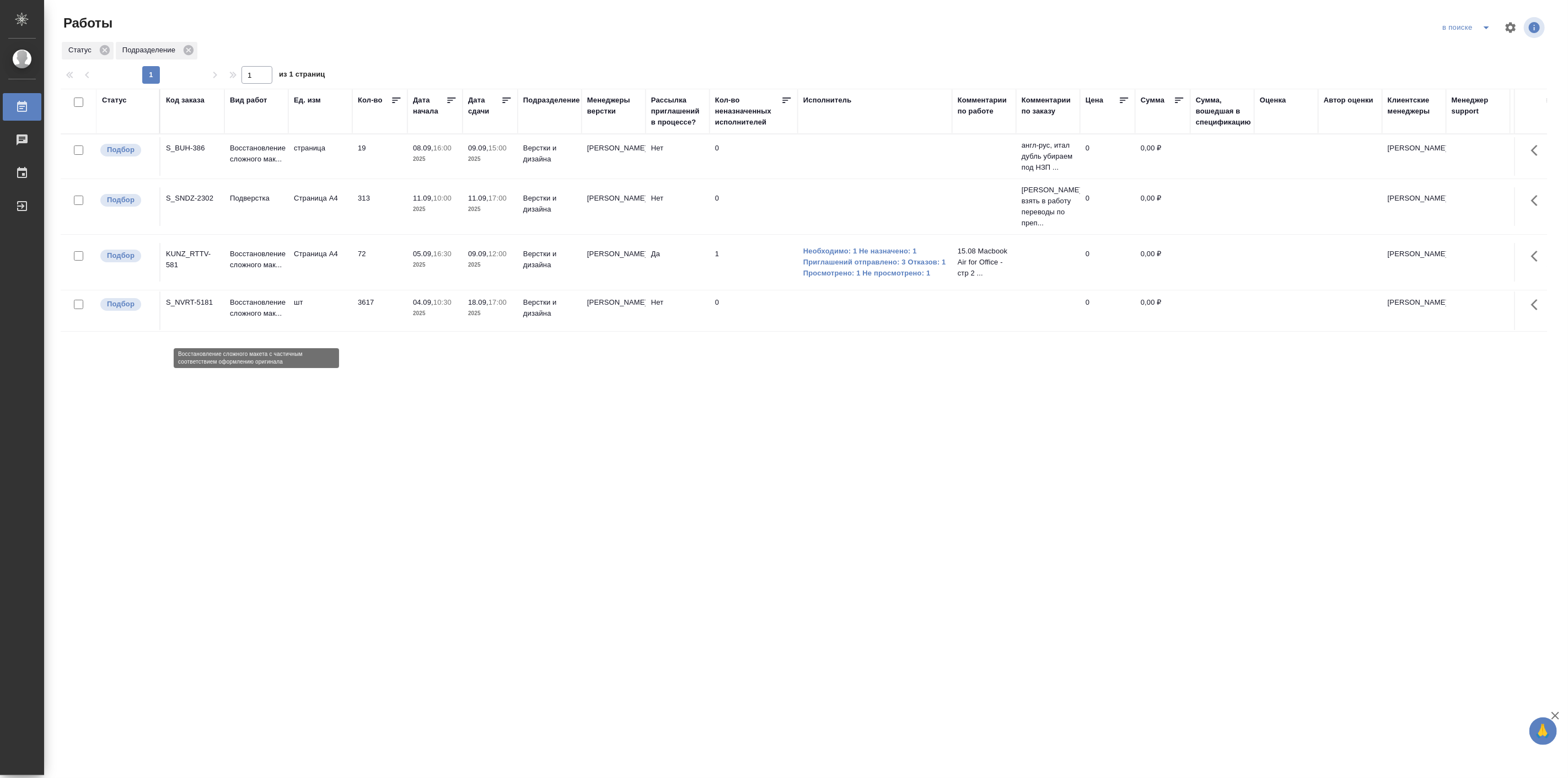
click at [267, 319] on p "Восстановление сложного мак..." at bounding box center [256, 308] width 53 height 22
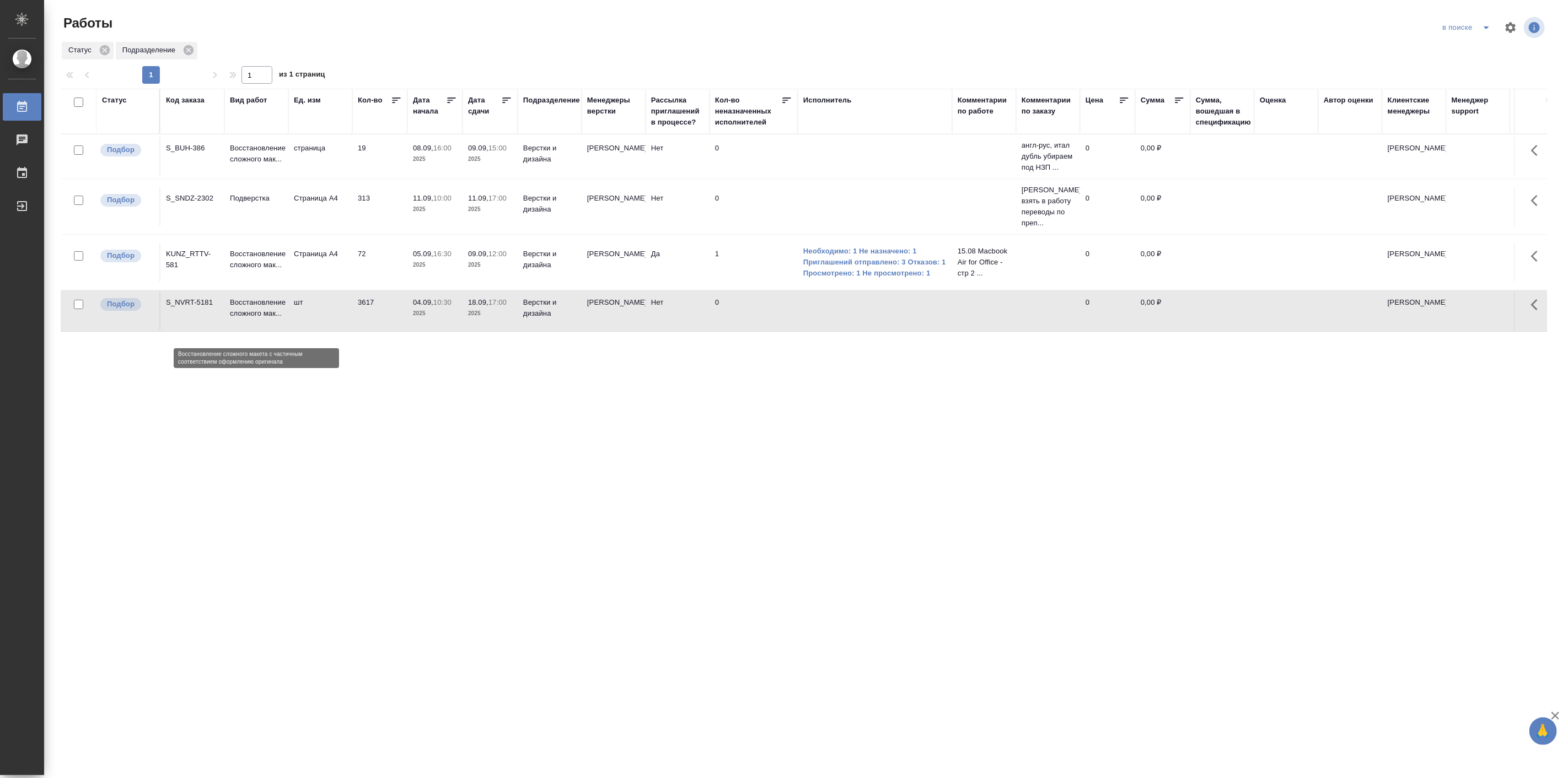
click at [267, 319] on p "Восстановление сложного мак..." at bounding box center [256, 308] width 53 height 22
click at [1045, 161] on p "англ-рус, итал дубль убираем под НЗП ..." at bounding box center [1047, 156] width 53 height 33
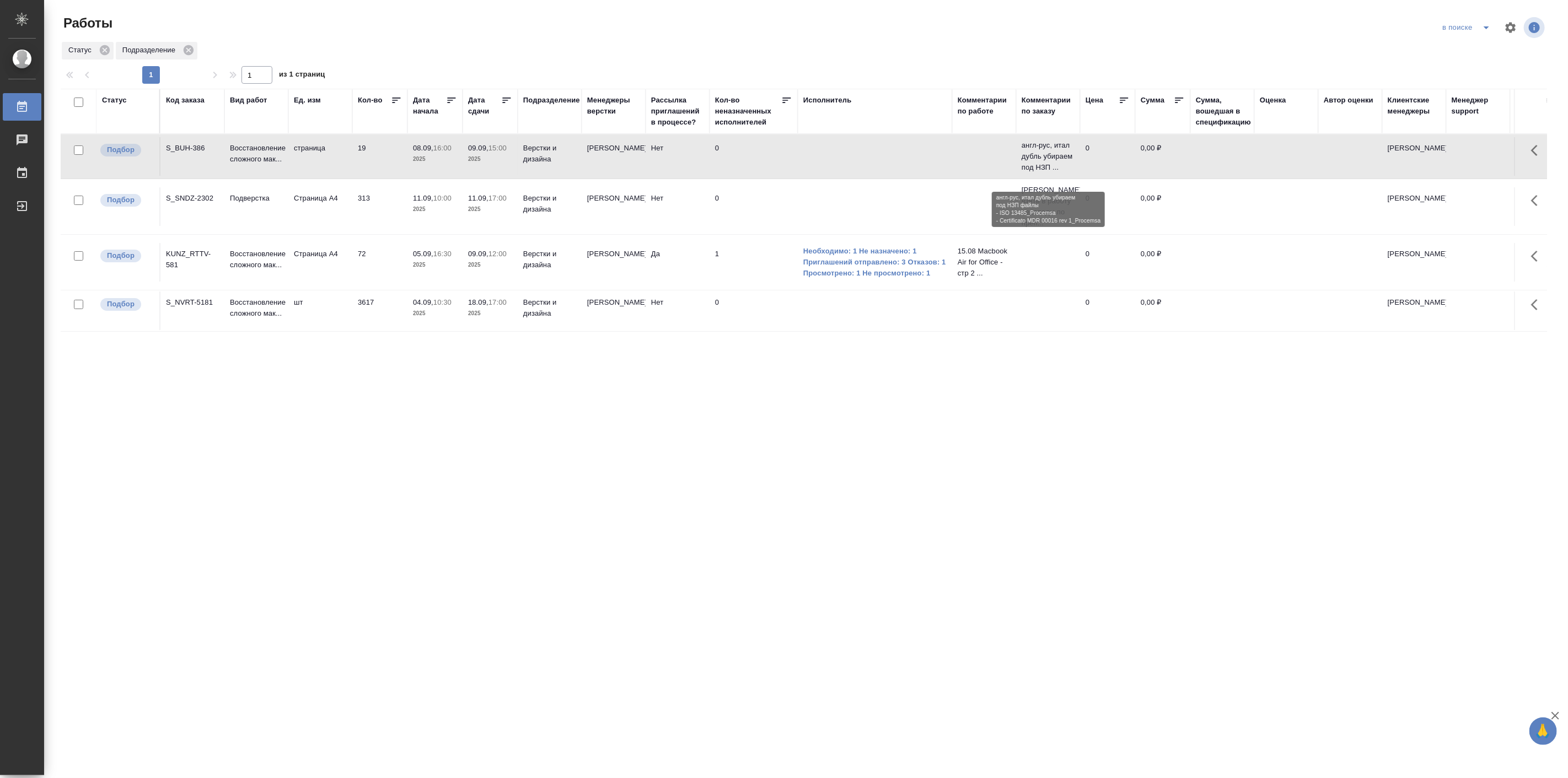
click at [1045, 161] on p "англ-рус, итал дубль убираем под НЗП ..." at bounding box center [1047, 156] width 53 height 33
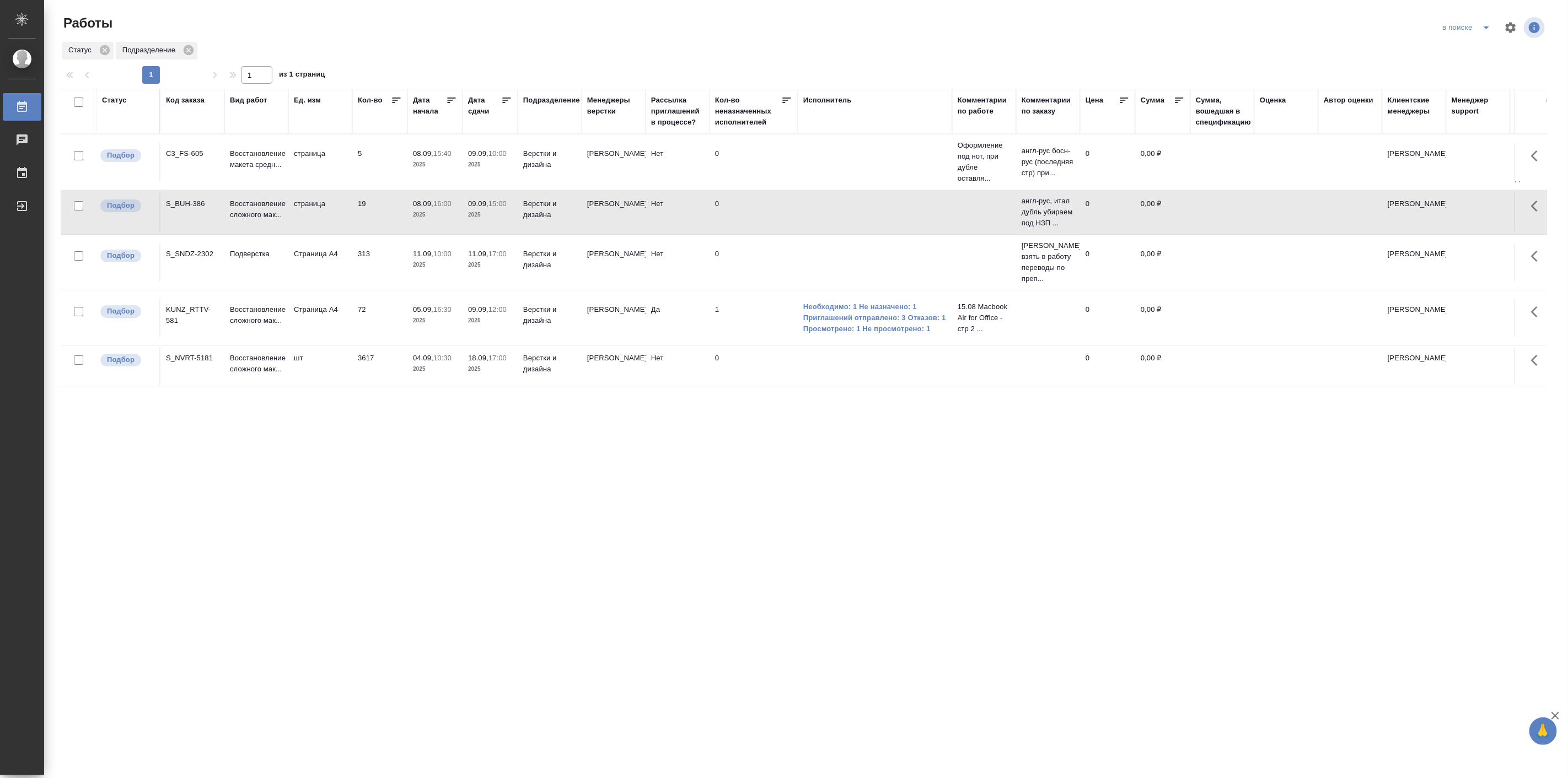
click at [236, 560] on div ".cls-1 fill:#fff; AWATERA [PERSON_NAME] Работы 0 Чаты График Выйти Работы в пои…" at bounding box center [784, 389] width 1568 height 778
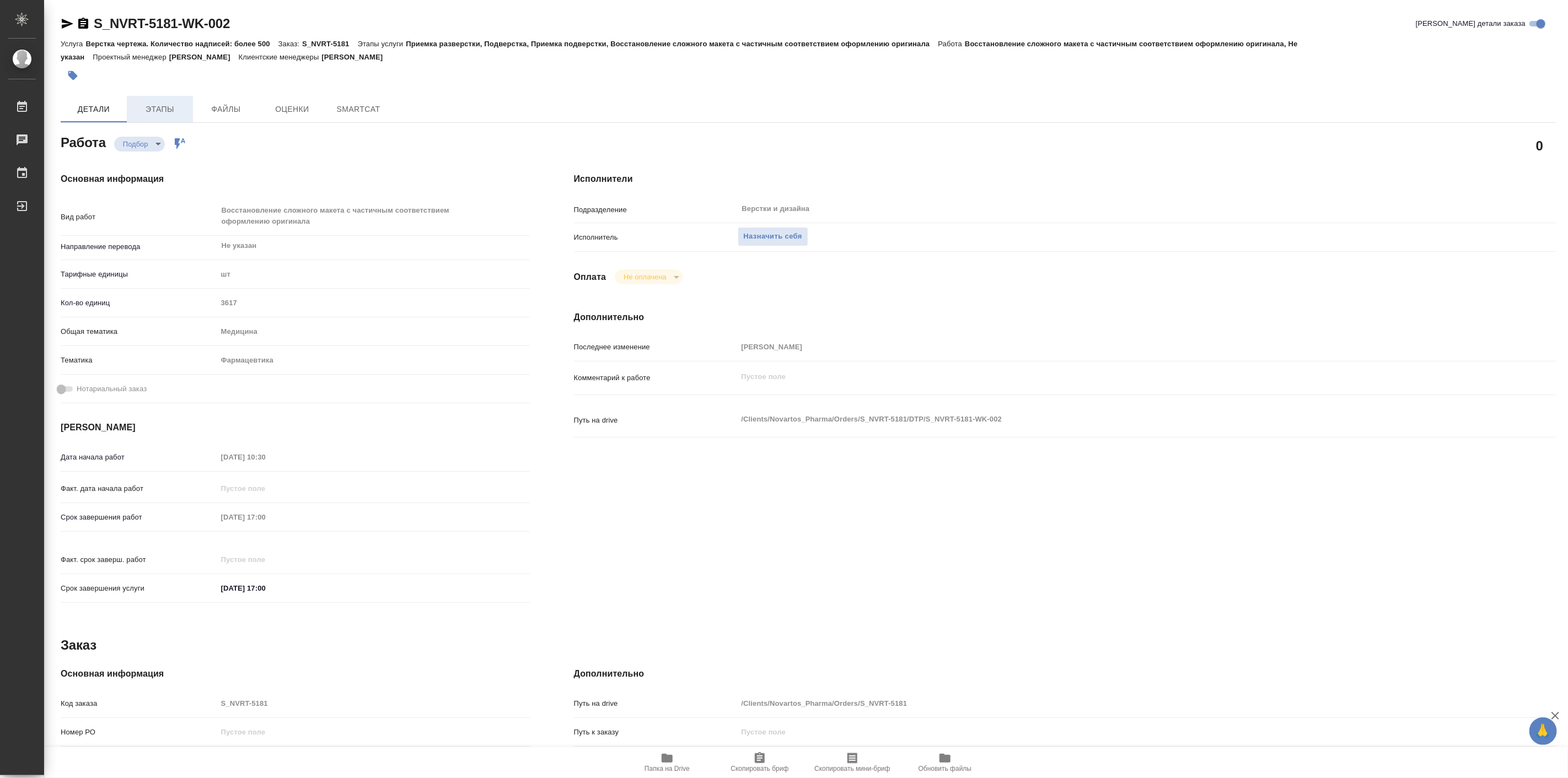
type textarea "x"
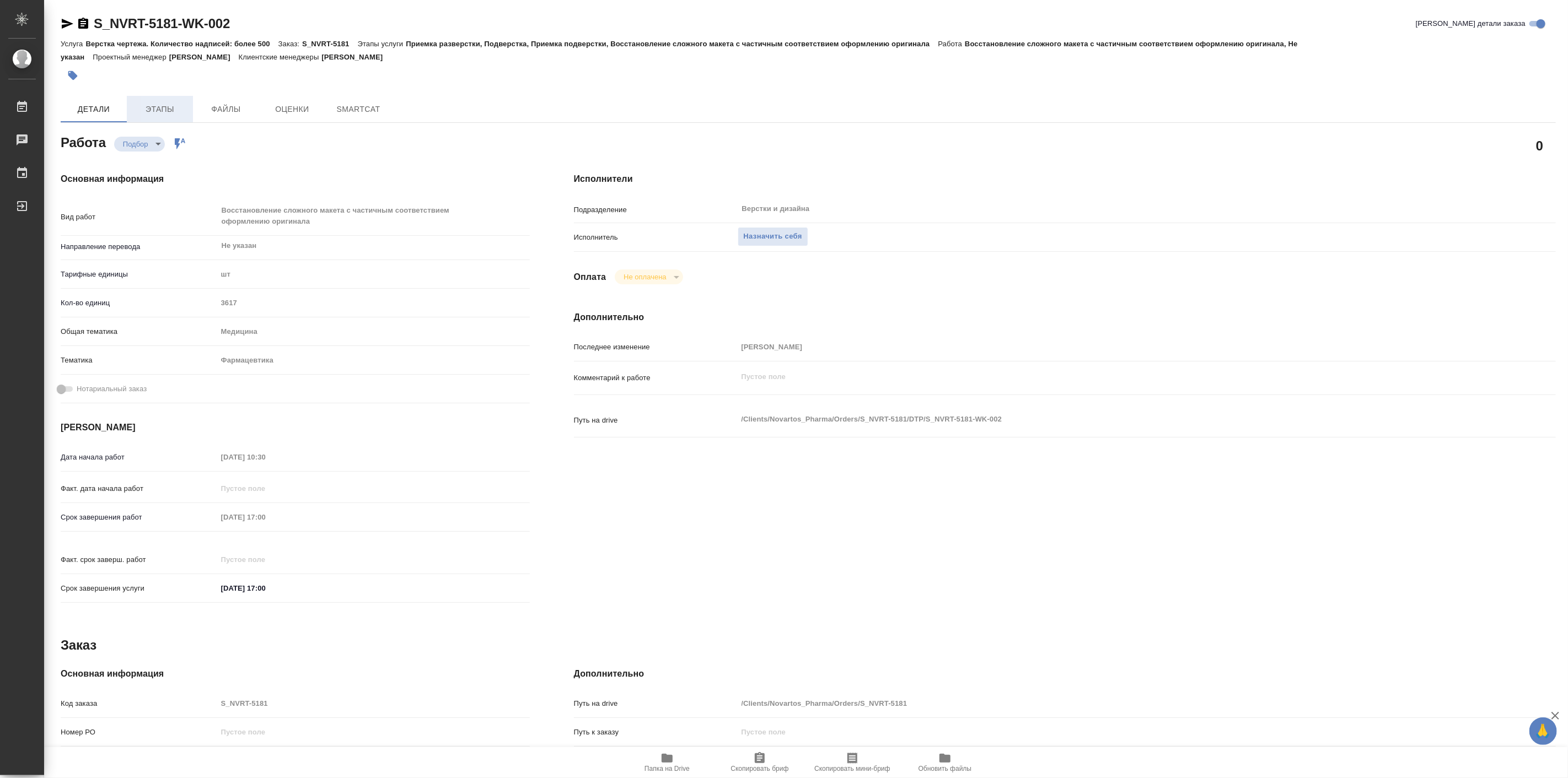
type textarea "x"
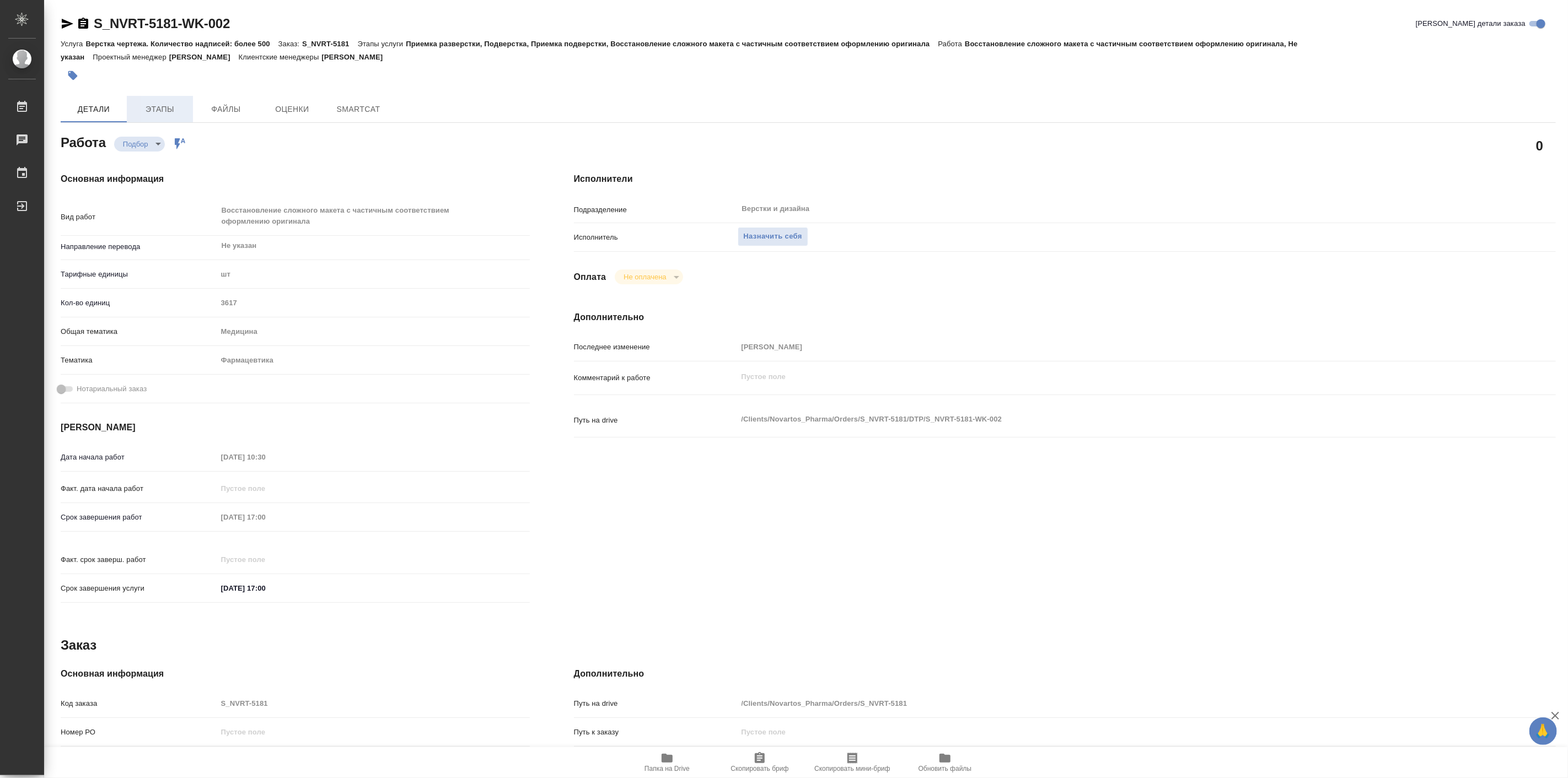
type textarea "x"
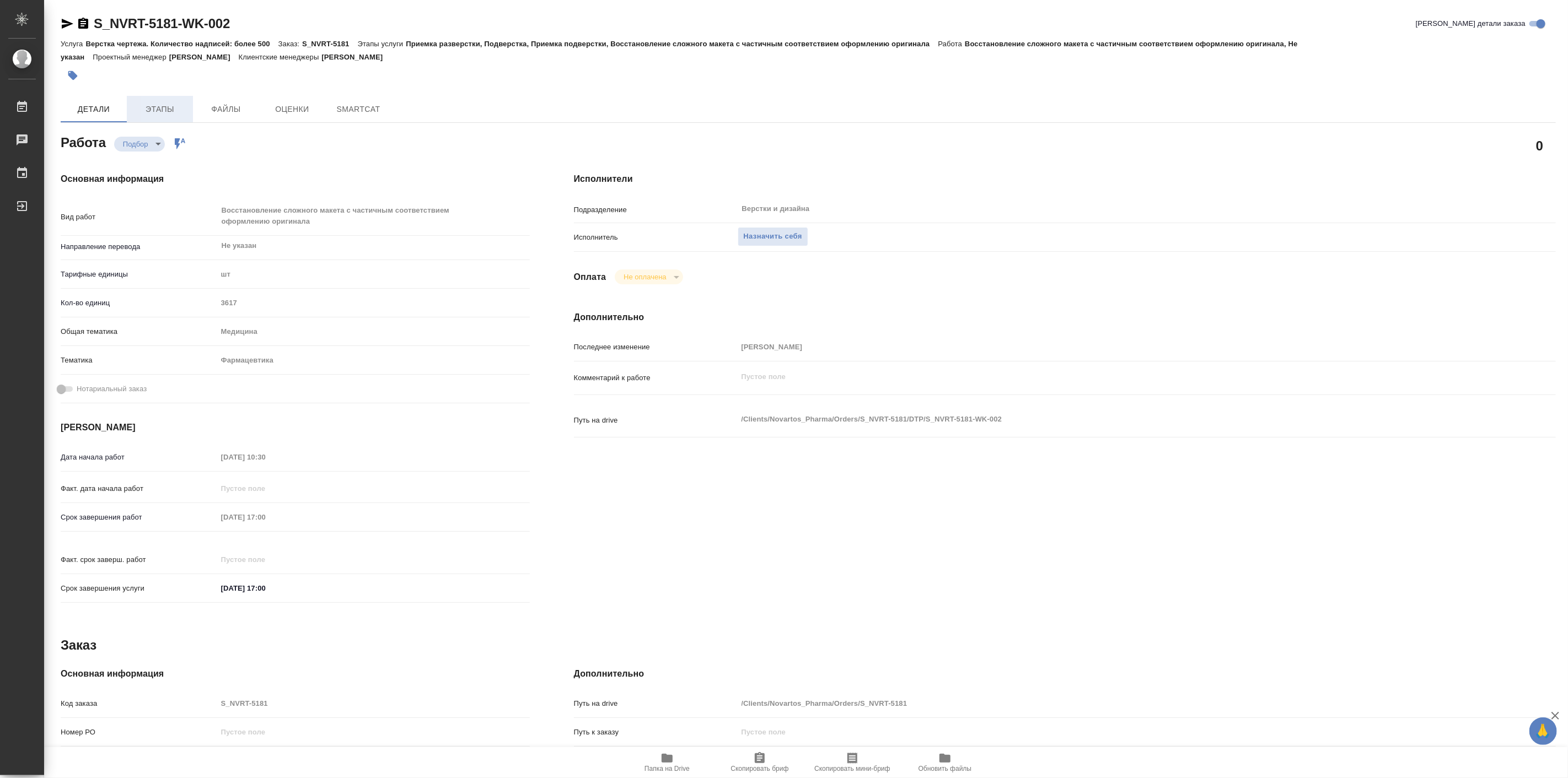
type textarea "x"
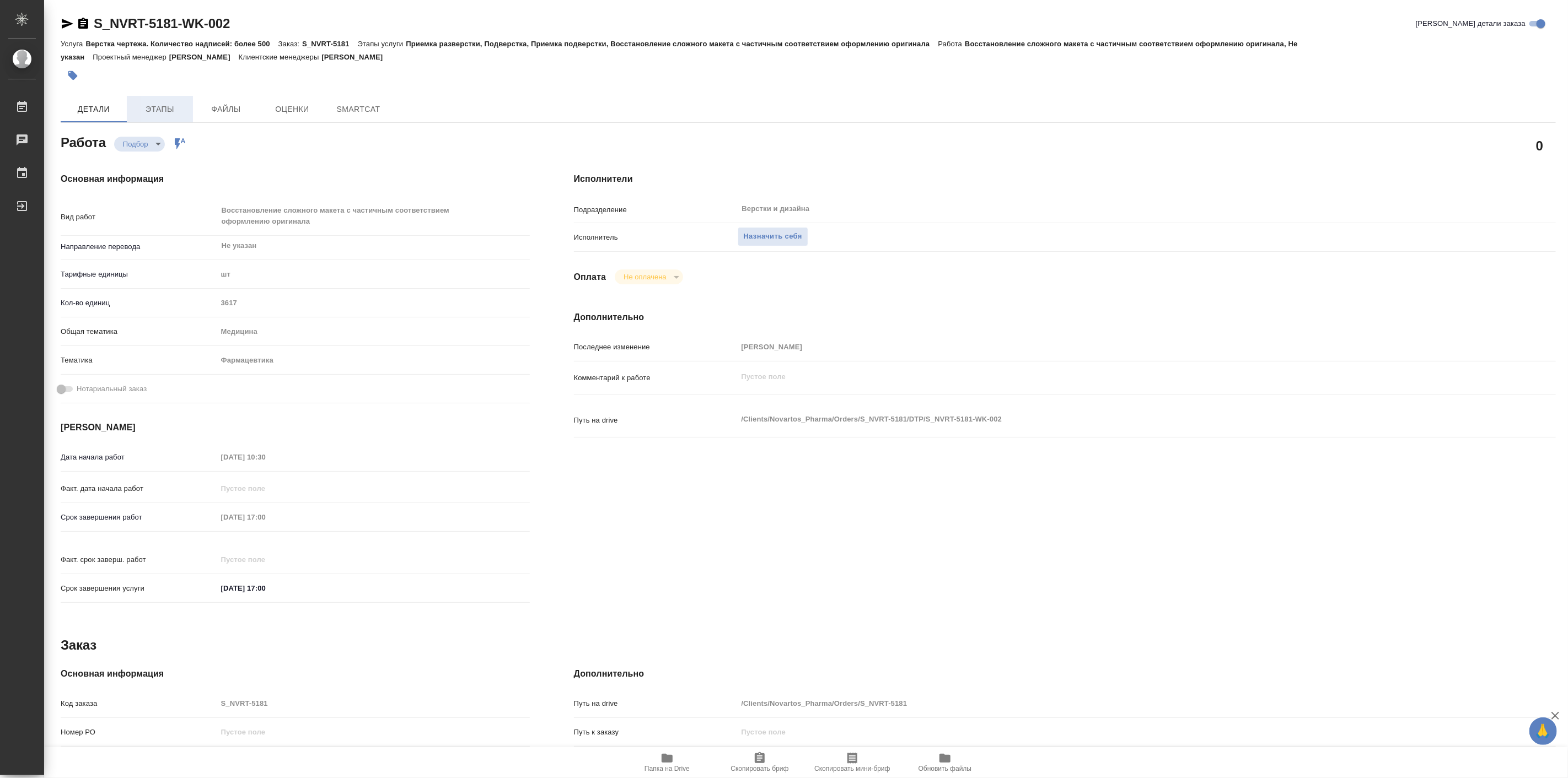
click at [172, 111] on span "Этапы" at bounding box center [160, 109] width 53 height 14
type textarea "x"
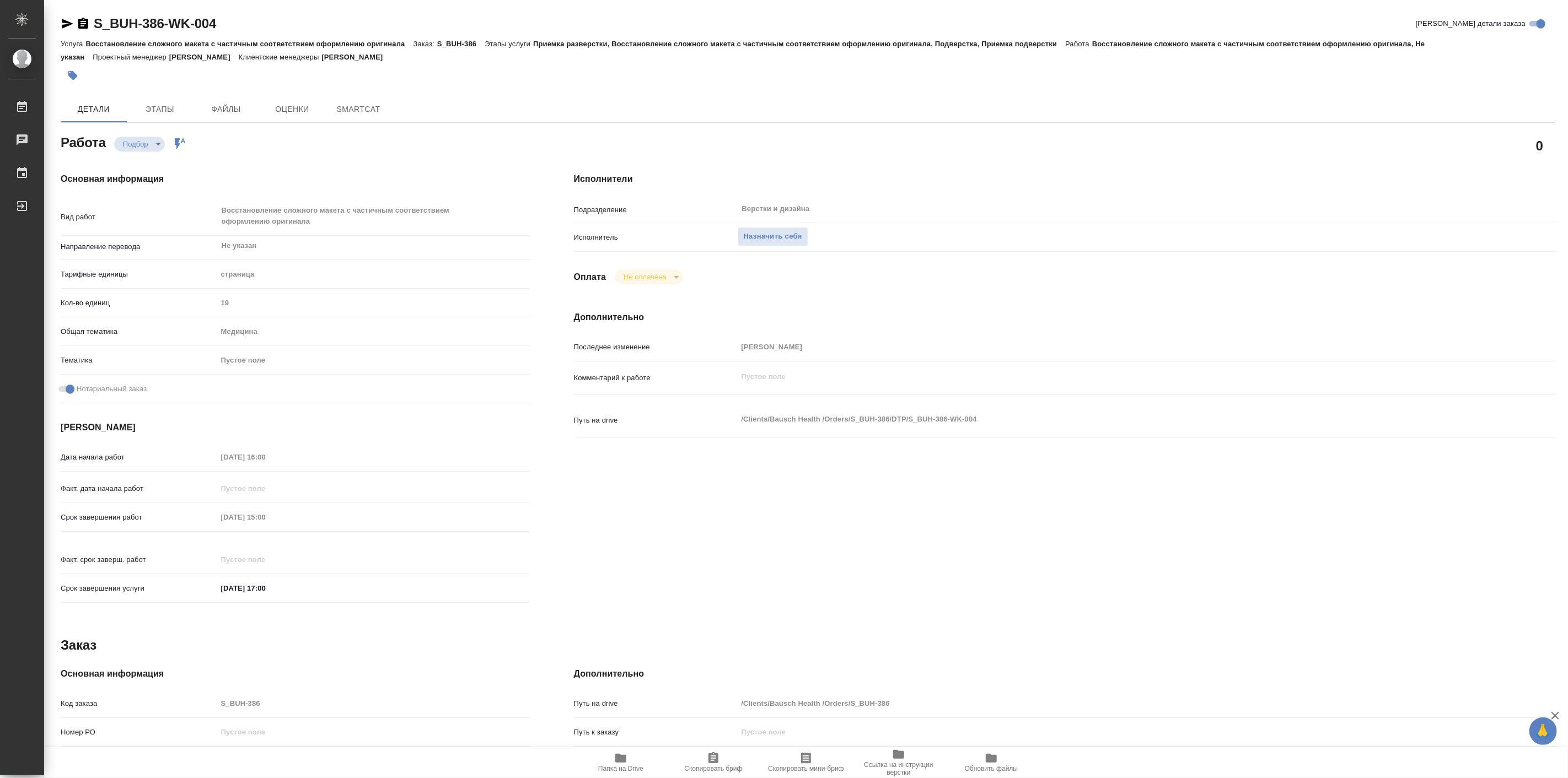
type textarea "x"
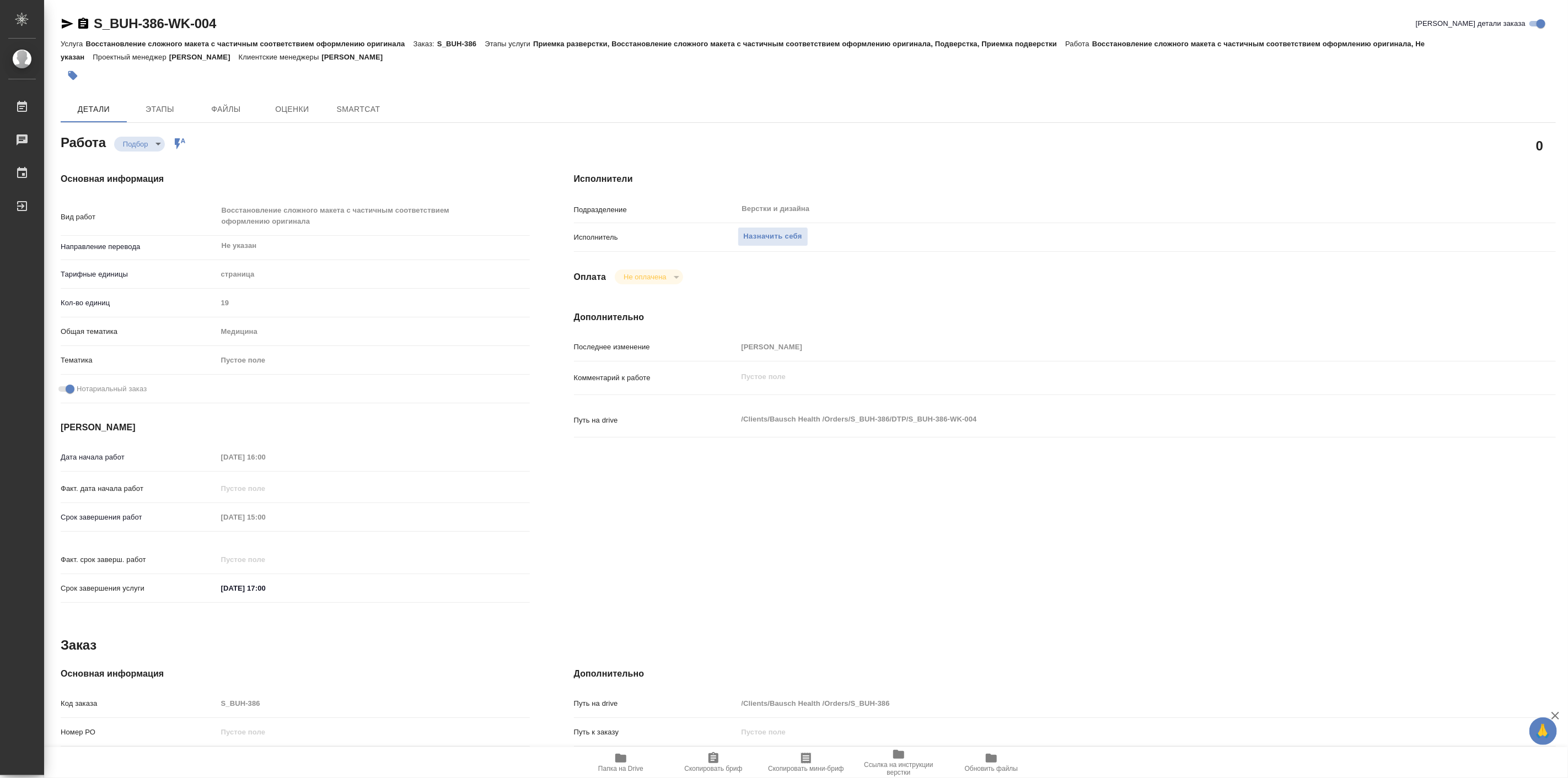
type textarea "x"
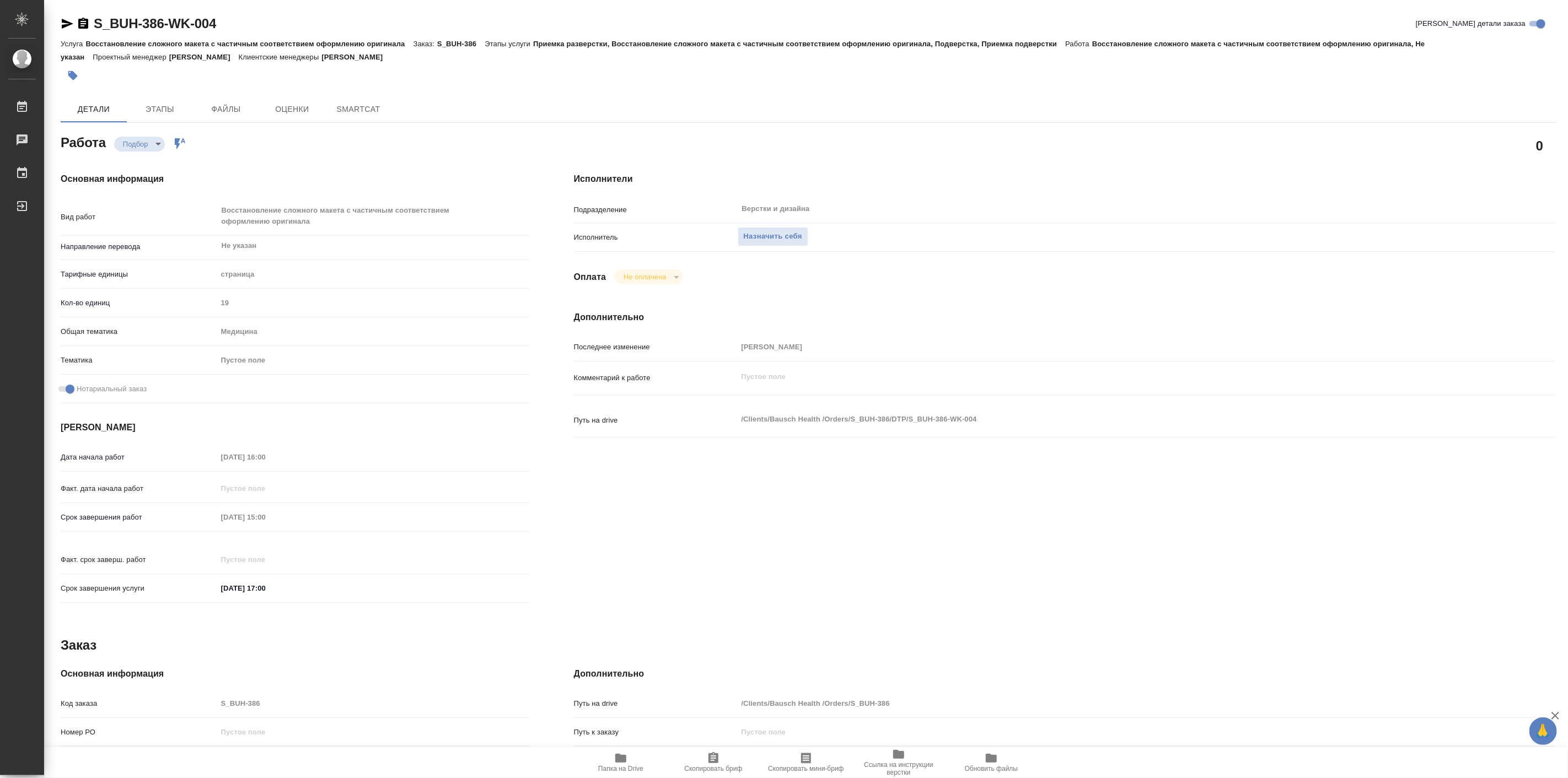
type textarea "x"
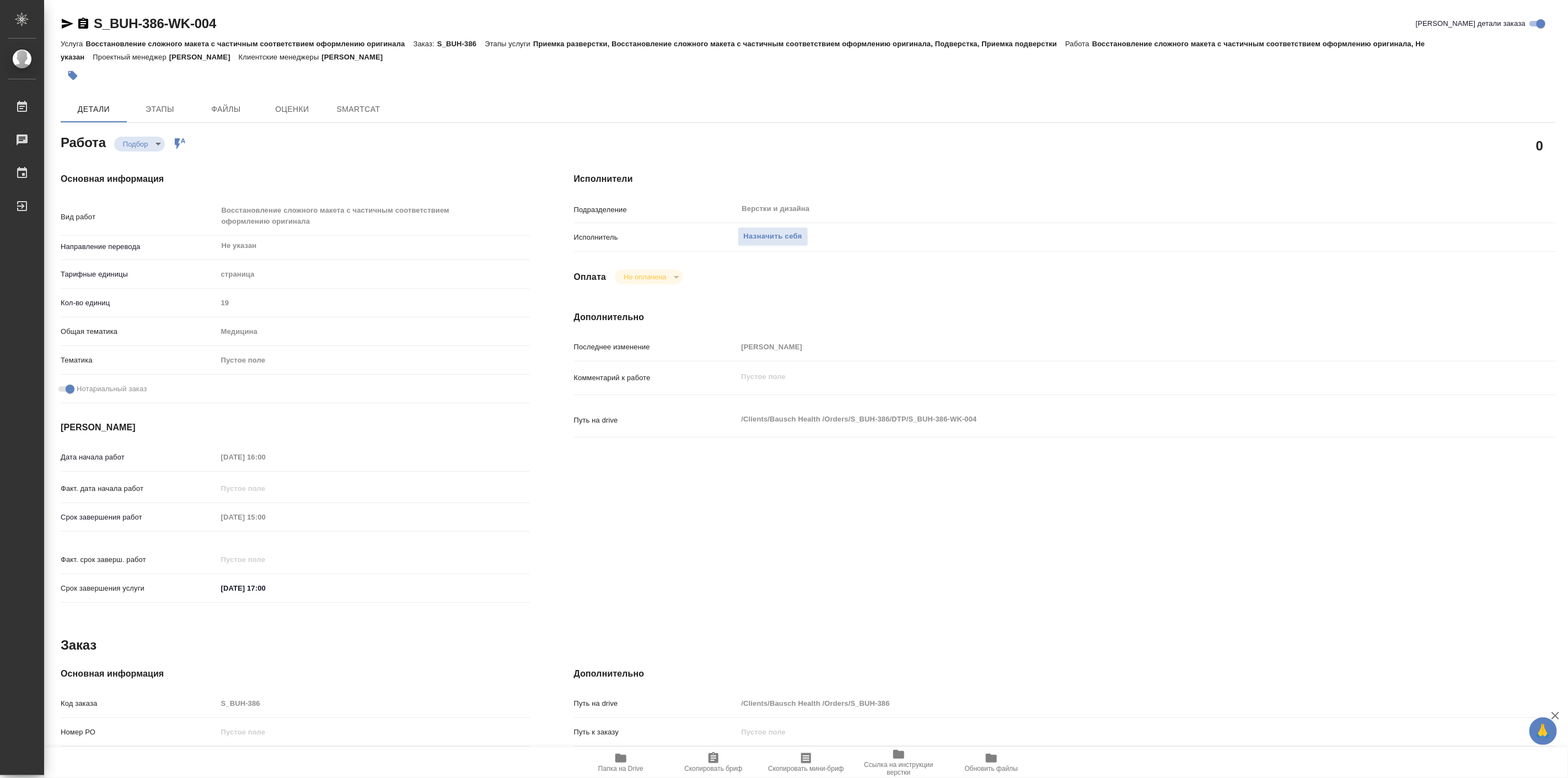
type textarea "x"
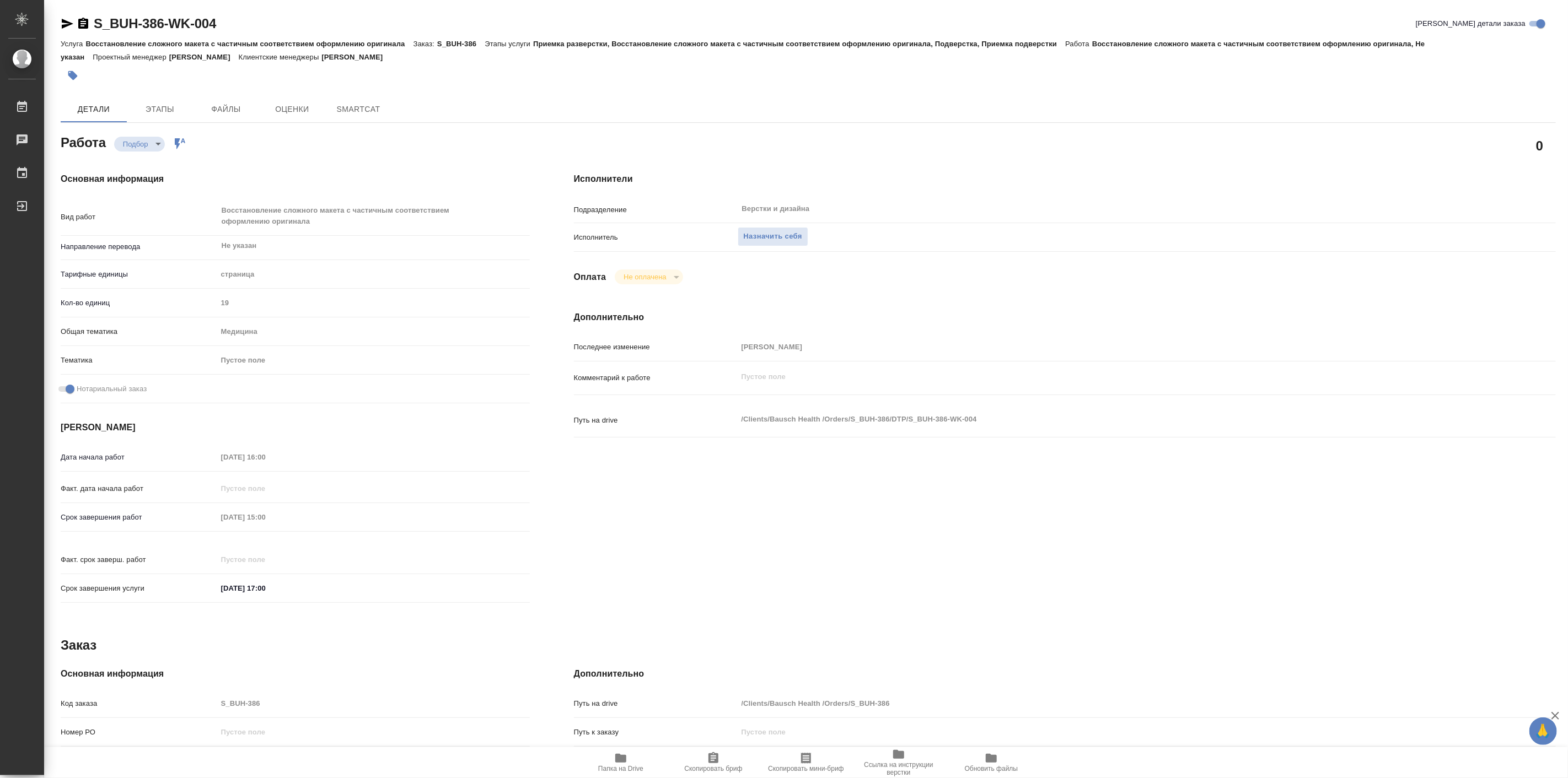
type textarea "x"
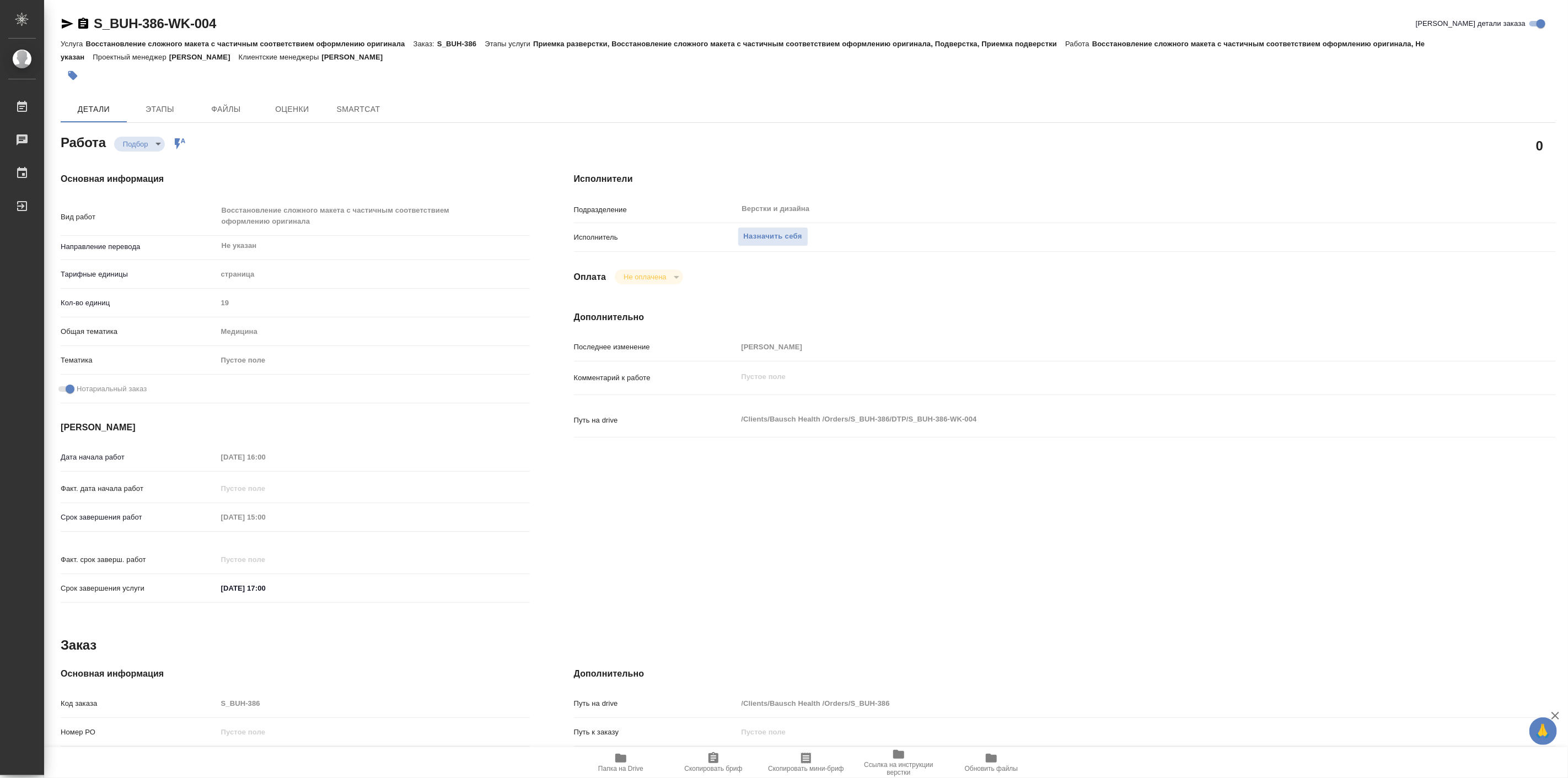
type textarea "x"
click at [616, 754] on icon "button" at bounding box center [621, 757] width 11 height 8
type textarea "x"
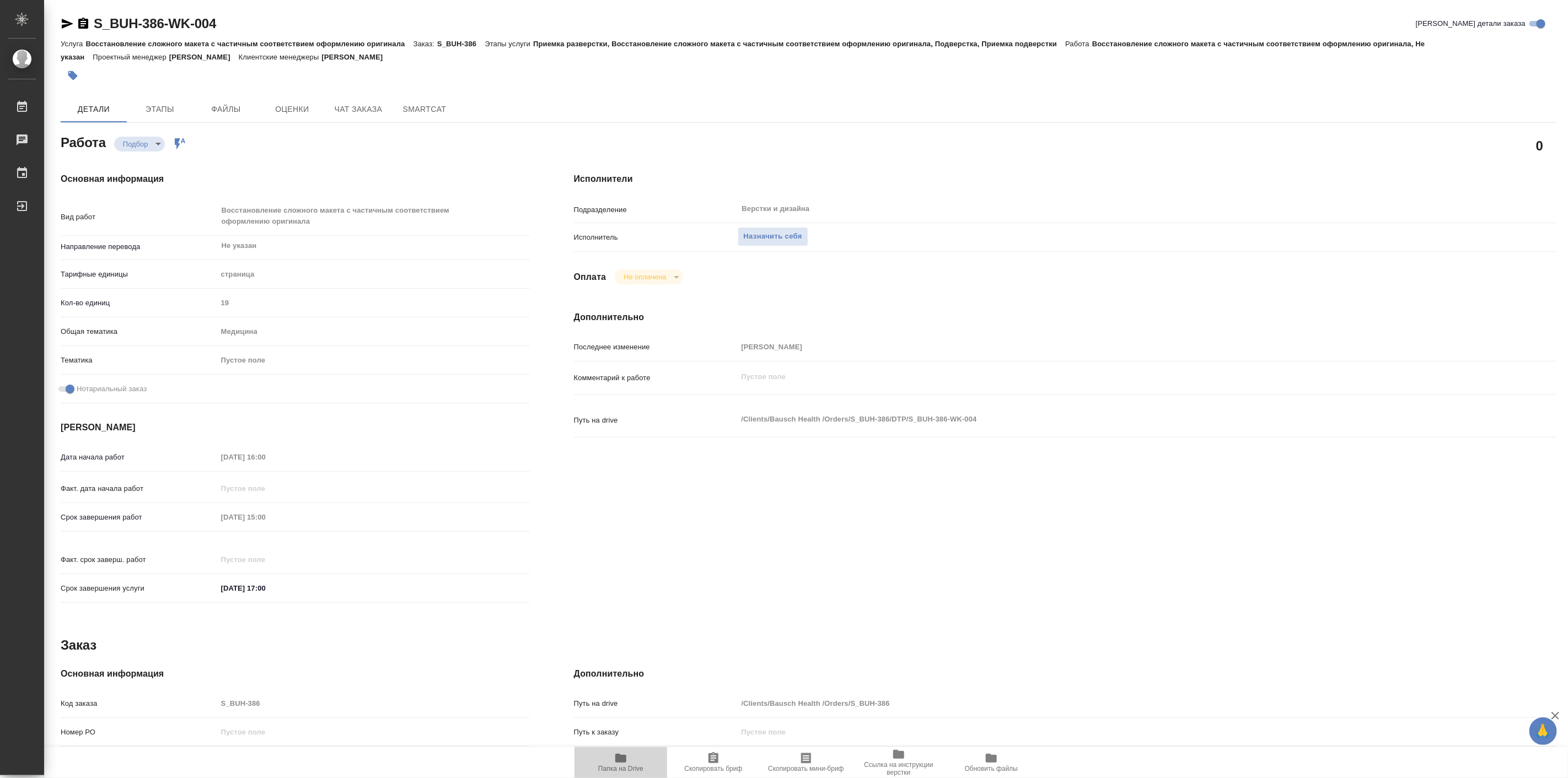
type textarea "x"
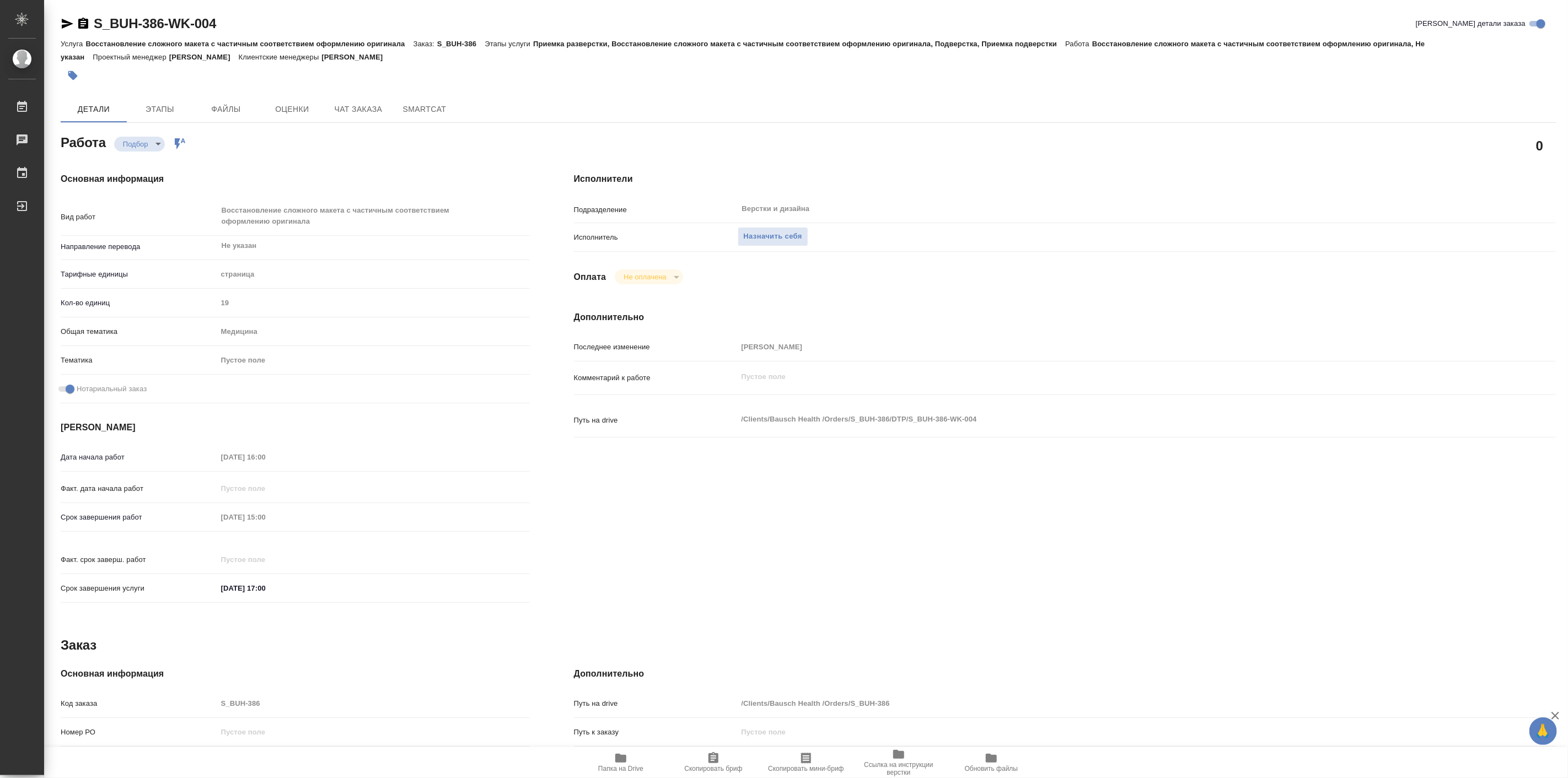
type textarea "x"
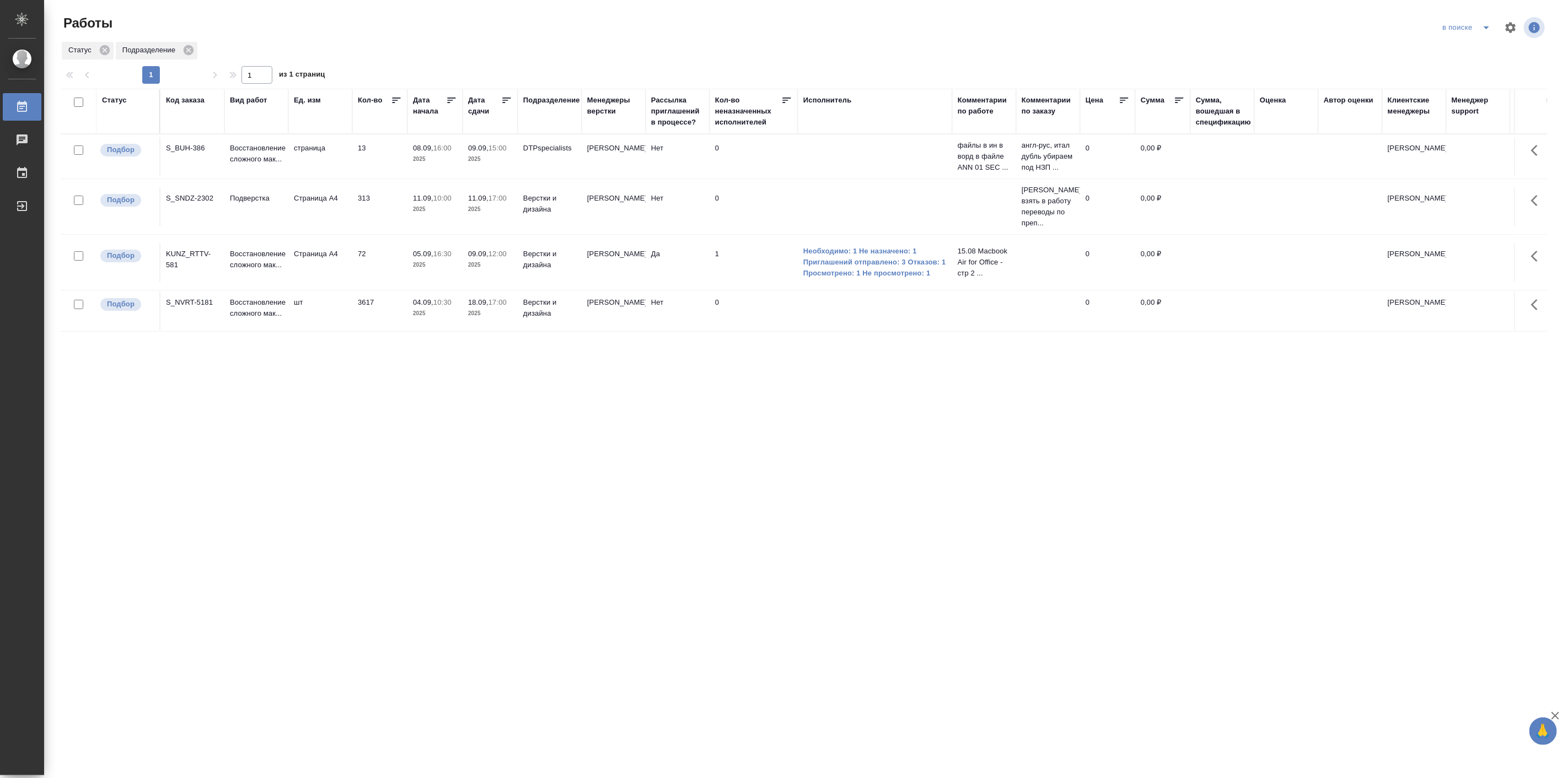
click at [370, 395] on div "Статус Код заказа Вид работ [PERSON_NAME]. изм Кол-во [GEOGRAPHIC_DATA] начала …" at bounding box center [804, 286] width 1486 height 396
click at [497, 406] on div "Статус Код заказа Вид работ [PERSON_NAME]. изм Кол-во [GEOGRAPHIC_DATA] начала …" at bounding box center [804, 286] width 1486 height 396
click at [383, 408] on div "Статус Код заказа Вид работ [PERSON_NAME]. изм Кол-во [GEOGRAPHIC_DATA] начала …" at bounding box center [804, 286] width 1486 height 396
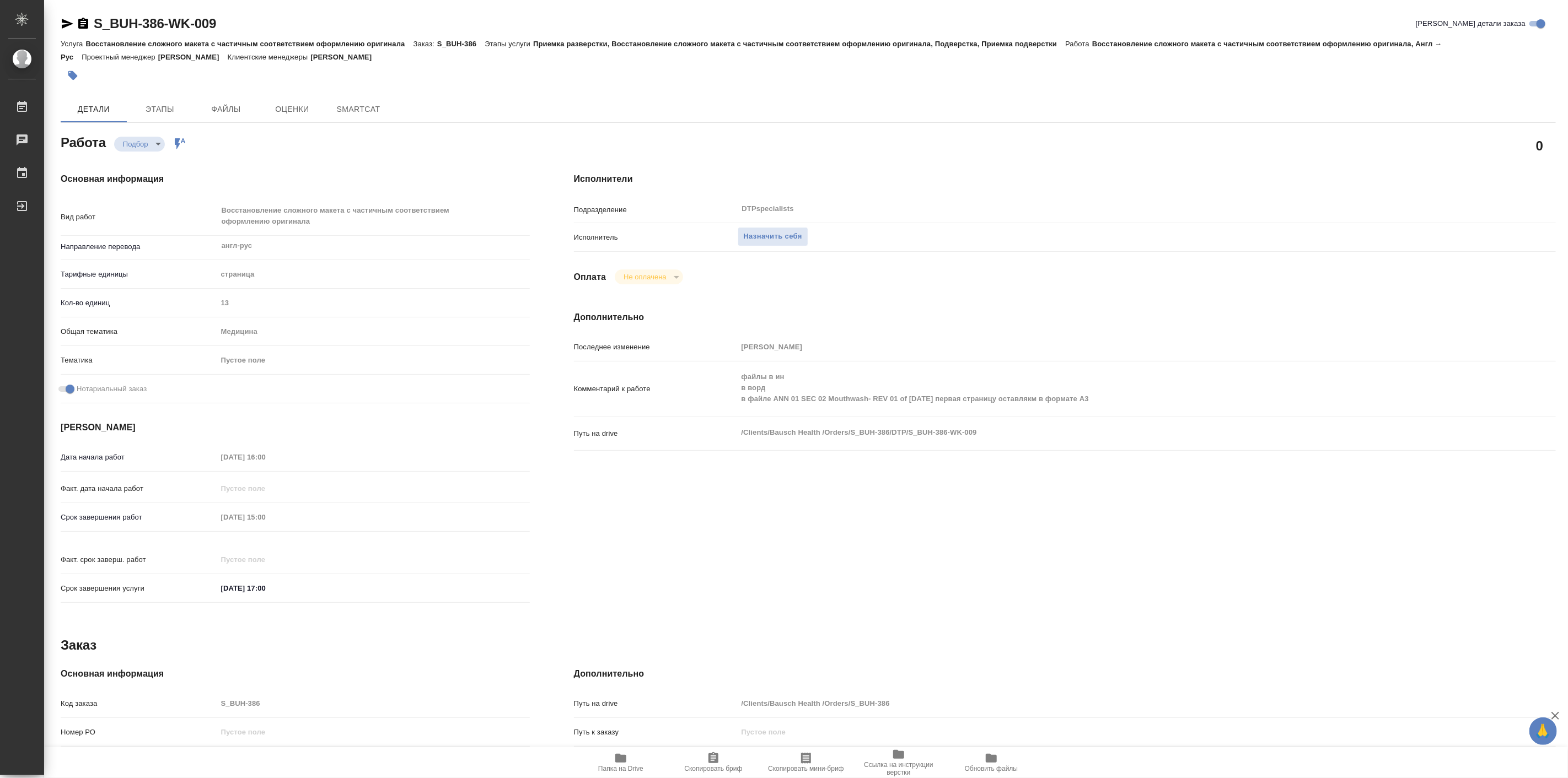
type textarea "x"
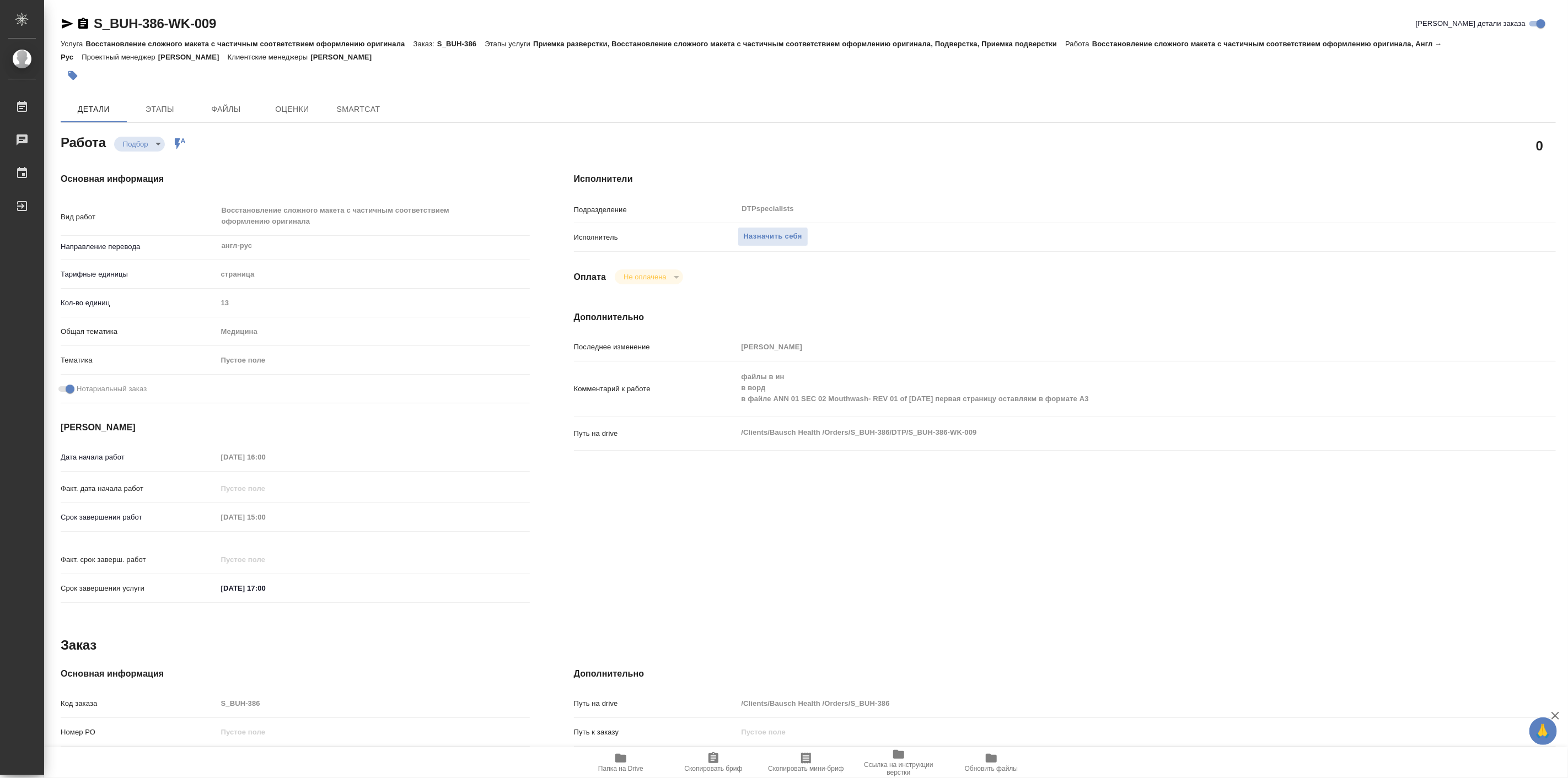
type textarea "x"
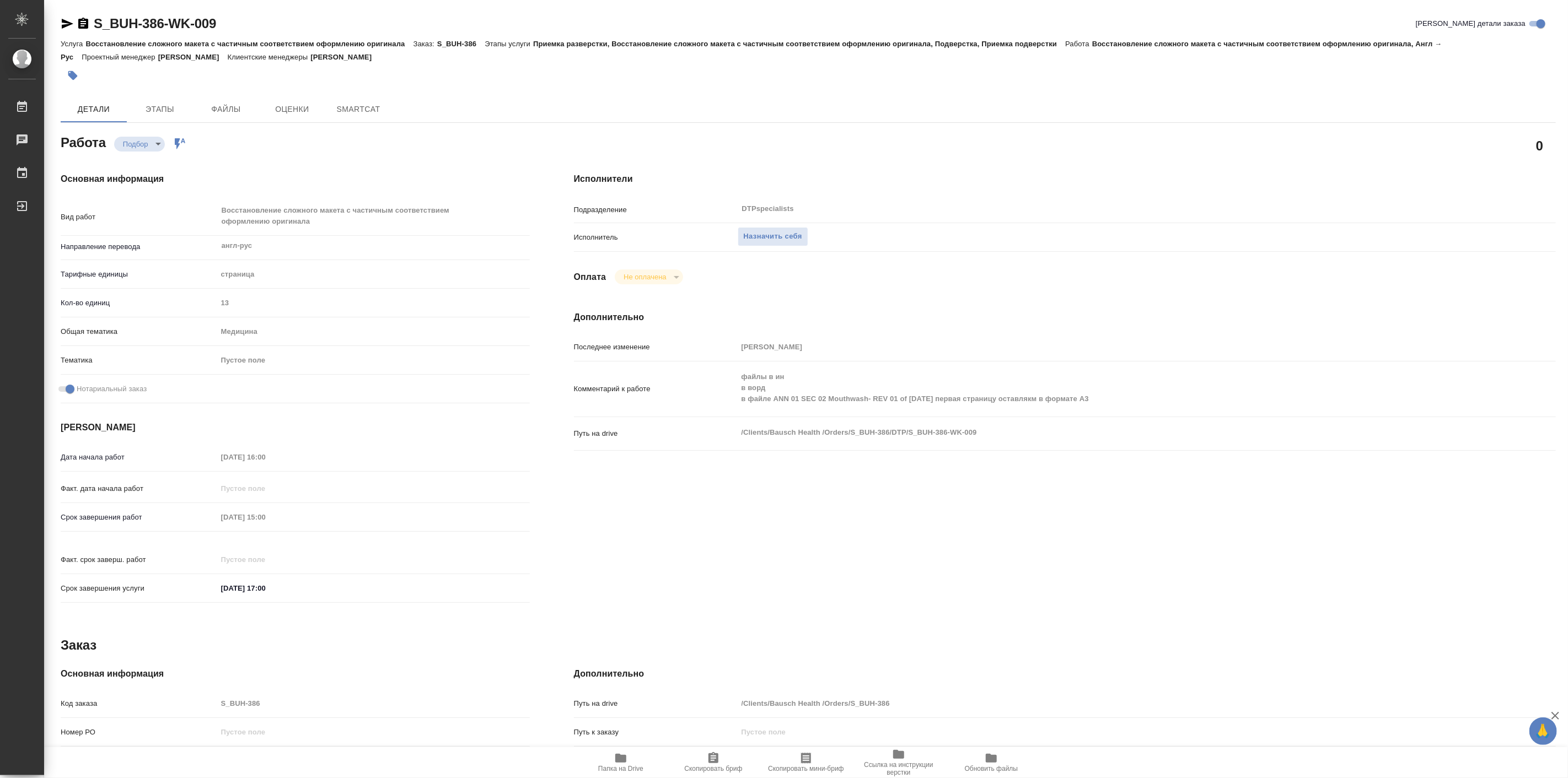
type textarea "x"
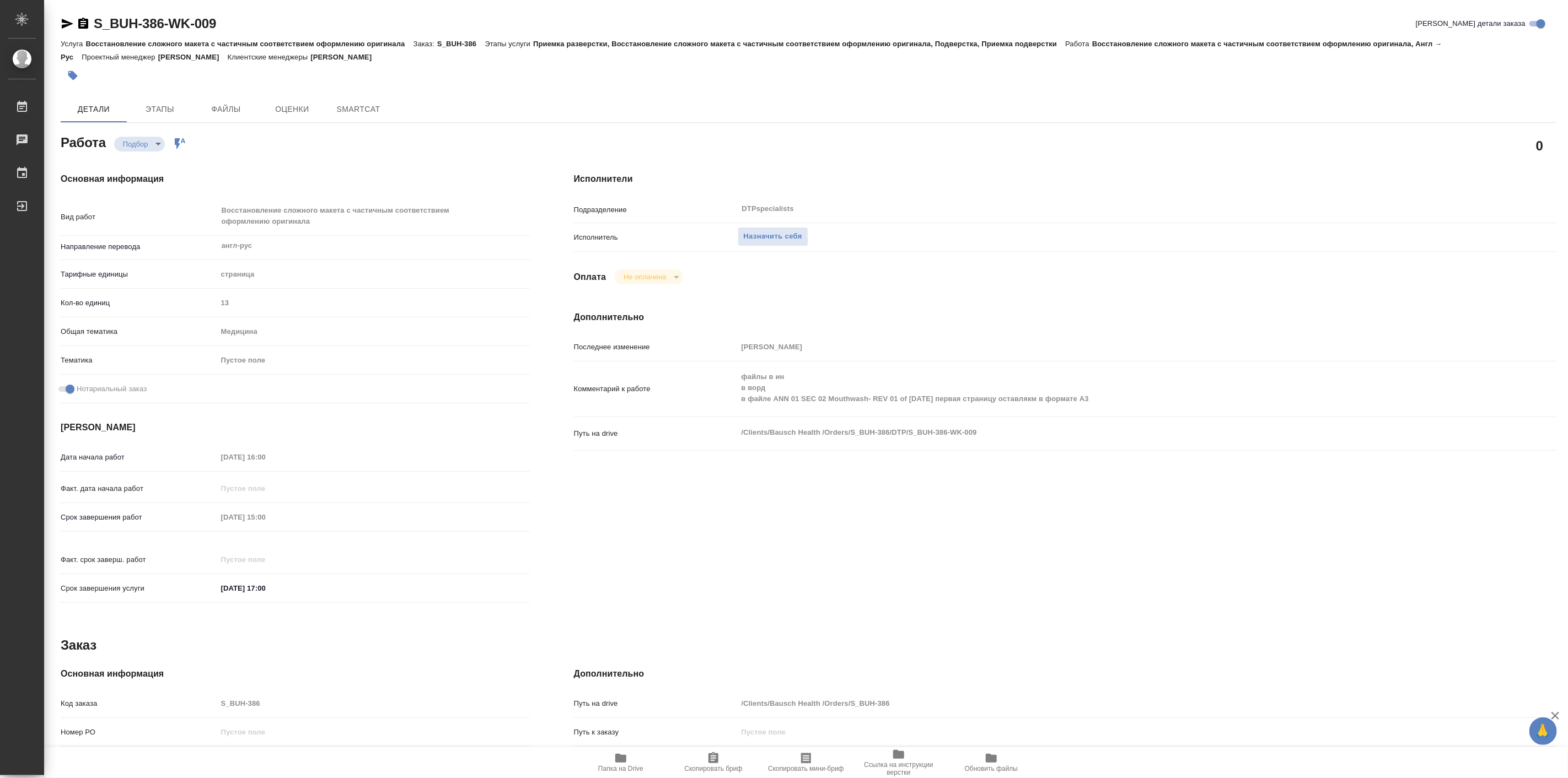
type textarea "x"
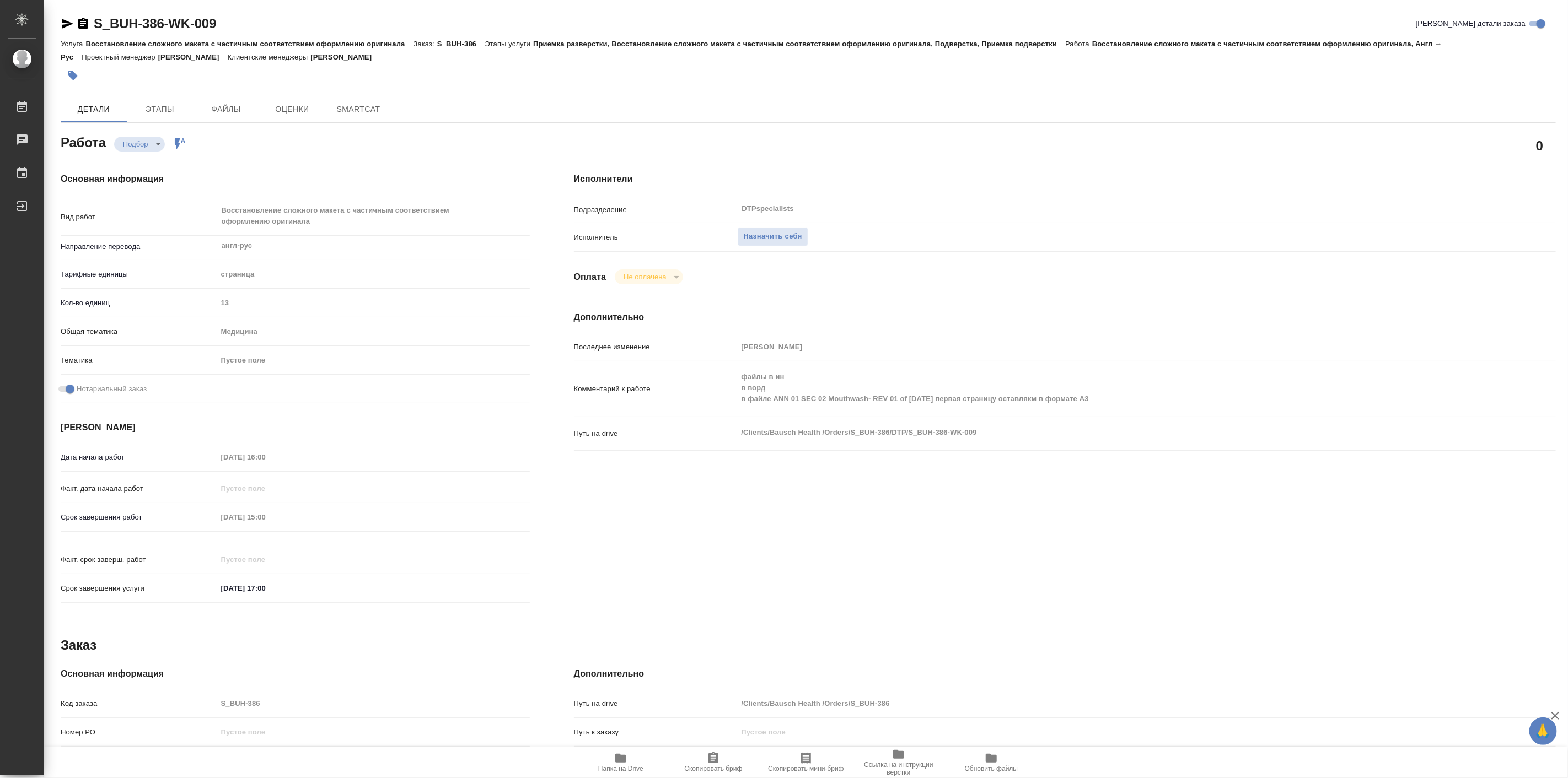
type textarea "x"
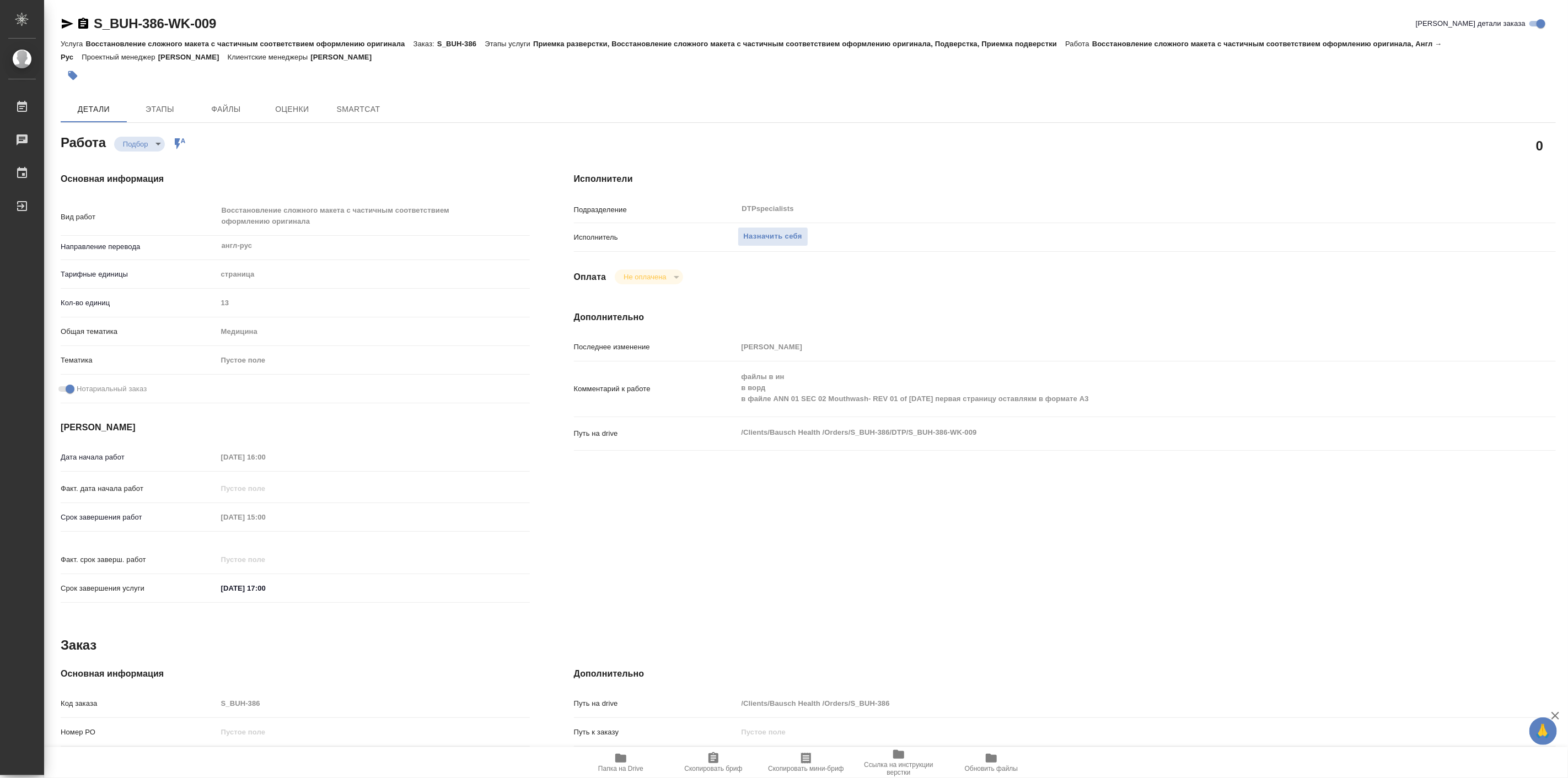
type textarea "x"
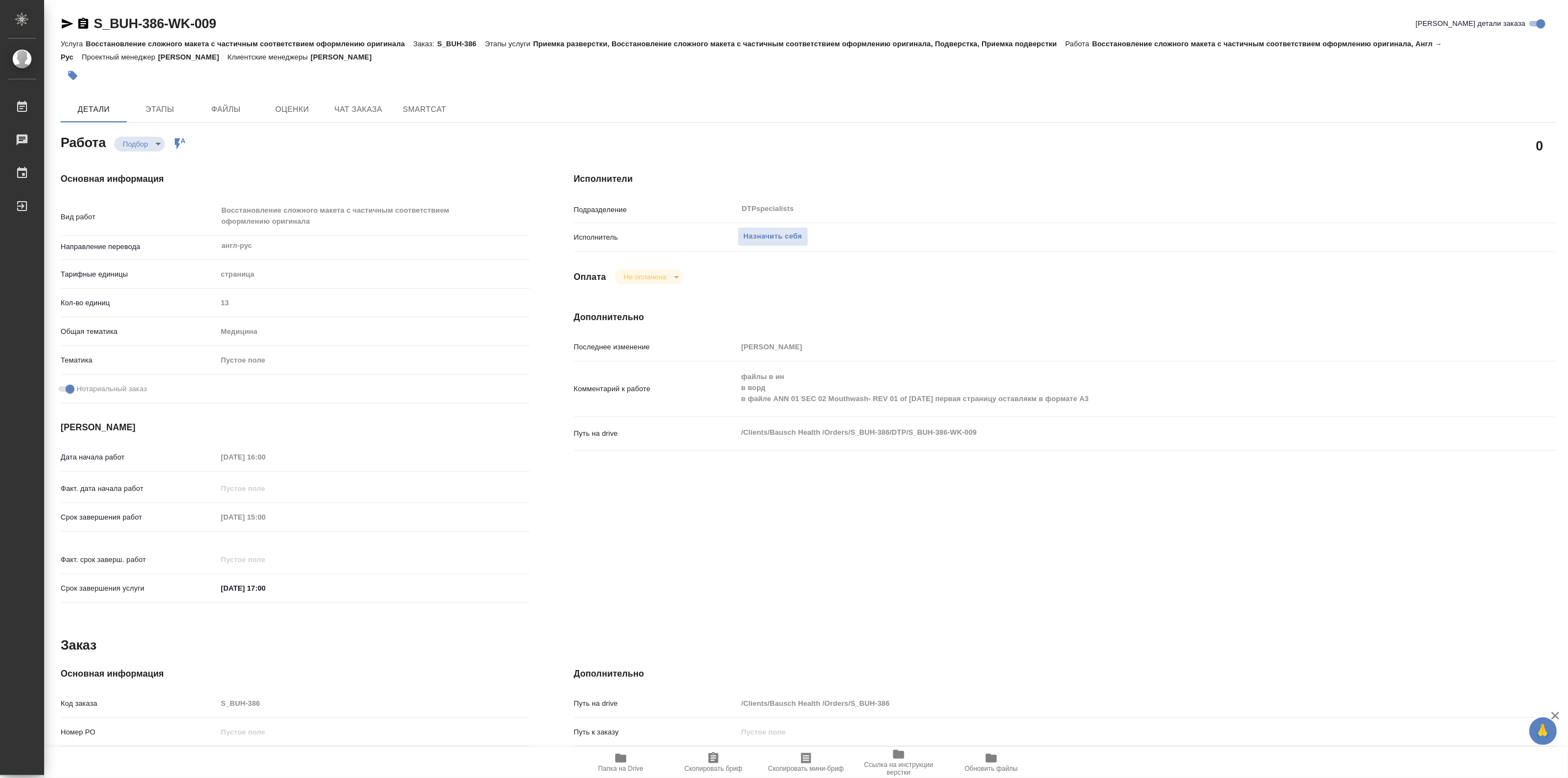
type textarea "x"
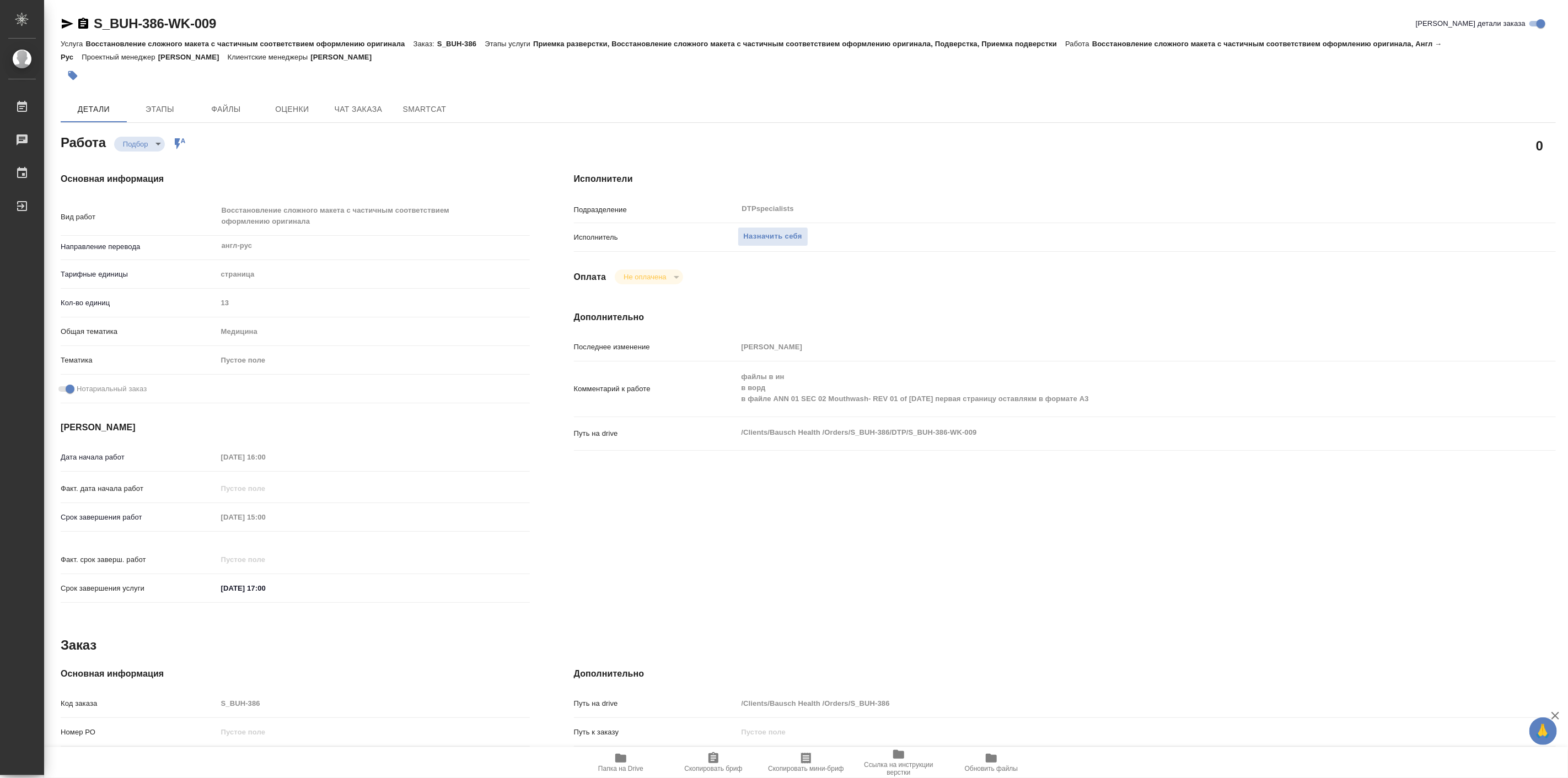
type textarea "x"
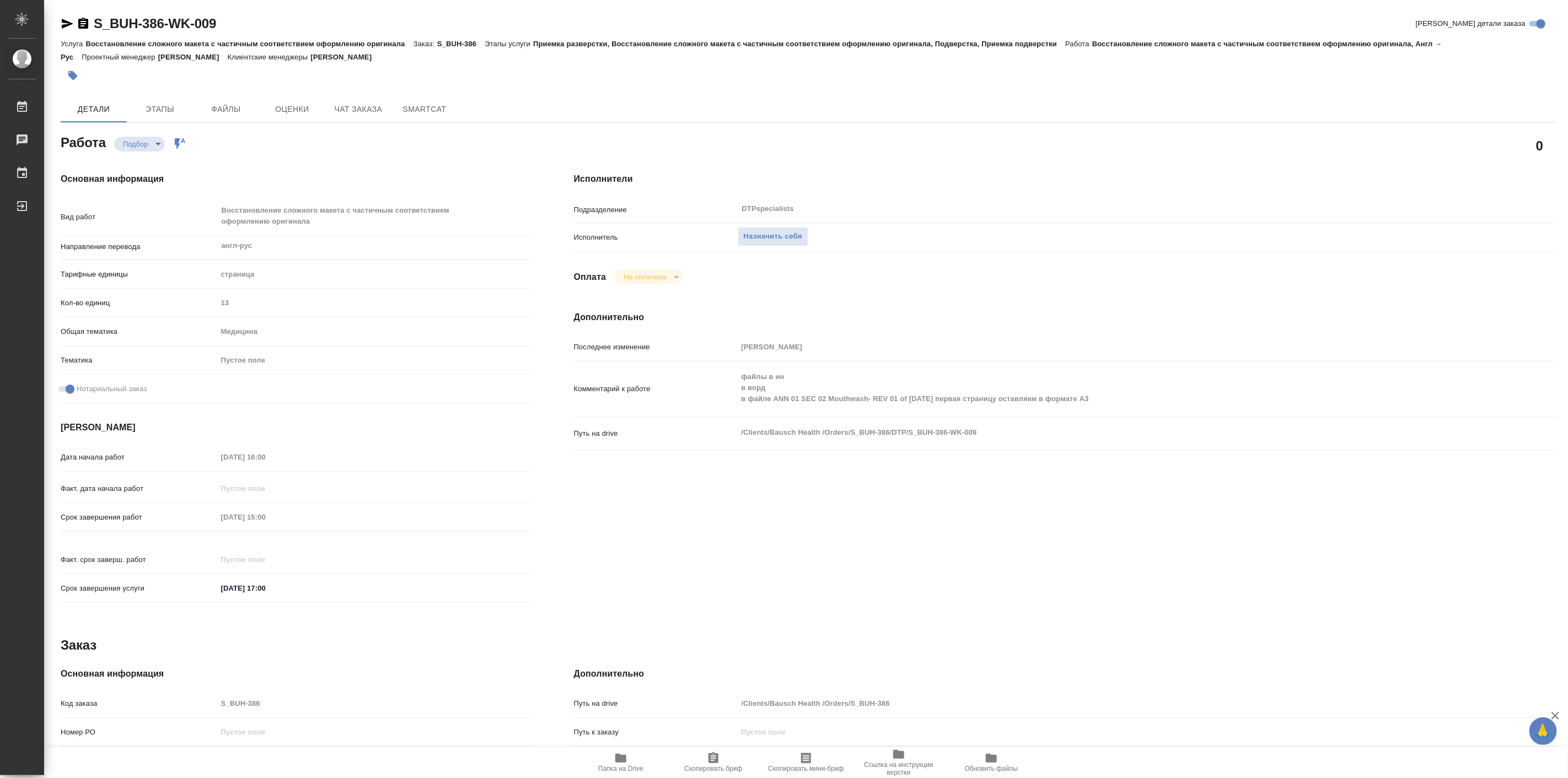
type textarea "x"
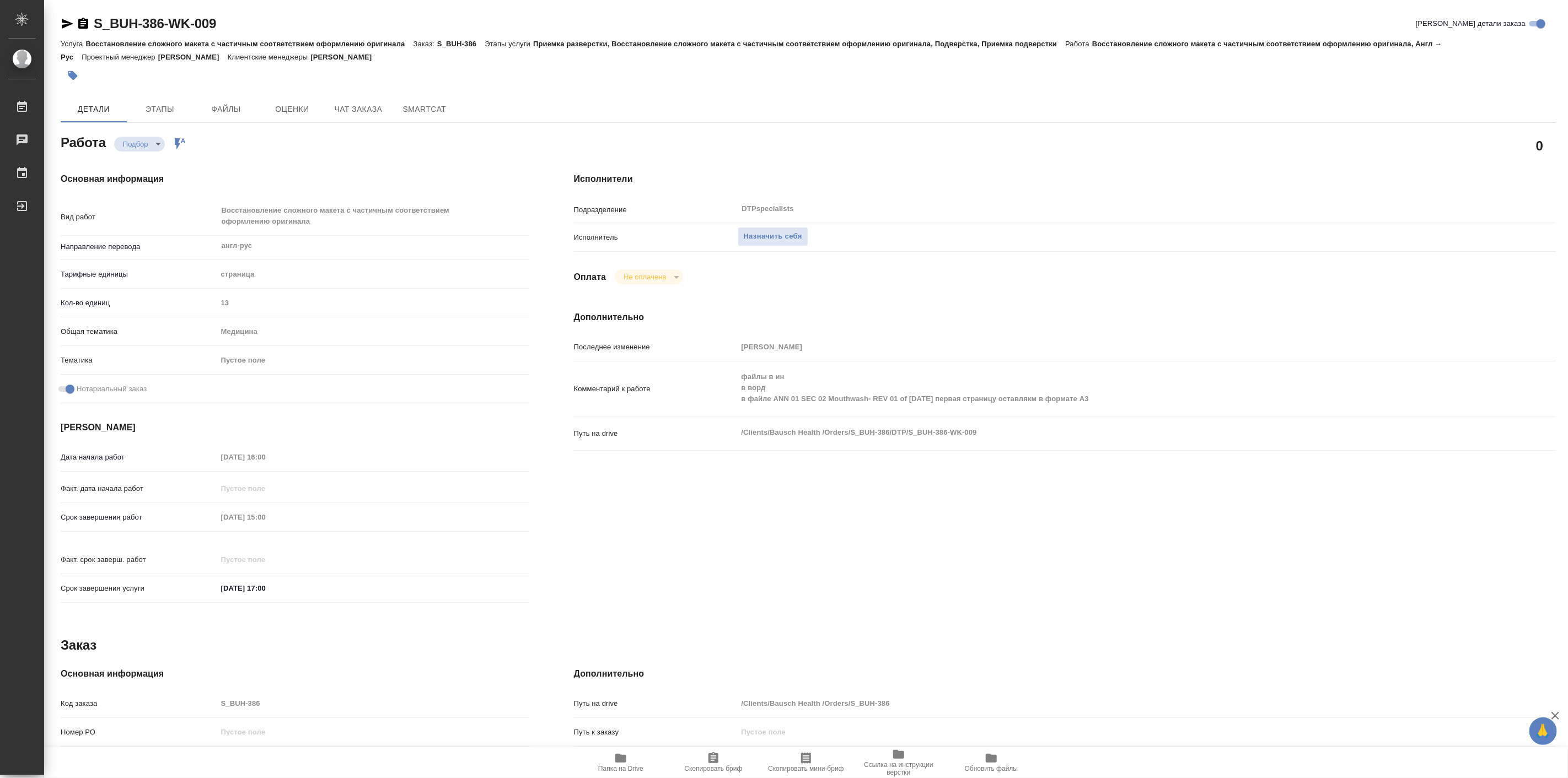
click at [618, 768] on span "Папка на Drive" at bounding box center [621, 769] width 45 height 7
